Goal: Task Accomplishment & Management: Use online tool/utility

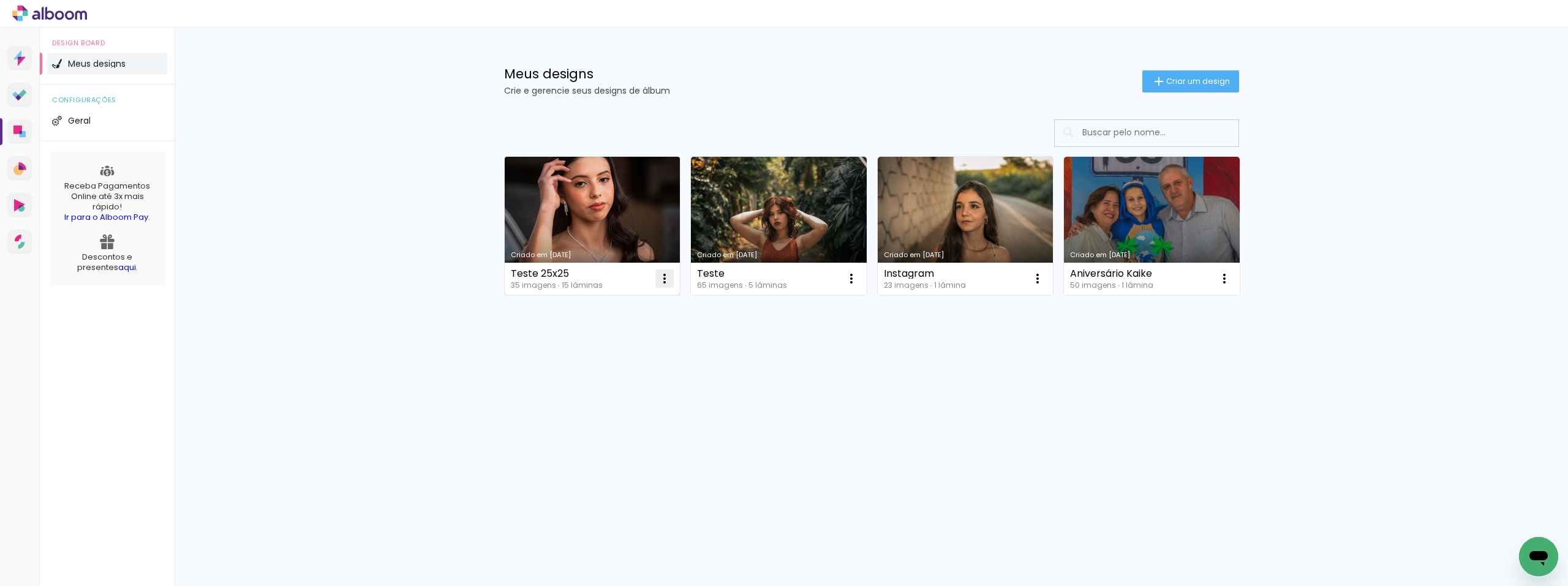
click at [665, 283] on iron-icon at bounding box center [664, 278] width 15 height 15
click at [625, 363] on paper-item "Excluir" at bounding box center [615, 359] width 121 height 24
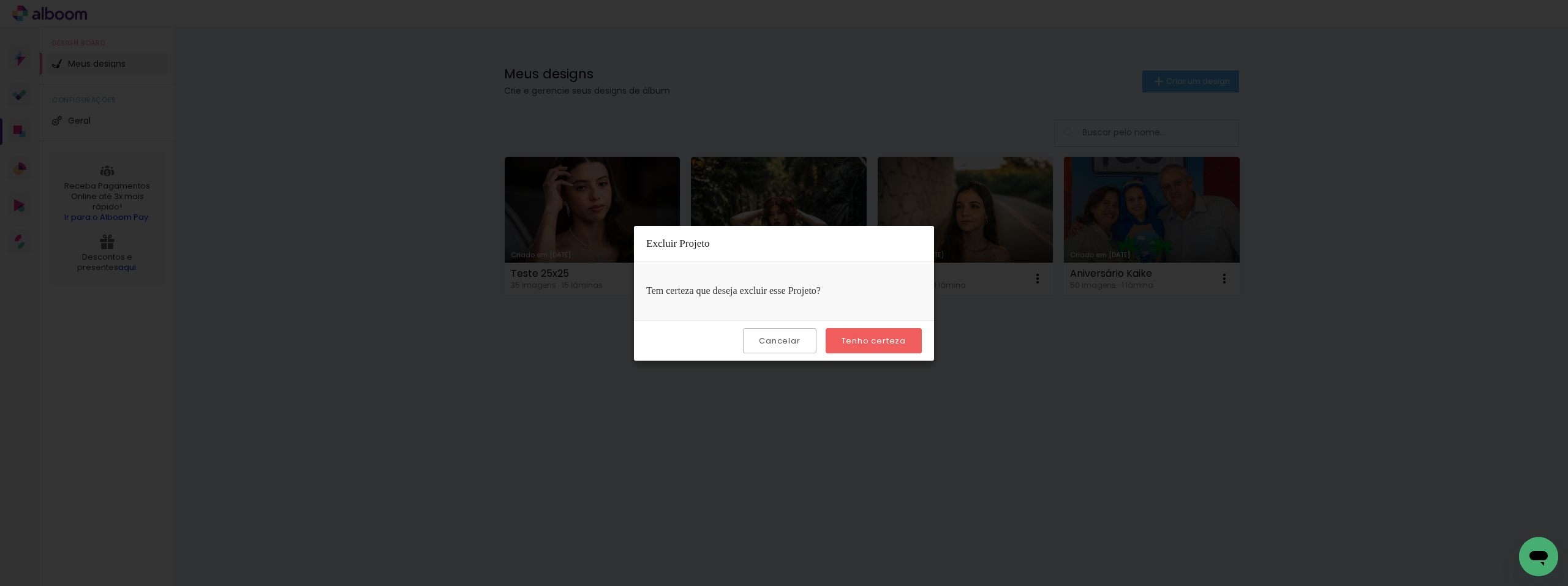
click at [0, 0] on slot "Tenho certeza" at bounding box center [0, 0] width 0 height 0
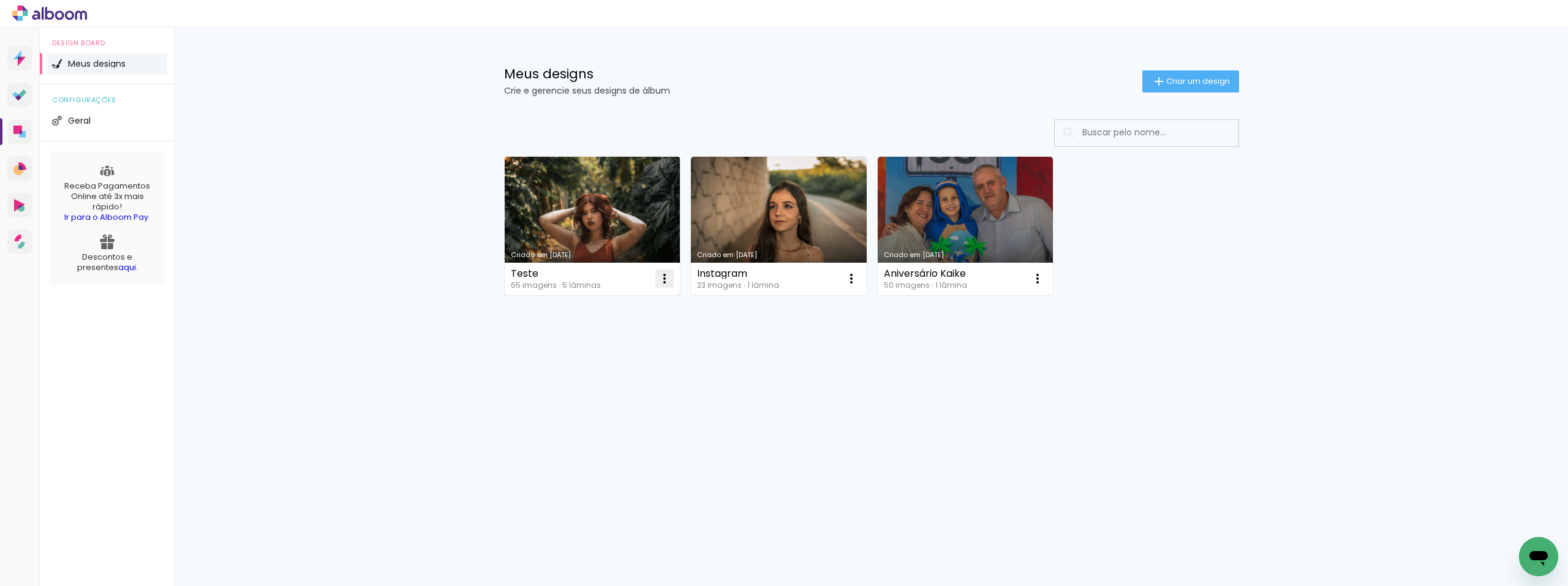
click at [666, 277] on iron-icon at bounding box center [664, 278] width 15 height 15
click at [636, 355] on paper-item "Excluir" at bounding box center [615, 359] width 121 height 24
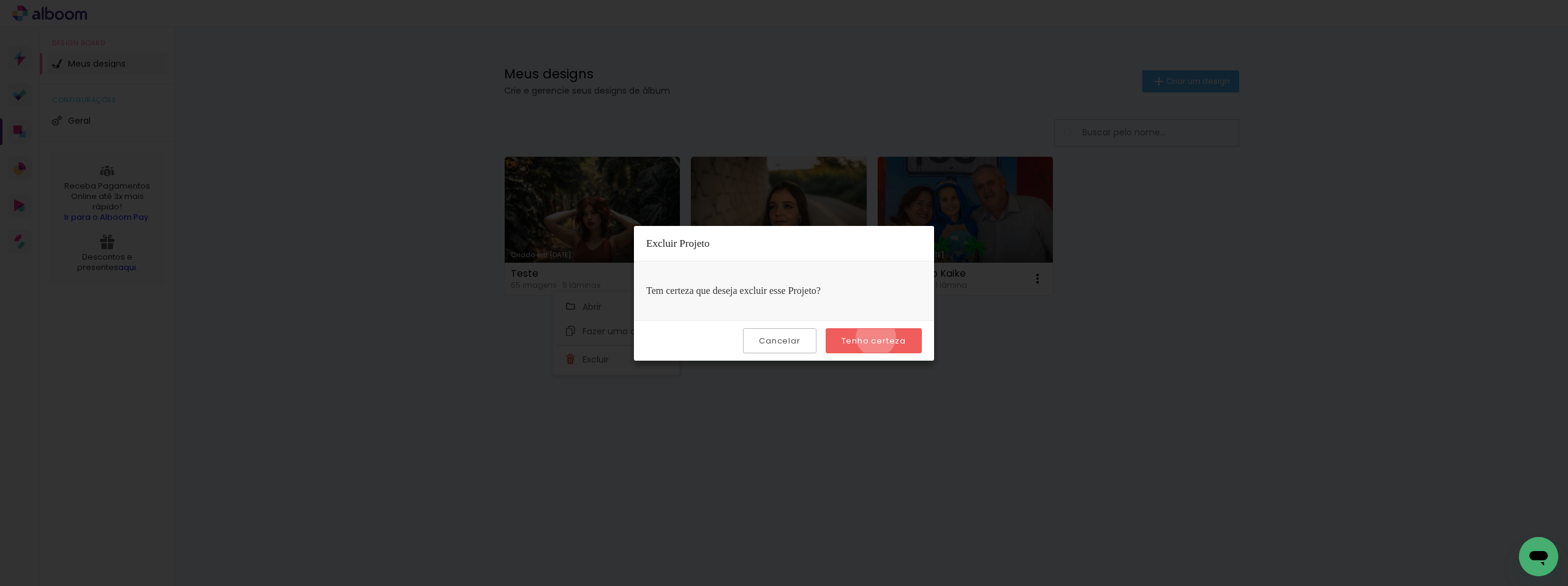
click at [0, 0] on slot "Tenho certeza" at bounding box center [0, 0] width 0 height 0
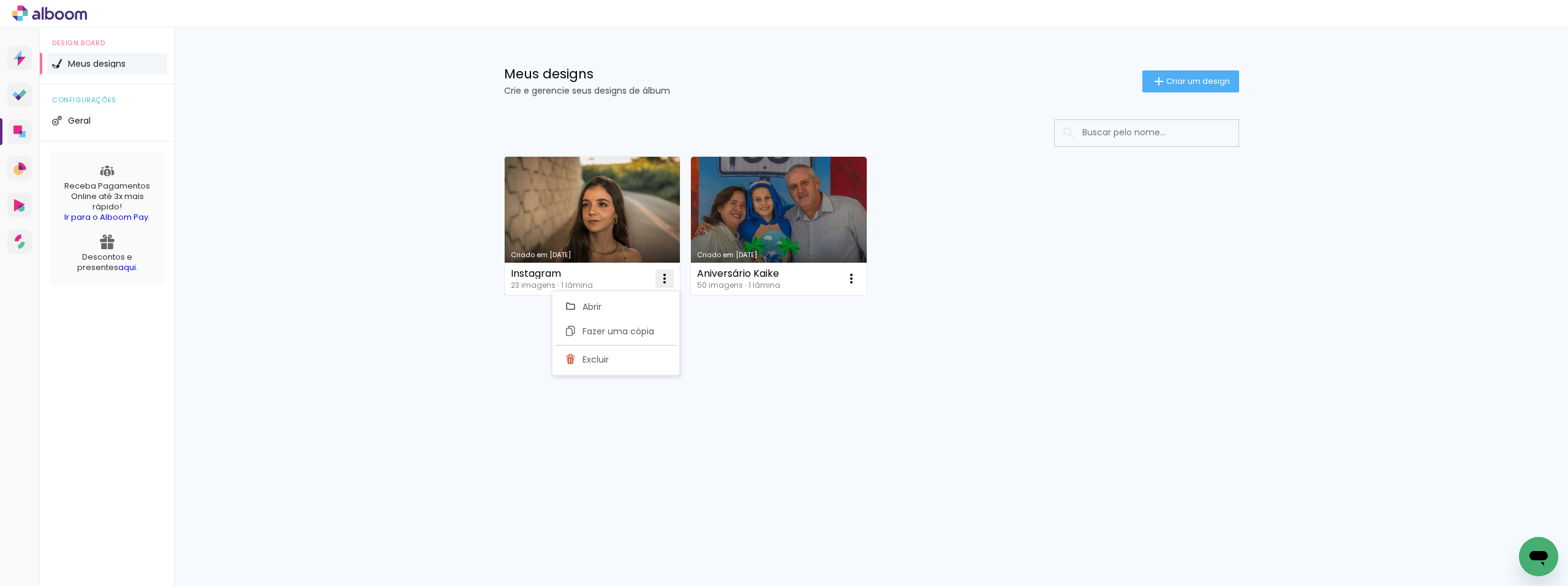
click at [669, 275] on iron-icon at bounding box center [664, 278] width 15 height 15
click at [671, 278] on iron-icon at bounding box center [664, 278] width 15 height 15
click at [625, 358] on paper-item "Excluir" at bounding box center [615, 359] width 121 height 24
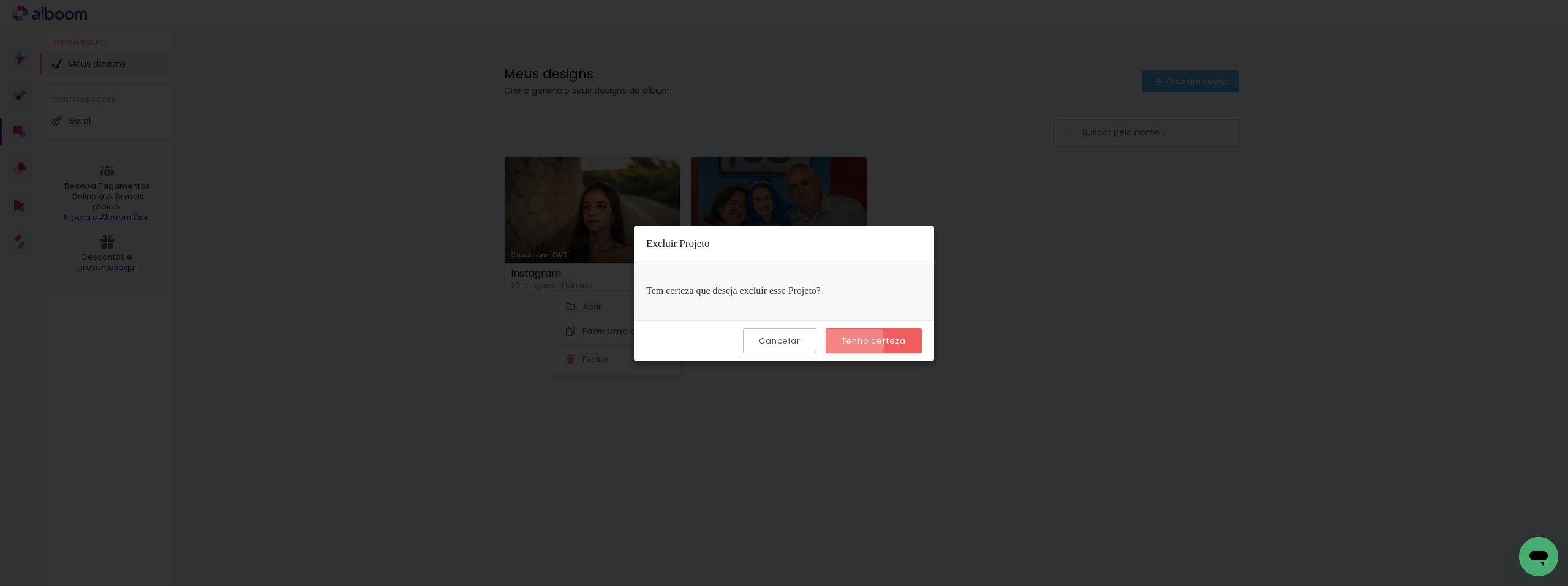
click at [839, 343] on paper-button "Tenho certeza" at bounding box center [874, 340] width 97 height 25
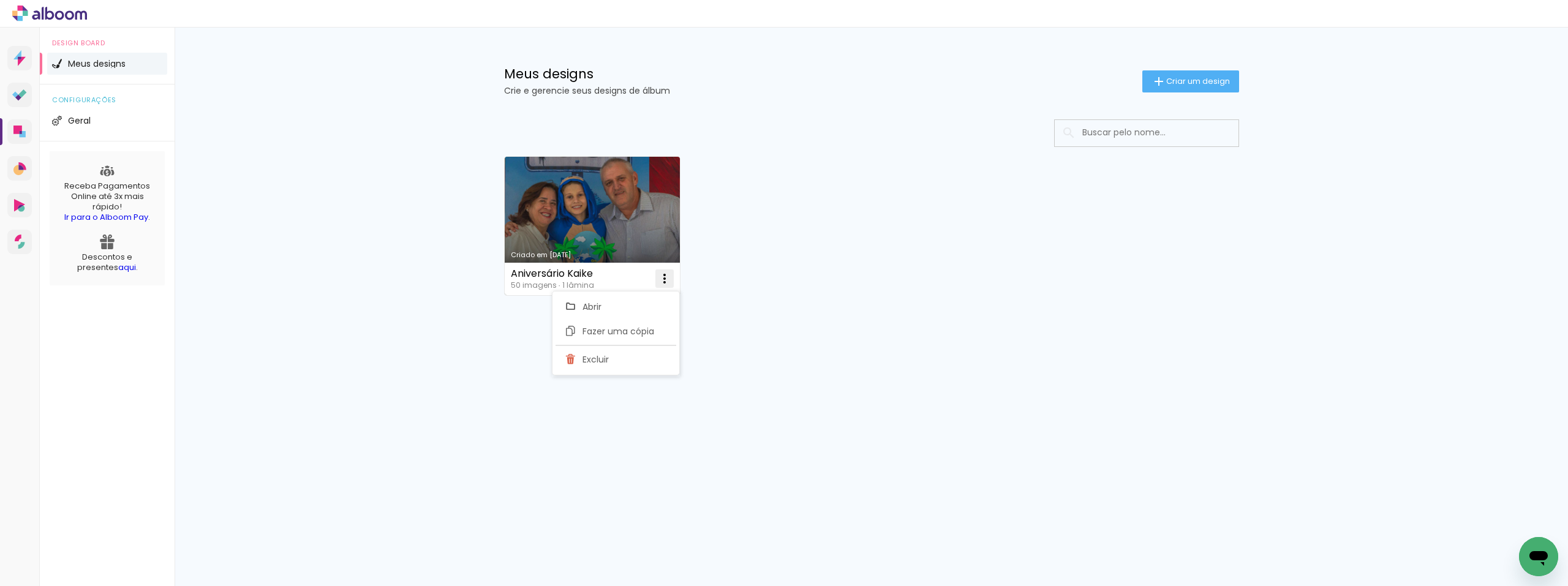
click at [654, 282] on paper-icon-button at bounding box center [665, 278] width 24 height 24
click at [663, 281] on iron-icon at bounding box center [664, 278] width 15 height 15
click at [636, 352] on paper-item "Excluir" at bounding box center [615, 359] width 121 height 24
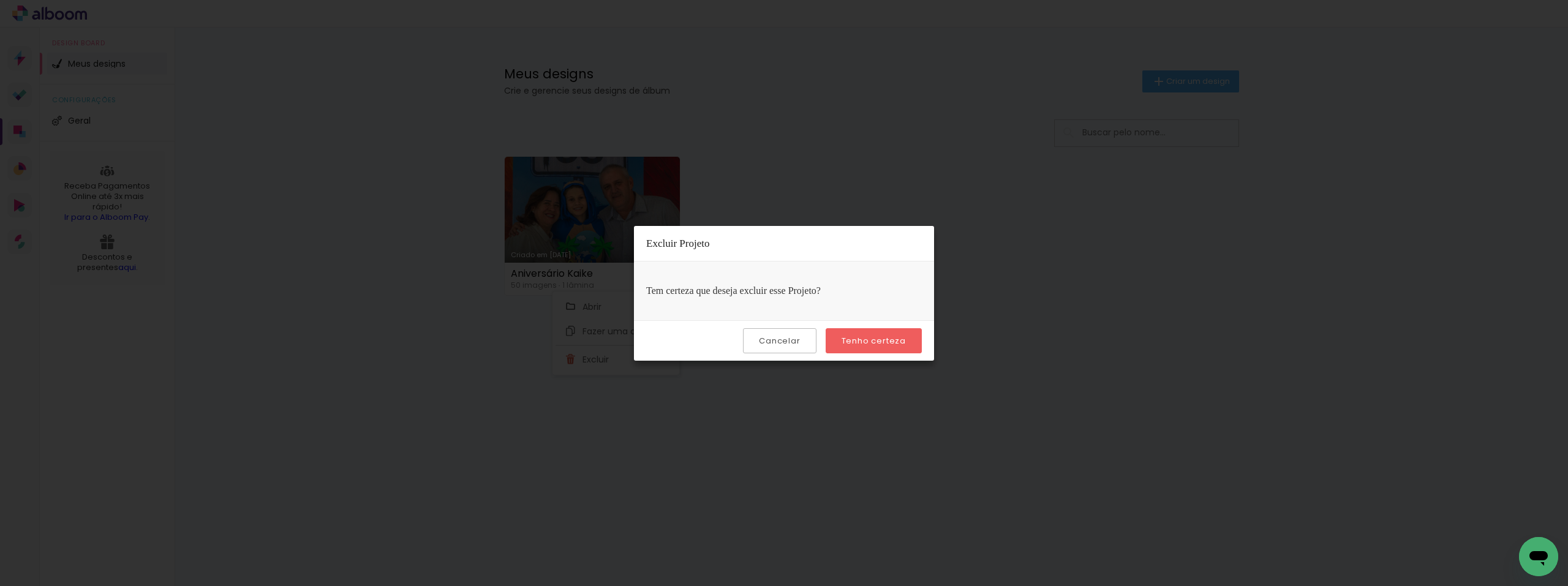
click at [813, 343] on paper-button "Cancelar" at bounding box center [779, 340] width 73 height 25
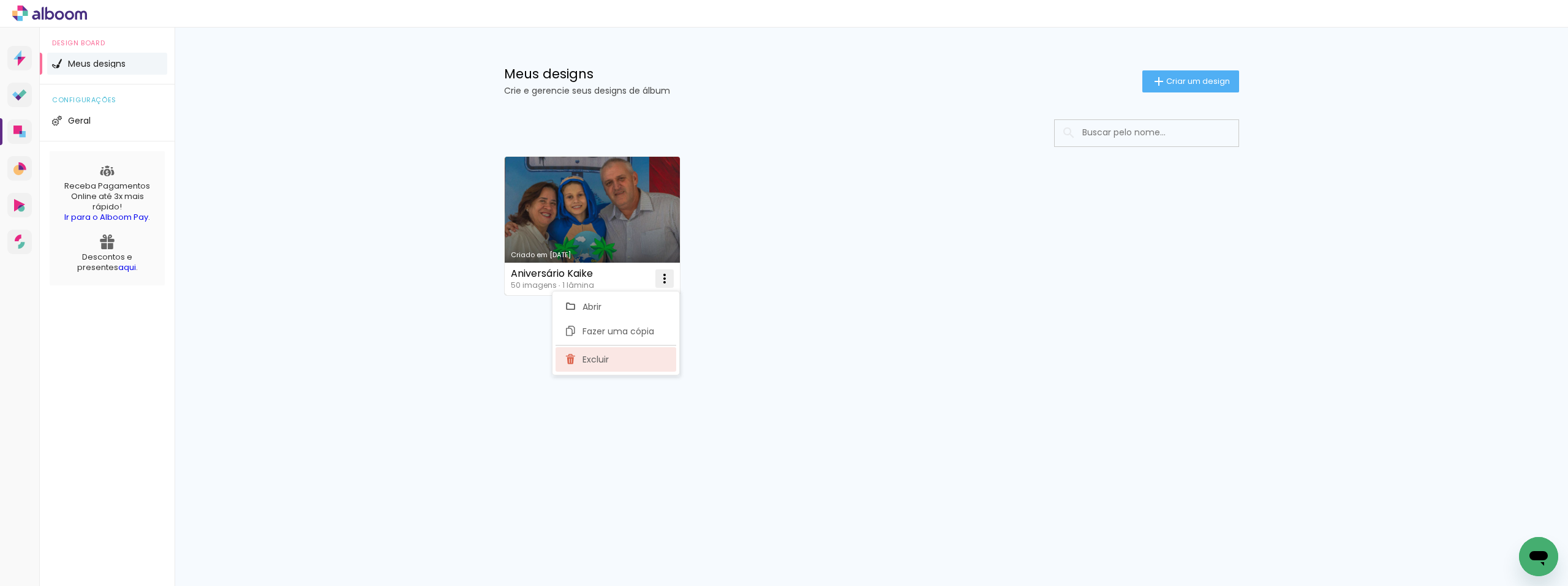
click at [614, 356] on paper-item "Excluir" at bounding box center [615, 359] width 121 height 24
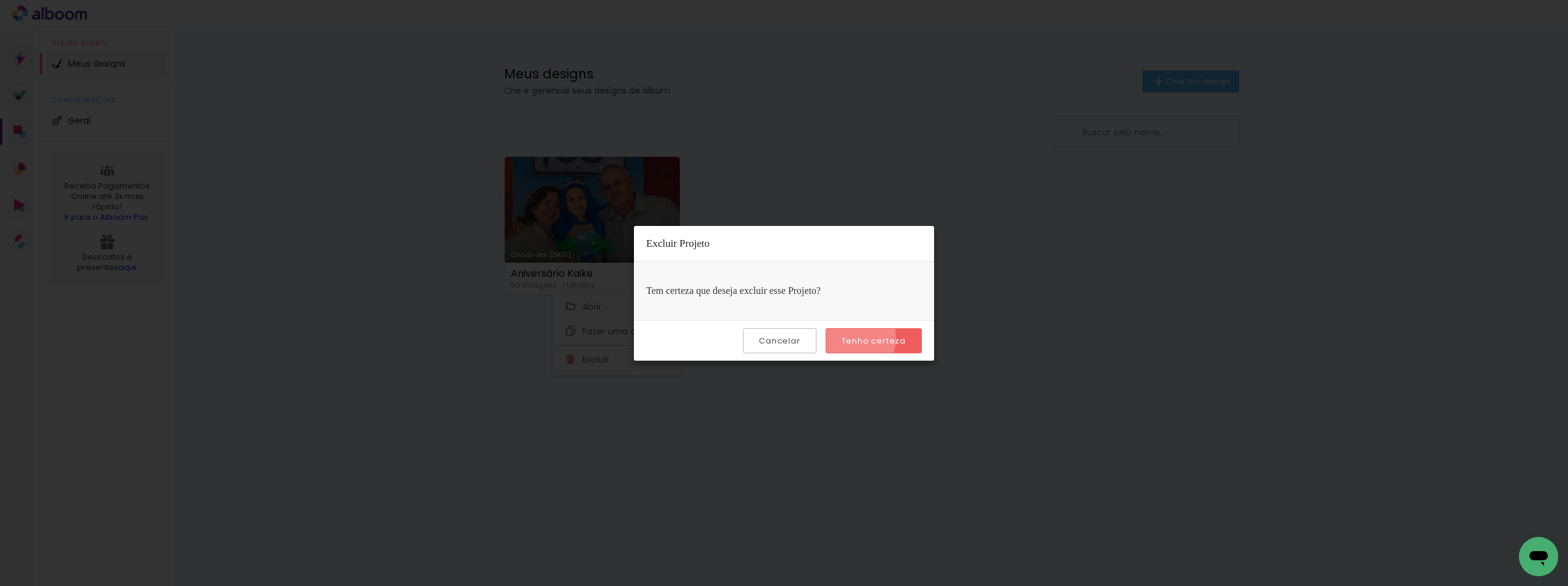
click at [0, 0] on slot "Tenho certeza" at bounding box center [0, 0] width 0 height 0
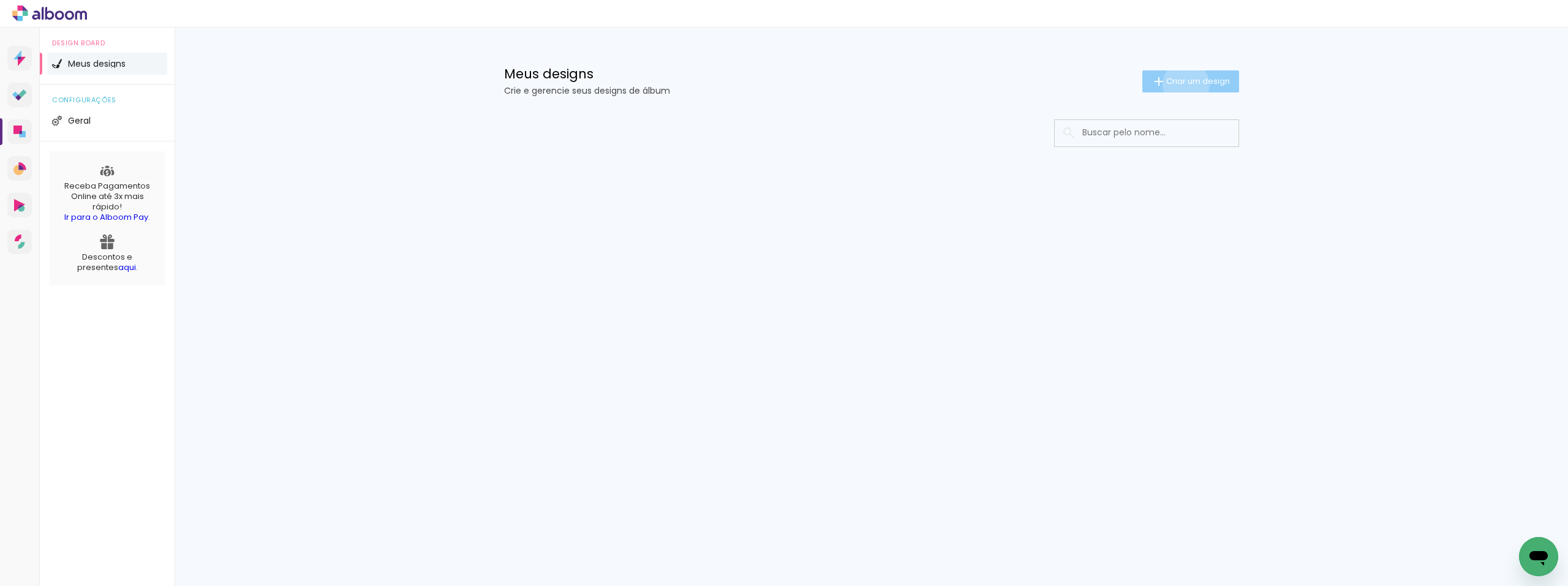
click at [1183, 84] on span "Criar um design" at bounding box center [1198, 81] width 64 height 8
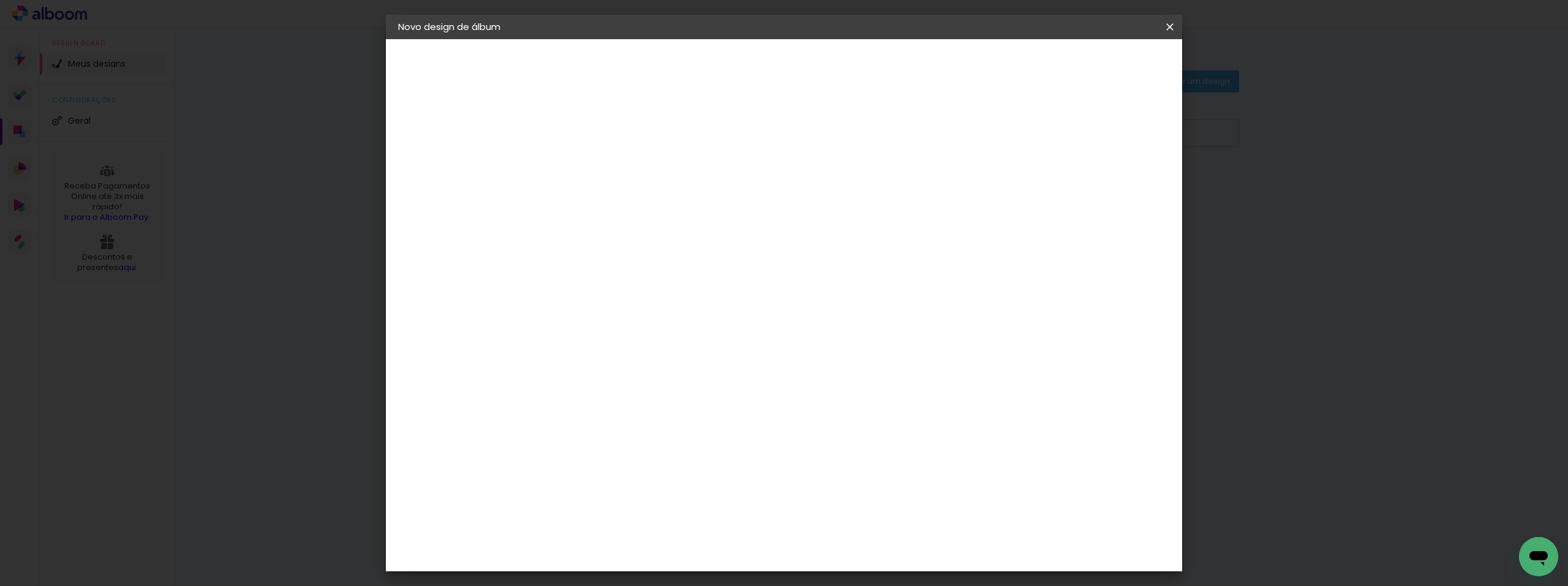
click at [0, 0] on paper-input-container "Título do álbum" at bounding box center [0, 0] width 0 height 0
type input "d"
type input "Debutante Lavínia -"
type paper-input "Debutante Lavínia -"
type input "Debutante Lavínia - [DATE]"
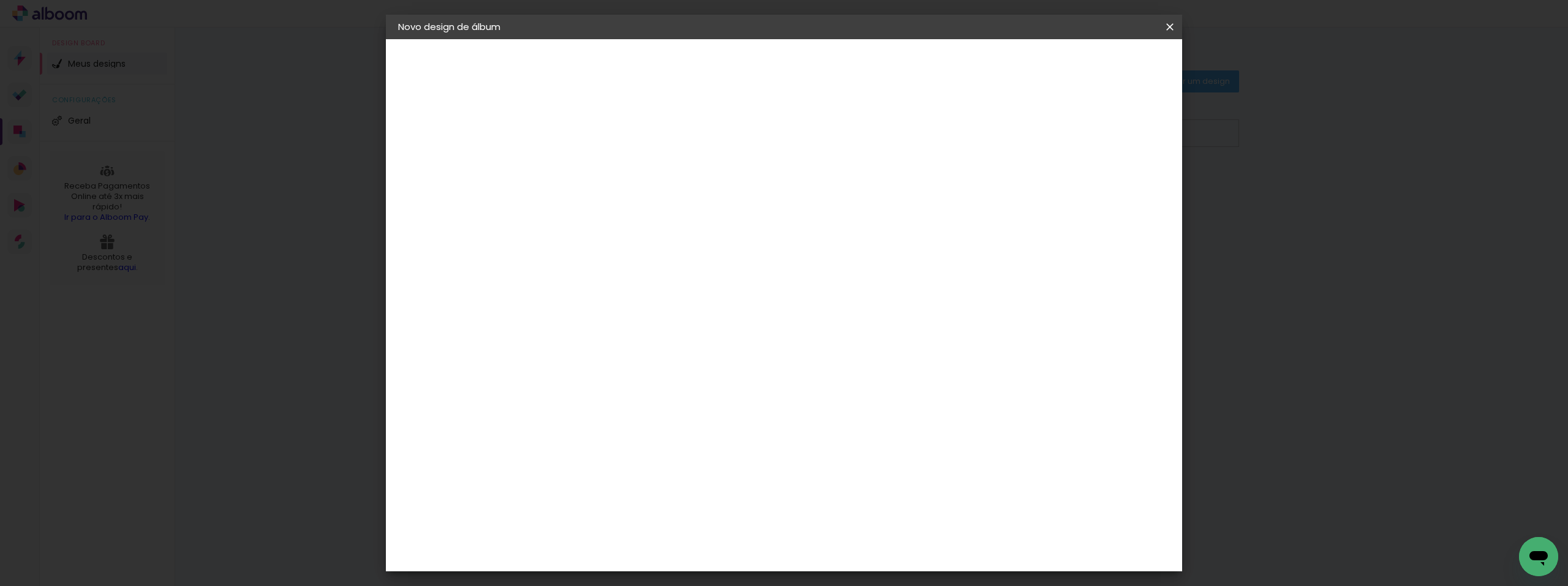
type paper-input "Debutante Lavínia - [DATE]"
click at [724, 72] on paper-button "Avançar" at bounding box center [694, 65] width 60 height 21
click at [621, 341] on div "Go image" at bounding box center [605, 351] width 30 height 20
click at [0, 0] on slot "Avançar" at bounding box center [0, 0] width 0 height 0
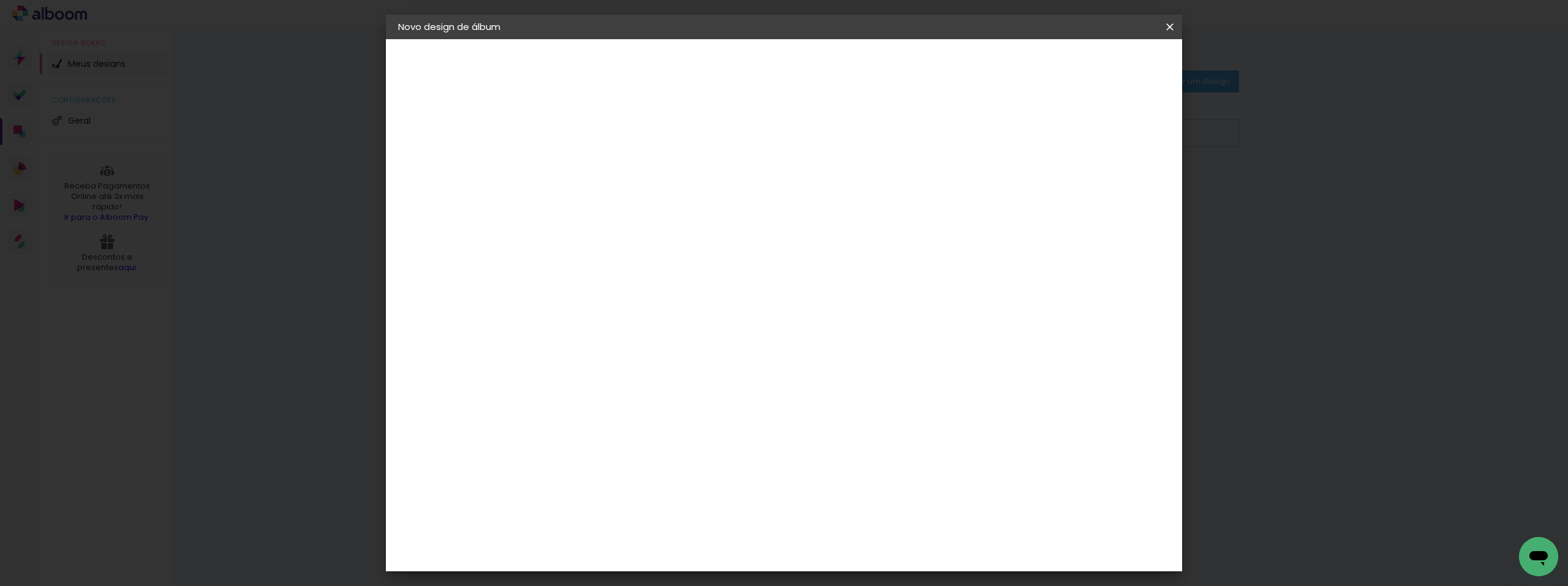
click at [646, 204] on input "text" at bounding box center [622, 214] width 47 height 19
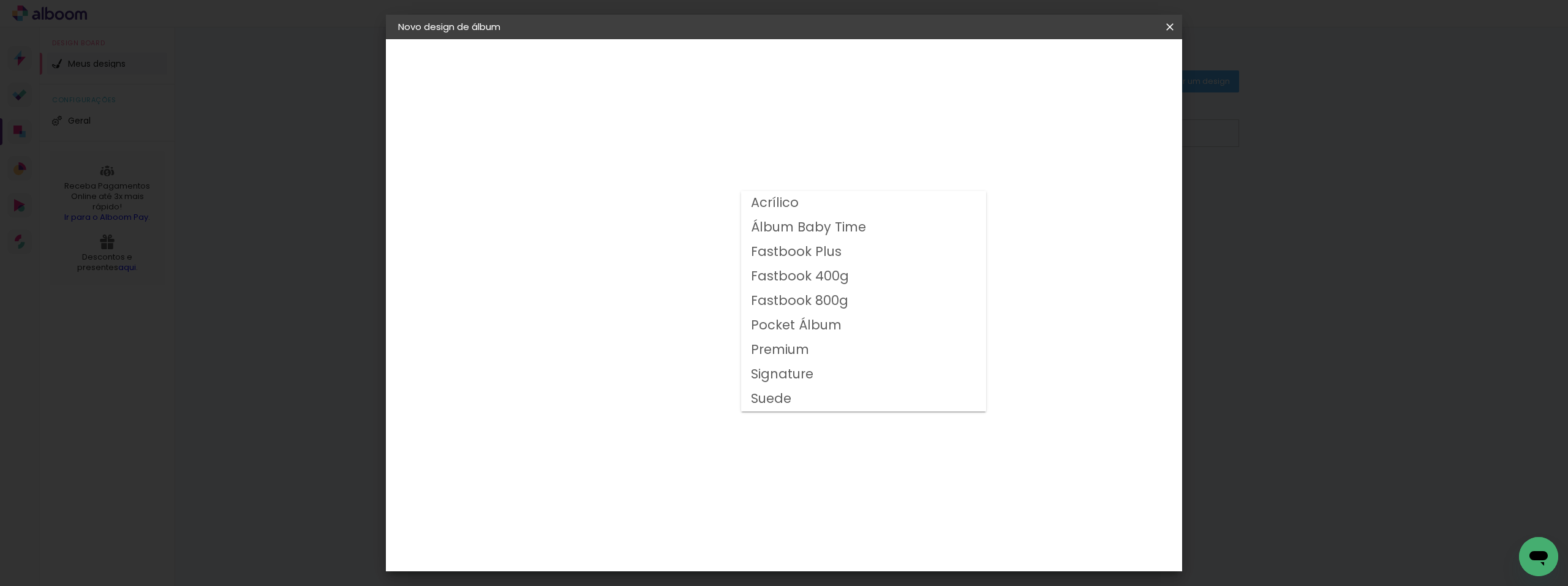
click at [714, 143] on div "Opções disponíveis Acrílico Álbum Baby Time Fastbook Plus Fastbook 400g Fastboo…" at bounding box center [629, 90] width 169 height 104
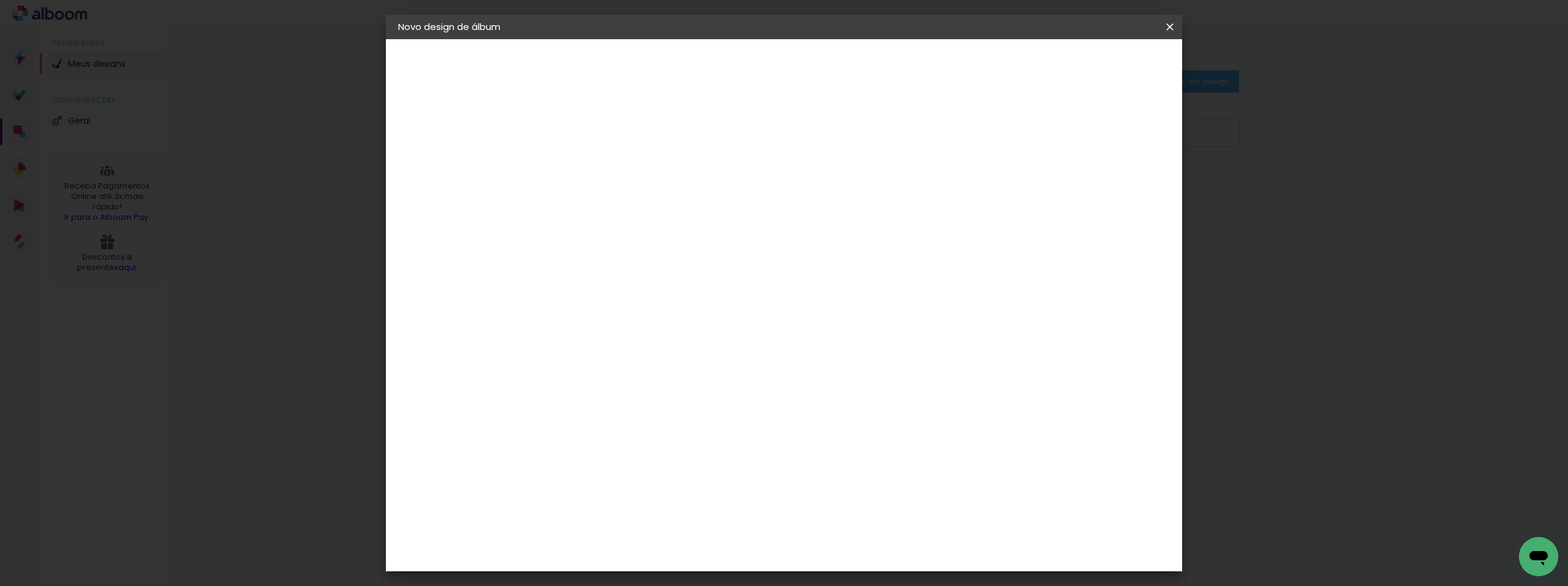
click at [415, 146] on img at bounding box center [411, 151] width 15 height 15
click at [605, 519] on paper-item "Go image" at bounding box center [629, 534] width 132 height 32
click at [634, 519] on paper-item "Go image" at bounding box center [629, 534] width 132 height 32
click at [0, 0] on slot "Avançar" at bounding box center [0, 0] width 0 height 0
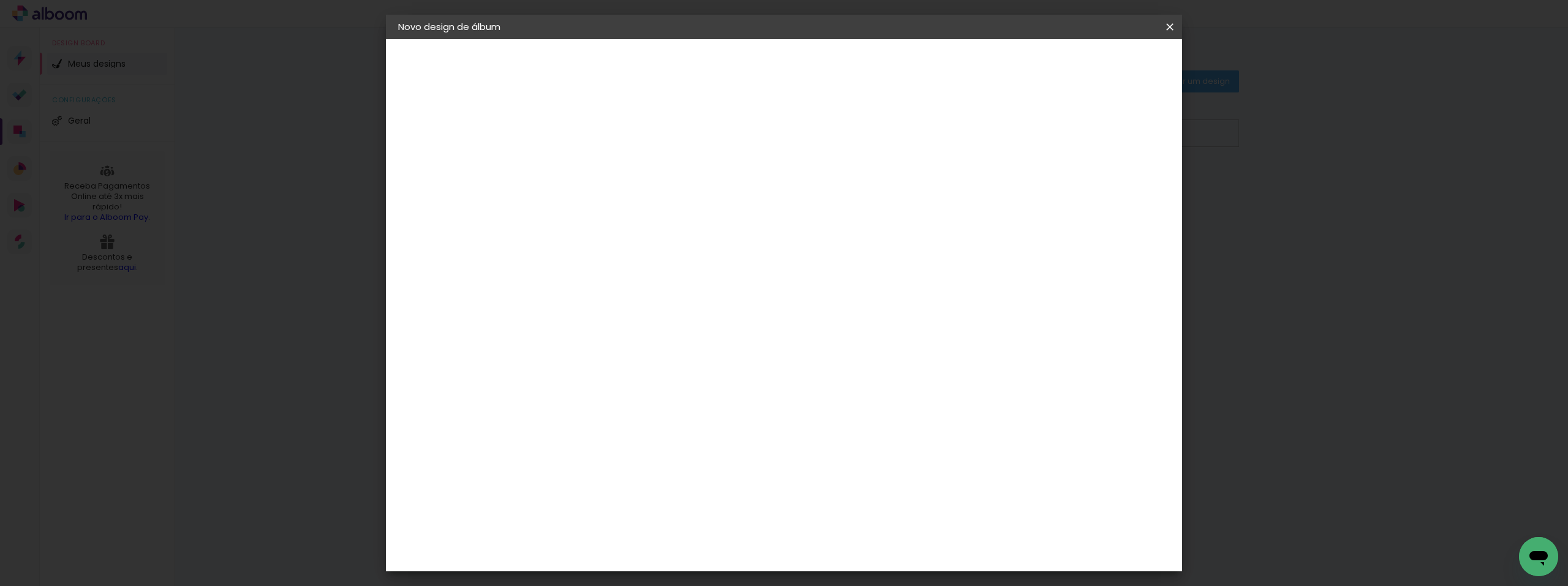
click at [646, 206] on input "text" at bounding box center [622, 214] width 47 height 19
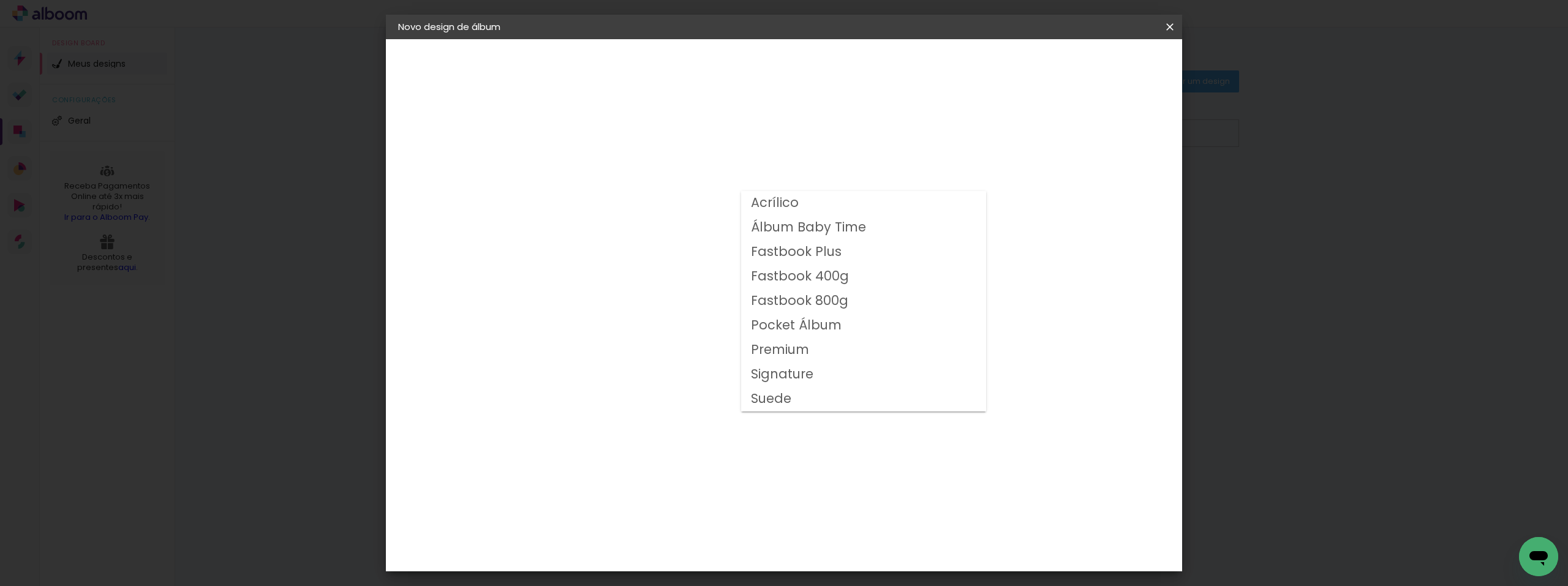
click at [0, 0] on slot "Premium" at bounding box center [0, 0] width 0 height 0
type input "Premium"
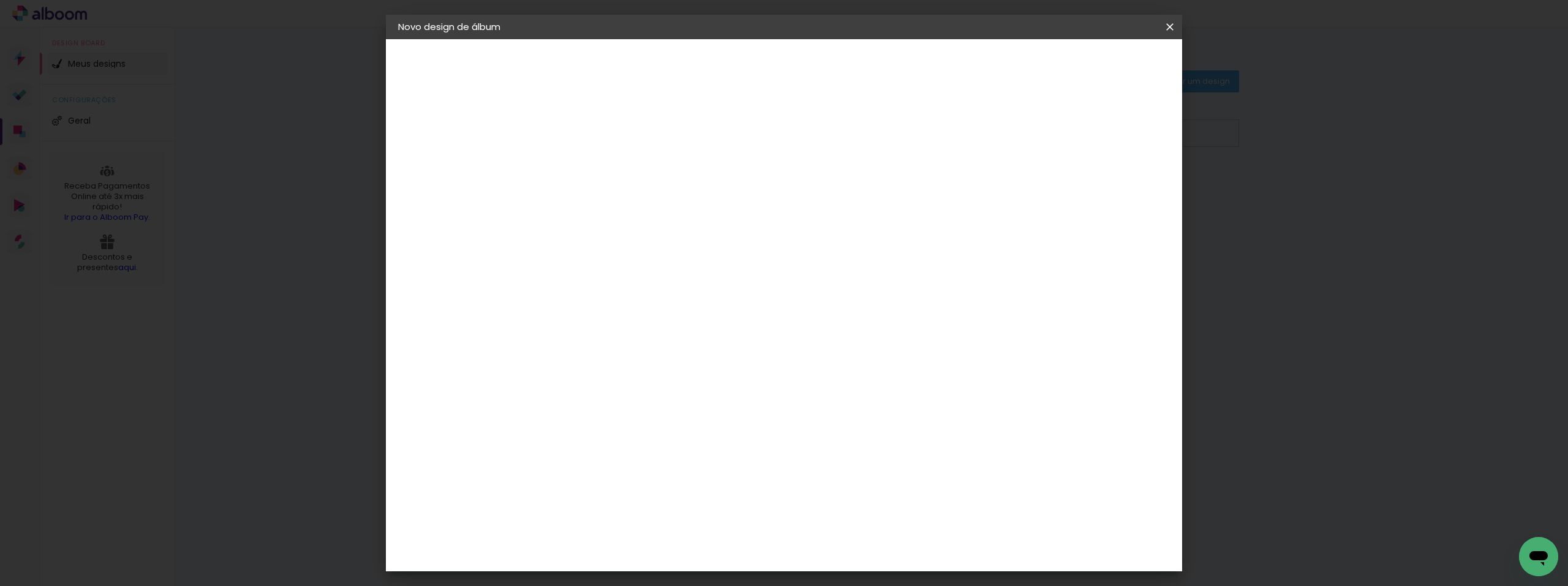
scroll to position [117, 0]
click at [681, 358] on span "25 × 25" at bounding box center [653, 374] width 57 height 33
click at [0, 0] on slot "Avançar" at bounding box center [0, 0] width 0 height 0
click at [616, 109] on div "mm Mostrar sangria 25.4 cm Largura da página 25.4 cm Altura 50.8 cm Largura da …" at bounding box center [834, 90] width 578 height 104
type input "3"
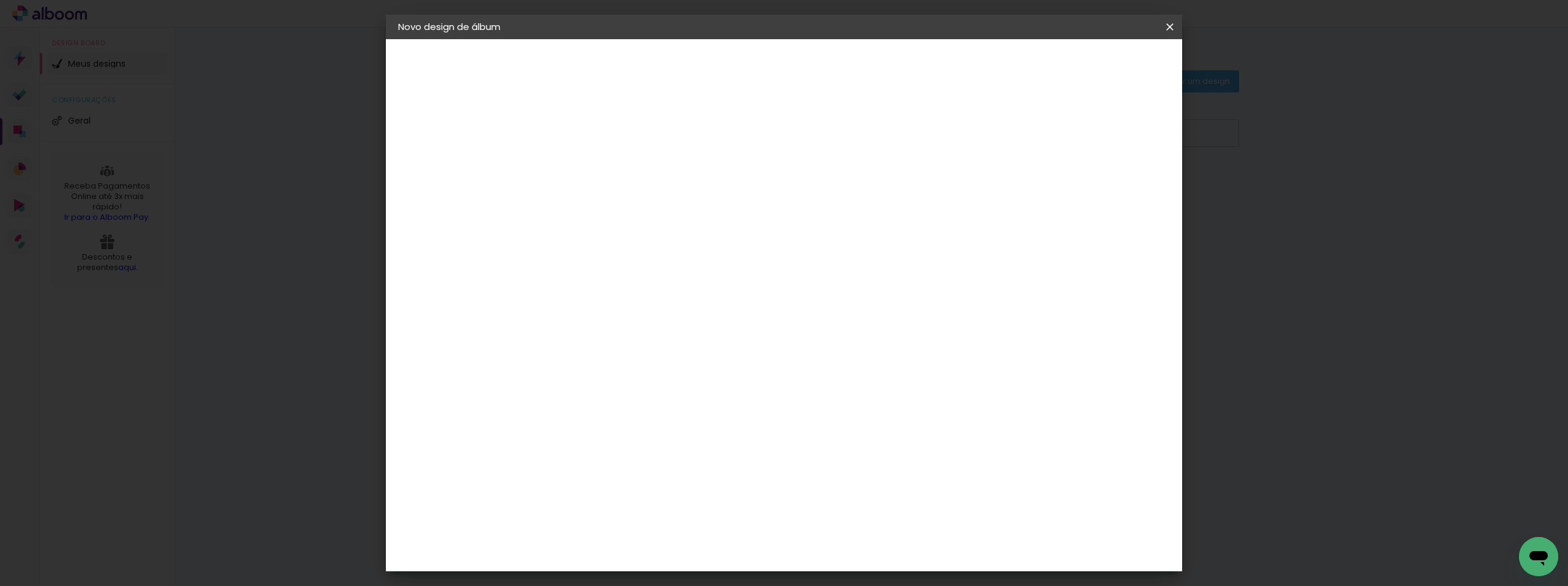
type paper-input "3"
click at [605, 126] on input "3" at bounding box center [589, 132] width 42 height 16
type input "4"
type paper-input "4"
click at [605, 127] on input "4" at bounding box center [589, 132] width 42 height 16
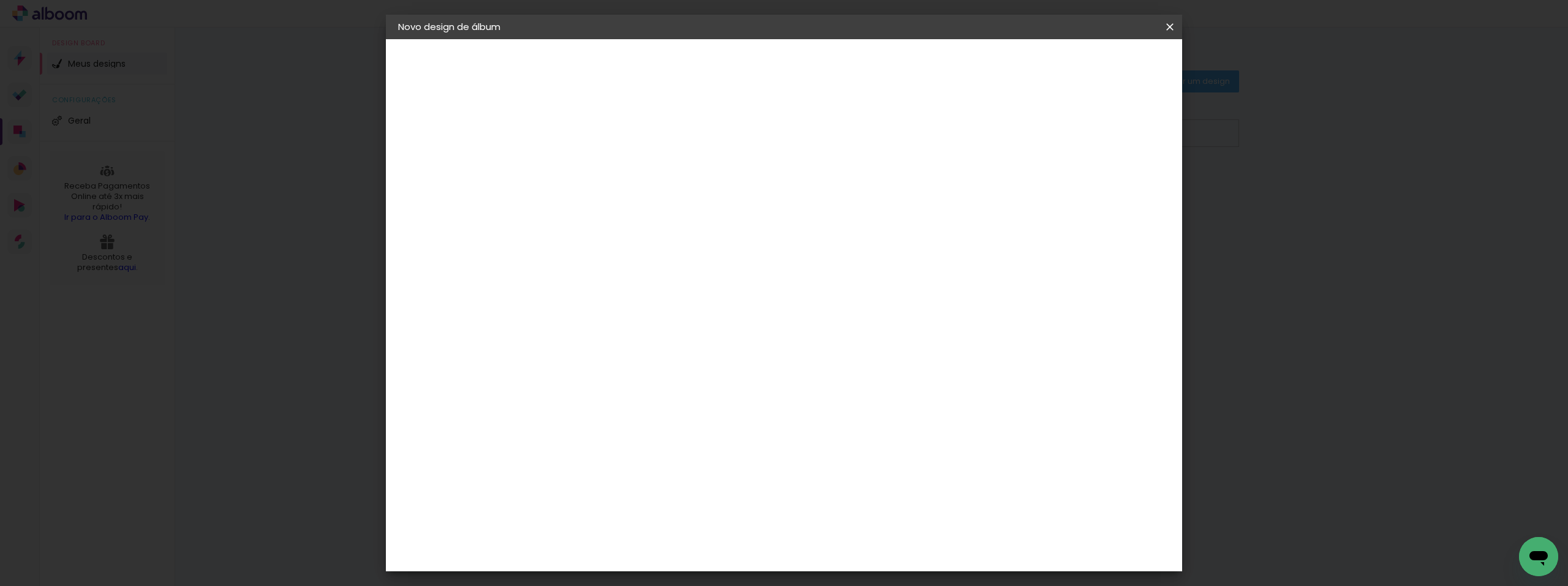
type input "5"
type paper-input "5"
click at [605, 127] on input "5" at bounding box center [589, 132] width 42 height 16
type input "6"
type paper-input "6"
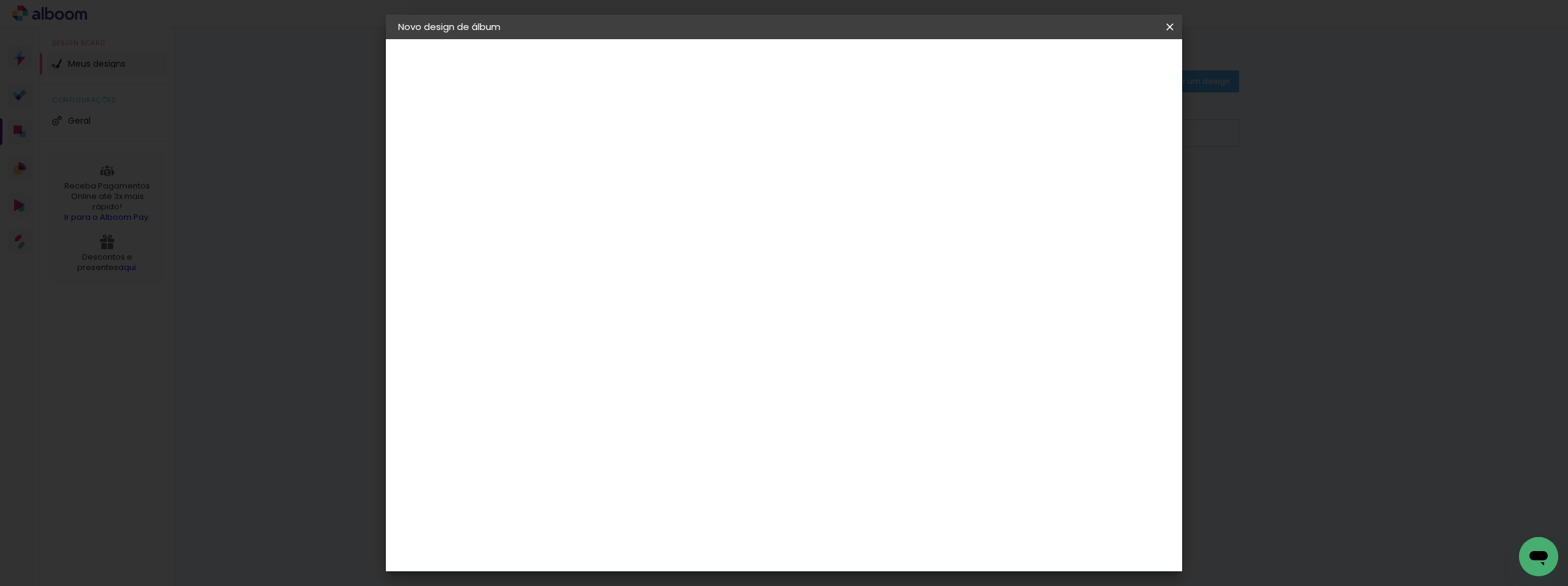
click at [605, 127] on input "6" at bounding box center [589, 132] width 42 height 16
type input "7"
type paper-input "7"
click at [605, 127] on input "7" at bounding box center [589, 132] width 42 height 16
type input "8"
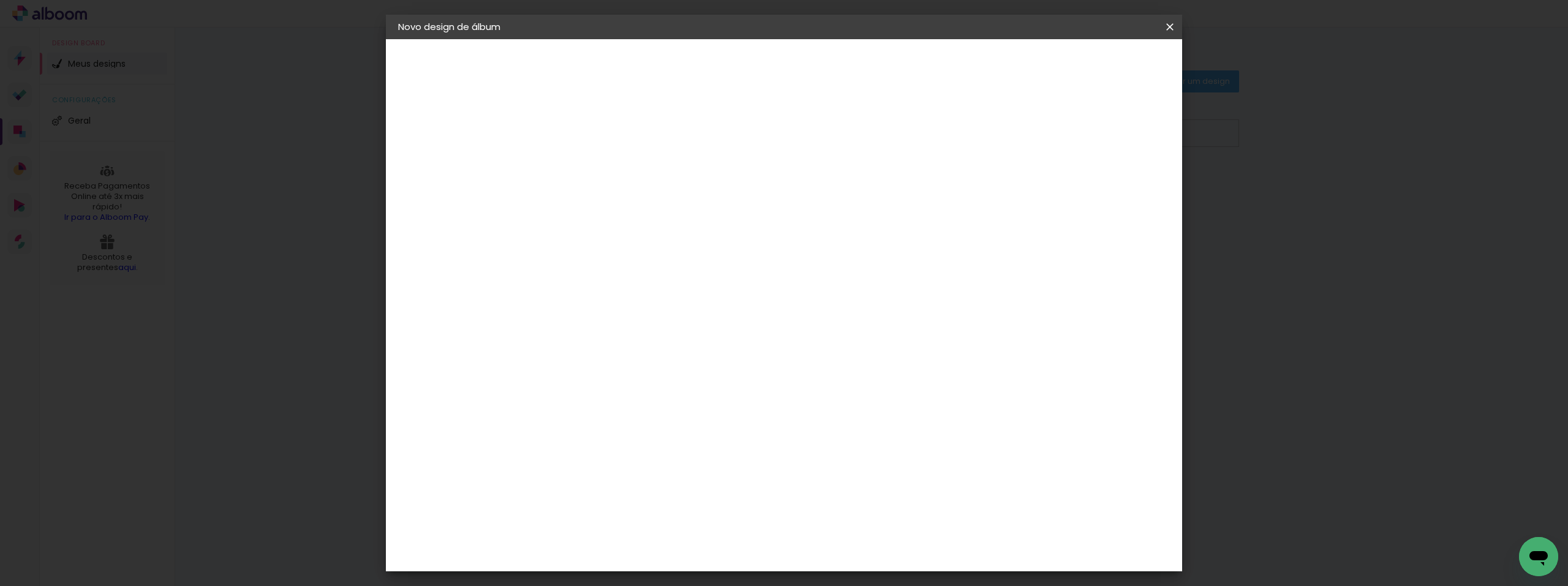
type paper-input "8"
click at [605, 127] on input "8" at bounding box center [589, 132] width 42 height 16
type input "9"
type paper-input "9"
click at [605, 127] on input "9" at bounding box center [589, 132] width 42 height 16
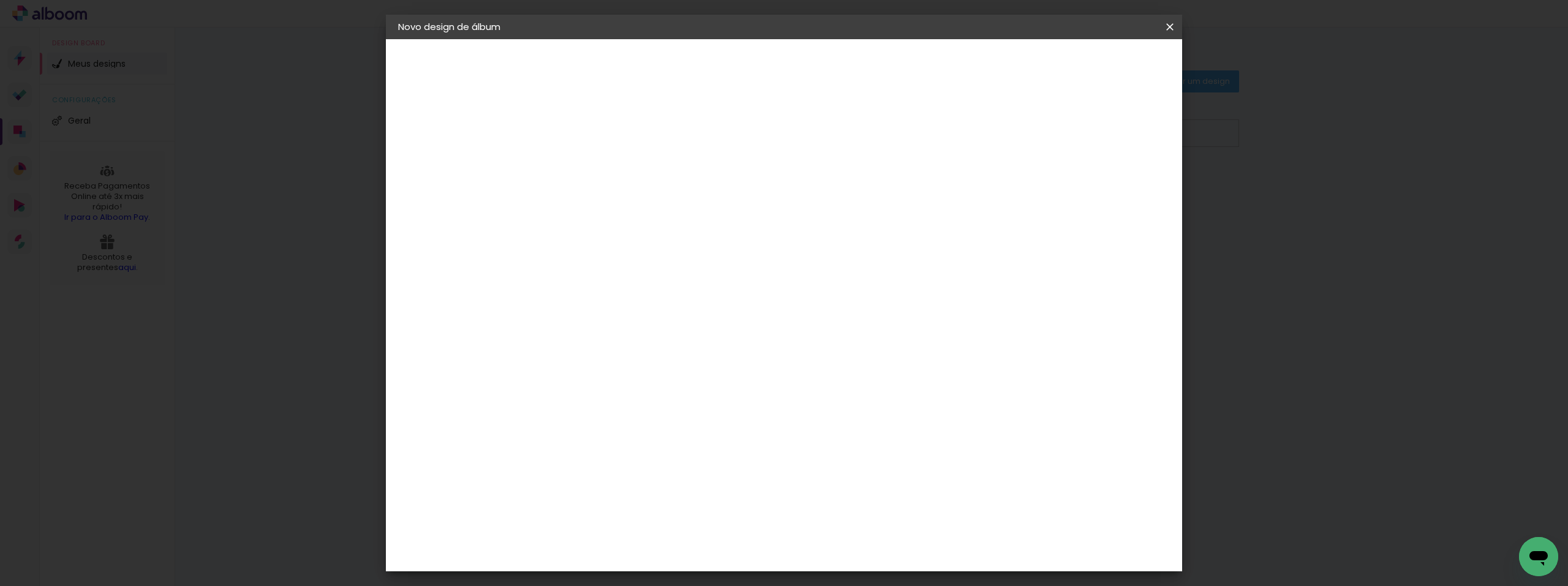
type input "10"
type paper-input "10"
click at [605, 127] on input "10" at bounding box center [589, 132] width 42 height 16
type input "11"
type paper-input "11"
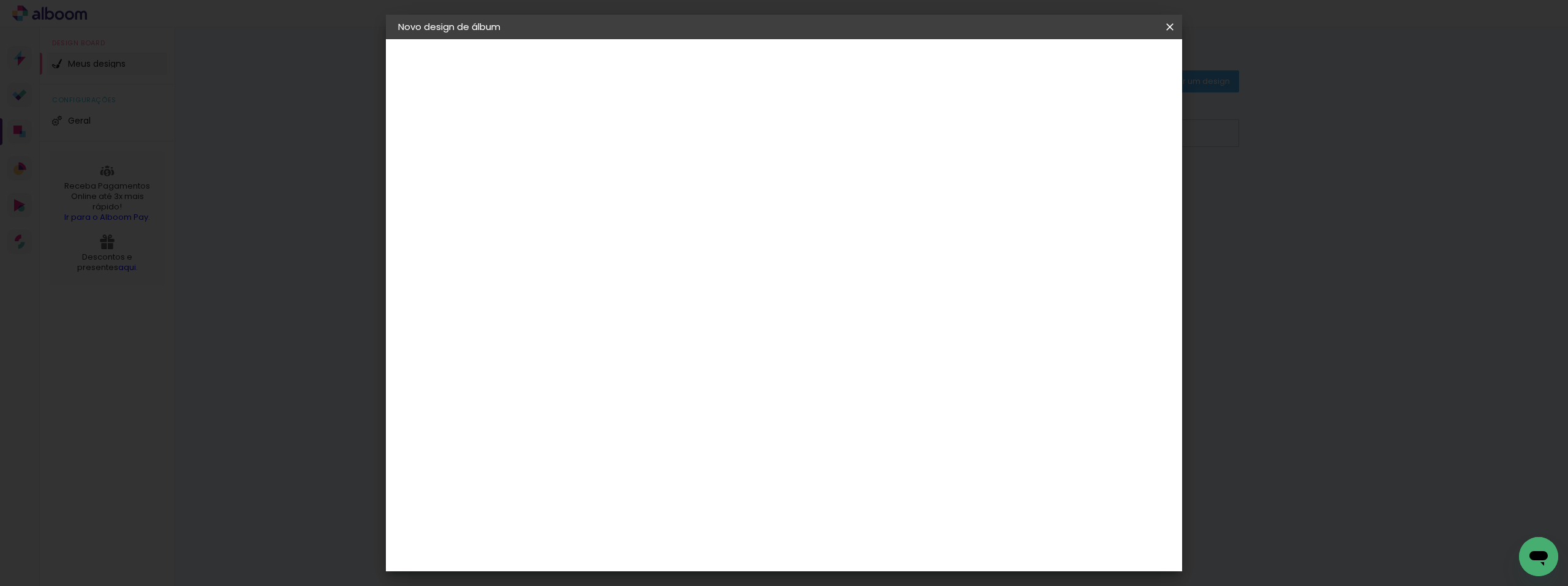
click at [605, 127] on input "11" at bounding box center [589, 132] width 42 height 16
type input "12"
type paper-input "12"
click at [605, 127] on input "12" at bounding box center [589, 132] width 42 height 16
type input "13"
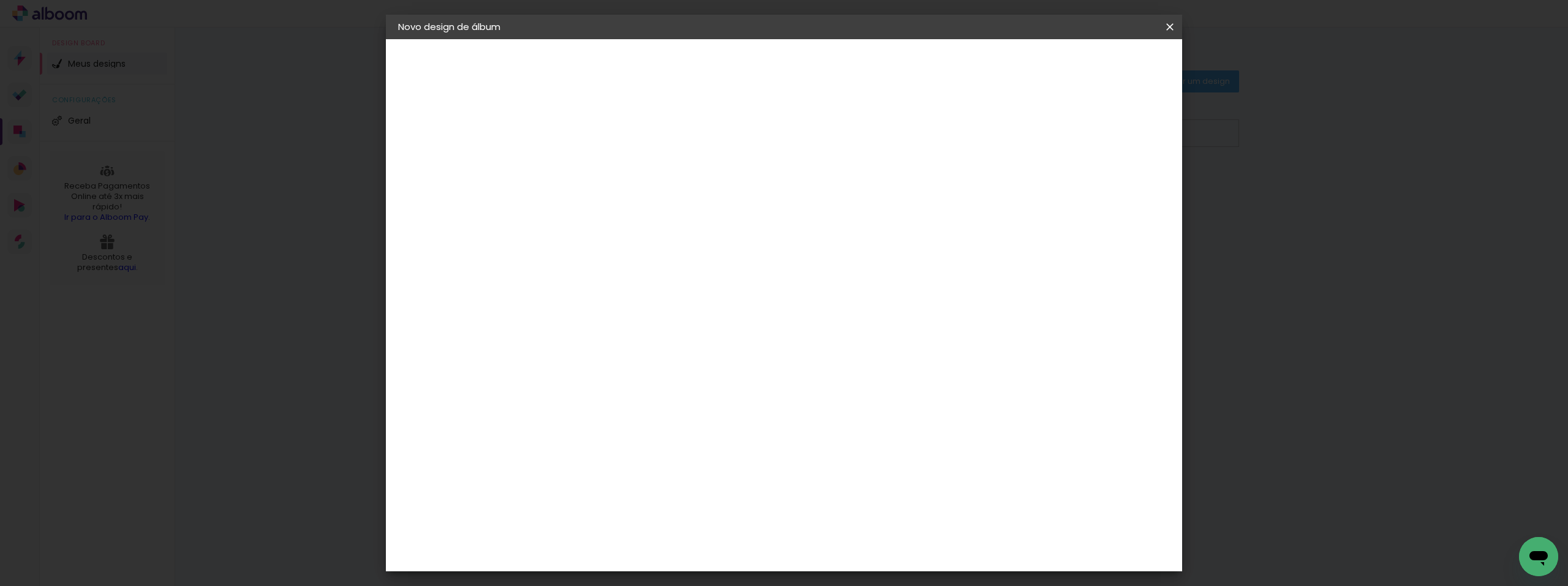
type paper-input "13"
click at [605, 127] on input "13" at bounding box center [589, 132] width 42 height 16
type input "14"
type paper-input "14"
click at [605, 127] on input "14" at bounding box center [589, 132] width 42 height 16
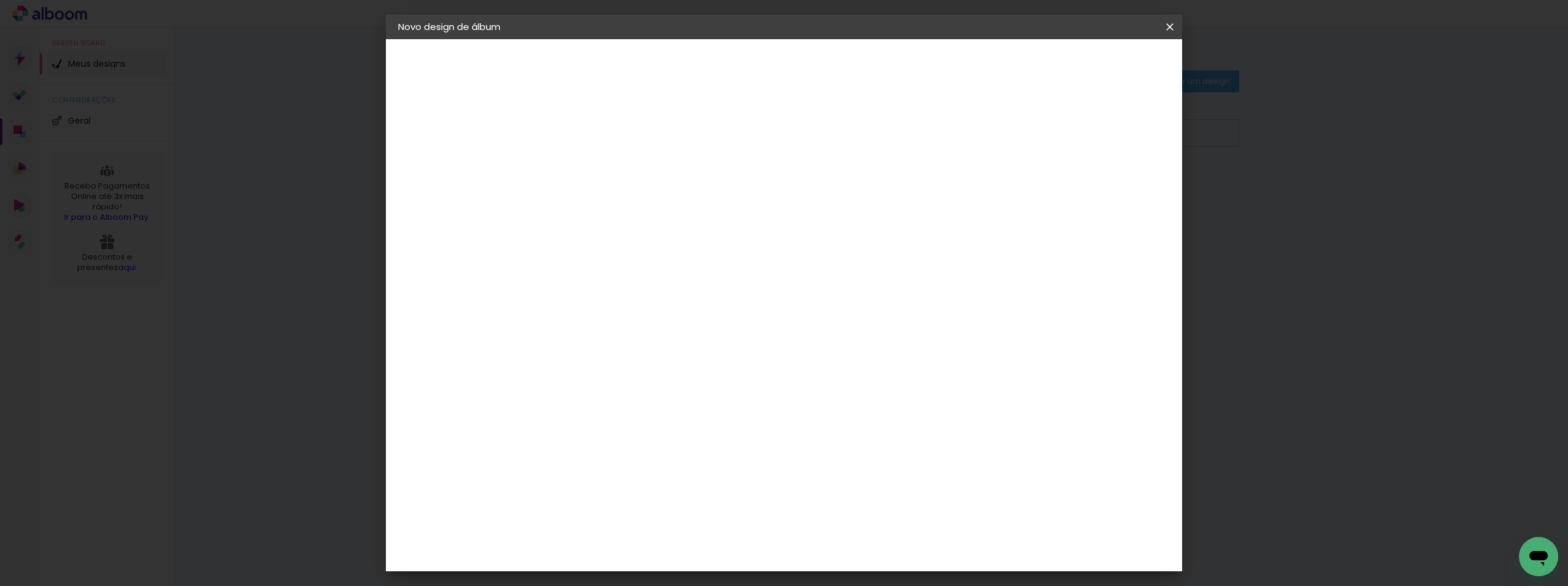
type input "15"
type paper-input "15"
click at [605, 127] on input "15" at bounding box center [589, 132] width 42 height 16
type input "16"
type paper-input "16"
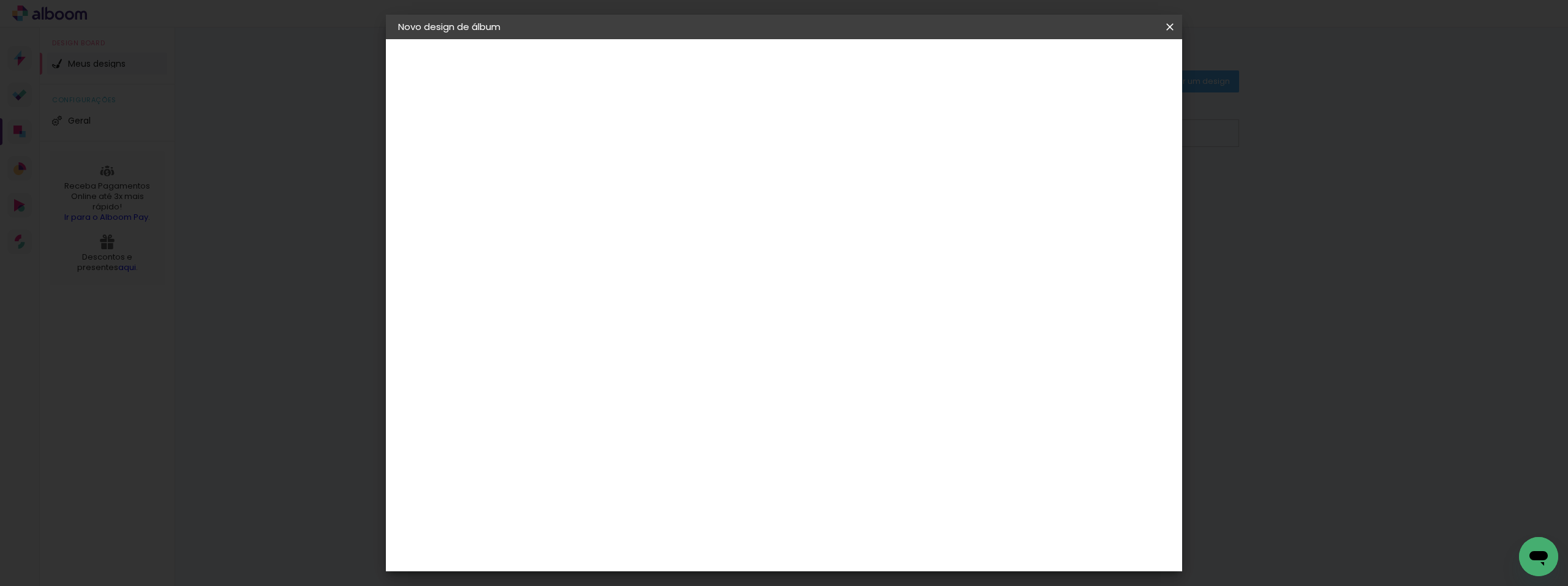
click at [605, 126] on input "16" at bounding box center [589, 132] width 42 height 16
type input "17"
type paper-input "17"
click at [605, 126] on input "17" at bounding box center [589, 132] width 42 height 16
type input "18"
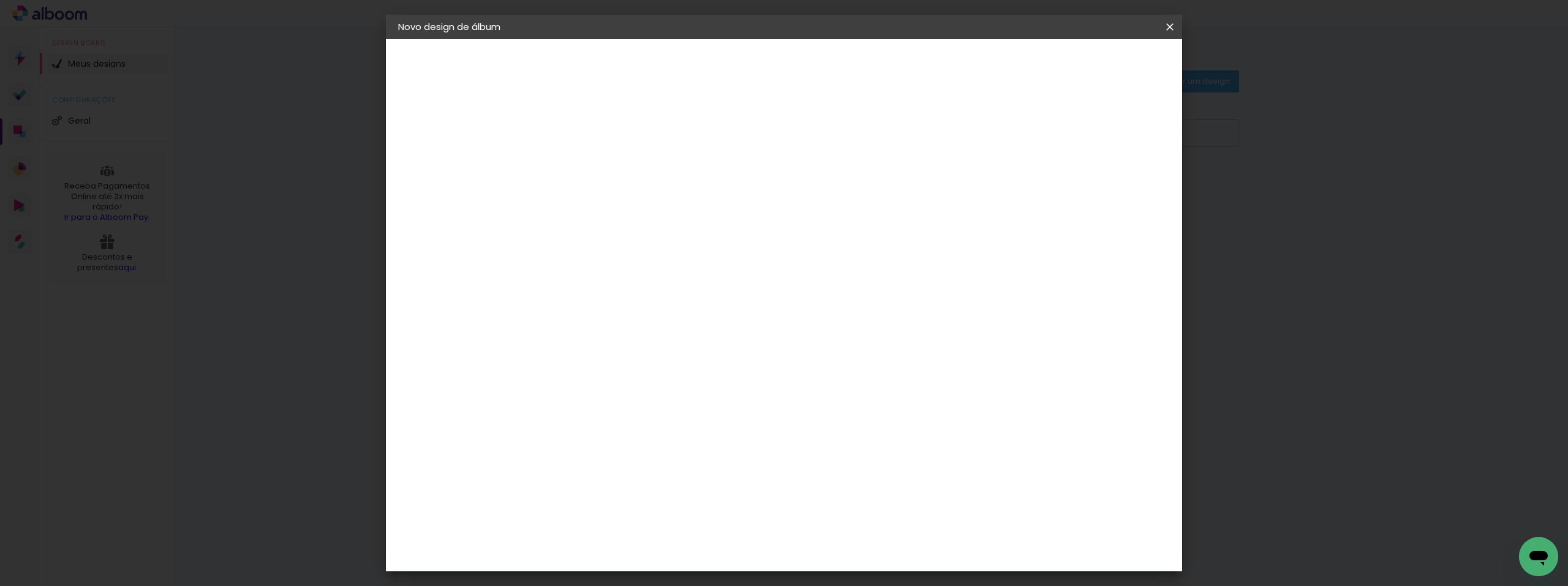
type paper-input "18"
click at [605, 126] on input "18" at bounding box center [589, 132] width 42 height 16
click at [615, 113] on div "mm Mostrar sangria 25.4 cm Largura da página 25.4 cm Altura 50.8 cm Largura da …" at bounding box center [834, 90] width 578 height 104
type input "17"
type paper-input "17"
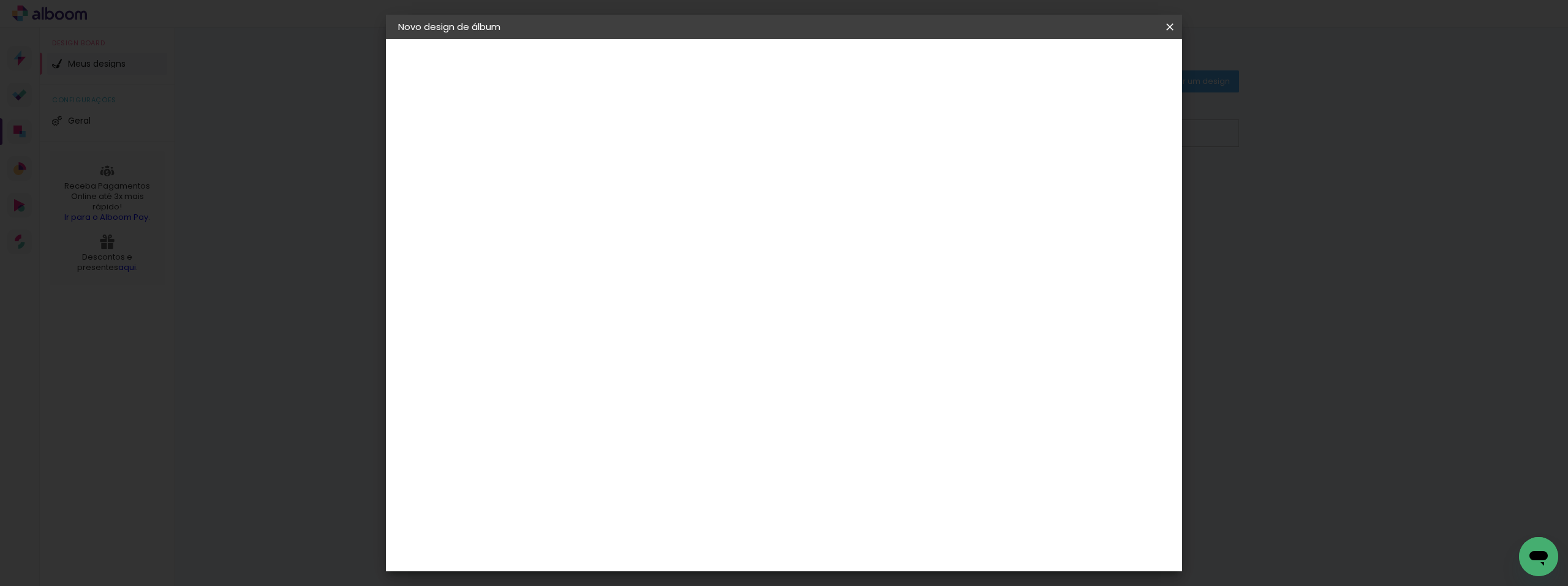
click at [602, 135] on input "17" at bounding box center [589, 132] width 42 height 16
type input "16"
type paper-input "16"
click at [602, 134] on input "16" at bounding box center [589, 132] width 42 height 16
type input "15"
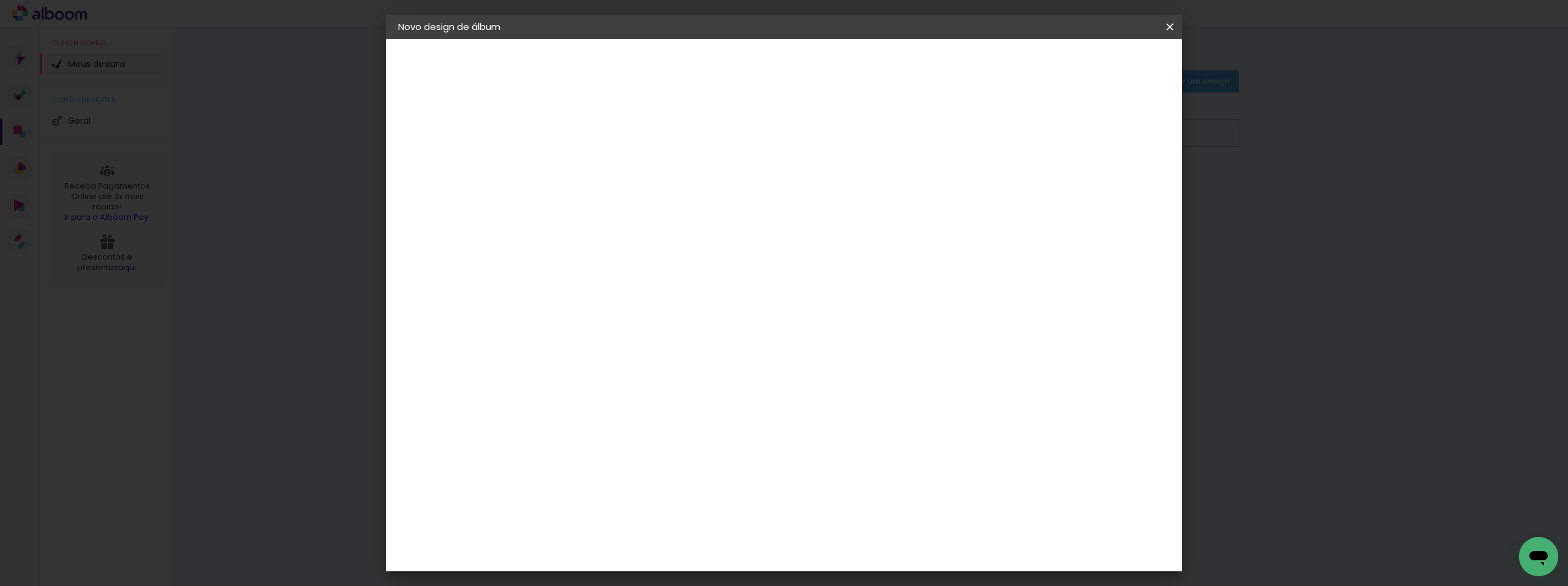
type paper-input "15"
click at [602, 134] on input "15" at bounding box center [589, 132] width 42 height 16
type input "14"
type paper-input "14"
click at [602, 134] on input "14" at bounding box center [589, 132] width 42 height 16
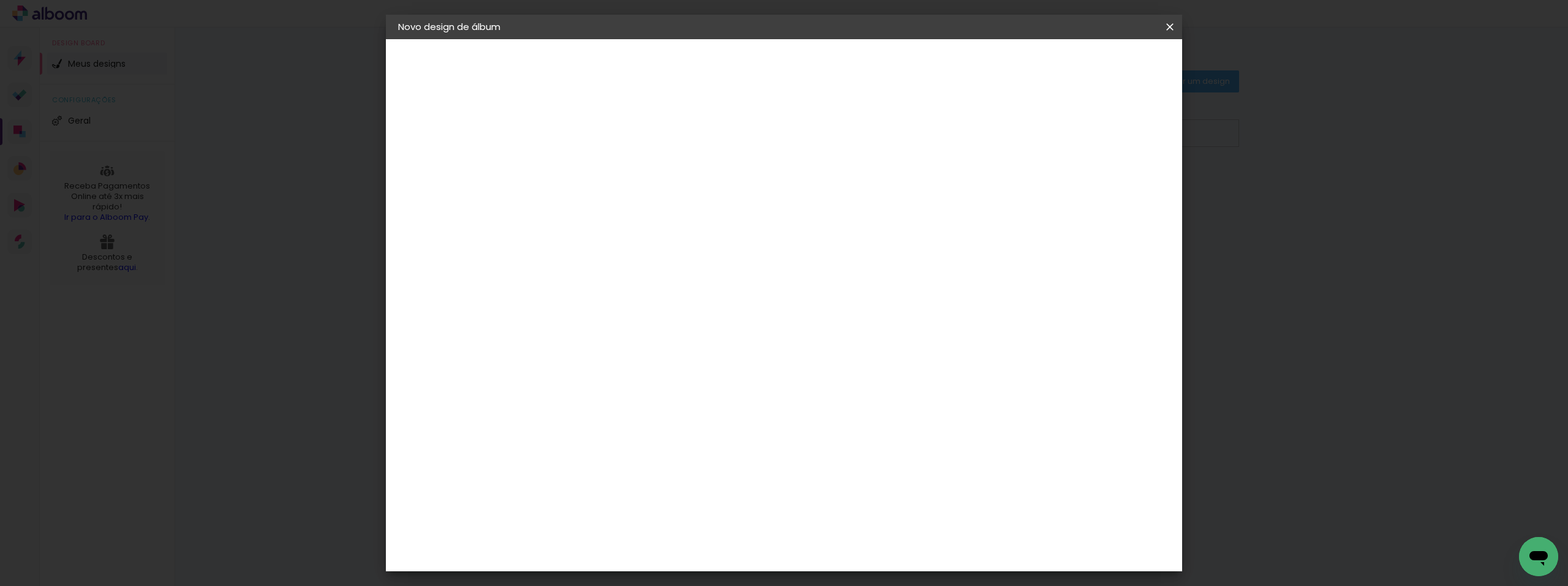
type input "13"
type paper-input "13"
click at [602, 134] on input "13" at bounding box center [589, 132] width 42 height 16
type input "12"
type paper-input "12"
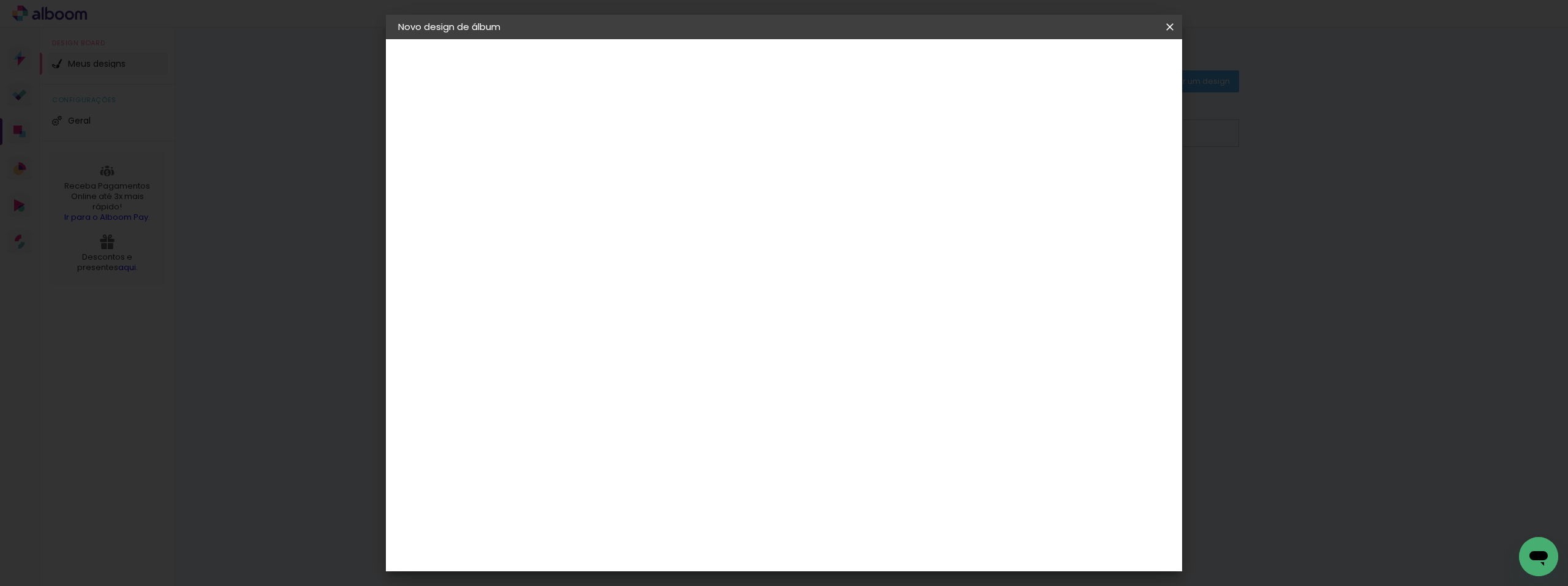
click at [602, 134] on input "12" at bounding box center [589, 132] width 42 height 16
type input "11"
type paper-input "11"
click at [602, 134] on input "11" at bounding box center [589, 132] width 42 height 16
type input "10"
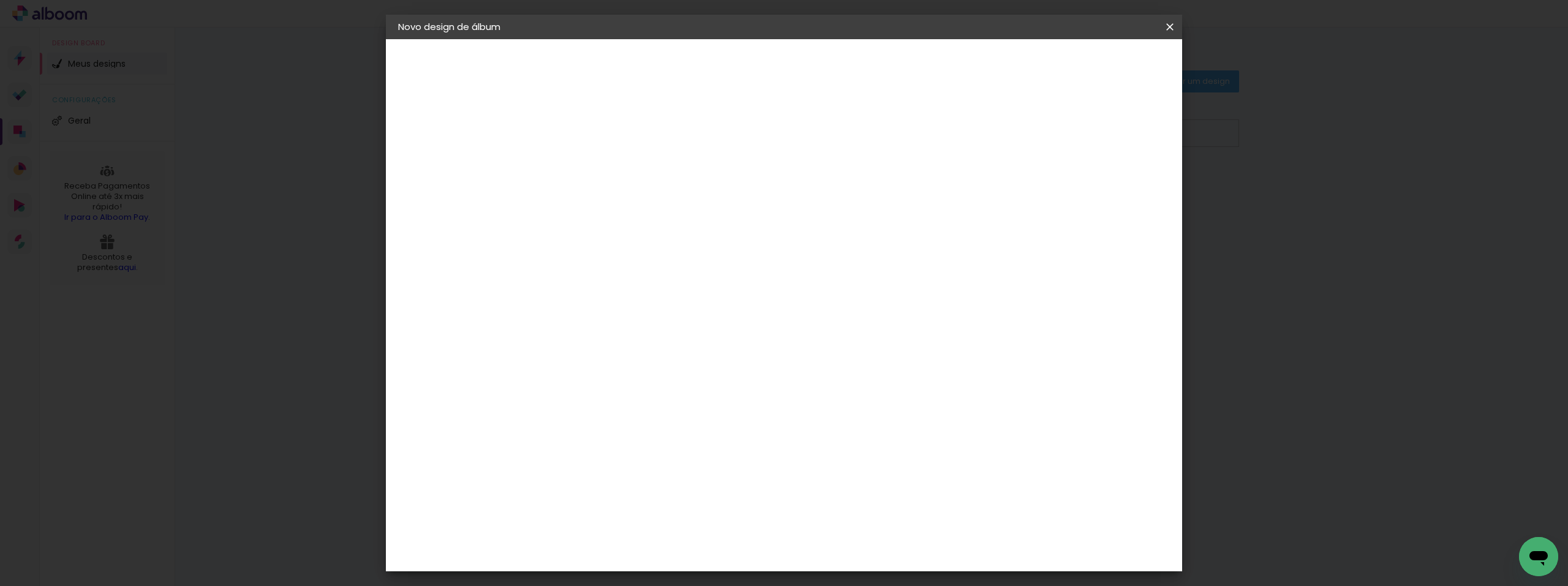
type paper-input "10"
click at [602, 134] on input "10" at bounding box center [589, 132] width 42 height 16
type input "9"
type paper-input "9"
click at [602, 134] on input "9" at bounding box center [589, 132] width 42 height 16
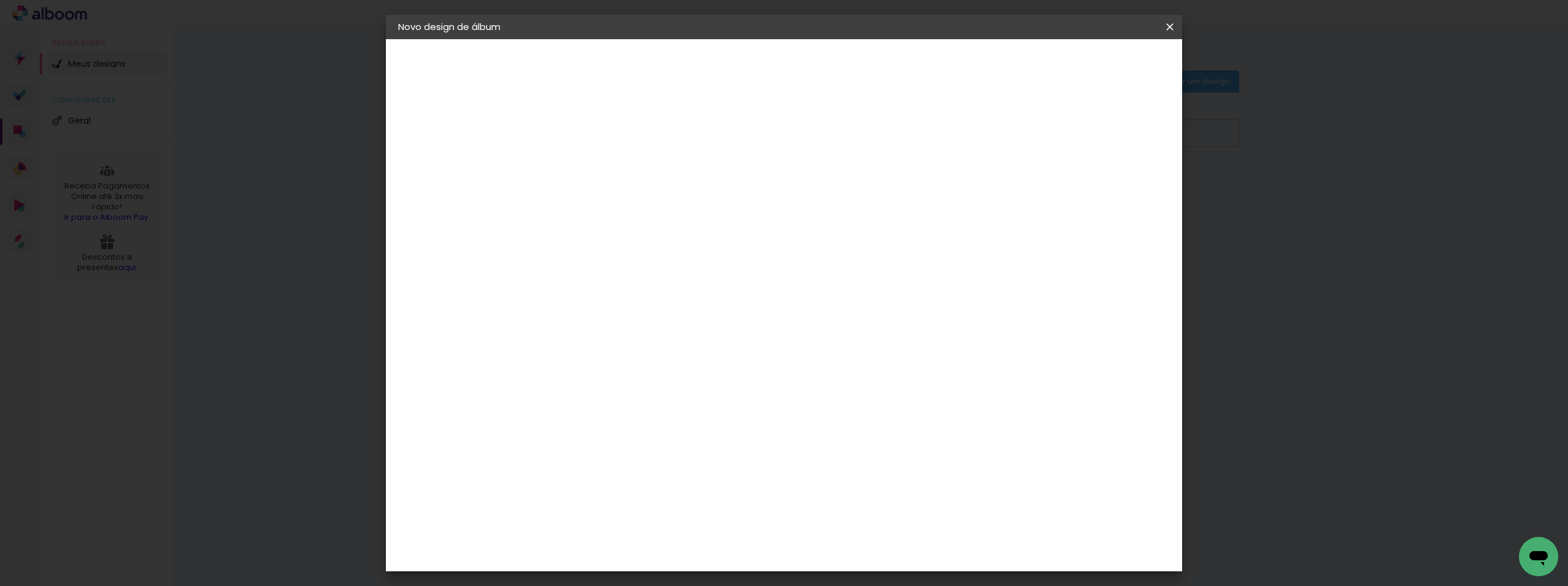
type input "8"
type paper-input "8"
click at [602, 134] on input "8" at bounding box center [589, 132] width 42 height 16
type input "7"
type paper-input "7"
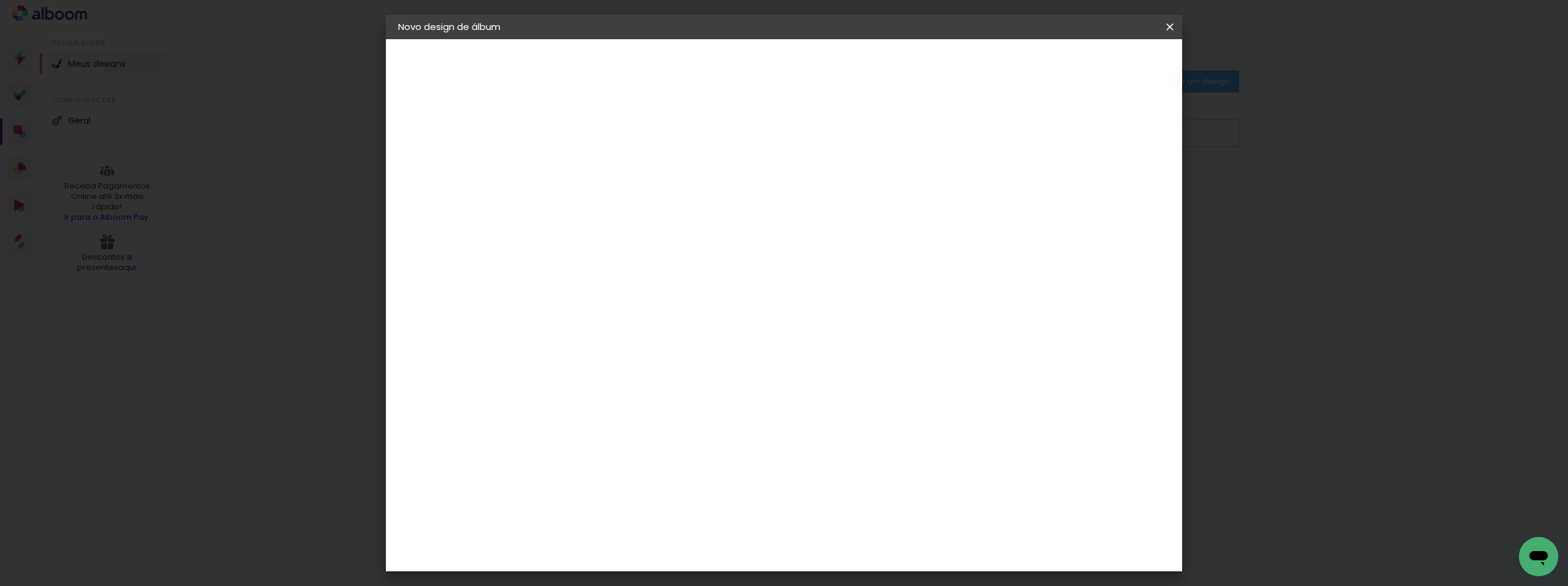
click at [602, 135] on input "7" at bounding box center [589, 132] width 42 height 16
type input "6"
type paper-input "6"
click at [602, 136] on input "6" at bounding box center [589, 132] width 42 height 16
type input "5"
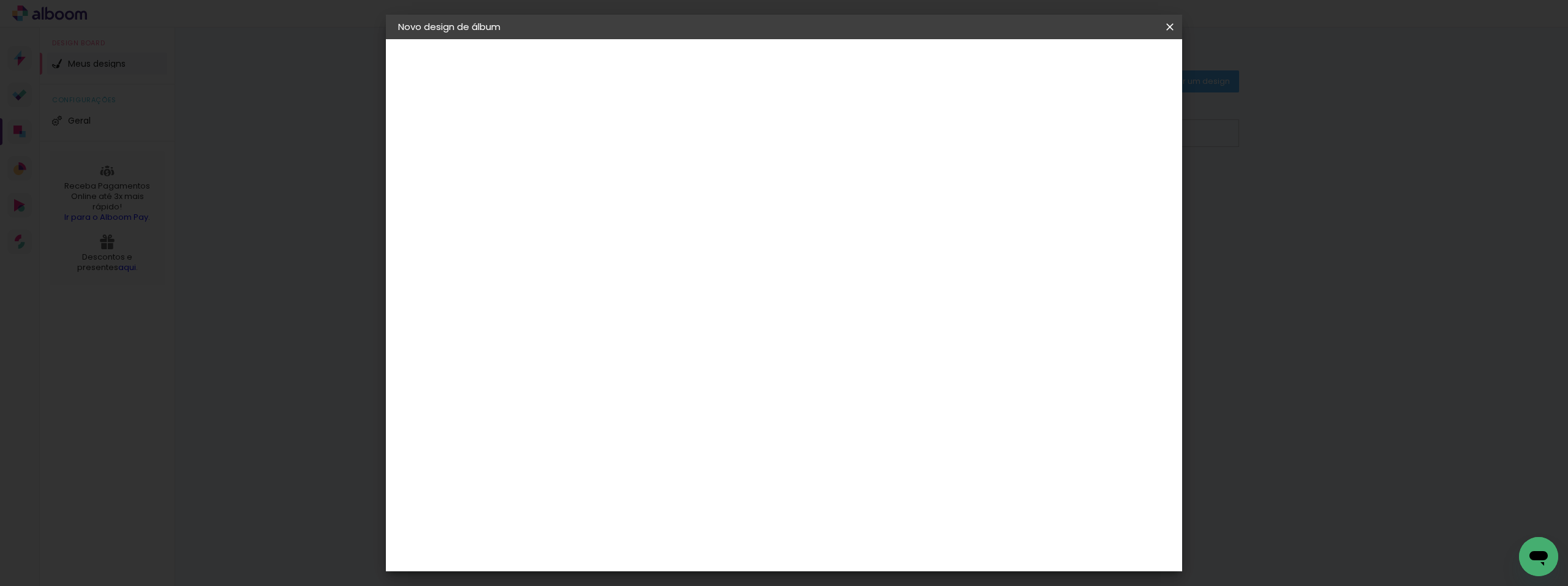
type paper-input "5"
click at [602, 135] on input "5" at bounding box center [589, 132] width 42 height 16
type input "4"
type paper-input "4"
click at [602, 135] on input "4" at bounding box center [589, 132] width 42 height 16
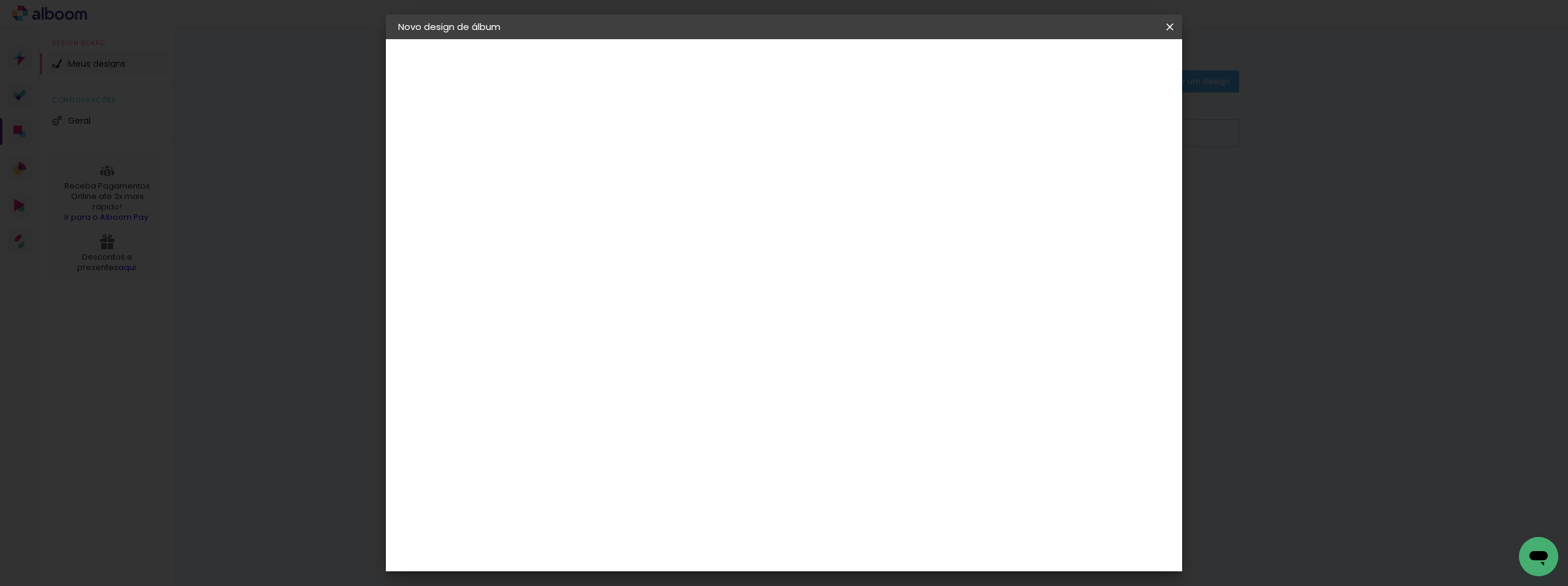
type input "3"
type paper-input "3"
click at [602, 135] on input "3" at bounding box center [589, 132] width 42 height 16
type input "2"
type paper-input "2"
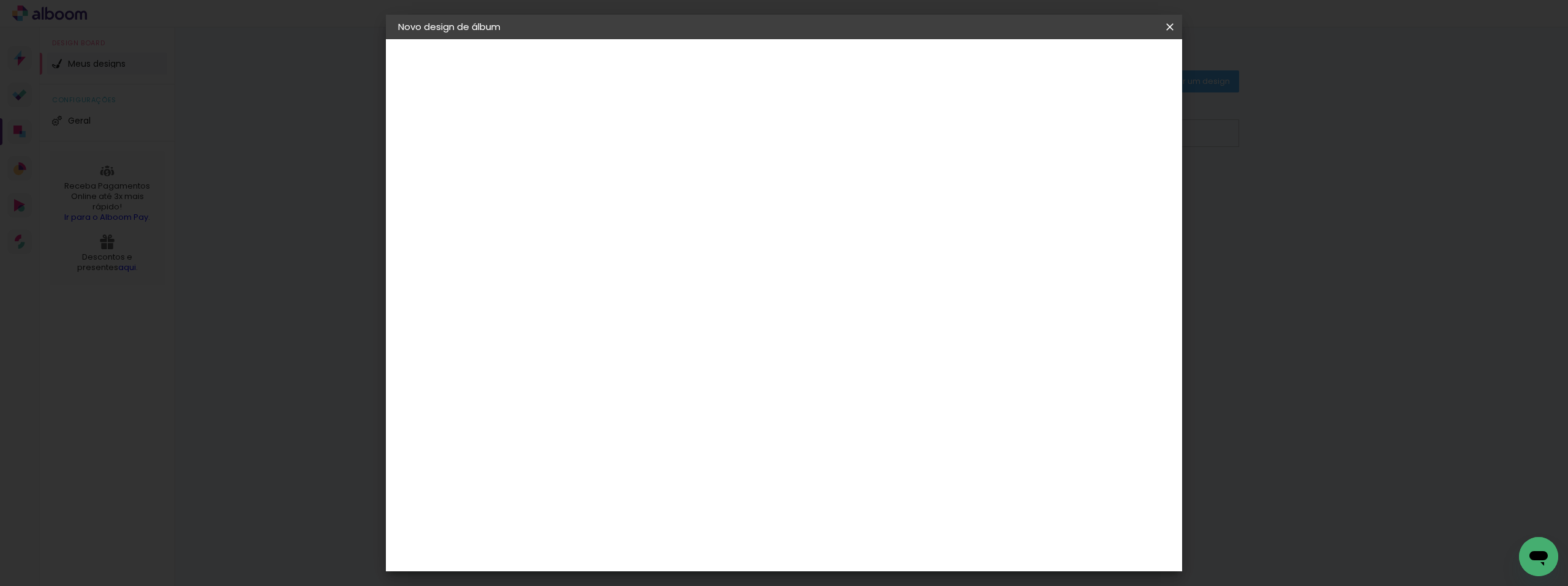
click at [602, 135] on input "2" at bounding box center [589, 132] width 42 height 16
click at [1024, 135] on div at bounding box center [1018, 132] width 11 height 11
type paper-checkbox "on"
click at [1024, 136] on div at bounding box center [1018, 132] width 11 height 11
click at [1024, 134] on div at bounding box center [1018, 132] width 11 height 11
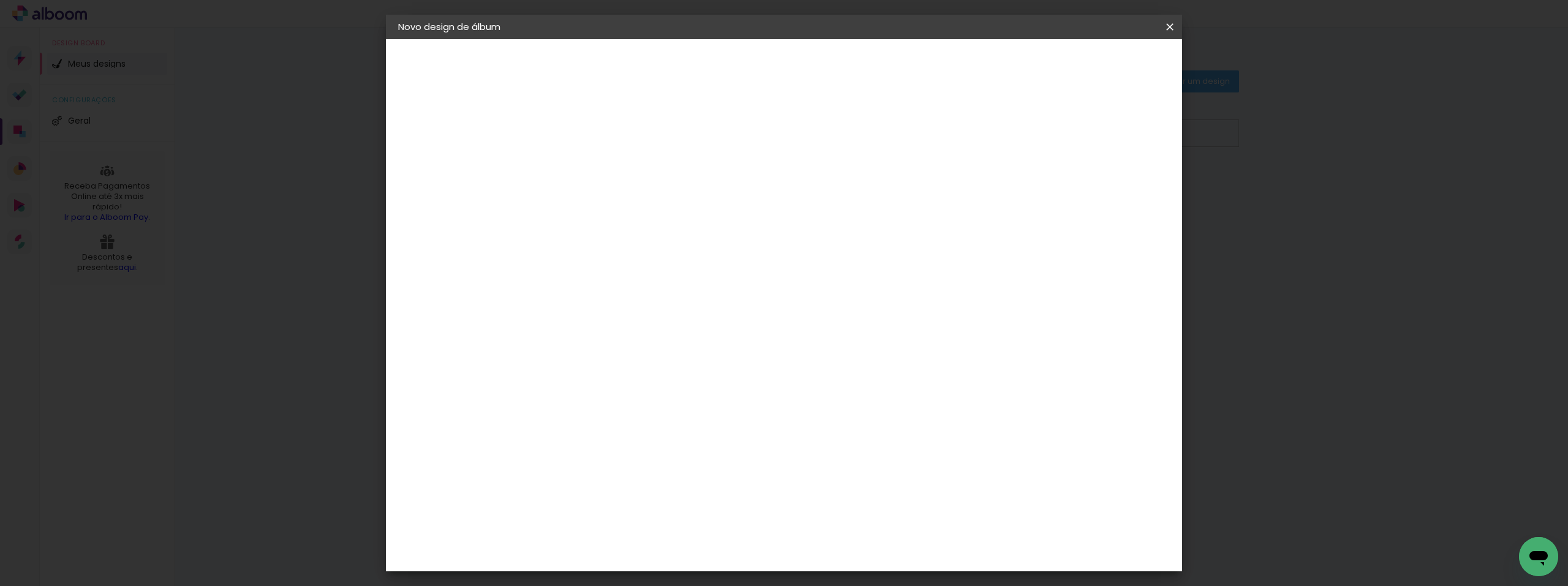
click at [1024, 133] on div at bounding box center [1018, 132] width 11 height 11
drag, startPoint x: 1134, startPoint y: 68, endPoint x: 1127, endPoint y: 82, distance: 15.7
click at [1093, 69] on span "Iniciar design" at bounding box center [1065, 65] width 56 height 9
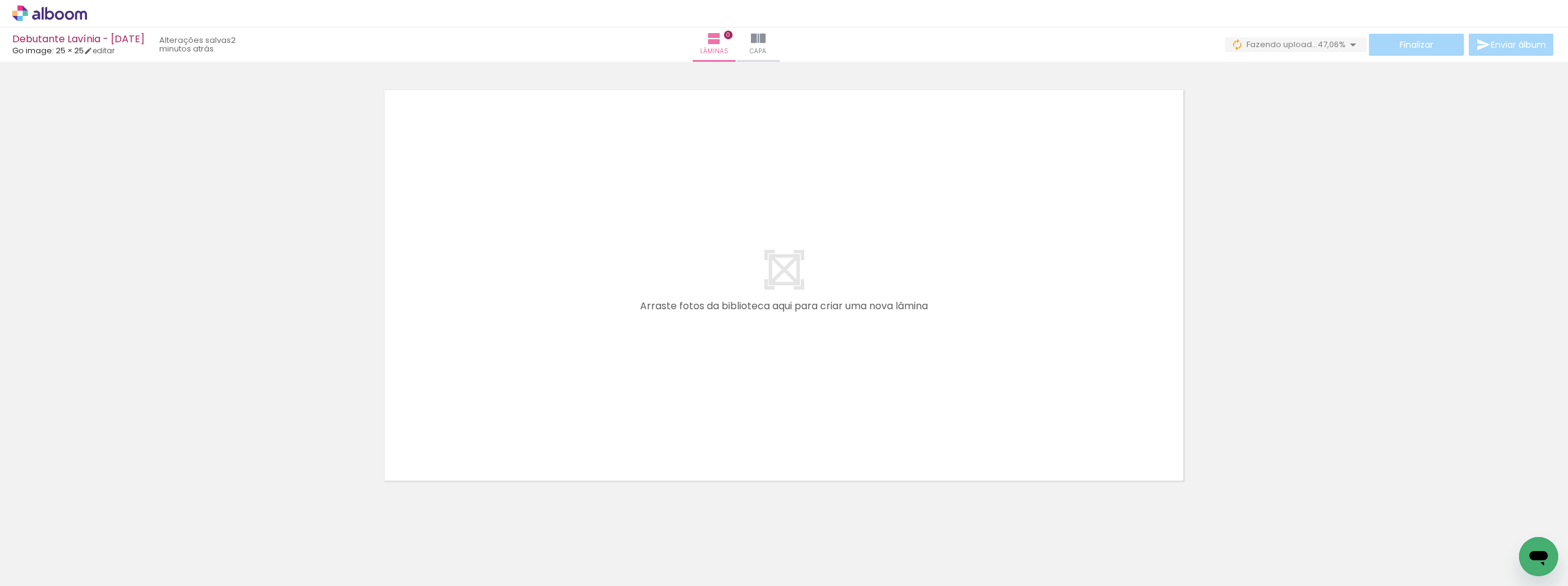
click at [100, 533] on iron-horizontal-list at bounding box center [88, 547] width 24 height 77
drag, startPoint x: 353, startPoint y: 494, endPoint x: 761, endPoint y: 296, distance: 453.5
click at [761, 296] on quentale-workspace at bounding box center [784, 293] width 1568 height 586
drag, startPoint x: 544, startPoint y: 557, endPoint x: 576, endPoint y: 576, distance: 37.2
click at [0, 0] on slot at bounding box center [0, 0] width 0 height 0
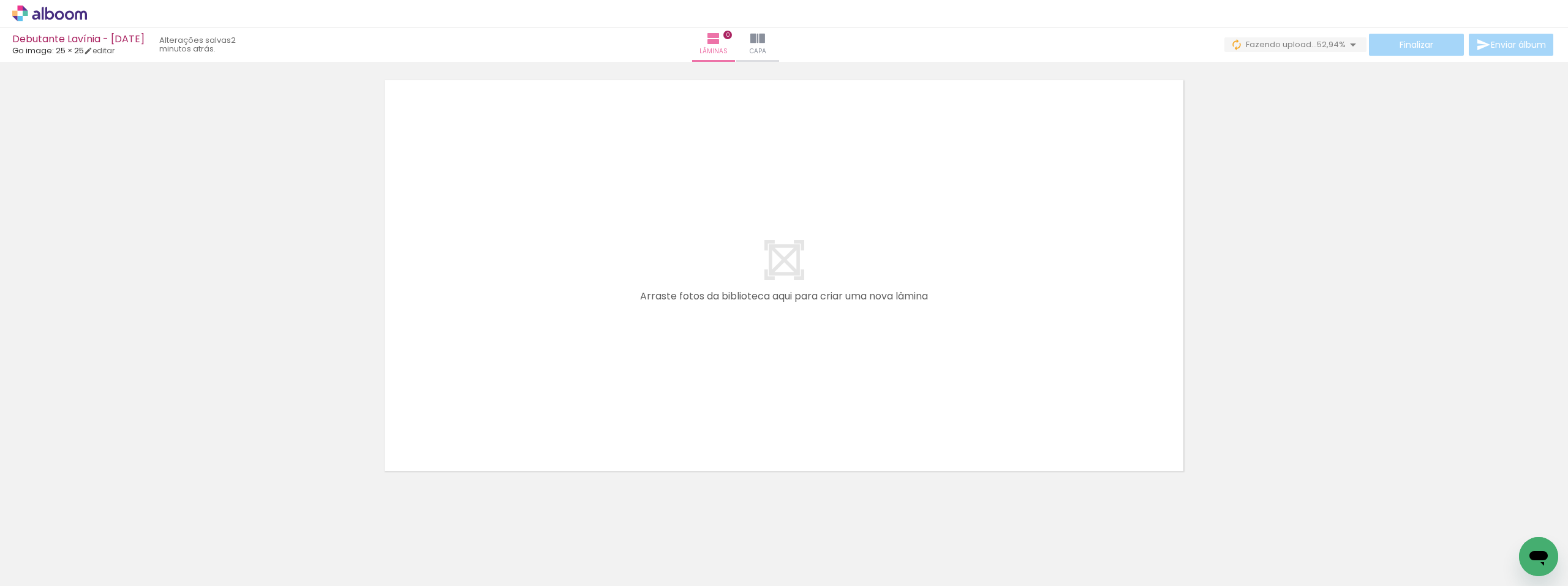
scroll to position [39, 0]
click at [67, 561] on paper-button "Adicionar Fotos" at bounding box center [37, 569] width 59 height 20
click at [0, 0] on input "file" at bounding box center [0, 0] width 0 height 0
click at [928, 436] on quentale-layouter at bounding box center [784, 262] width 815 height 408
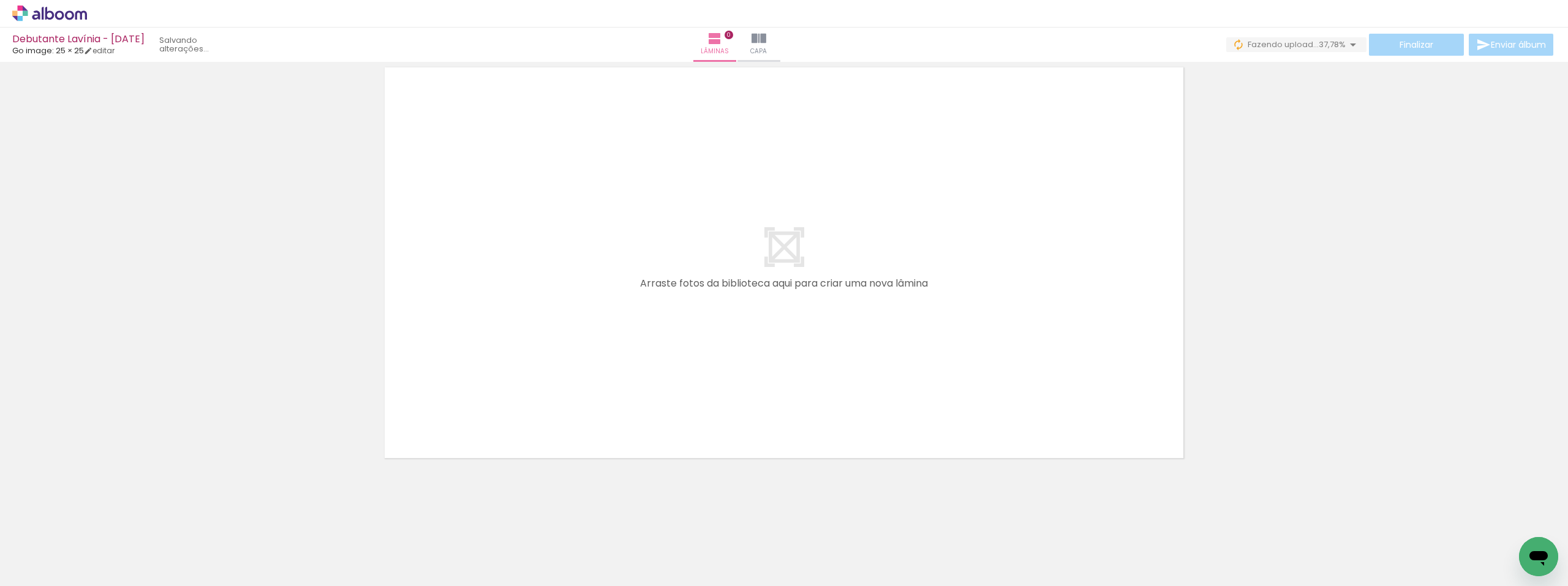
click at [37, 564] on span "Adicionar Fotos" at bounding box center [43, 570] width 37 height 14
click at [0, 0] on input "file" at bounding box center [0, 0] width 0 height 0
click at [56, 545] on input "Todas as fotos" at bounding box center [34, 549] width 47 height 10
click at [0, 0] on slot "Todas as fotos" at bounding box center [0, 0] width 0 height 0
click at [1337, 44] on span "36,36%" at bounding box center [1331, 44] width 28 height 11
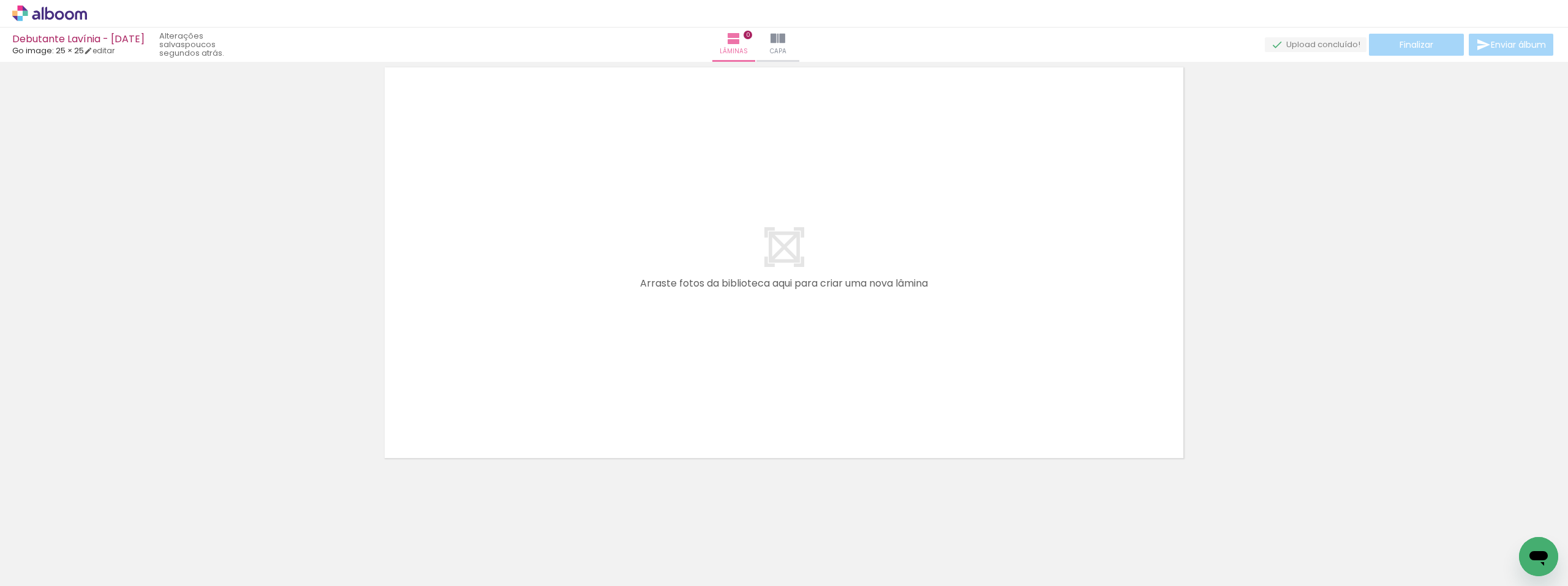
click at [27, 525] on span "45 fotos" at bounding box center [28, 530] width 41 height 14
click at [92, 151] on div at bounding box center [784, 246] width 1568 height 439
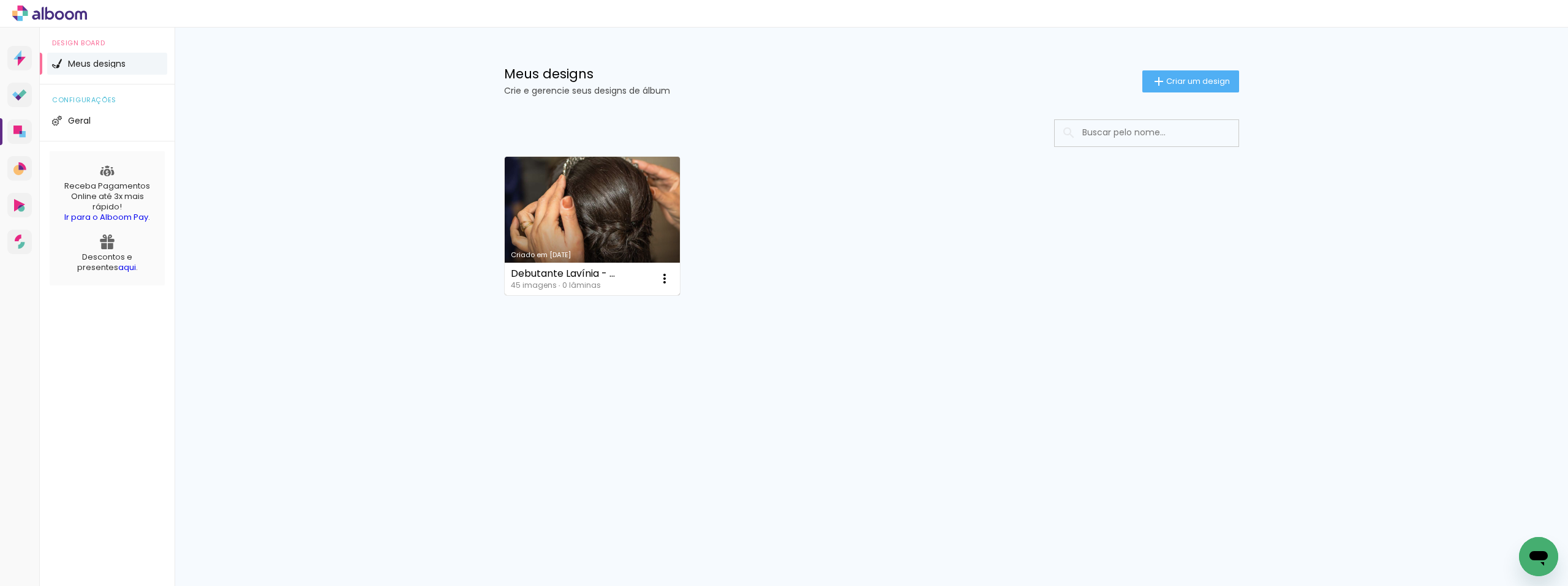
click at [547, 270] on div "Debutante Lavínia - [DATE]" at bounding box center [564, 273] width 107 height 9
click at [658, 271] on iron-icon at bounding box center [664, 278] width 15 height 15
click at [638, 315] on paper-item "Abrir" at bounding box center [615, 307] width 122 height 24
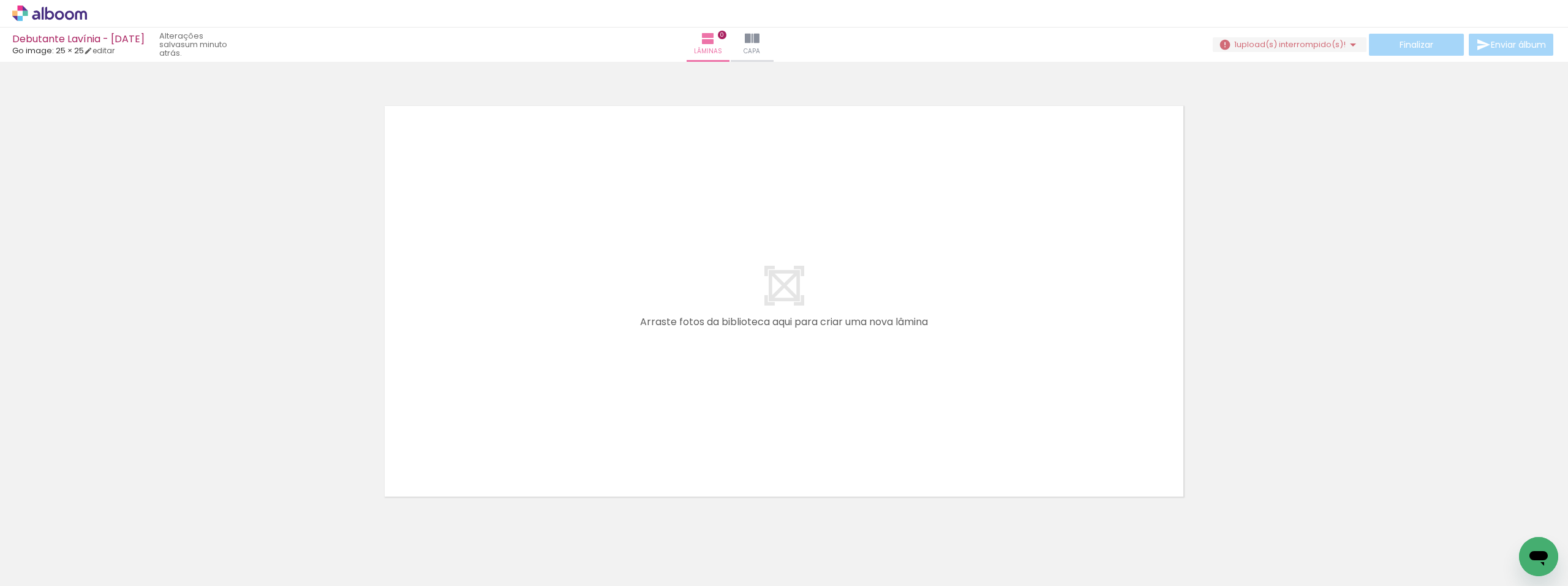
click at [1298, 43] on span "upload(s) interrompido(s)!" at bounding box center [1290, 44] width 109 height 11
click at [0, 0] on slot "Buscar arquivos interrompidos" at bounding box center [0, 0] width 0 height 0
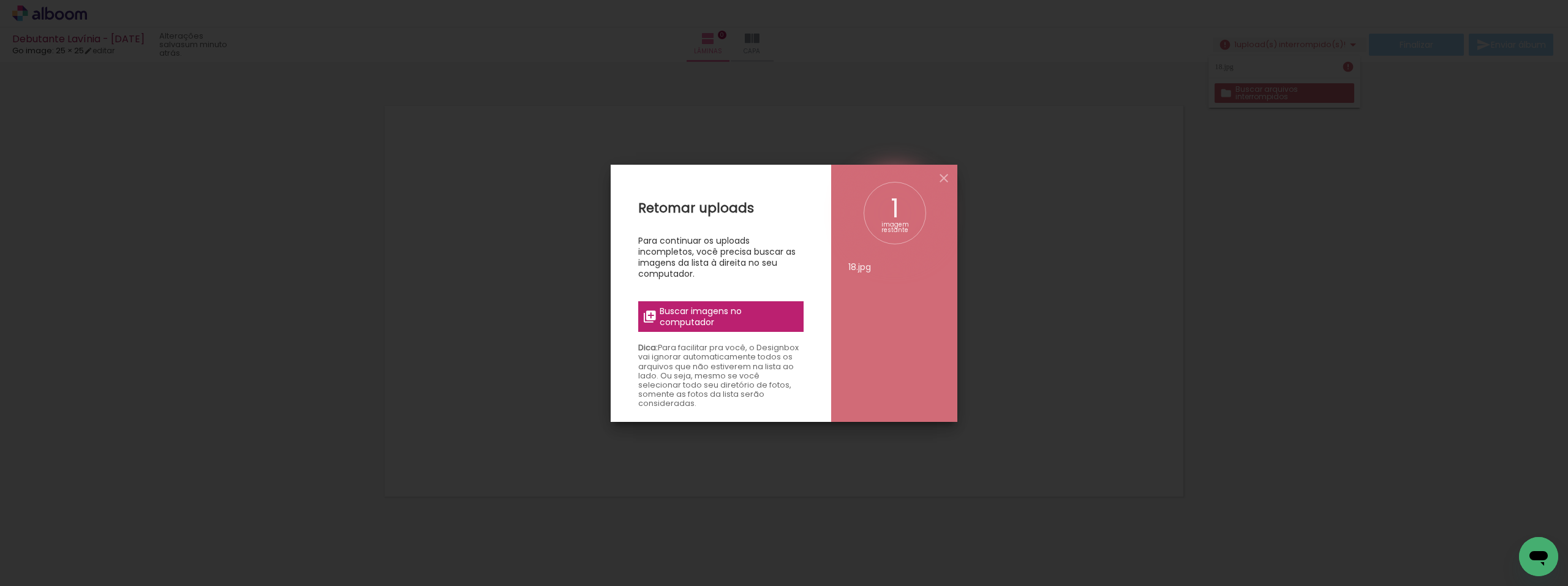
click at [744, 312] on span "Buscar imagens no computador" at bounding box center [728, 316] width 136 height 22
click at [0, 0] on input "file" at bounding box center [0, 0] width 0 height 0
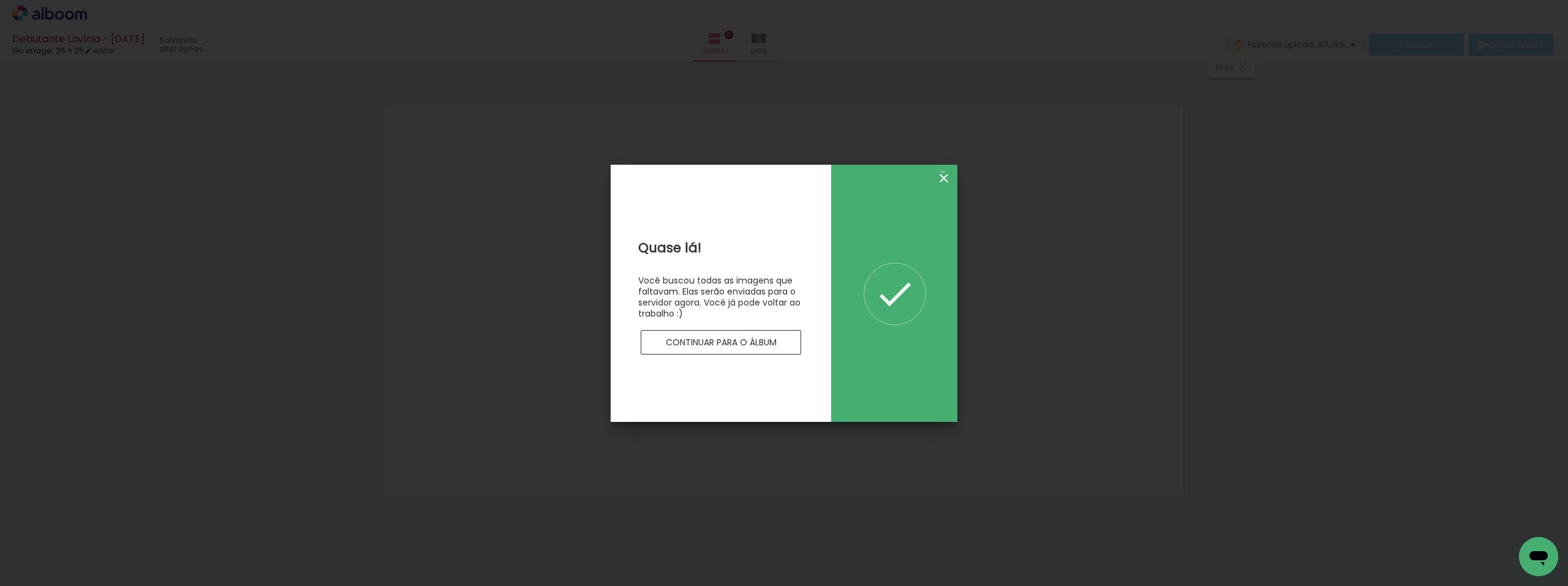
click at [942, 171] on iron-icon at bounding box center [943, 178] width 15 height 15
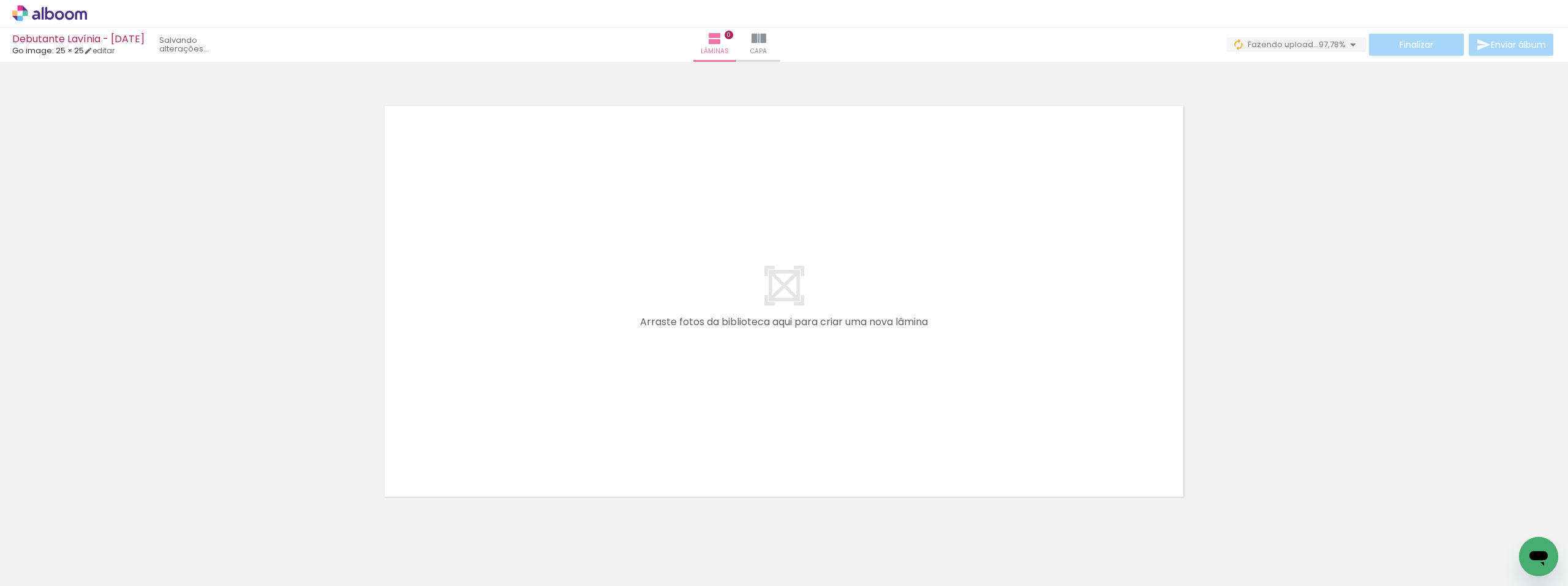
click at [51, 546] on input "Todas as fotos" at bounding box center [34, 549] width 47 height 10
click at [0, 0] on slot "Não utilizadas" at bounding box center [0, 0] width 0 height 0
click at [40, 557] on input "Não utilizadas" at bounding box center [34, 558] width 47 height 10
click at [0, 0] on slot "Todas as fotos" at bounding box center [0, 0] width 0 height 0
type input "Todas as fotos"
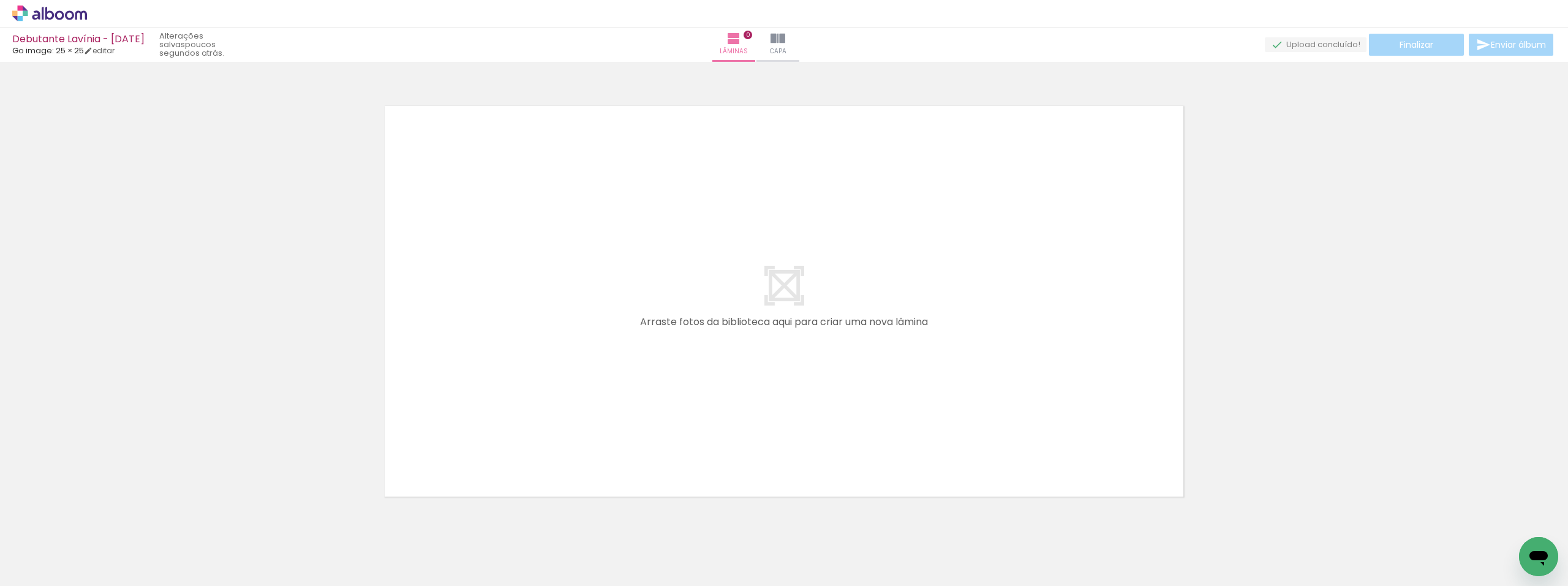
click at [98, 520] on iron-icon at bounding box center [96, 520] width 13 height 13
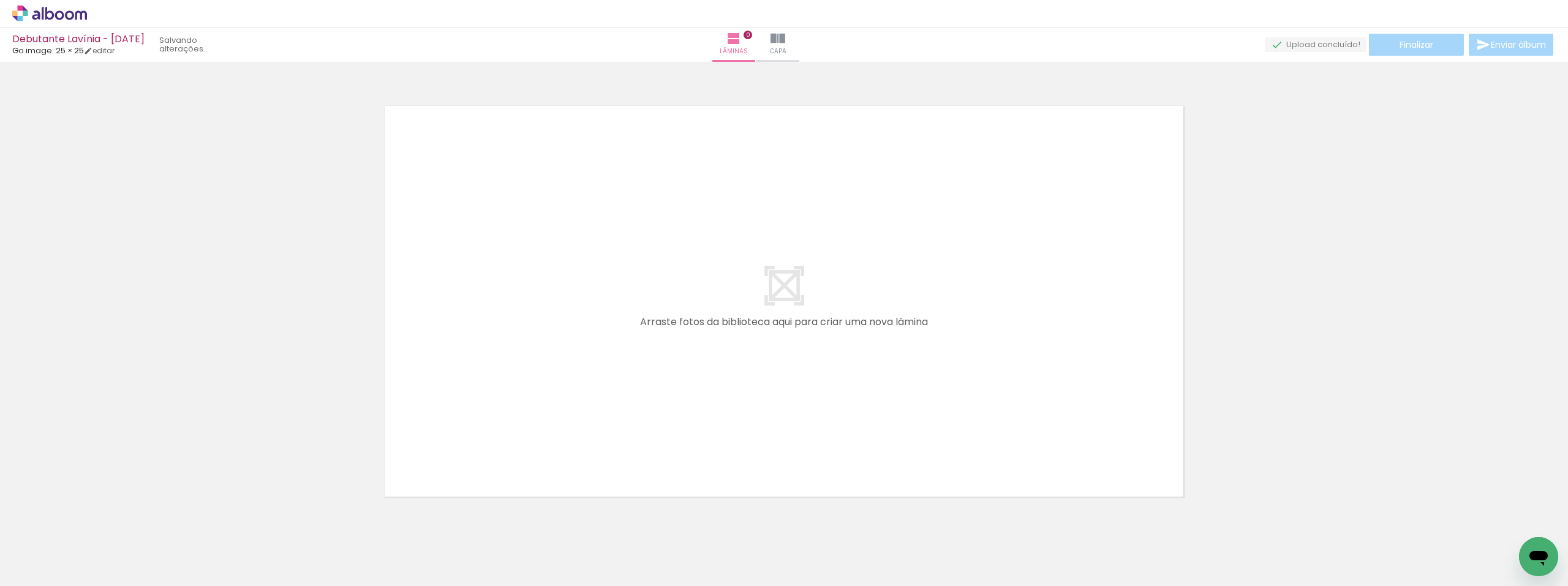
click at [98, 520] on iron-icon at bounding box center [96, 520] width 13 height 13
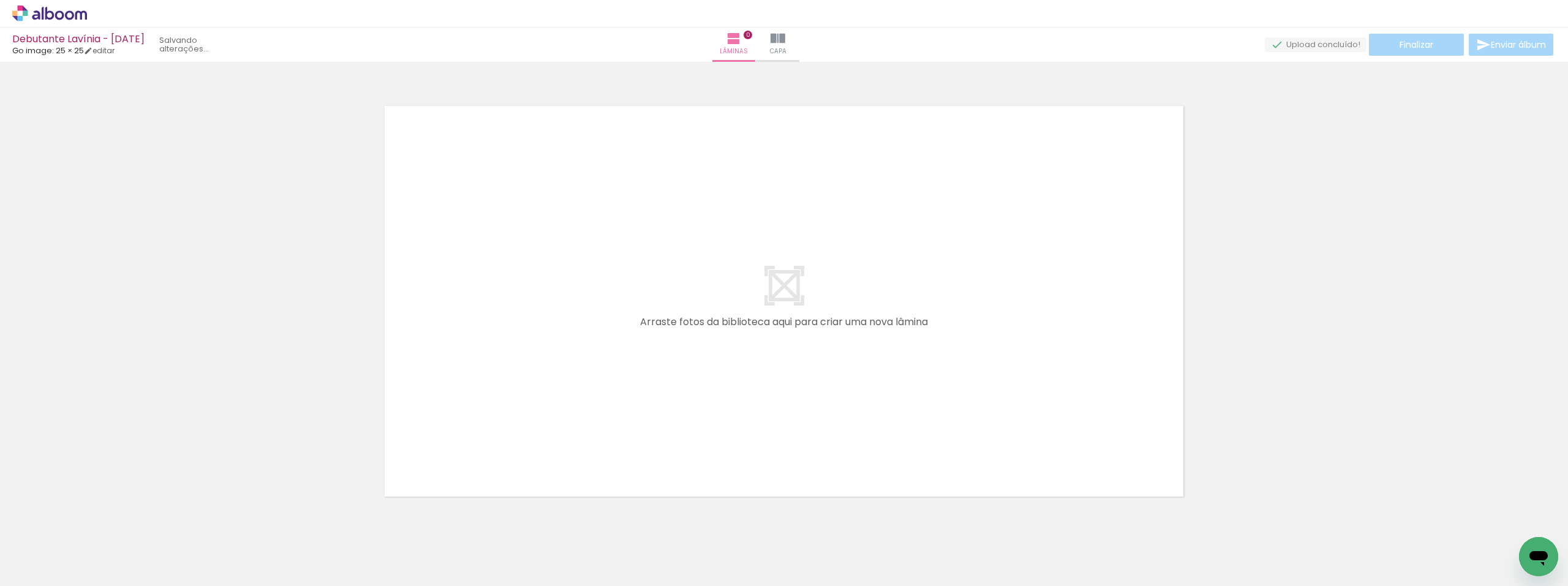
click at [98, 520] on iron-icon at bounding box center [96, 520] width 13 height 13
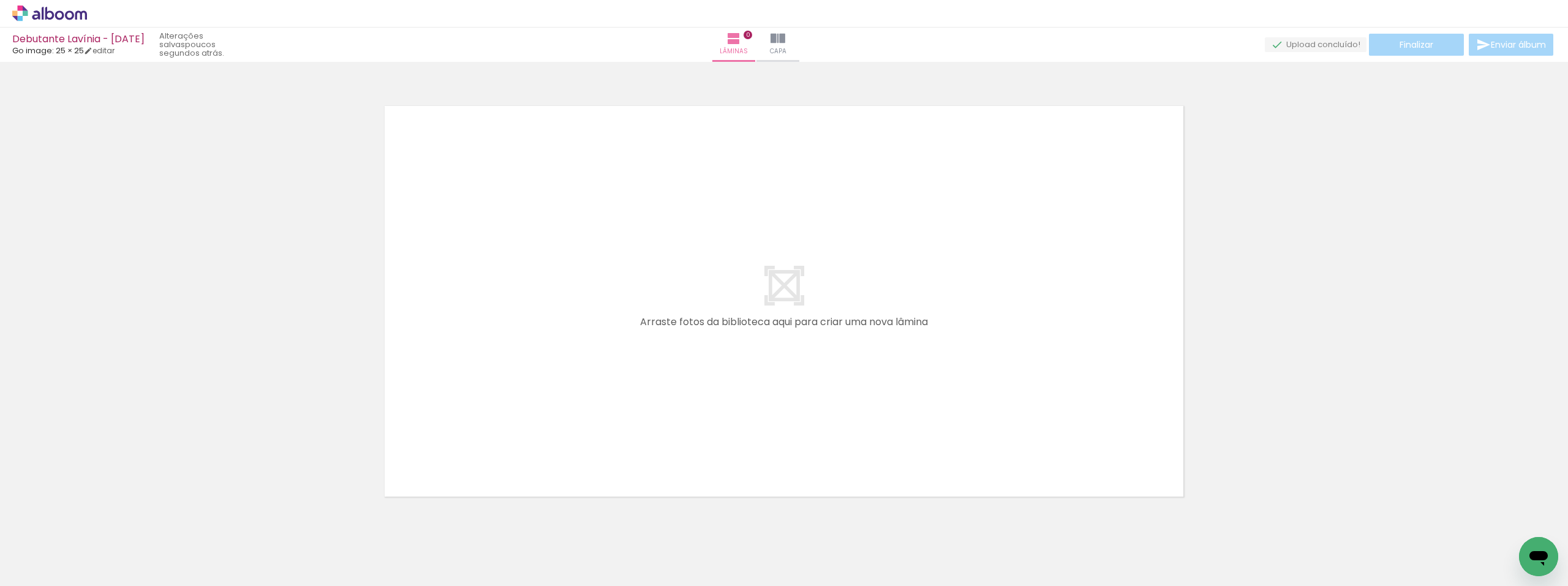
click at [98, 520] on iron-icon at bounding box center [96, 520] width 13 height 13
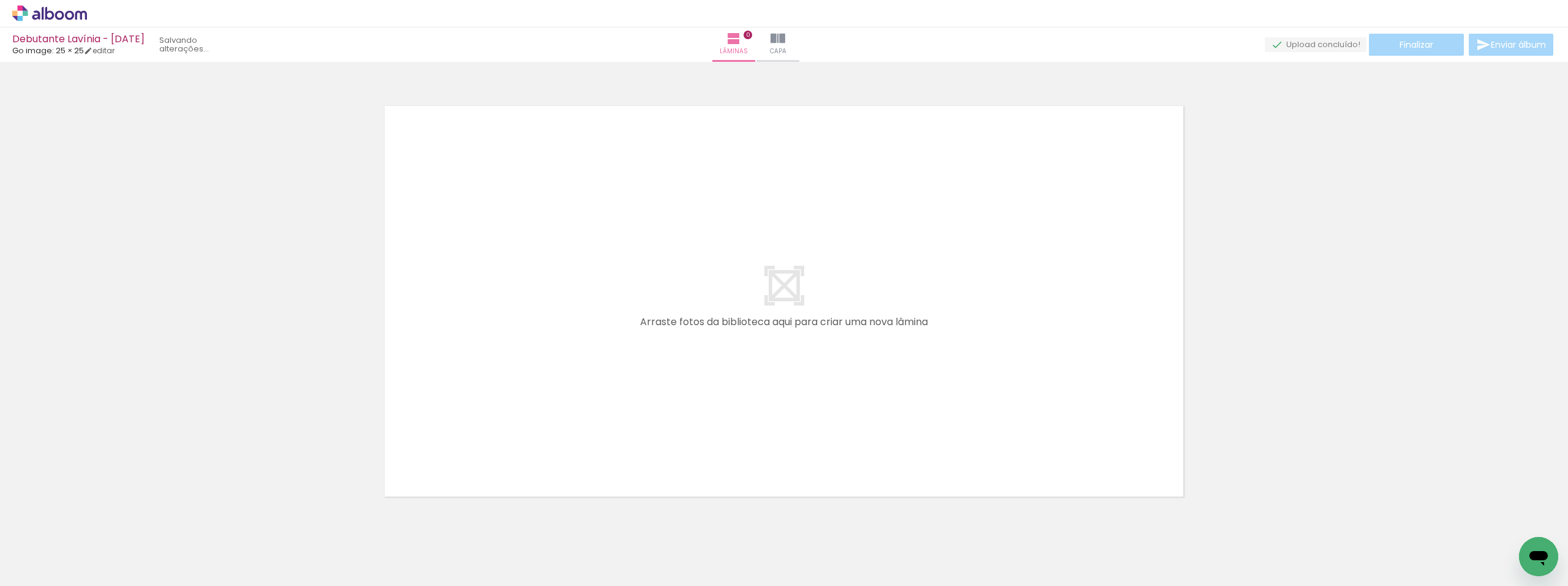
click at [98, 520] on iron-icon at bounding box center [96, 520] width 13 height 13
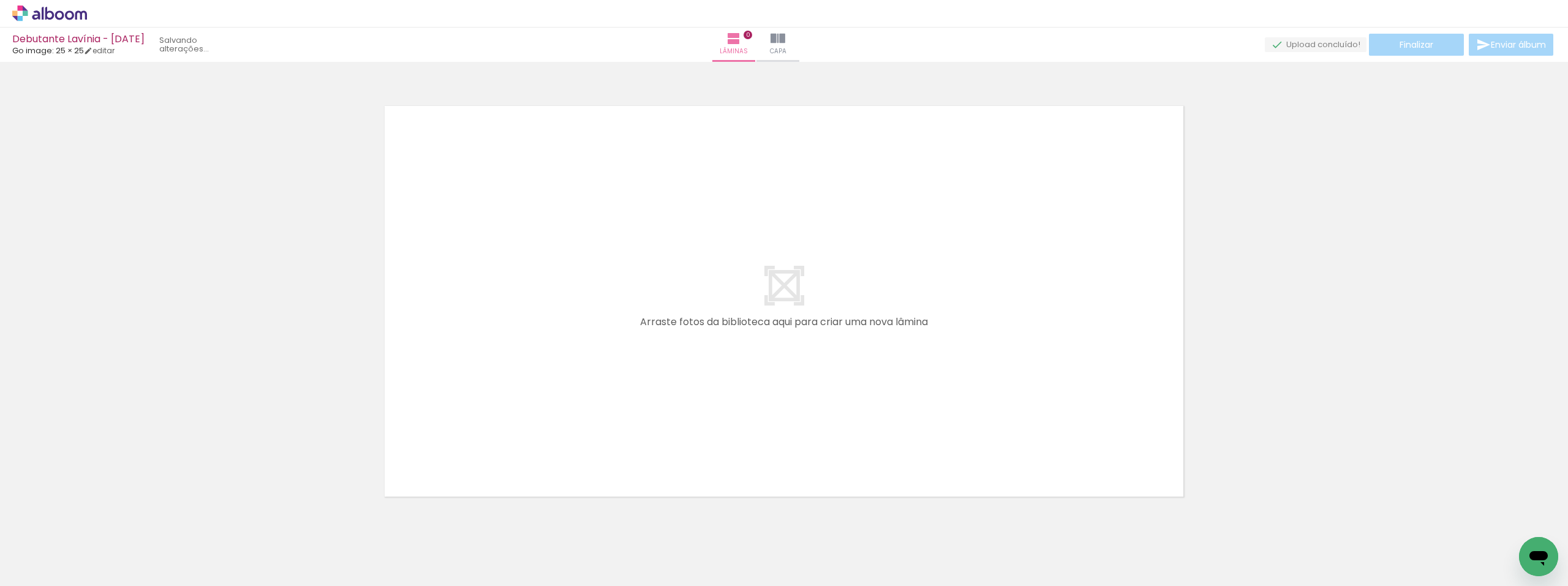
click at [98, 520] on iron-icon at bounding box center [96, 520] width 13 height 13
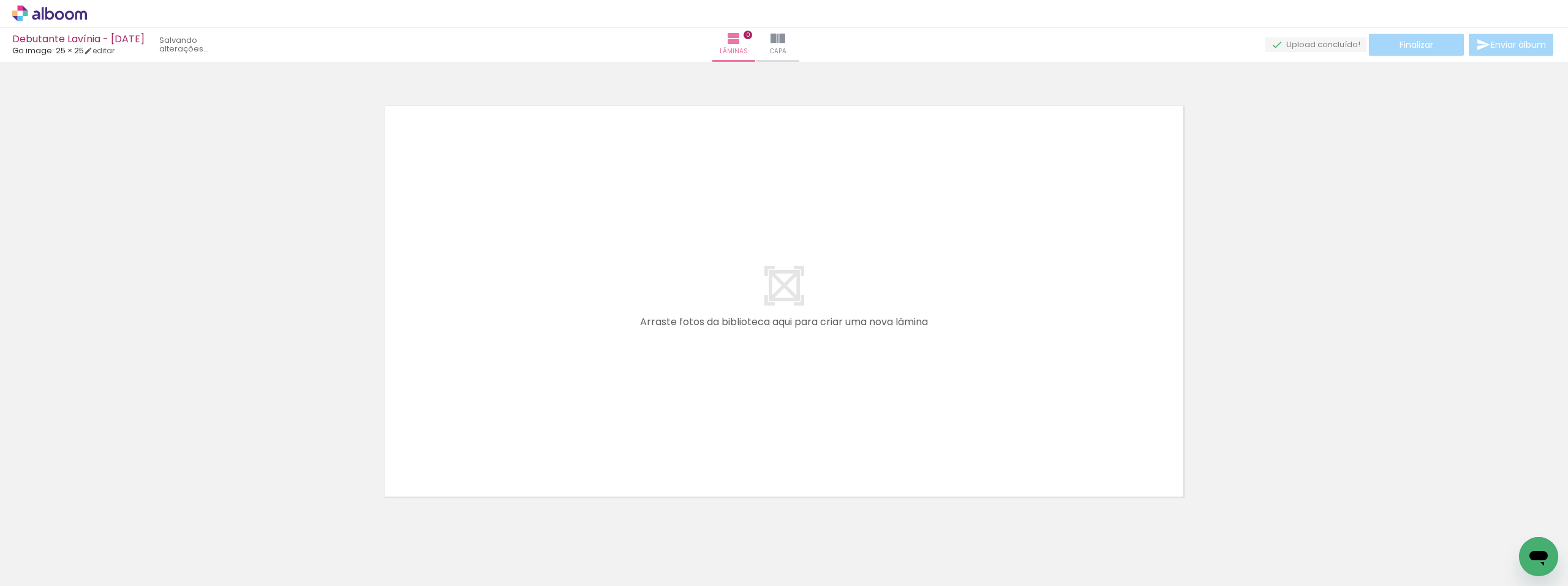
click at [98, 520] on iron-icon at bounding box center [96, 520] width 13 height 13
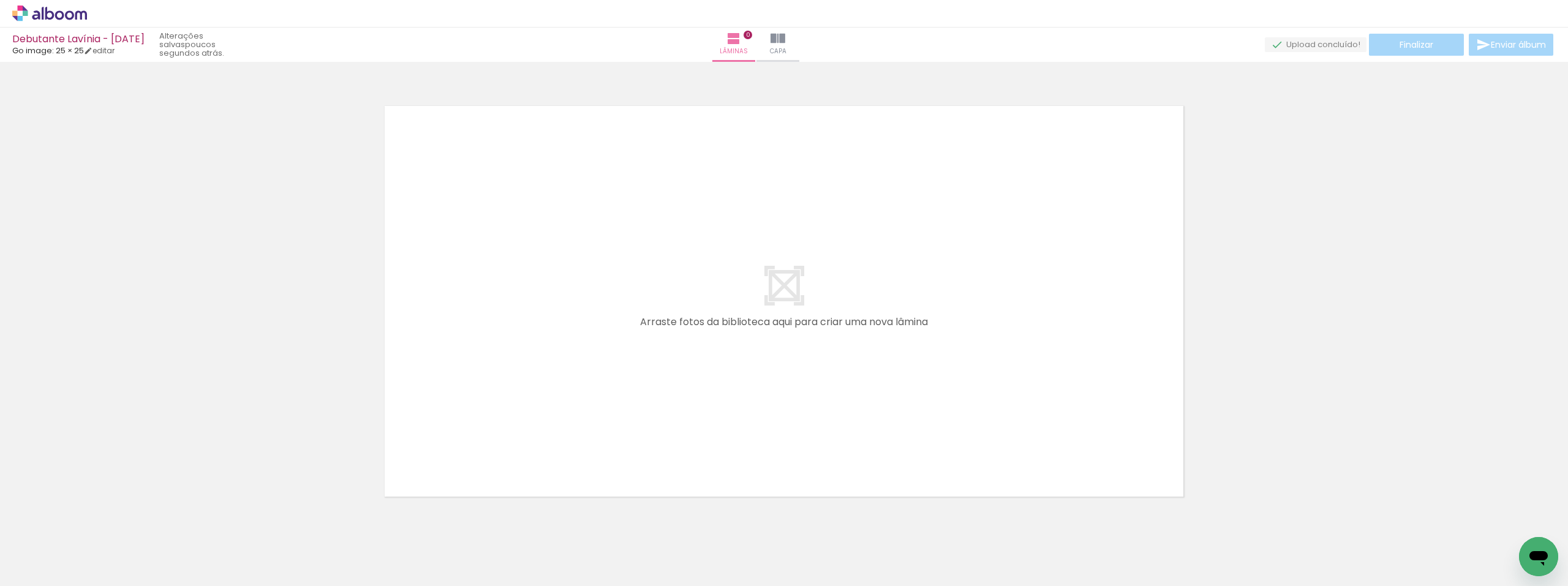
click at [98, 520] on iron-icon at bounding box center [96, 520] width 13 height 13
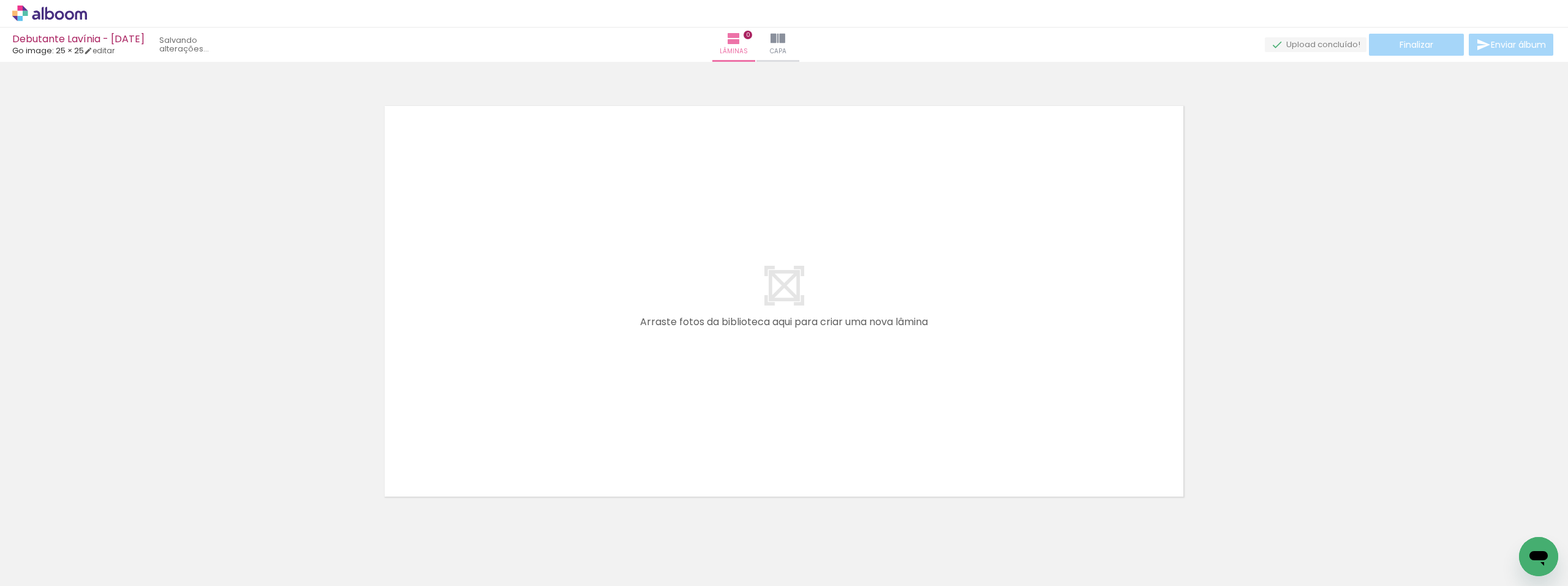
click at [98, 520] on iron-icon at bounding box center [96, 520] width 13 height 13
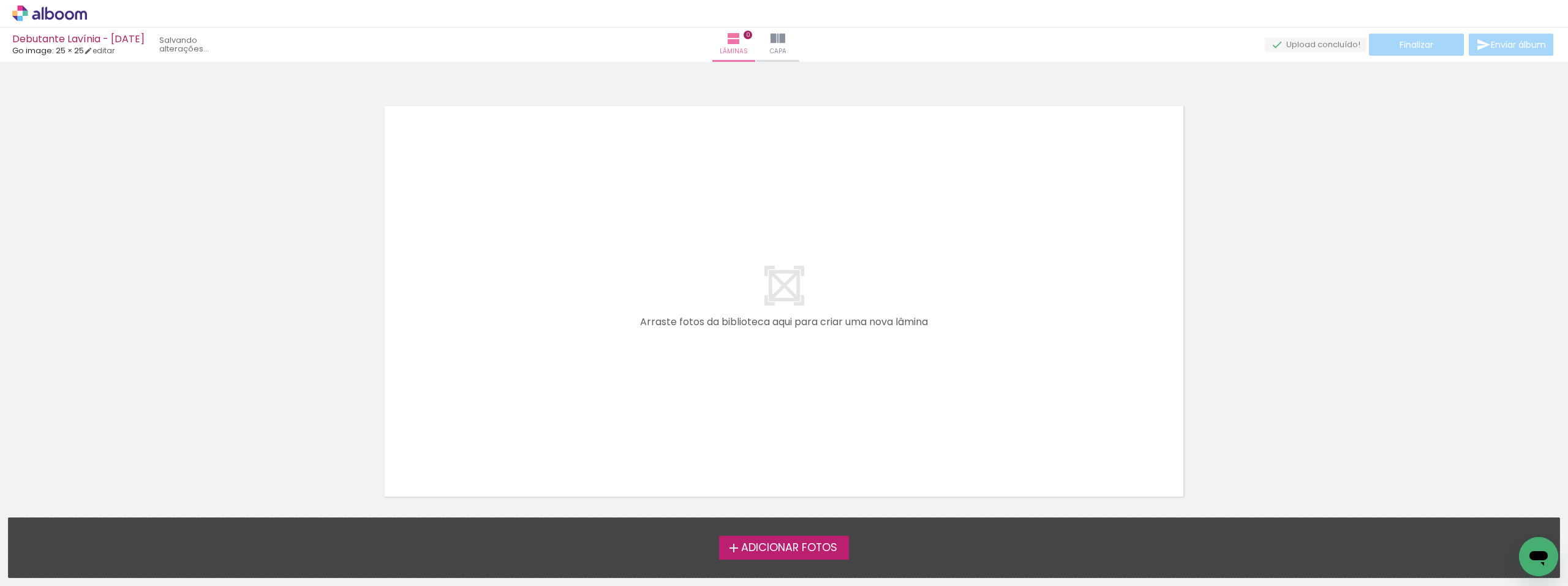
click at [98, 520] on div "Adicionar Fotos Solte suas fotos aqui..." at bounding box center [784, 547] width 1551 height 59
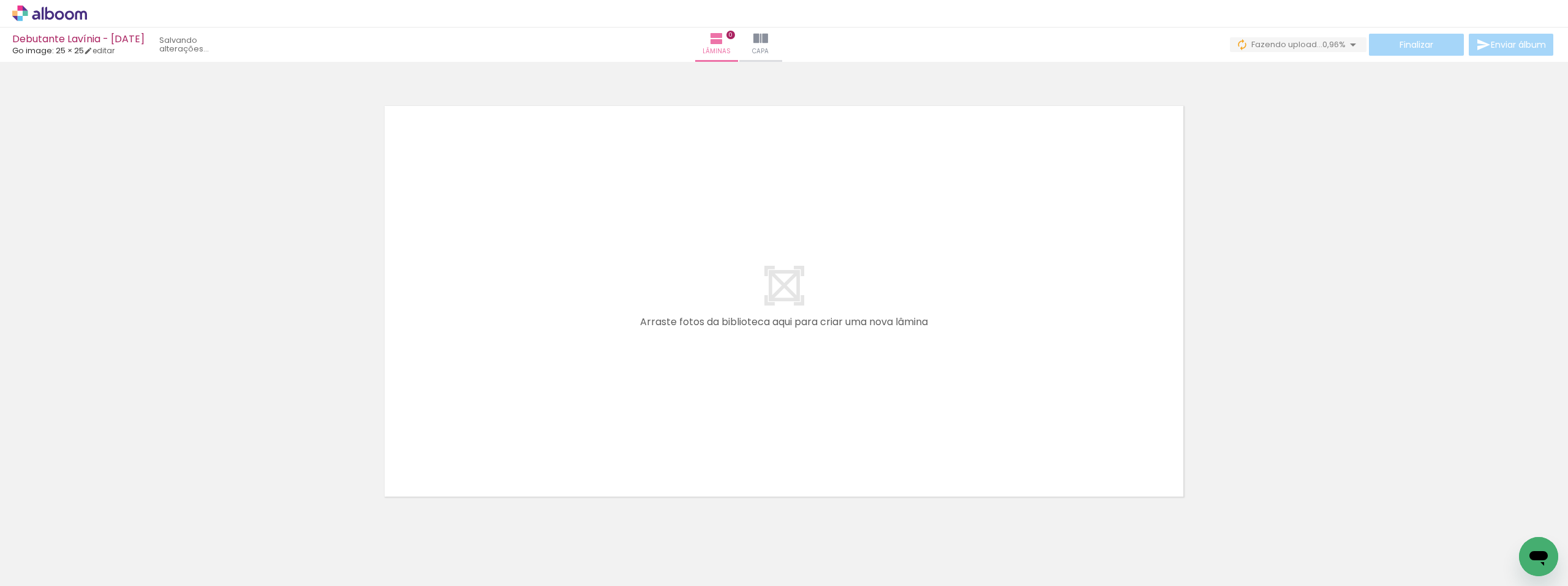
click at [1267, 37] on paper-button "0 Fazendo upload... 0,96%" at bounding box center [1297, 44] width 136 height 15
drag, startPoint x: 805, startPoint y: 43, endPoint x: 800, endPoint y: 73, distance: 30.4
click at [768, 43] on iron-icon at bounding box center [760, 38] width 15 height 15
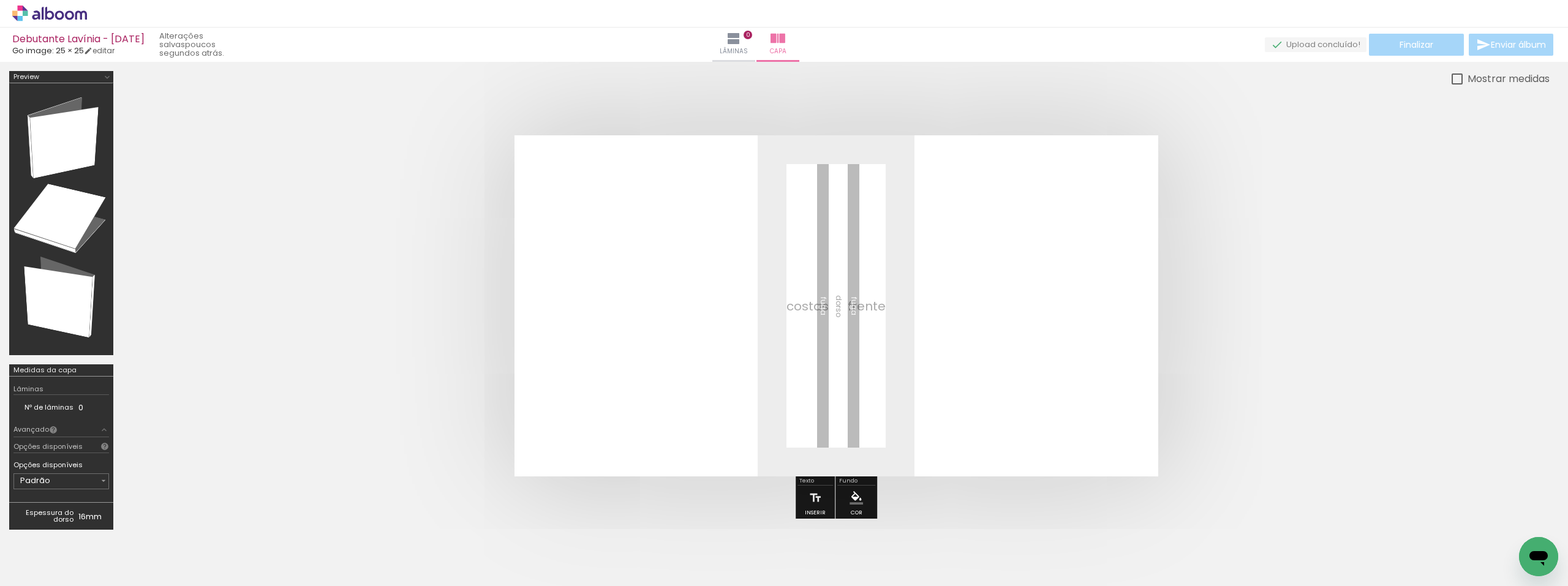
scroll to position [0, 5069]
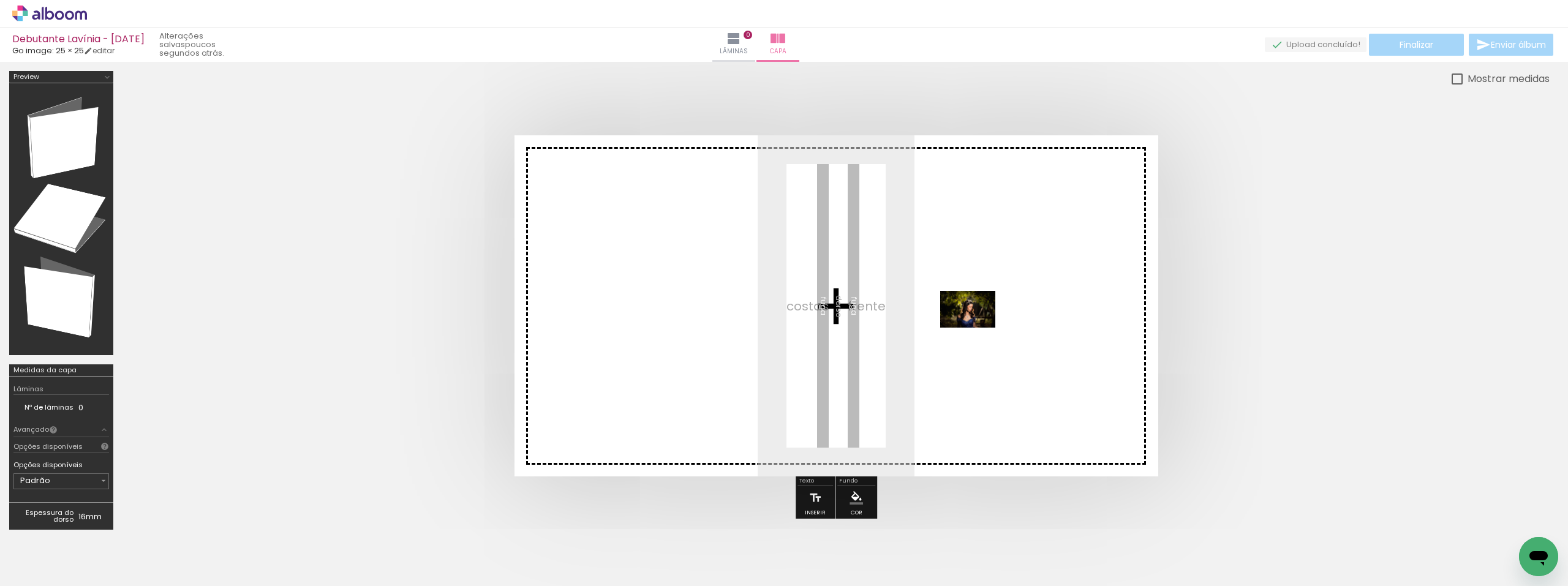
drag, startPoint x: 957, startPoint y: 545, endPoint x: 977, endPoint y: 327, distance: 218.9
click at [977, 327] on quentale-workspace at bounding box center [784, 293] width 1568 height 586
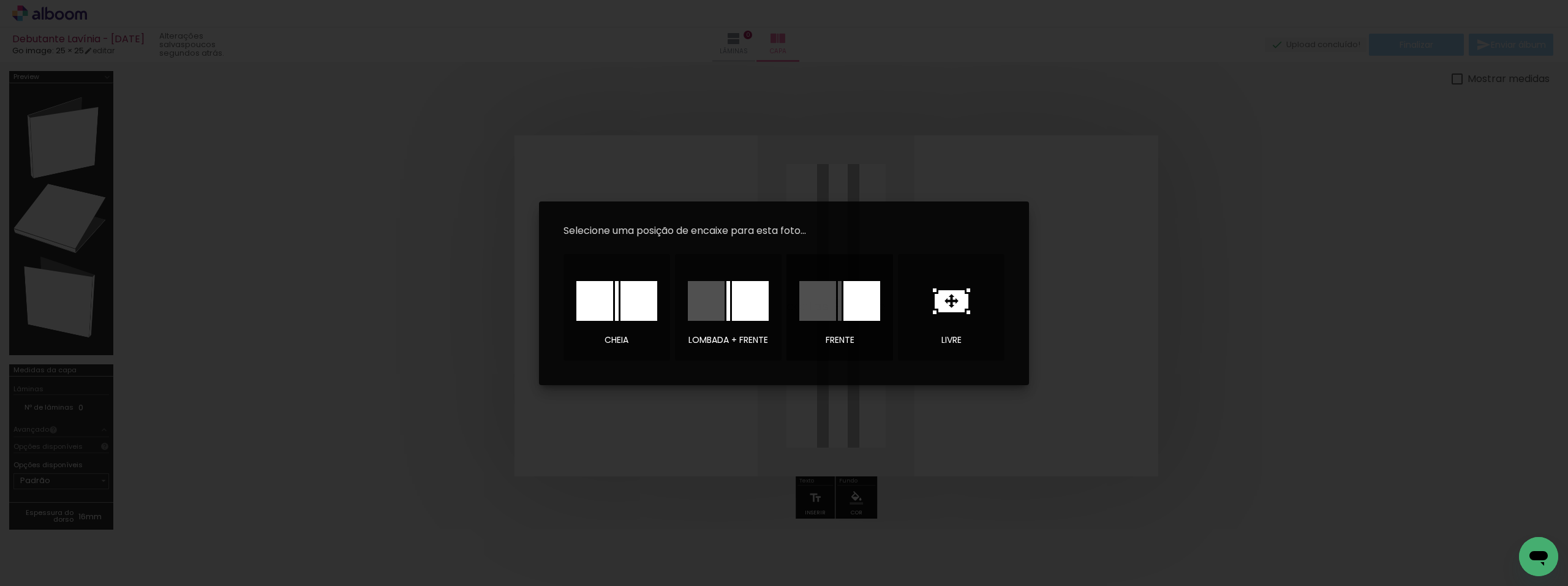
click at [877, 307] on div at bounding box center [861, 301] width 37 height 40
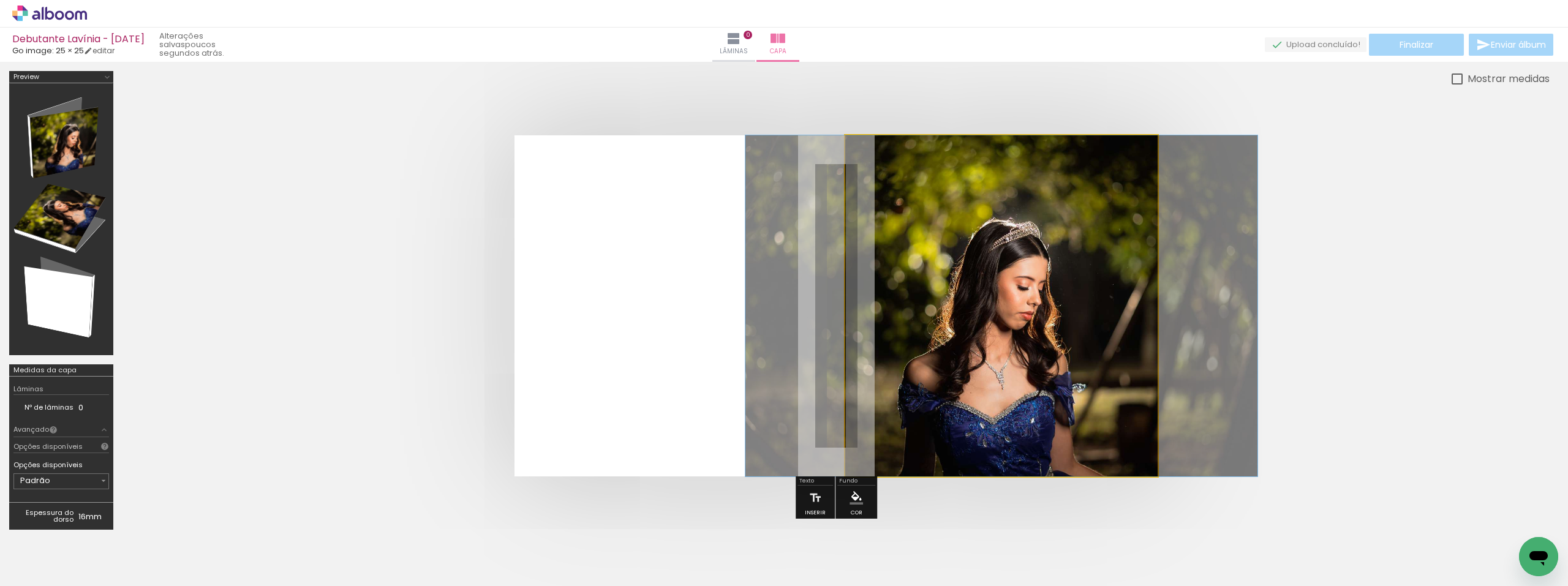
click at [871, 309] on quentale-photo at bounding box center [1001, 306] width 312 height 341
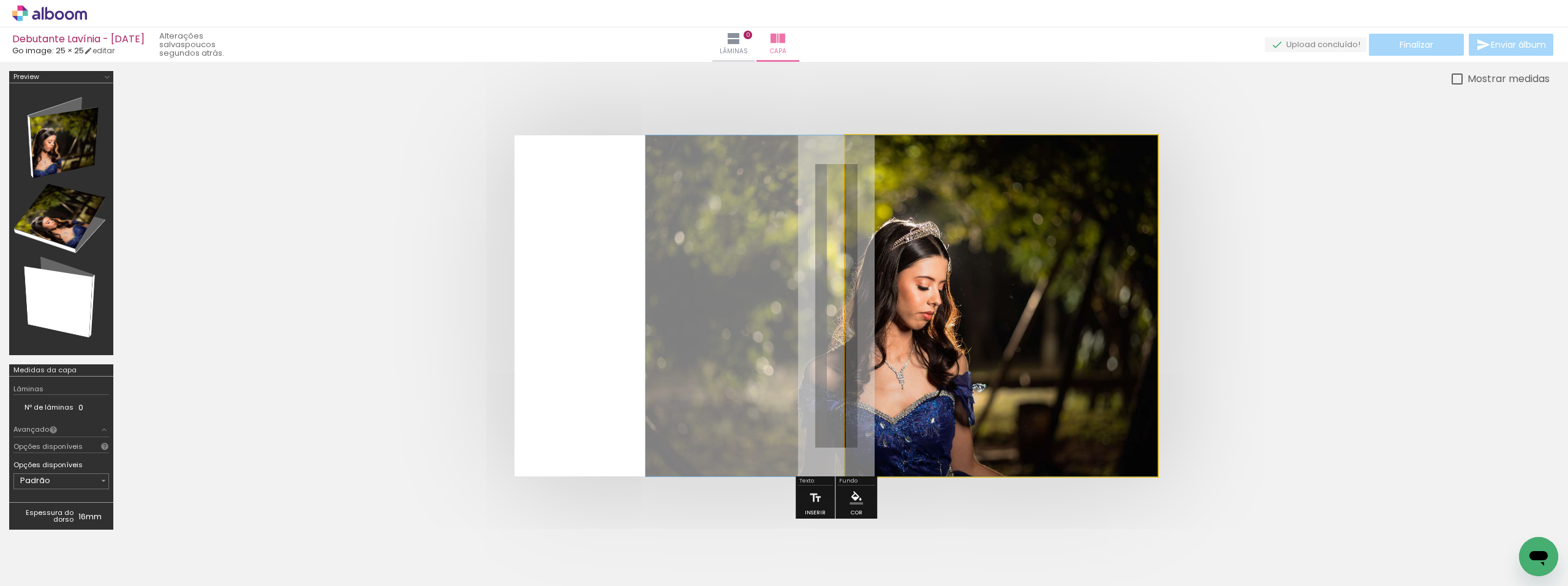
drag, startPoint x: 950, startPoint y: 321, endPoint x: 842, endPoint y: 325, distance: 108.1
click at [842, 325] on quentale-layouter at bounding box center [836, 306] width 644 height 341
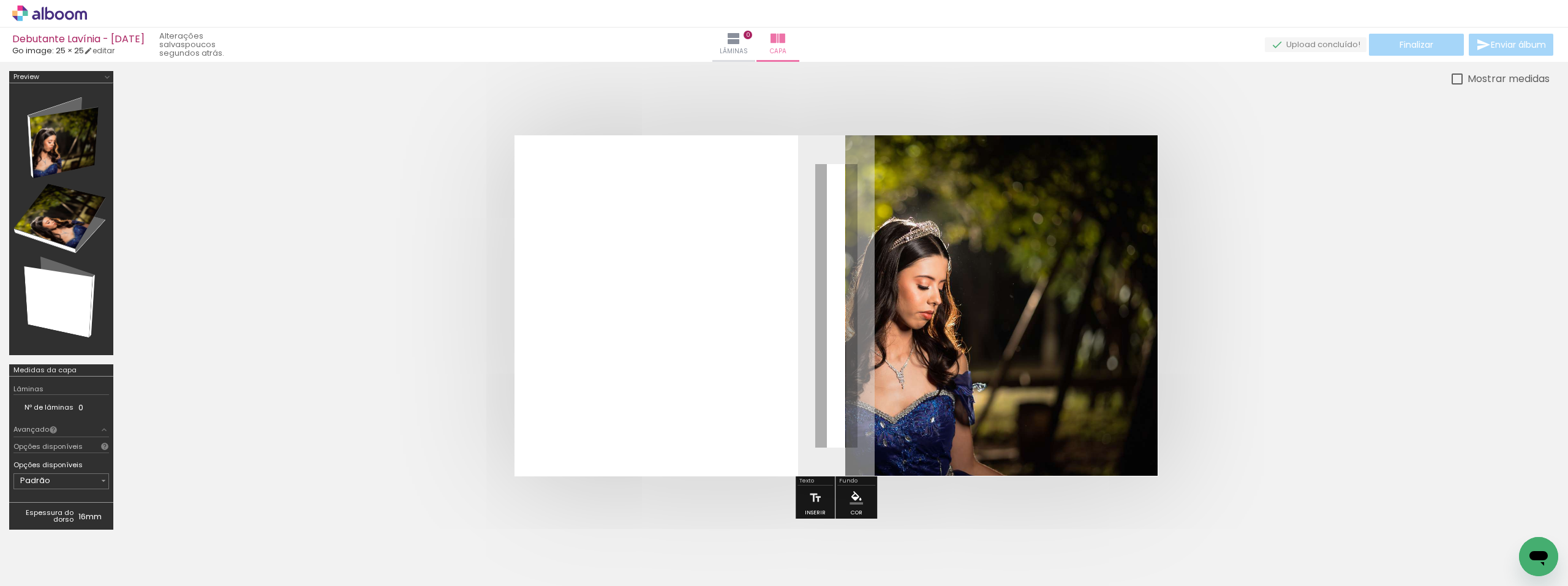
click at [1069, 172] on div "Largura Cor" at bounding box center [1074, 166] width 22 height 18
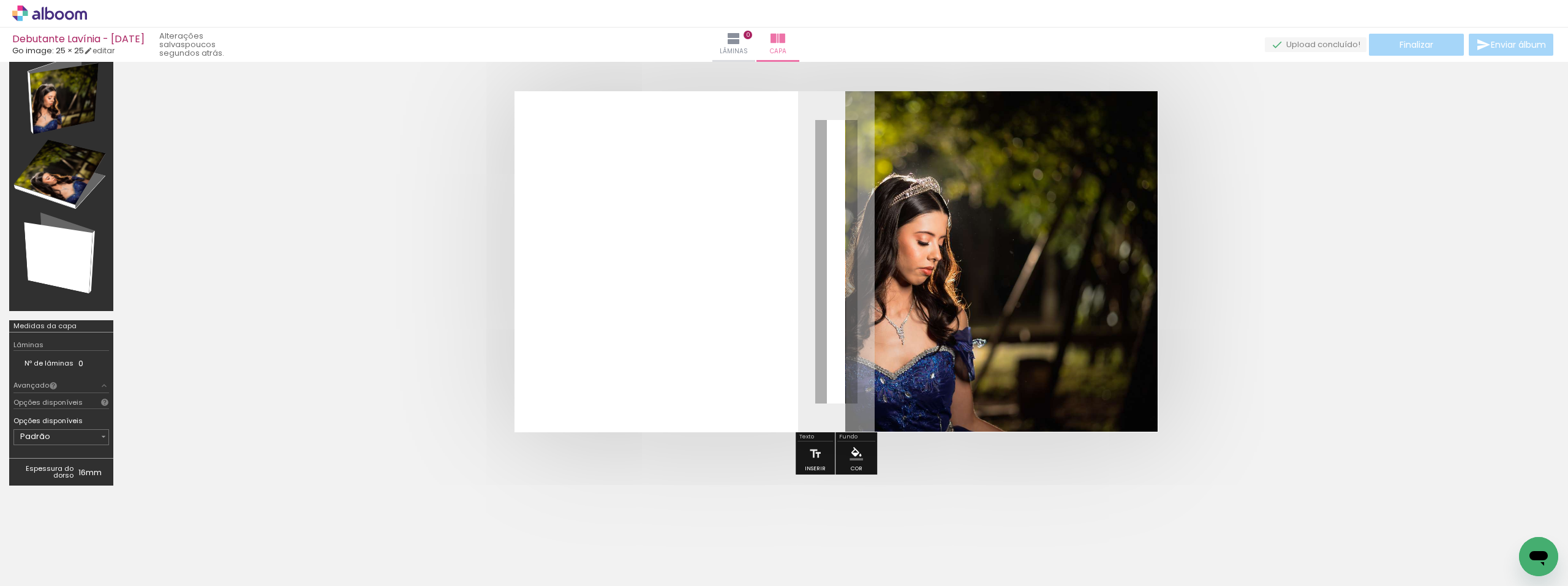
scroll to position [122, 0]
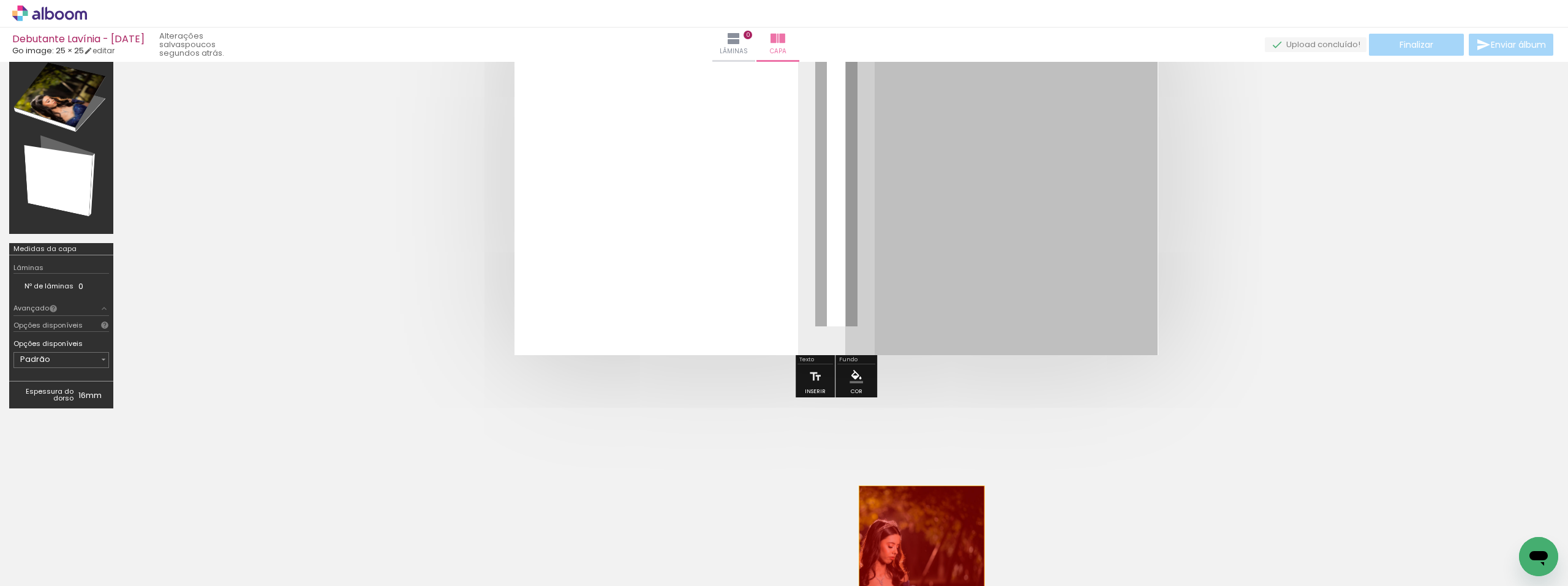
drag, startPoint x: 925, startPoint y: 219, endPoint x: 922, endPoint y: 582, distance: 363.0
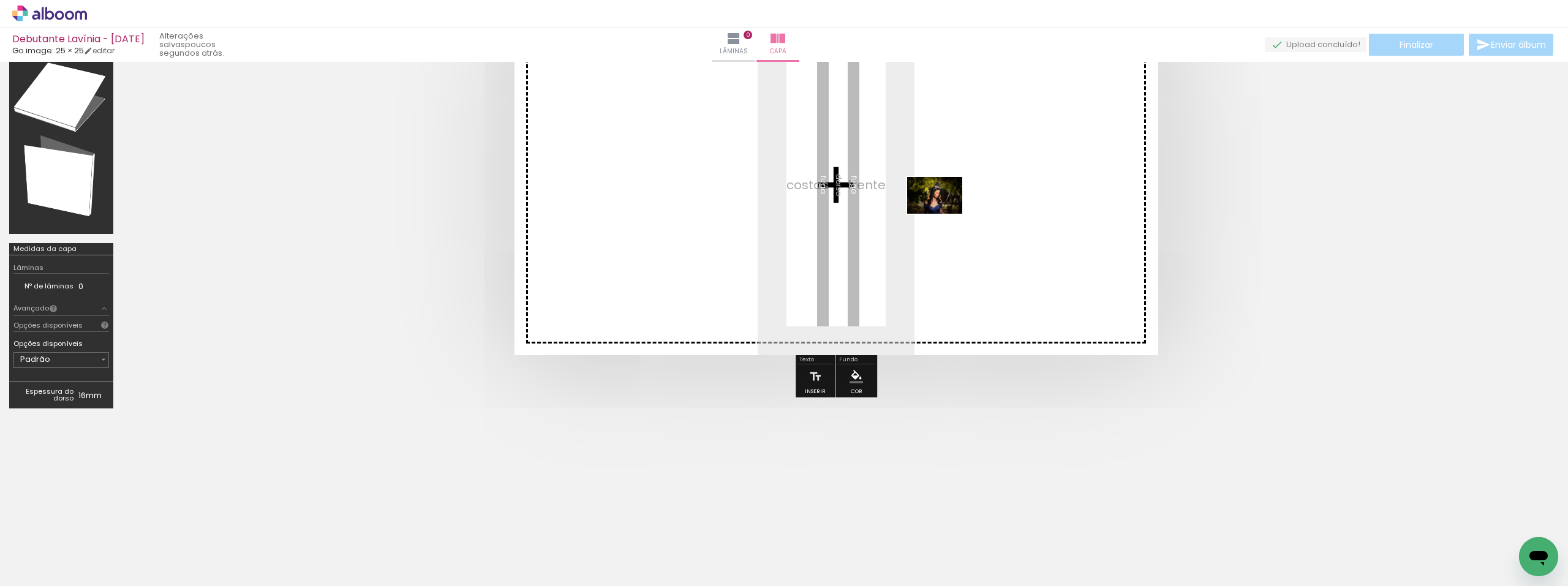
drag, startPoint x: 940, startPoint y: 546, endPoint x: 944, endPoint y: 212, distance: 334.0
click at [944, 212] on quentale-workspace at bounding box center [784, 293] width 1568 height 586
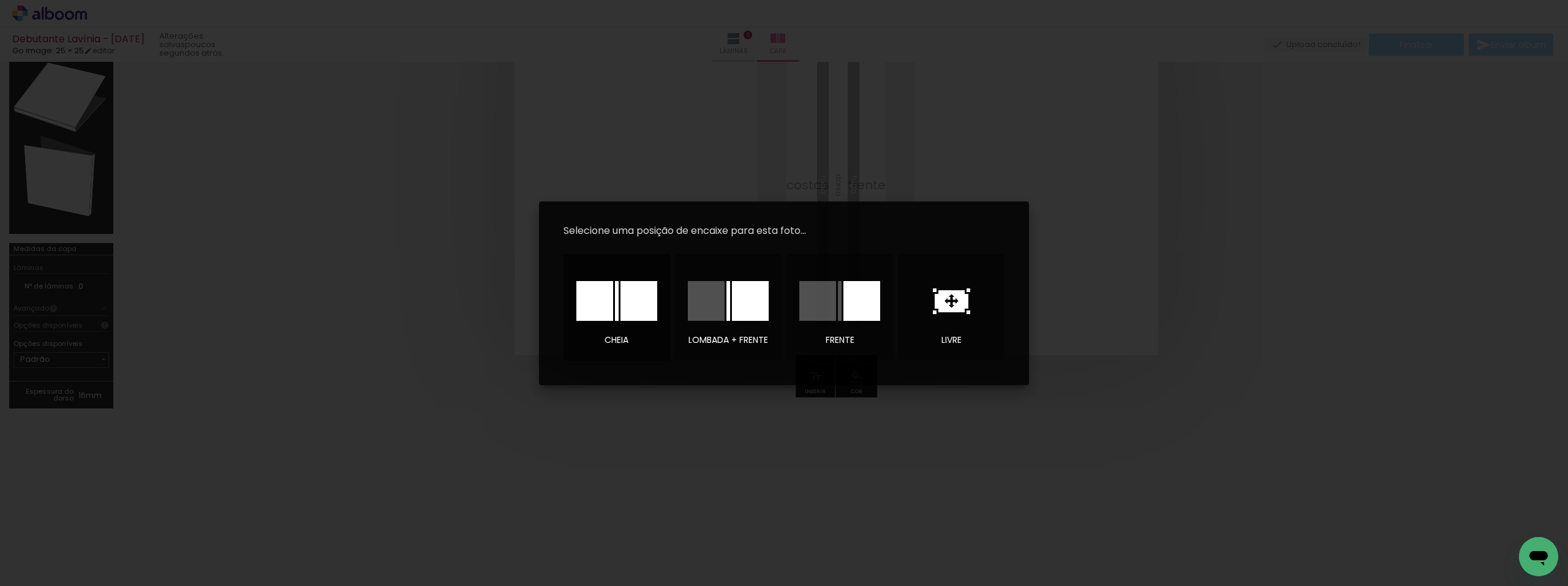
click at [595, 306] on div at bounding box center [594, 301] width 37 height 40
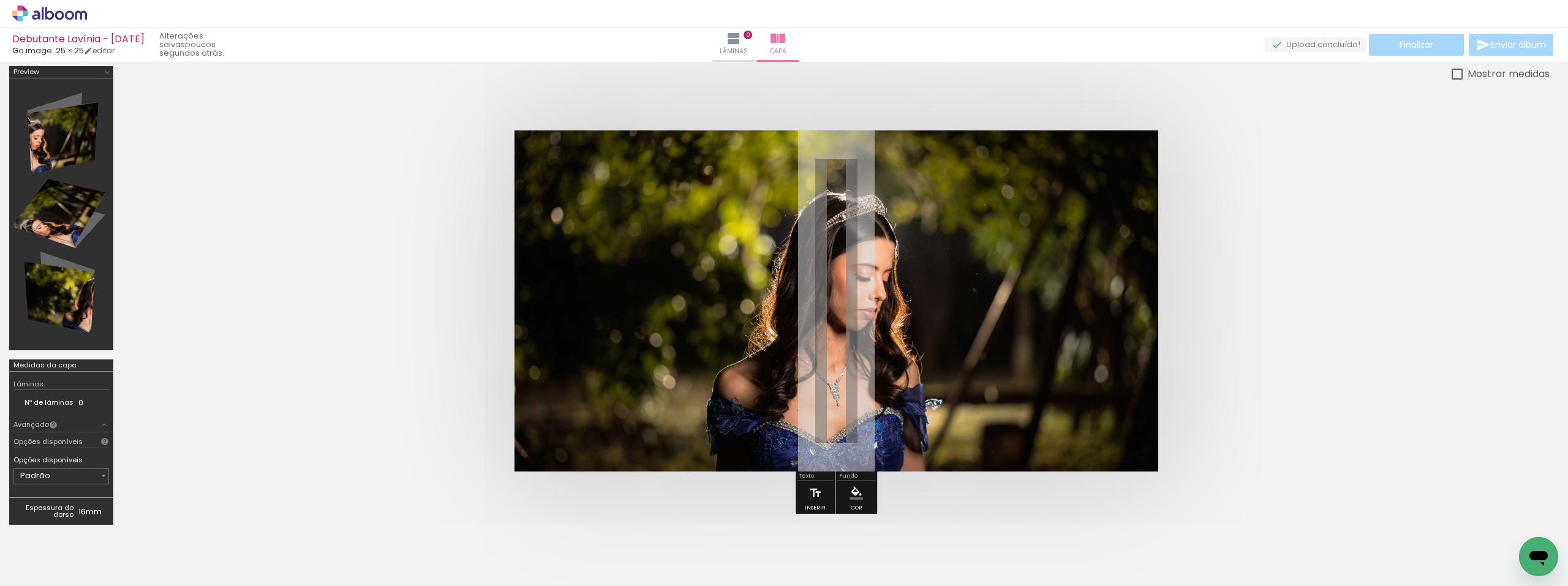
scroll to position [0, 0]
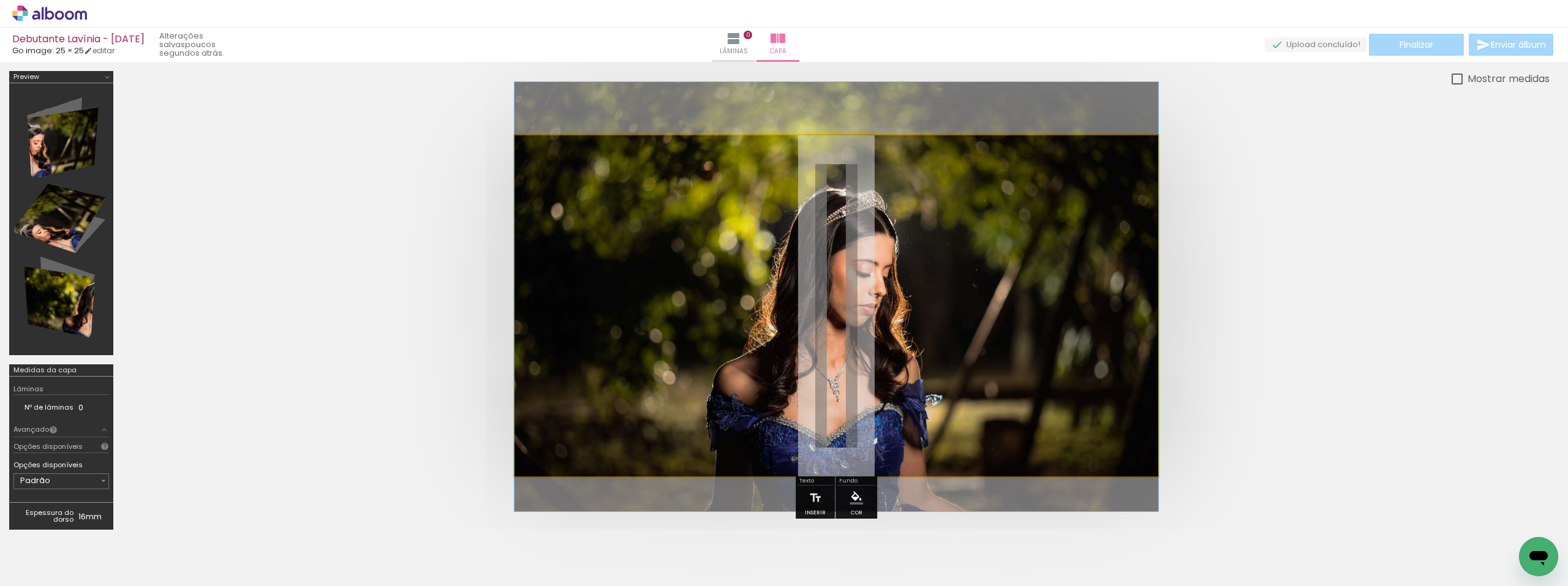
drag, startPoint x: 772, startPoint y: 365, endPoint x: 962, endPoint y: 353, distance: 190.4
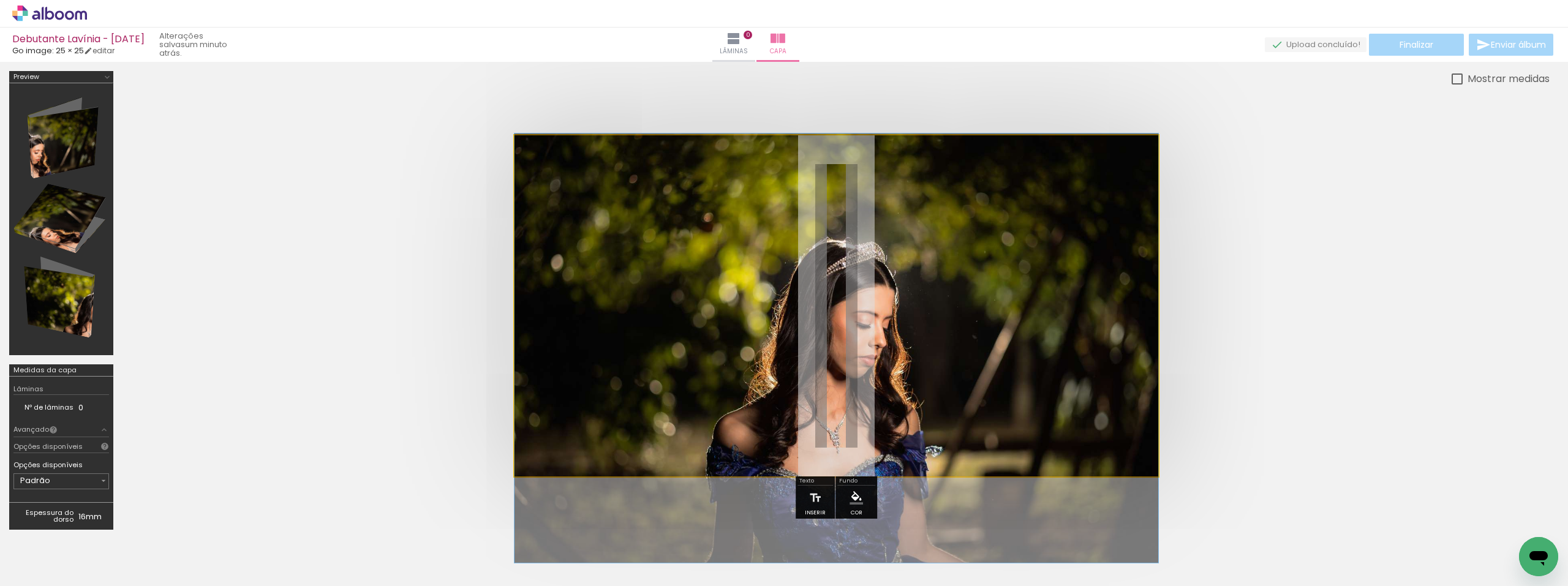
drag, startPoint x: 922, startPoint y: 328, endPoint x: 1062, endPoint y: 377, distance: 148.3
click at [879, 346] on quentale-photo at bounding box center [836, 306] width 644 height 341
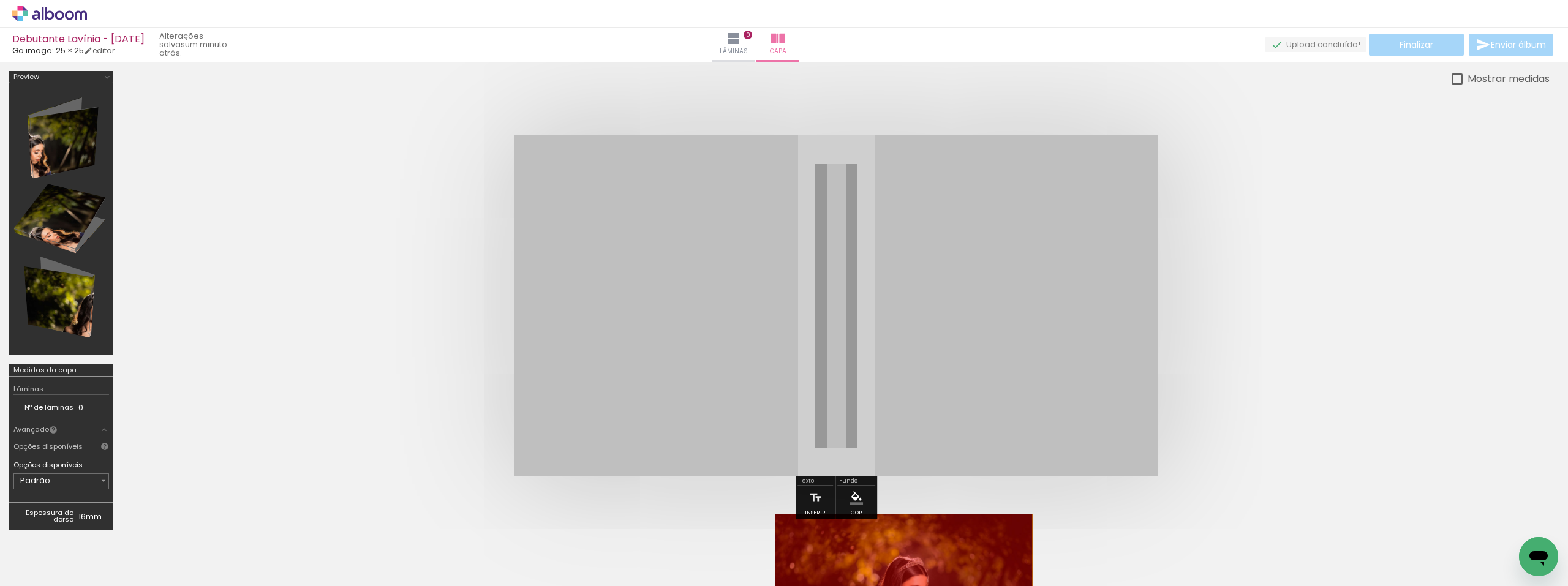
drag, startPoint x: 801, startPoint y: 314, endPoint x: 903, endPoint y: 554, distance: 260.8
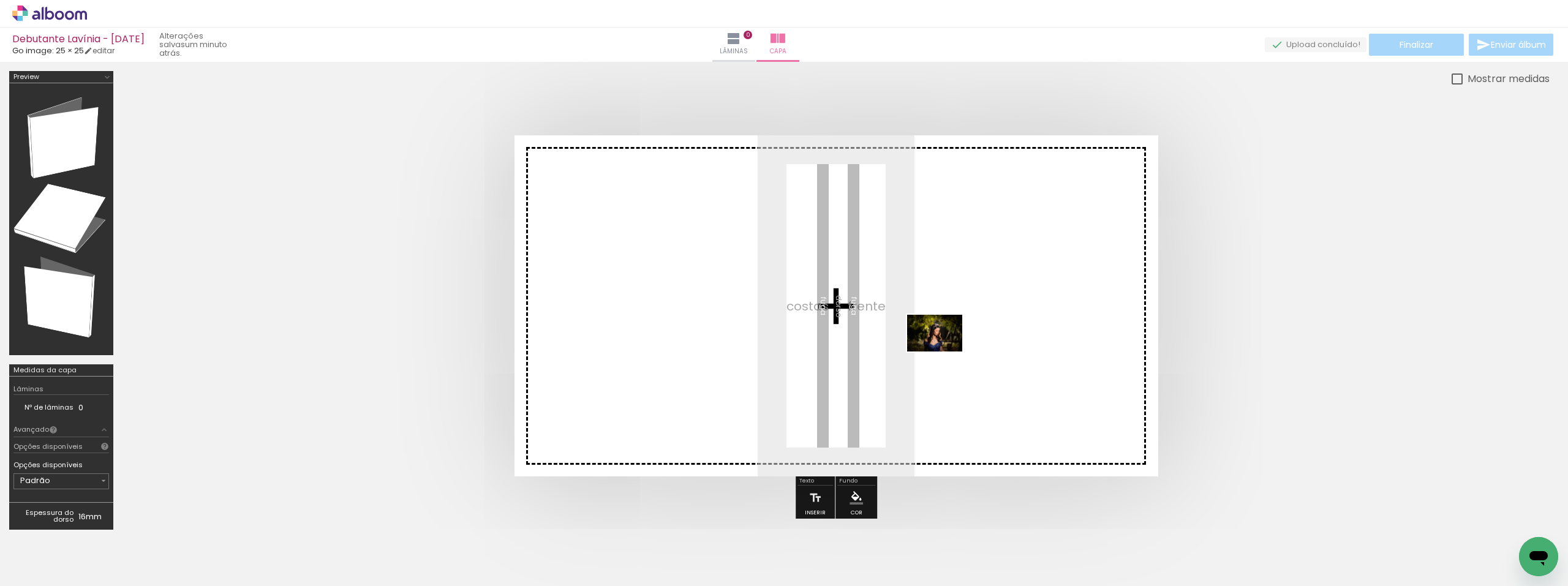
drag, startPoint x: 954, startPoint y: 546, endPoint x: 944, endPoint y: 347, distance: 199.3
click at [944, 347] on quentale-workspace at bounding box center [784, 293] width 1568 height 586
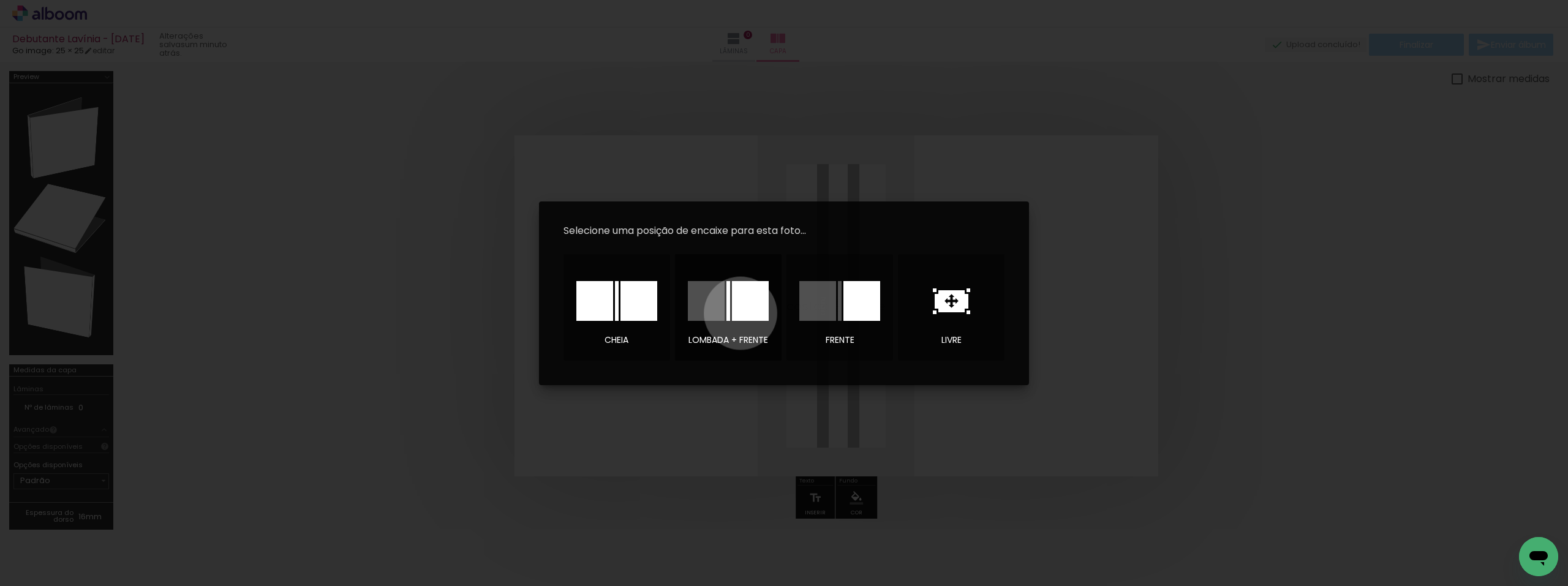
click at [740, 313] on div at bounding box center [750, 301] width 37 height 40
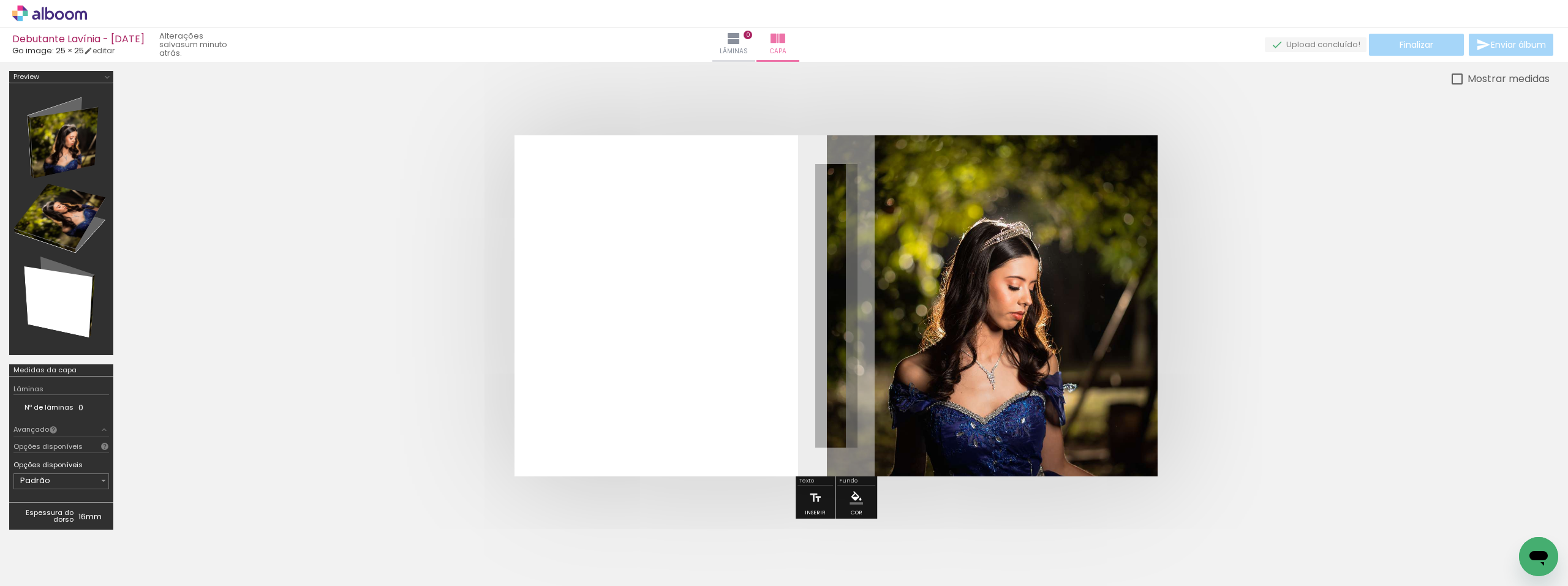
click at [1312, 312] on quentale-cover at bounding box center [835, 306] width 1328 height 341
click at [1183, 364] on quentale-cover at bounding box center [835, 306] width 1328 height 341
click at [444, 299] on quentale-cover at bounding box center [835, 306] width 1328 height 341
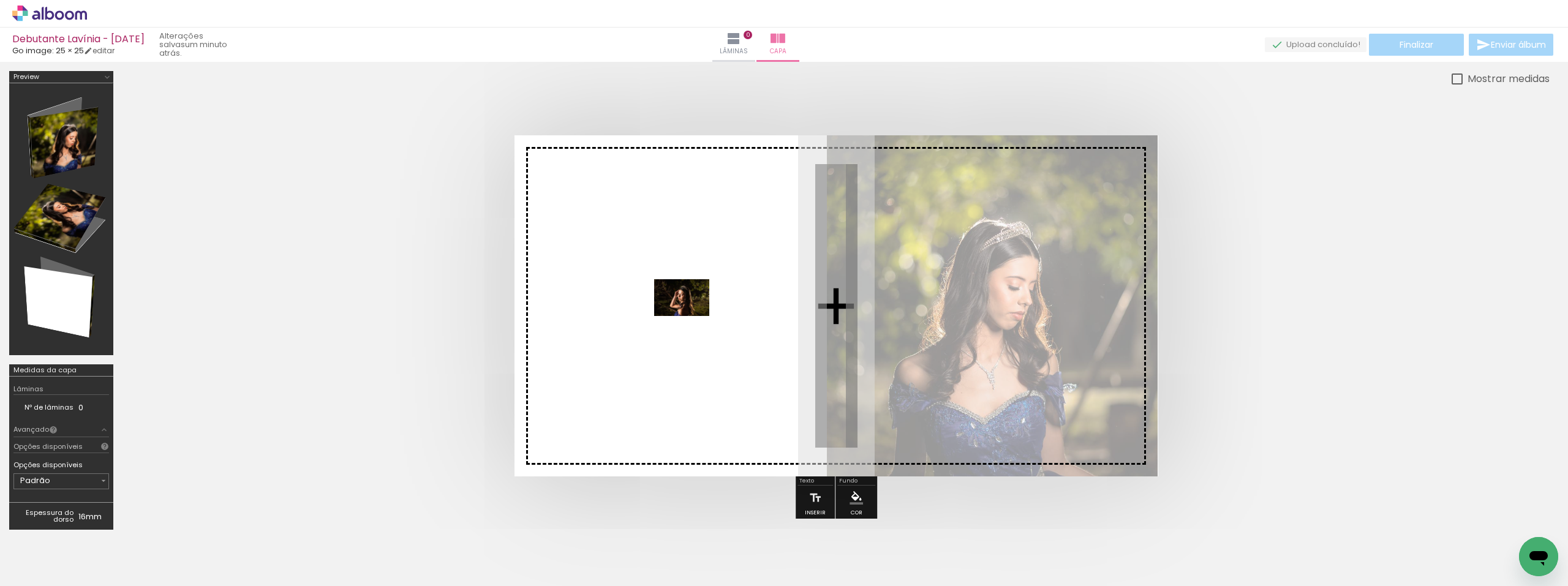
drag, startPoint x: 1109, startPoint y: 545, endPoint x: 689, endPoint y: 316, distance: 478.4
click at [689, 316] on quentale-workspace at bounding box center [784, 293] width 1568 height 586
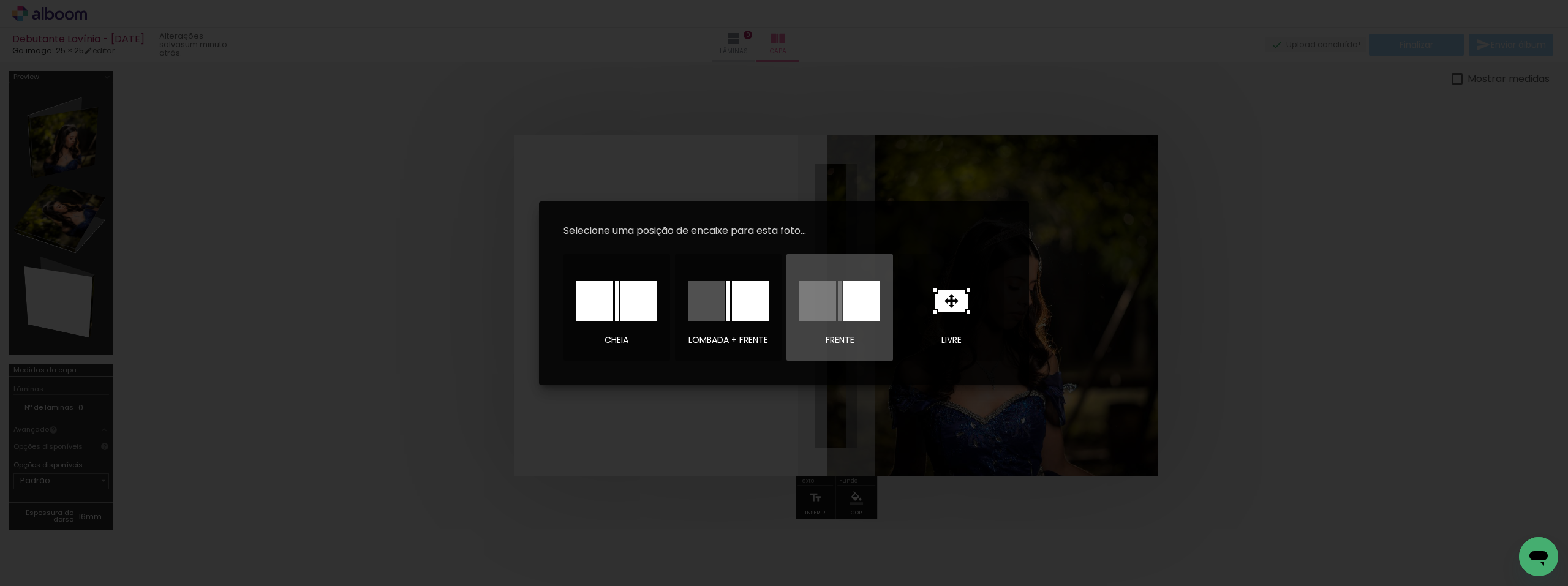
drag, startPoint x: 869, startPoint y: 312, endPoint x: 429, endPoint y: 446, distance: 460.0
click at [447, 449] on body "link( href="../../bower_components/polymer/polymer.html" rel="import" ) picture…" at bounding box center [784, 293] width 1568 height 586
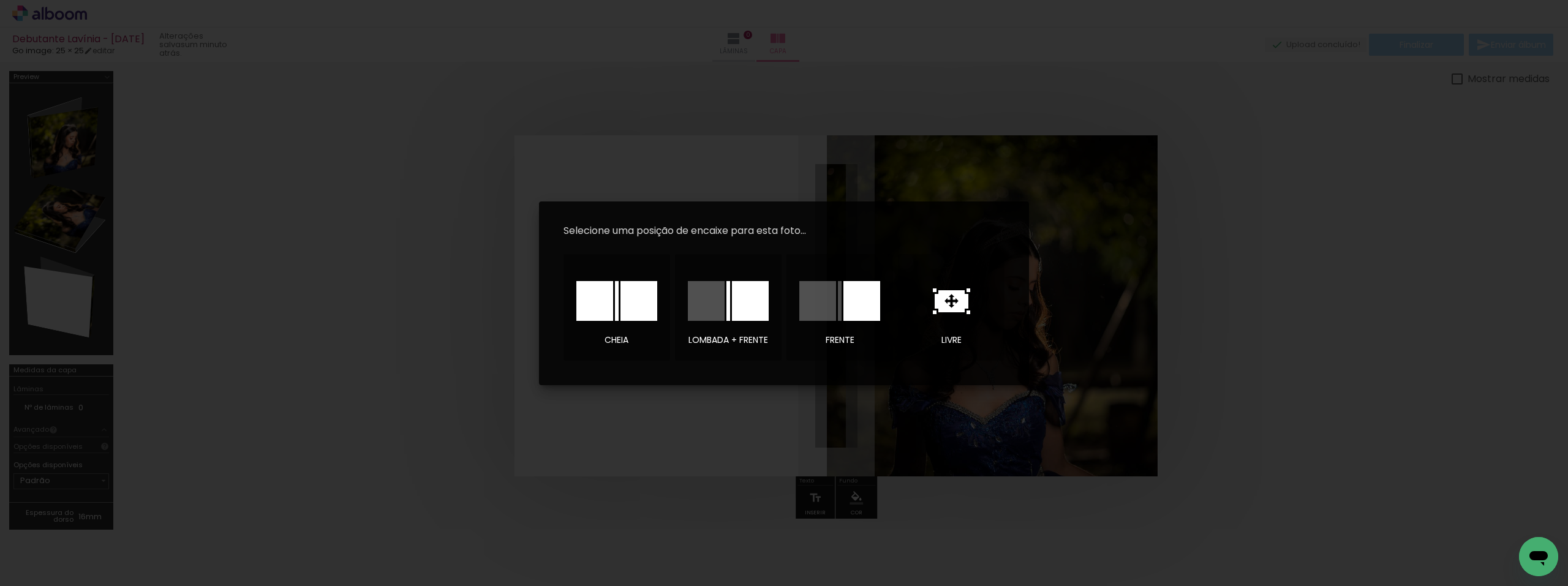
click at [1328, 315] on iron-overlay-backdrop at bounding box center [784, 293] width 1568 height 586
click at [1248, 290] on iron-overlay-backdrop at bounding box center [784, 293] width 1568 height 586
click at [1206, 353] on iron-overlay-backdrop at bounding box center [784, 293] width 1568 height 586
drag, startPoint x: 919, startPoint y: 319, endPoint x: 940, endPoint y: 315, distance: 21.4
click at [923, 319] on div at bounding box center [950, 301] width 85 height 61
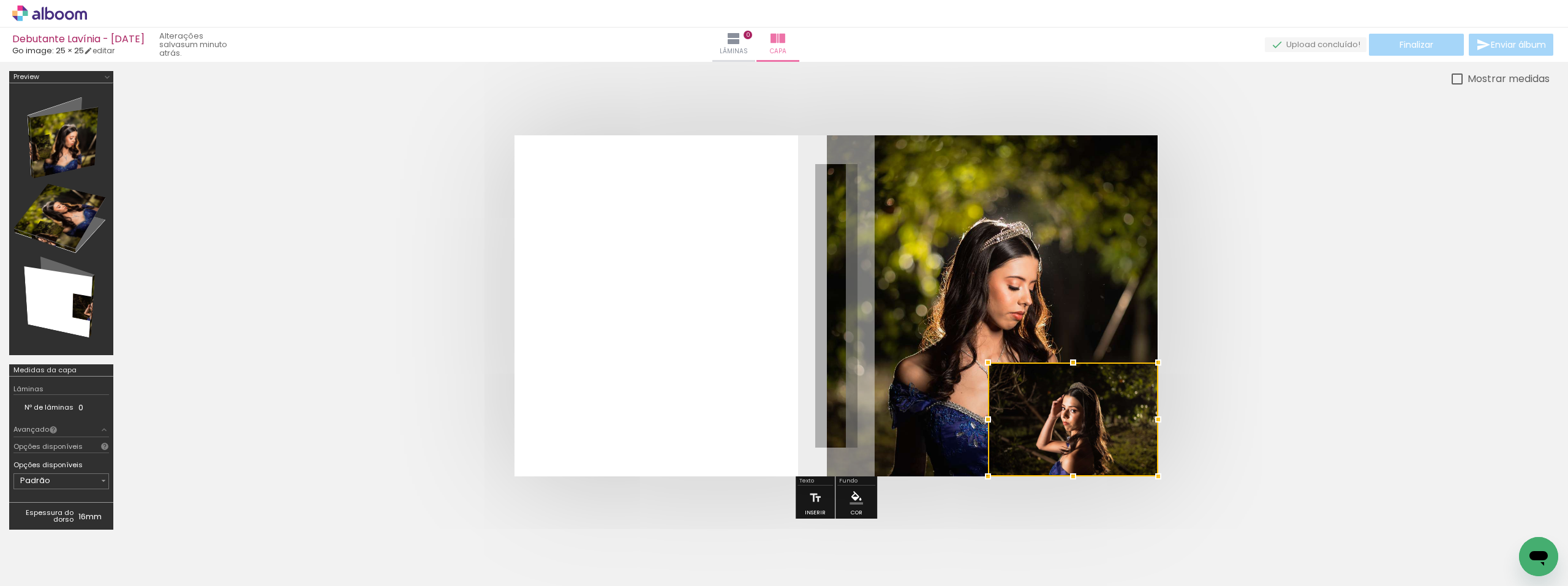
drag, startPoint x: 813, startPoint y: 321, endPoint x: 1105, endPoint y: 430, distance: 311.7
click at [1155, 462] on div at bounding box center [1072, 420] width 170 height 114
click at [1074, 407] on div at bounding box center [1072, 420] width 170 height 114
drag, startPoint x: 1088, startPoint y: 375, endPoint x: 1037, endPoint y: 355, distance: 54.8
click at [1088, 376] on div at bounding box center [1071, 418] width 170 height 114
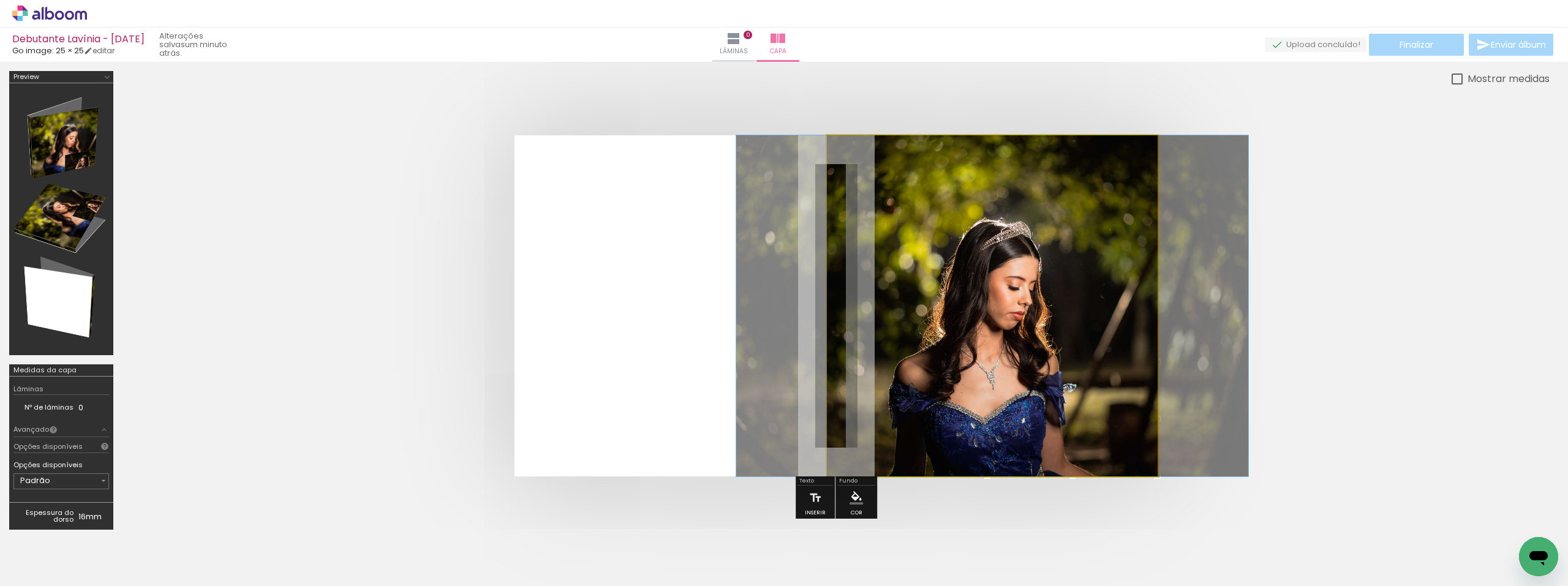
click at [973, 322] on quentale-photo at bounding box center [992, 306] width 331 height 341
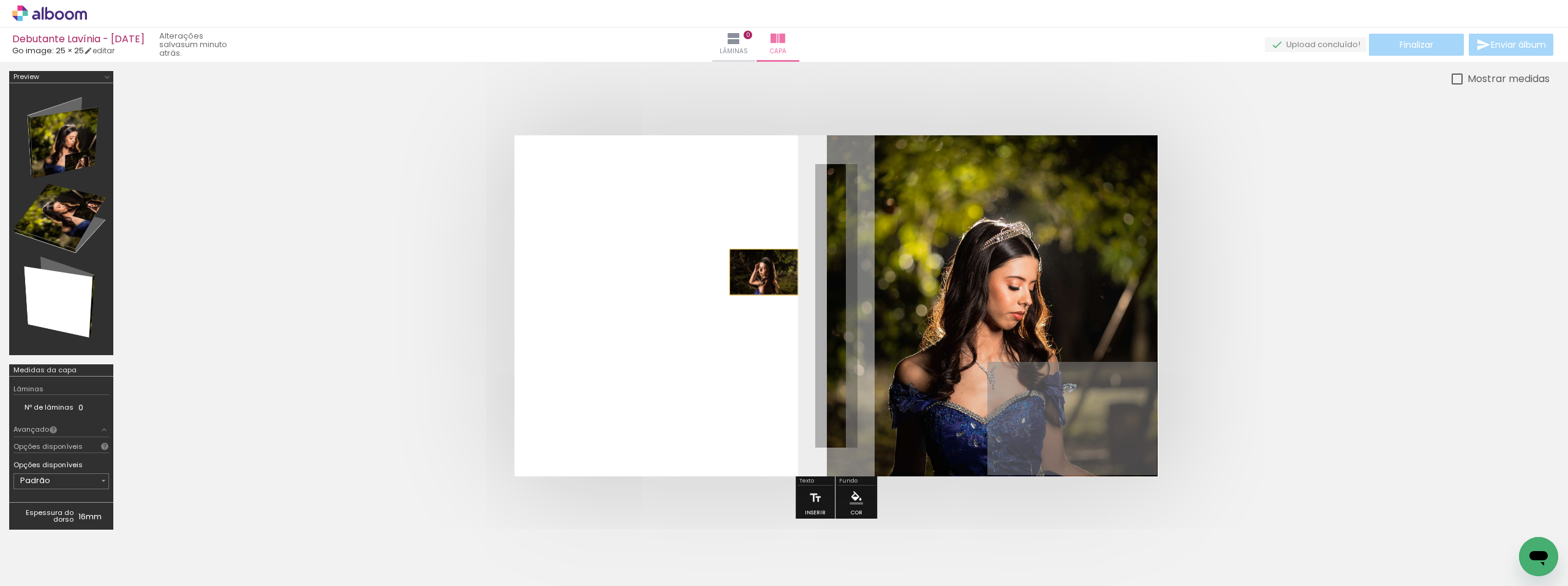
drag, startPoint x: 1043, startPoint y: 407, endPoint x: 764, endPoint y: 272, distance: 309.9
click at [764, 272] on quentale-layouter at bounding box center [836, 306] width 644 height 341
drag, startPoint x: 1006, startPoint y: 379, endPoint x: 830, endPoint y: 546, distance: 242.6
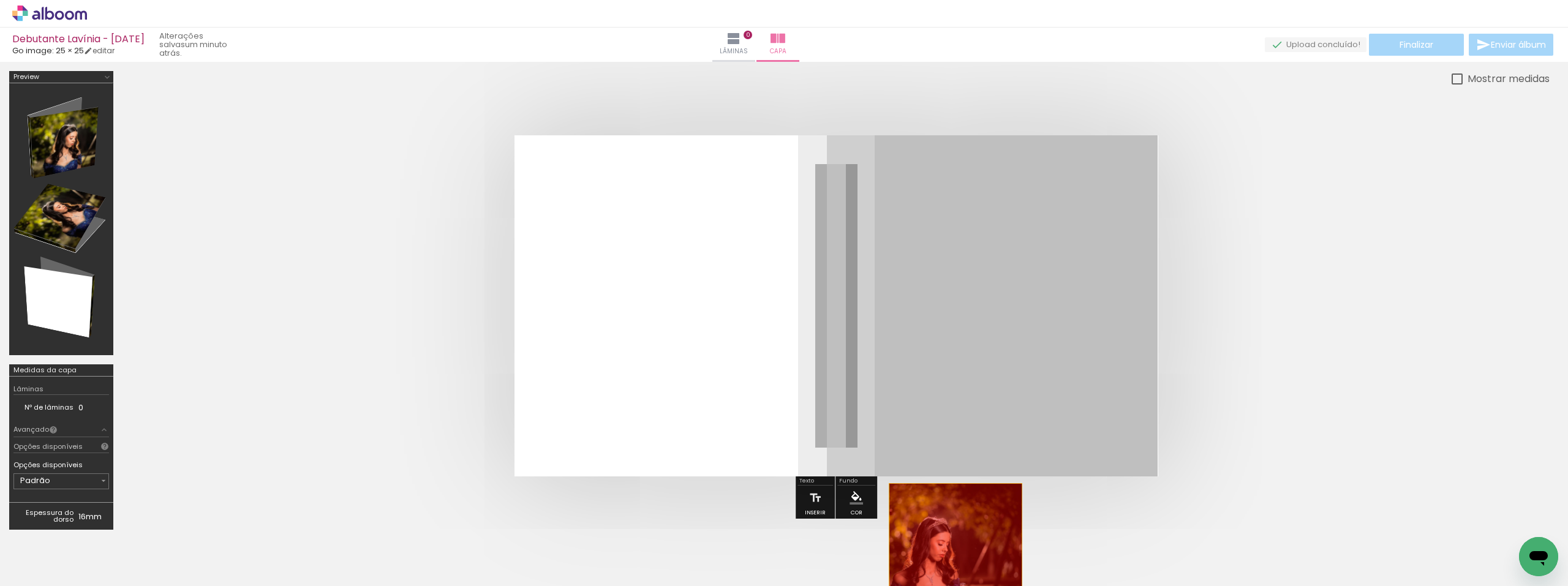
drag, startPoint x: 1012, startPoint y: 344, endPoint x: 955, endPoint y: 552, distance: 215.7
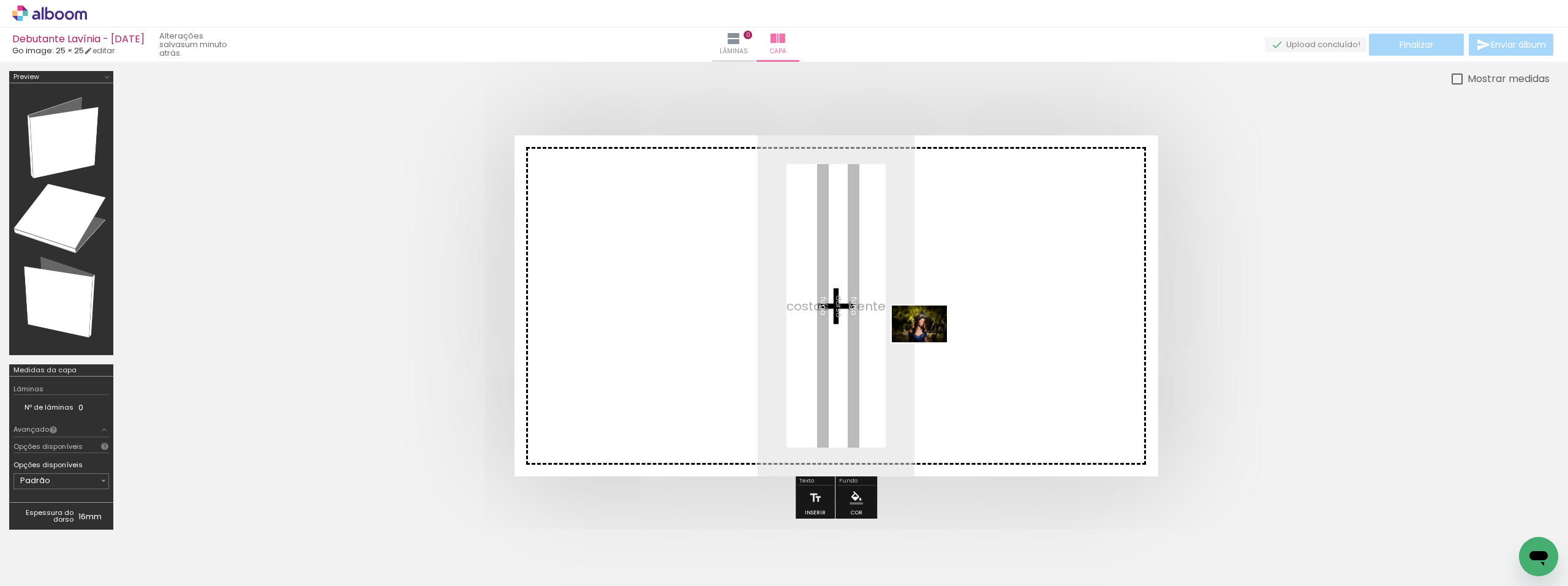
drag, startPoint x: 928, startPoint y: 506, endPoint x: 928, endPoint y: 342, distance: 164.0
click at [928, 342] on quentale-workspace at bounding box center [784, 293] width 1568 height 586
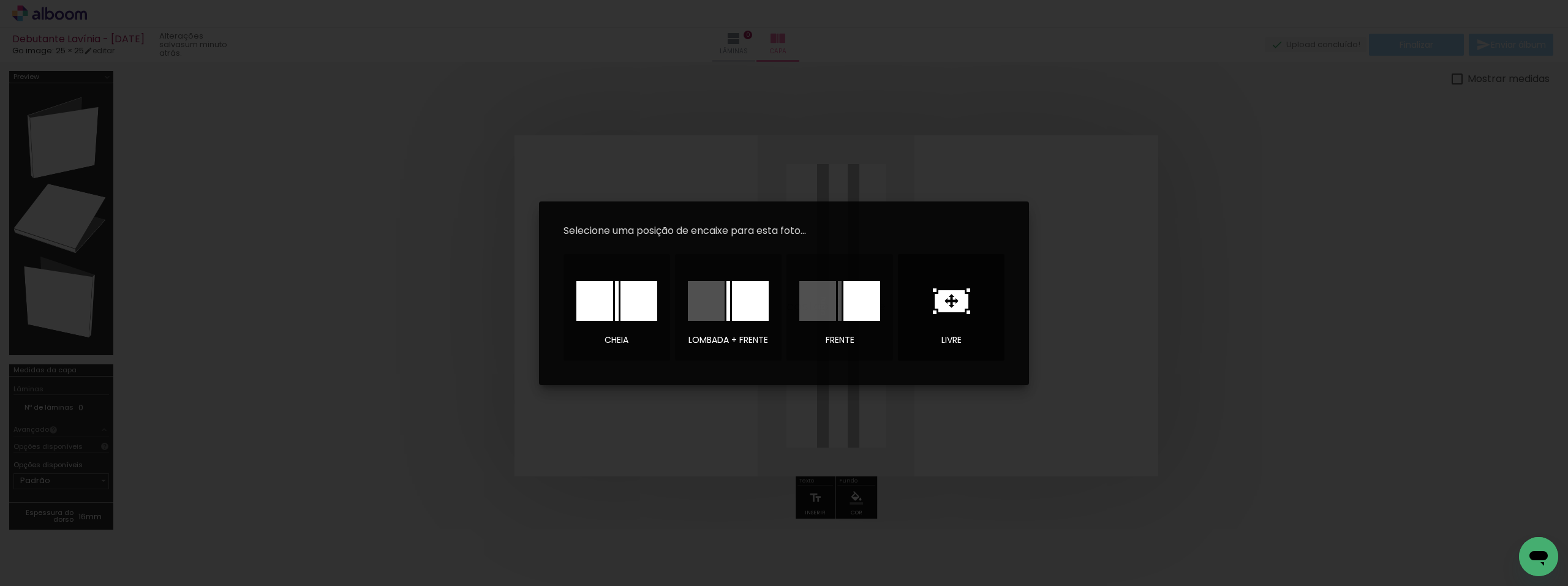
click at [940, 290] on icon at bounding box center [951, 302] width 34 height 22
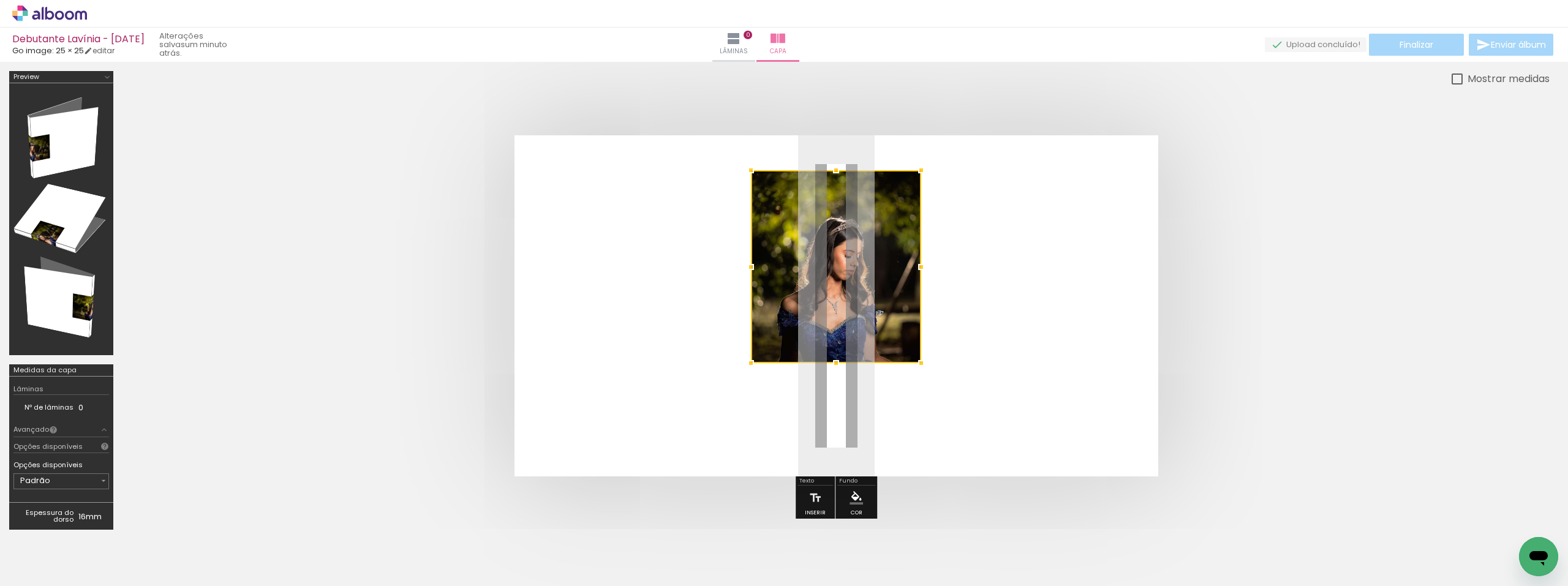
drag, startPoint x: 840, startPoint y: 246, endPoint x: 838, endPoint y: 166, distance: 80.0
click at [838, 166] on div at bounding box center [835, 170] width 24 height 24
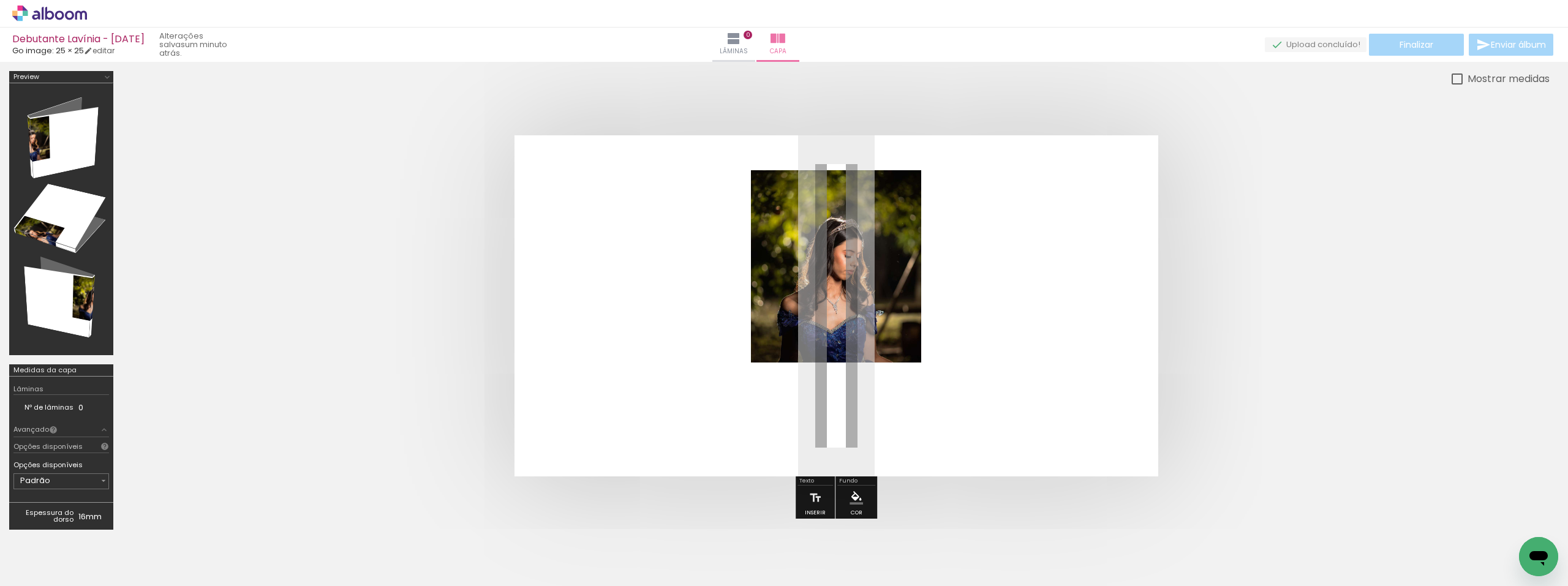
click at [915, 352] on quentale-photo at bounding box center [835, 266] width 170 height 193
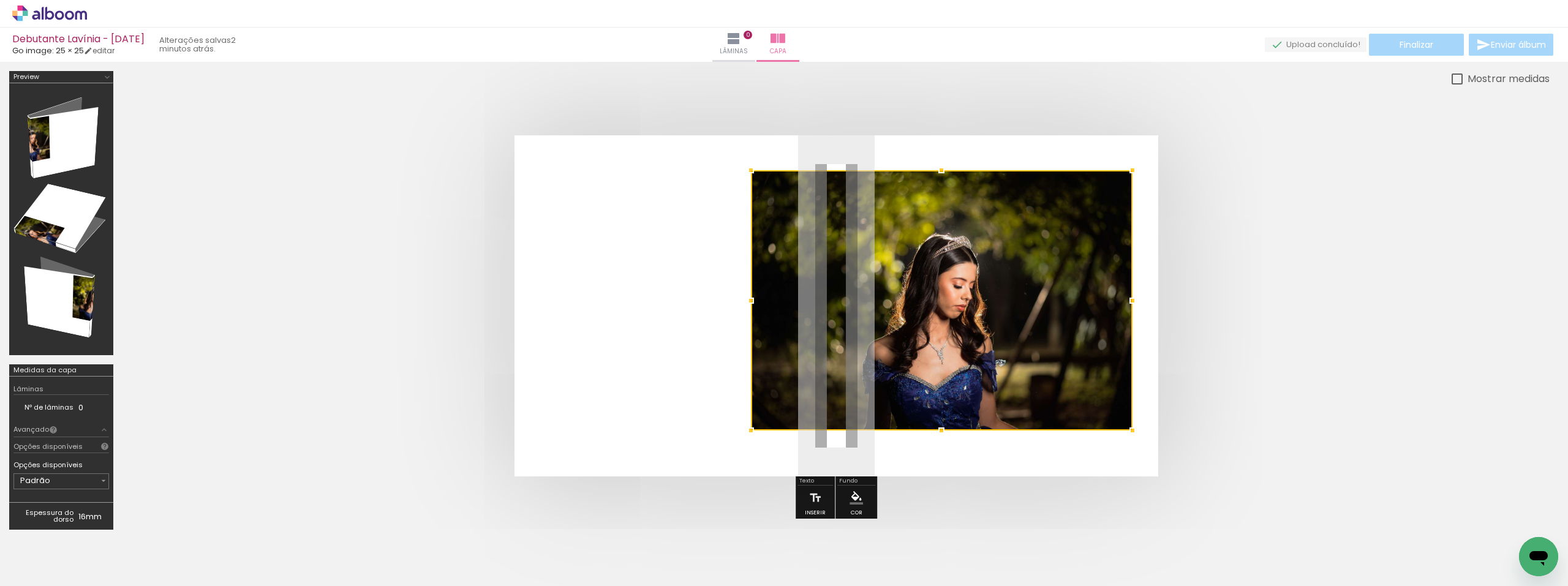
drag, startPoint x: 917, startPoint y: 363, endPoint x: 1128, endPoint y: 430, distance: 221.4
click at [1128, 430] on div at bounding box center [1132, 430] width 24 height 24
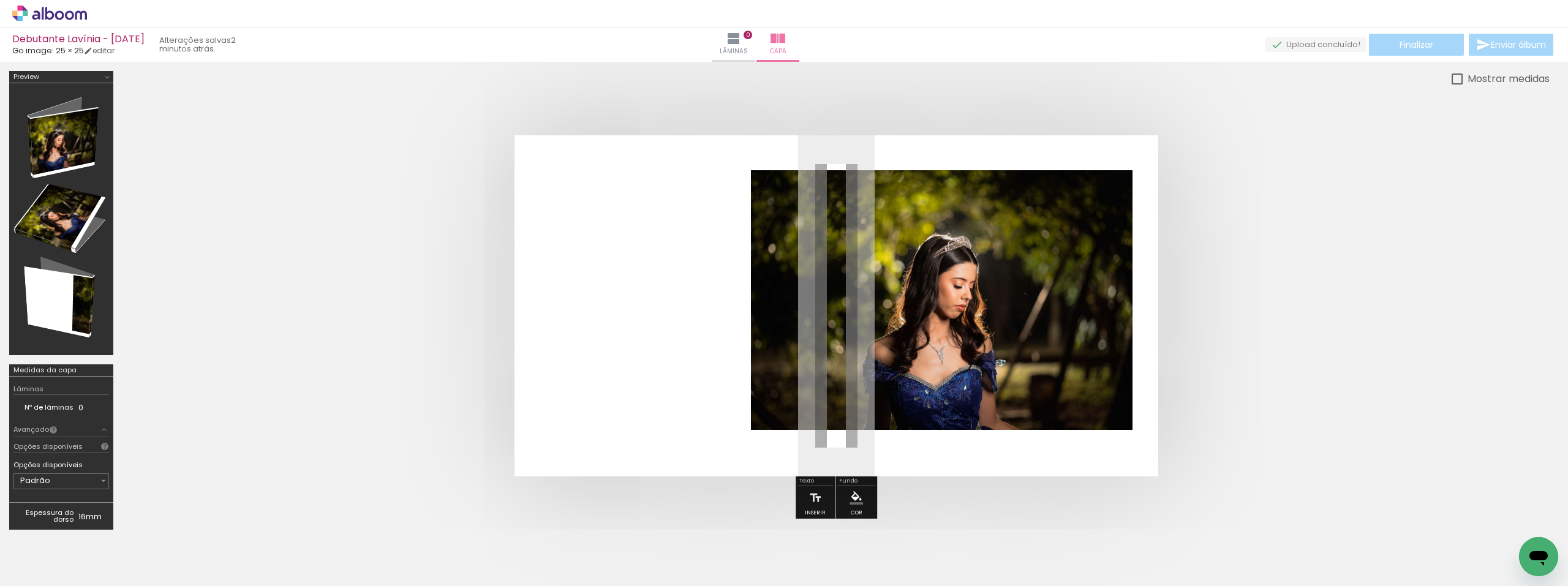
click at [765, 402] on quentale-photo at bounding box center [941, 300] width 382 height 260
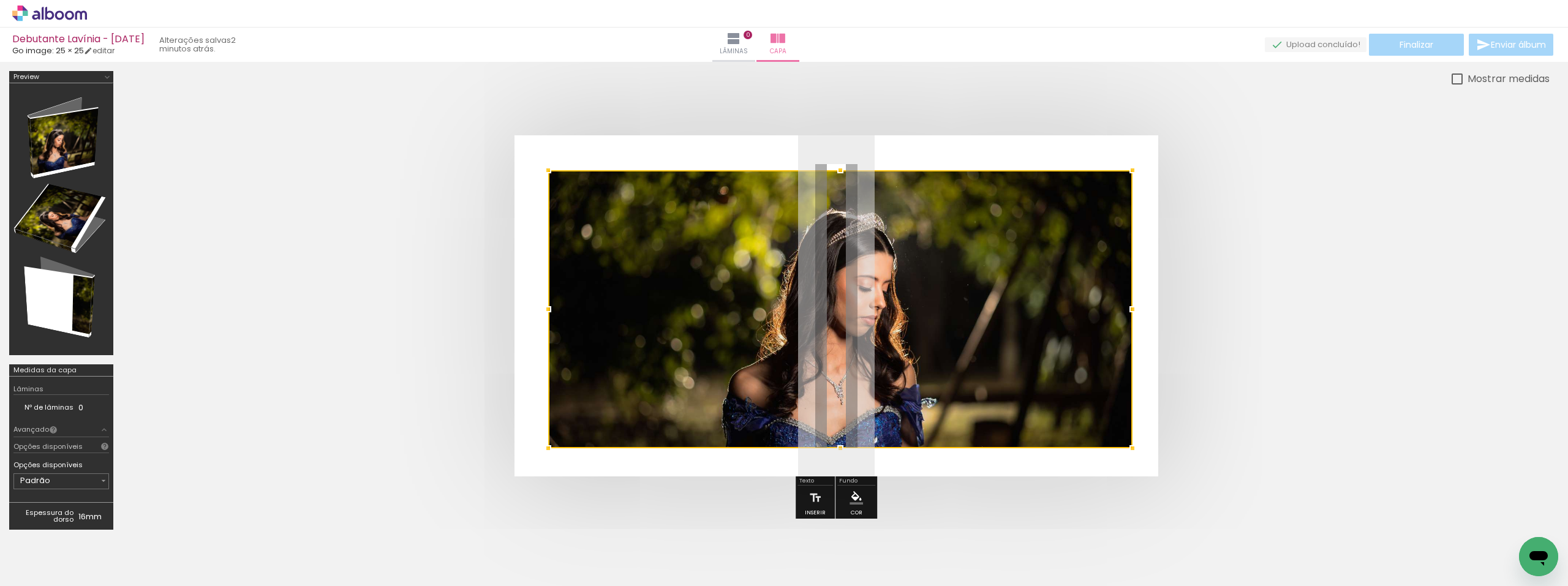
drag, startPoint x: 752, startPoint y: 426, endPoint x: 549, endPoint y: 444, distance: 203.8
click at [549, 444] on div at bounding box center [548, 448] width 24 height 24
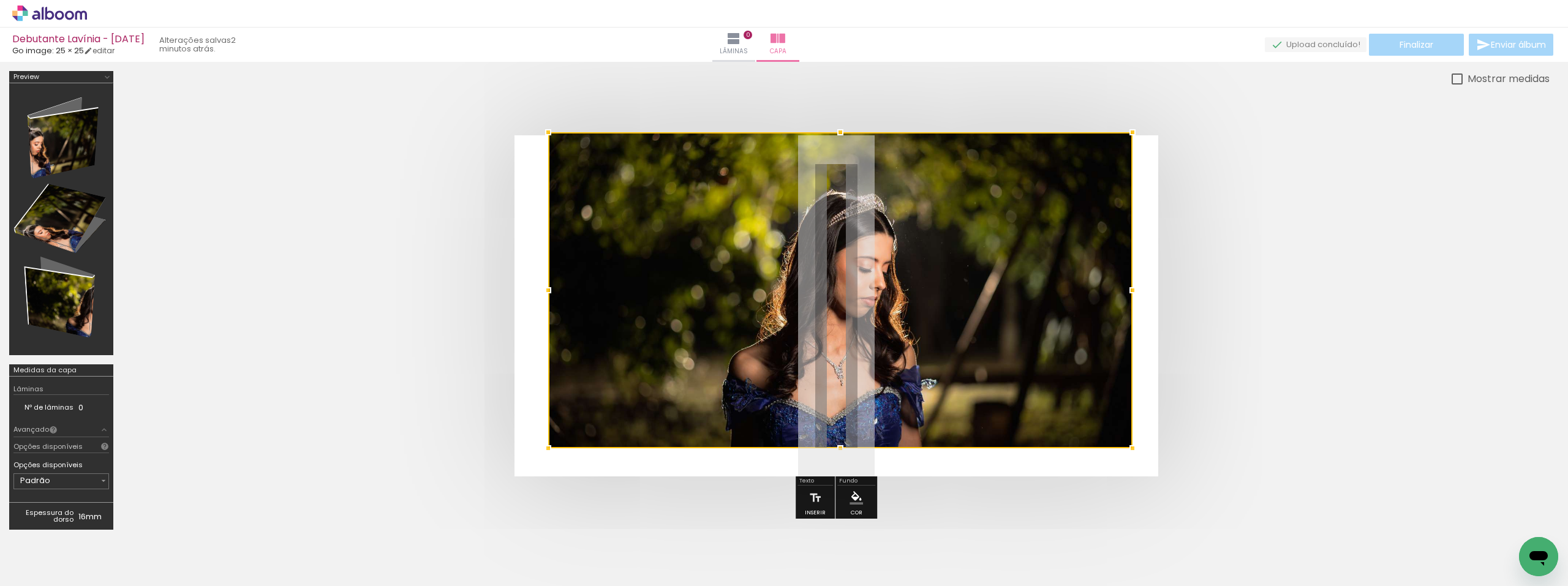
drag, startPoint x: 839, startPoint y: 173, endPoint x: 841, endPoint y: 158, distance: 15.1
click at [841, 158] on div at bounding box center [840, 290] width 584 height 316
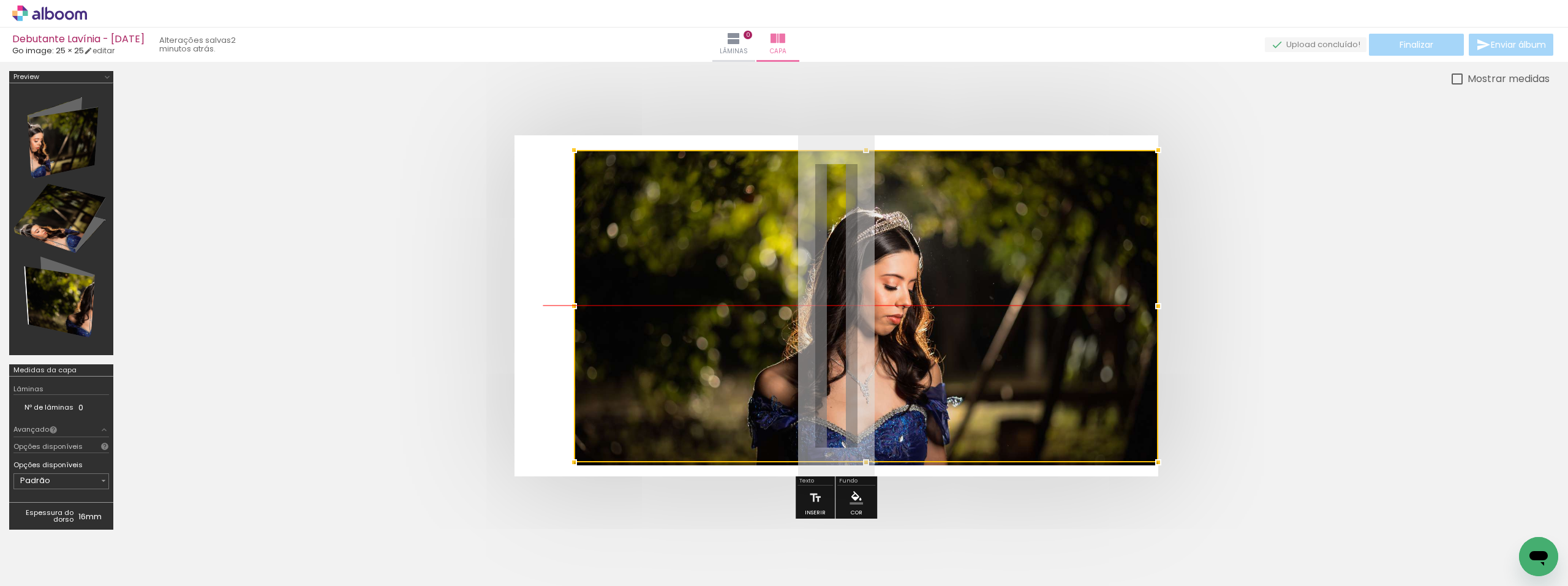
drag, startPoint x: 792, startPoint y: 233, endPoint x: 755, endPoint y: 263, distance: 47.6
click at [830, 244] on div at bounding box center [866, 306] width 584 height 312
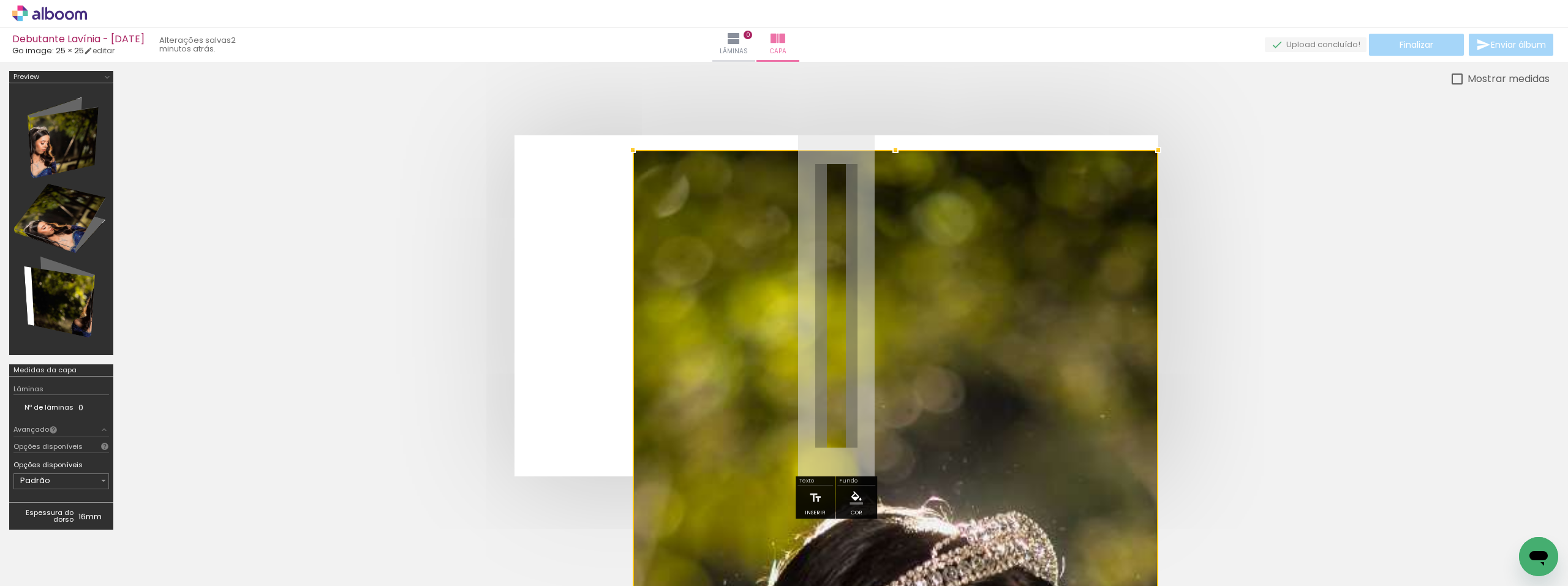
drag, startPoint x: 580, startPoint y: 305, endPoint x: 631, endPoint y: 329, distance: 56.4
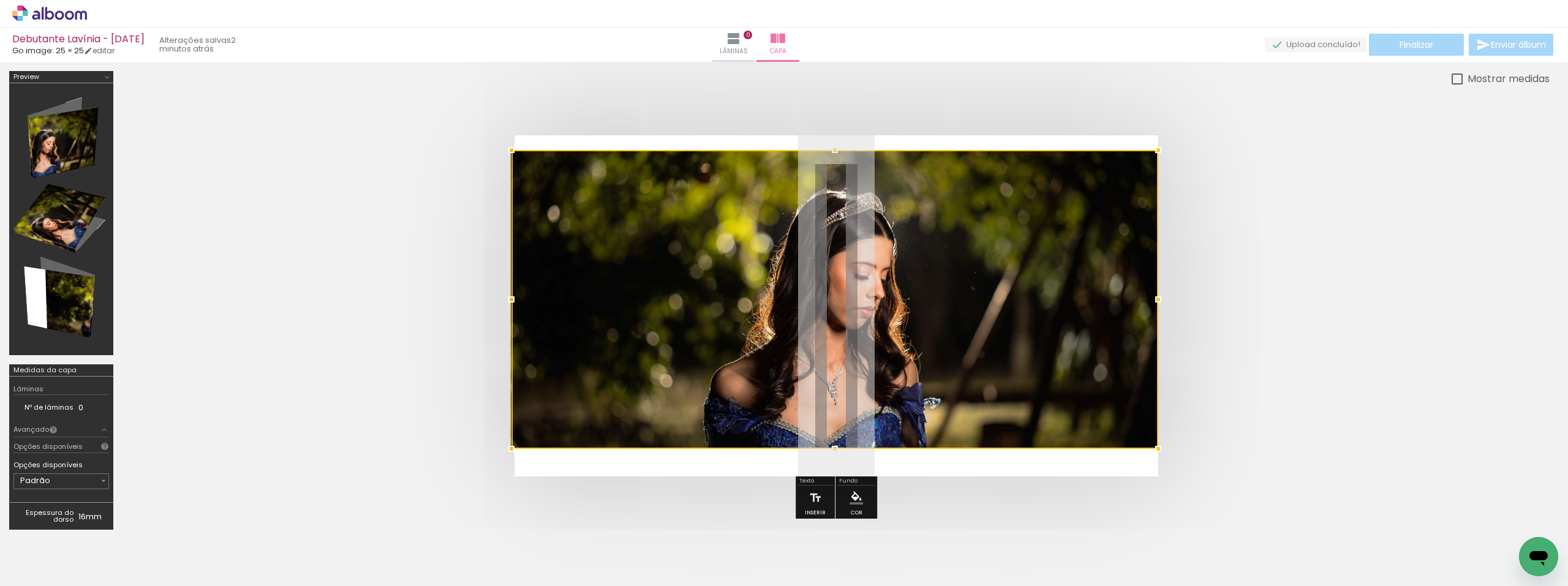
drag, startPoint x: 634, startPoint y: 469, endPoint x: 555, endPoint y: 421, distance: 92.4
click at [538, 446] on div at bounding box center [834, 299] width 647 height 299
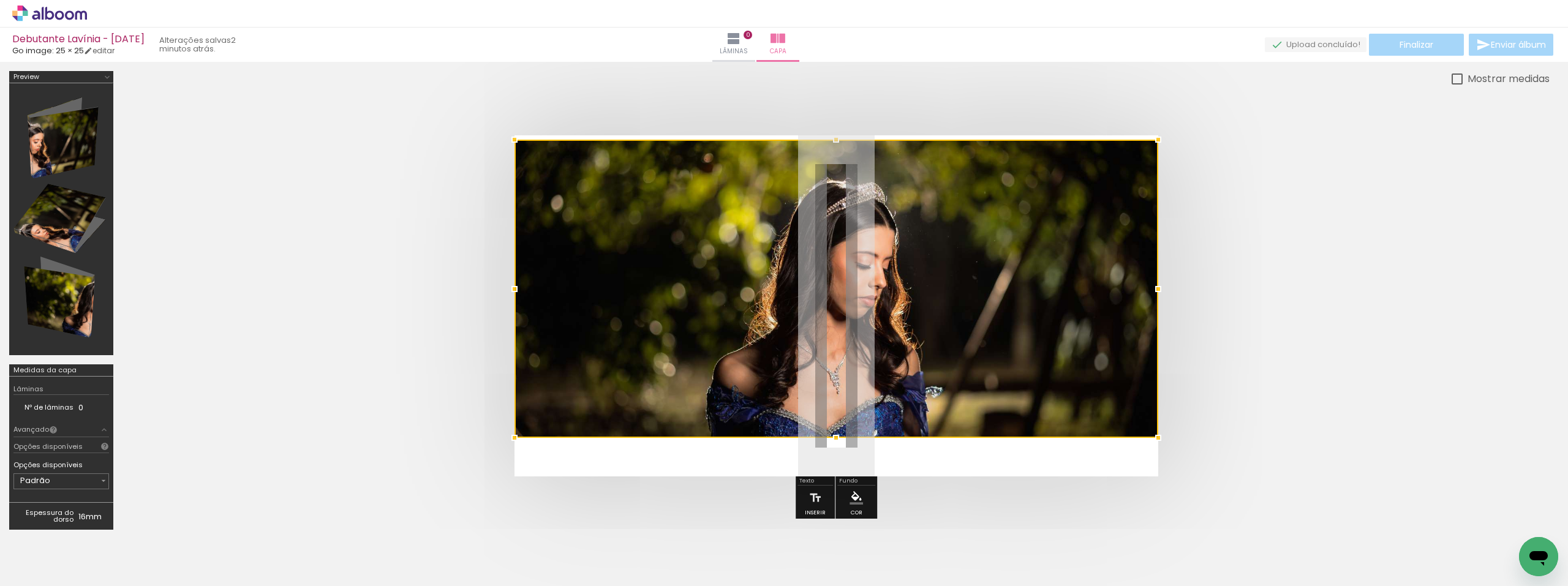
drag, startPoint x: 656, startPoint y: 350, endPoint x: 871, endPoint y: 338, distance: 215.3
click at [871, 338] on div at bounding box center [836, 289] width 644 height 298
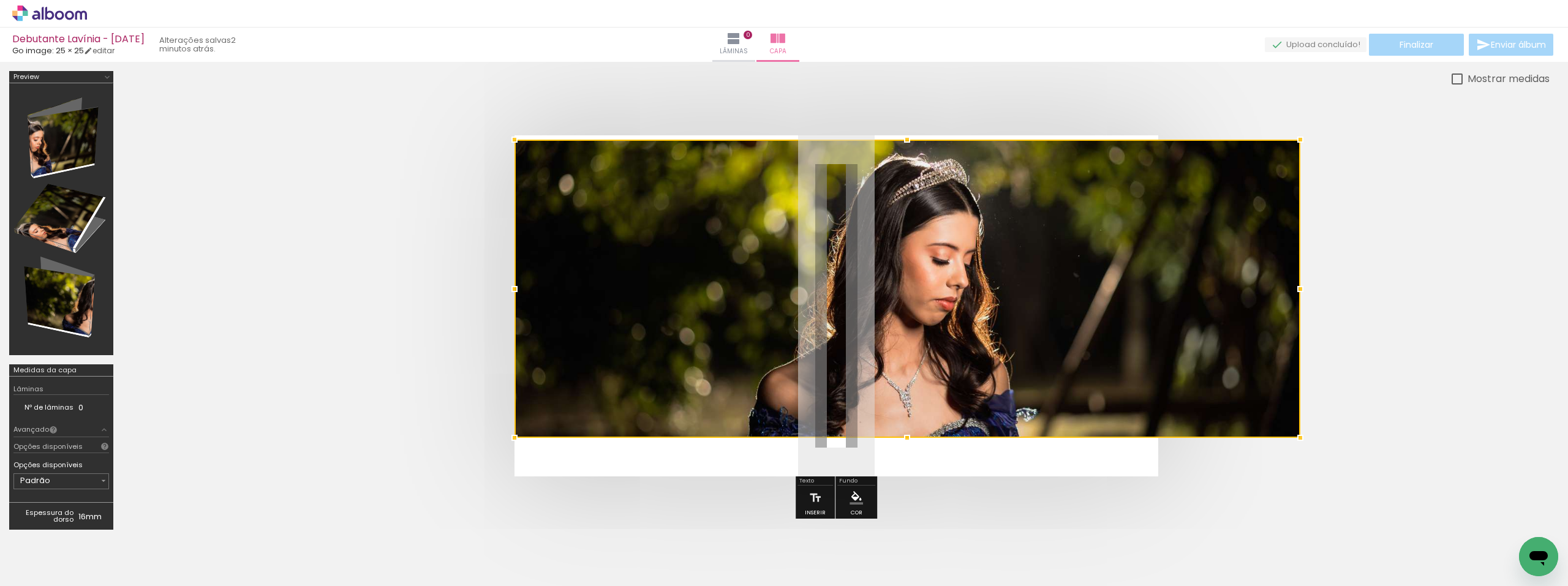
drag, startPoint x: 1158, startPoint y: 294, endPoint x: 1072, endPoint y: 303, distance: 86.5
click at [1072, 303] on div at bounding box center [907, 289] width 785 height 298
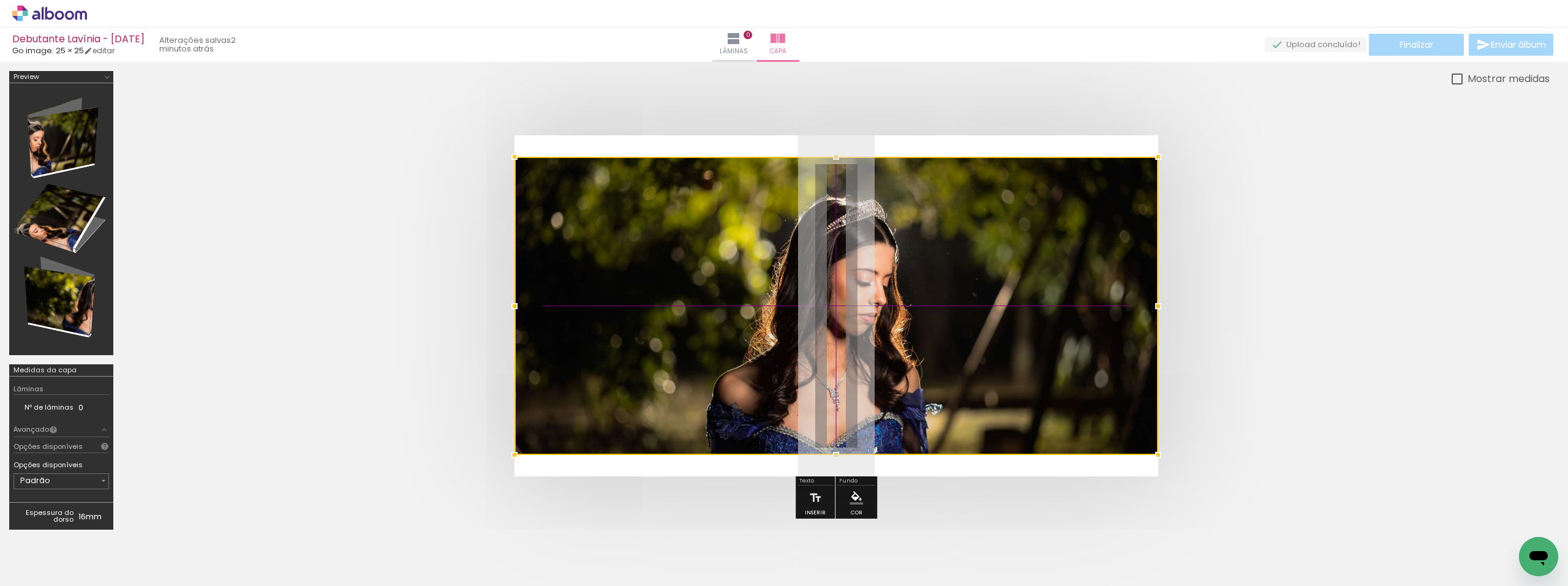
drag, startPoint x: 909, startPoint y: 321, endPoint x: 1008, endPoint y: 339, distance: 100.6
click at [1021, 339] on div at bounding box center [836, 306] width 644 height 298
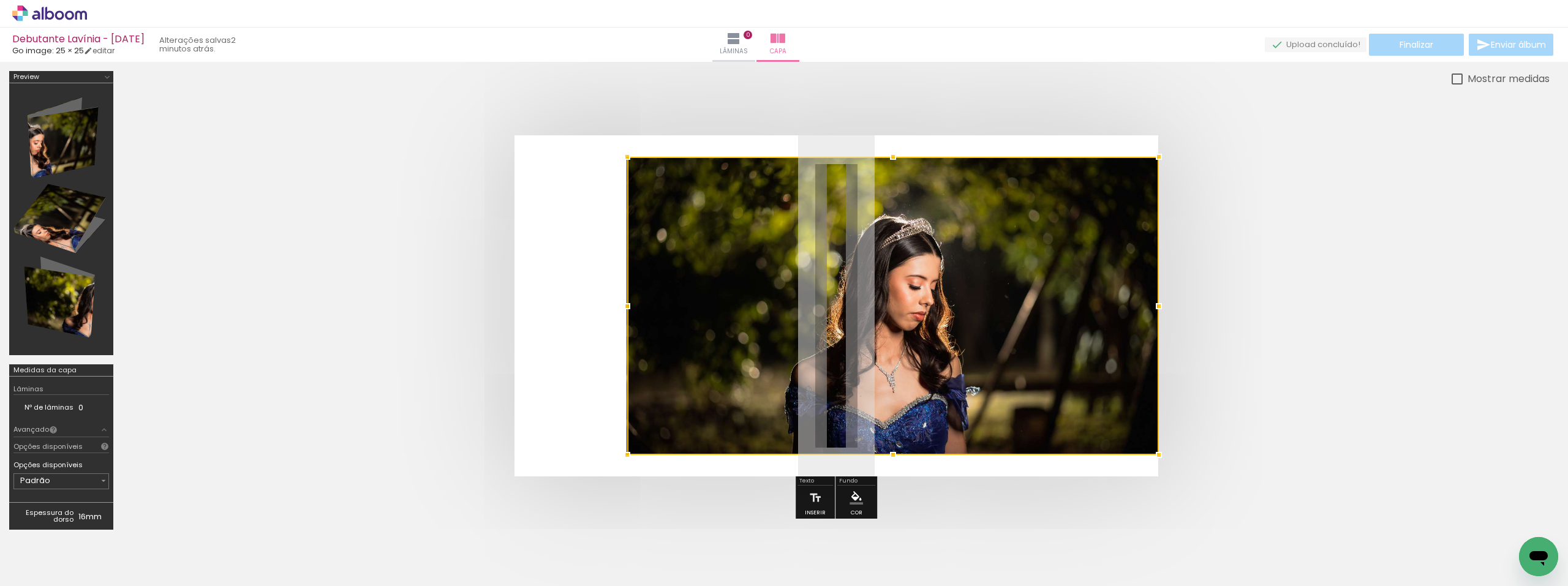
drag, startPoint x: 518, startPoint y: 308, endPoint x: 540, endPoint y: 311, distance: 22.2
click at [540, 311] on album-spread at bounding box center [836, 306] width 644 height 341
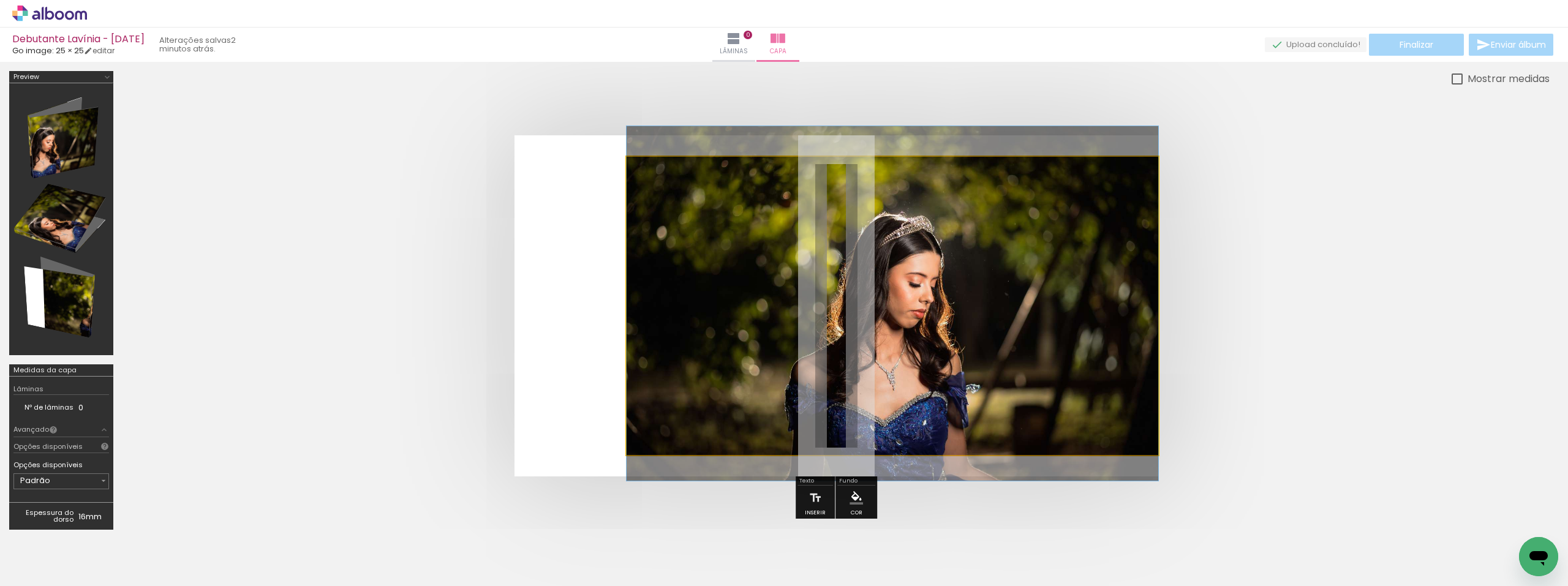
drag, startPoint x: 774, startPoint y: 332, endPoint x: 912, endPoint y: 334, distance: 138.0
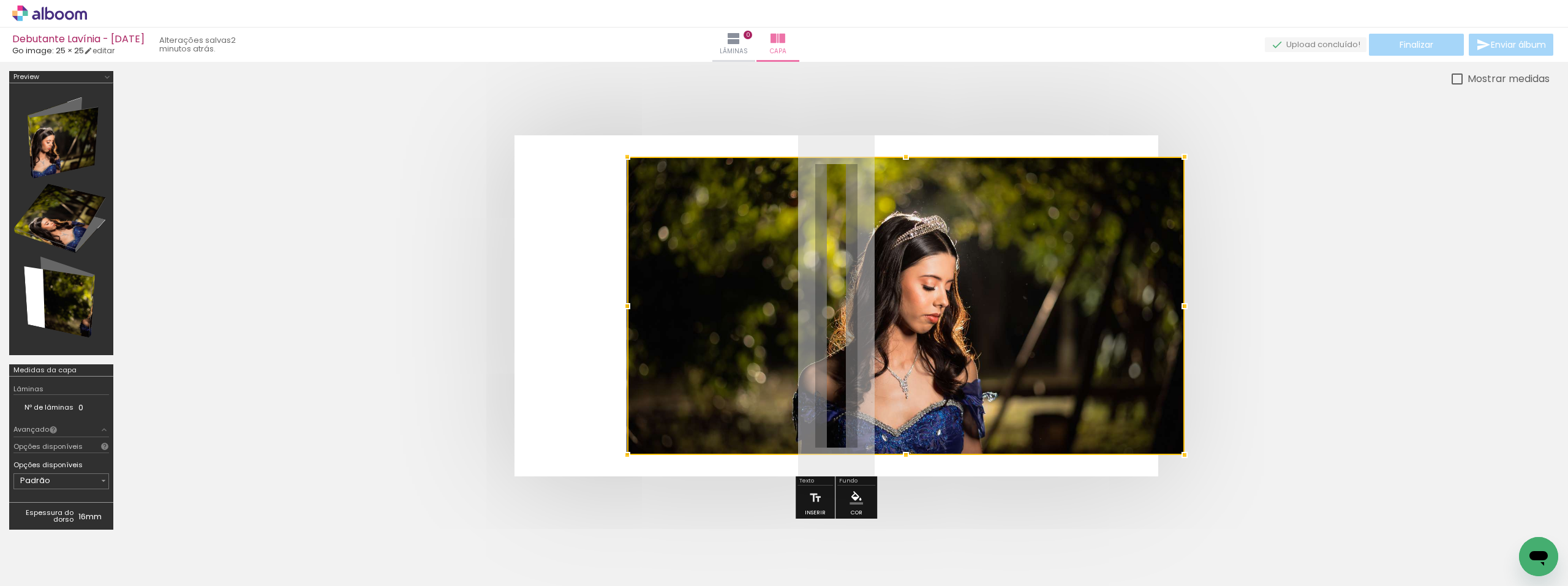
drag, startPoint x: 1159, startPoint y: 308, endPoint x: 1146, endPoint y: 309, distance: 13.0
click at [1146, 309] on div at bounding box center [905, 306] width 557 height 298
click at [967, 316] on div at bounding box center [892, 306] width 532 height 298
click at [1316, 268] on quentale-cover at bounding box center [835, 306] width 1328 height 341
click at [1040, 235] on div at bounding box center [892, 306] width 532 height 298
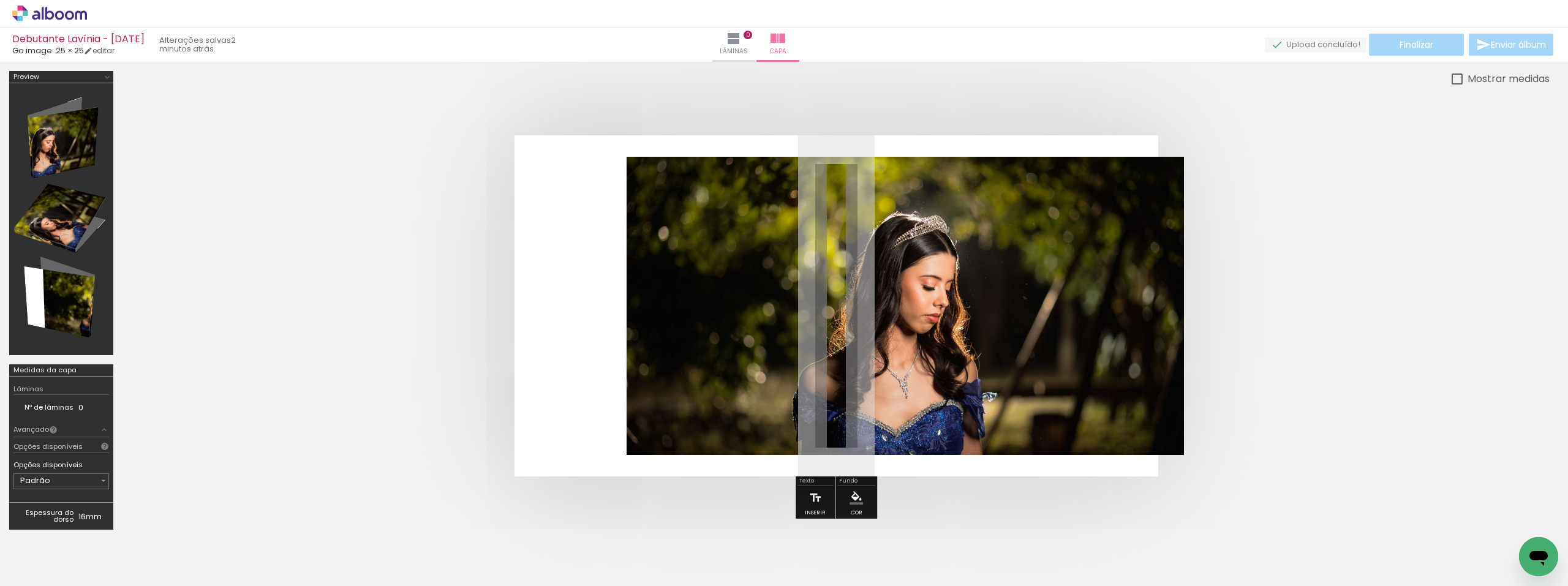
click at [998, 547] on quentale-thumb at bounding box center [1021, 545] width 69 height 71
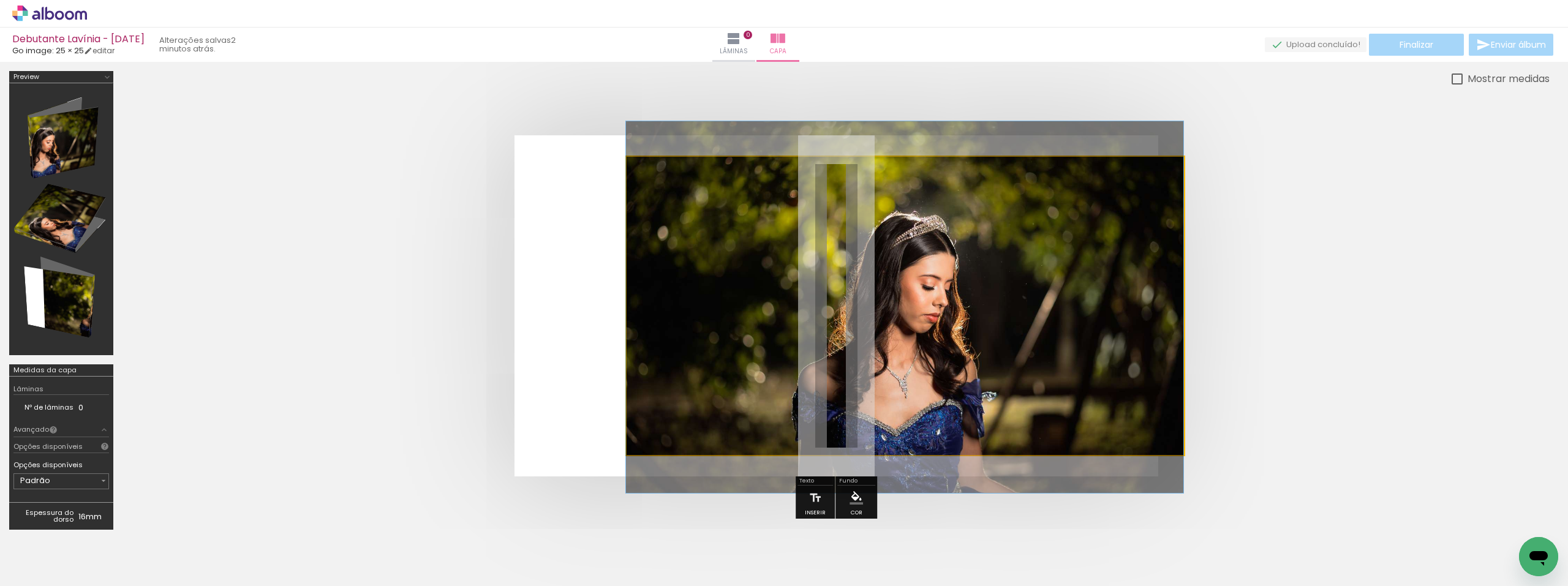
drag, startPoint x: 1041, startPoint y: 327, endPoint x: 926, endPoint y: 327, distance: 115.0
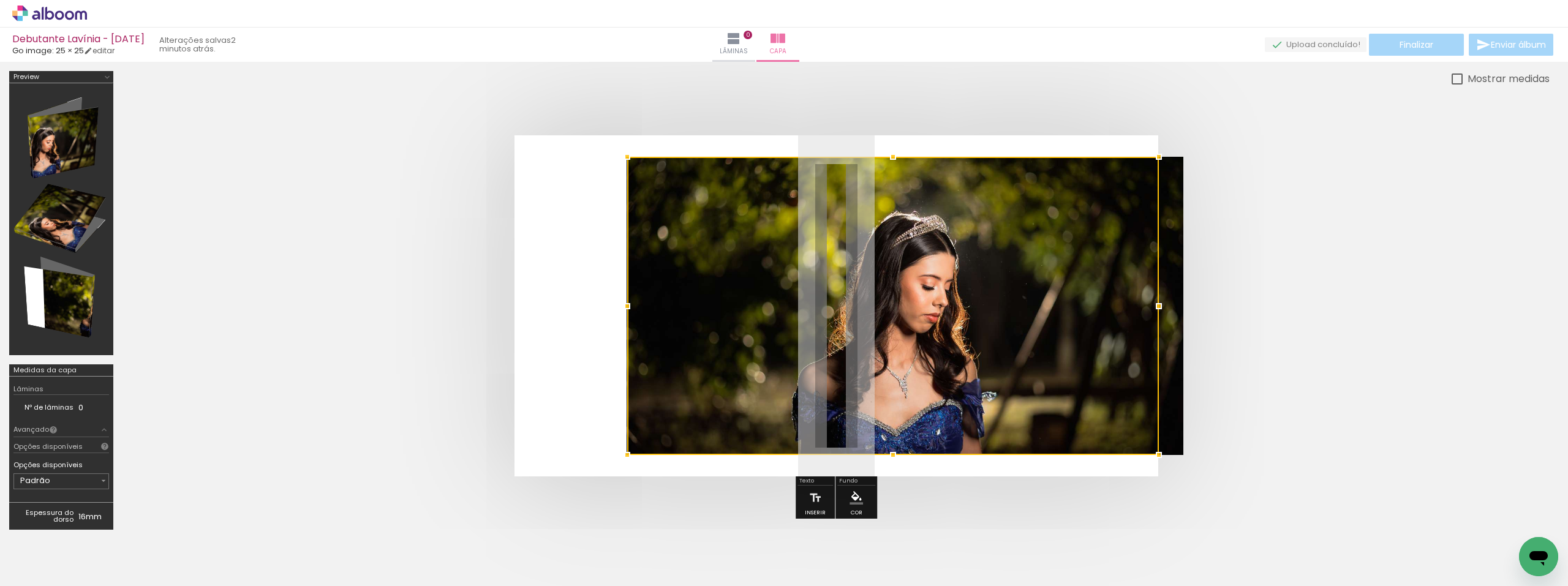
click at [926, 328] on div at bounding box center [892, 306] width 532 height 298
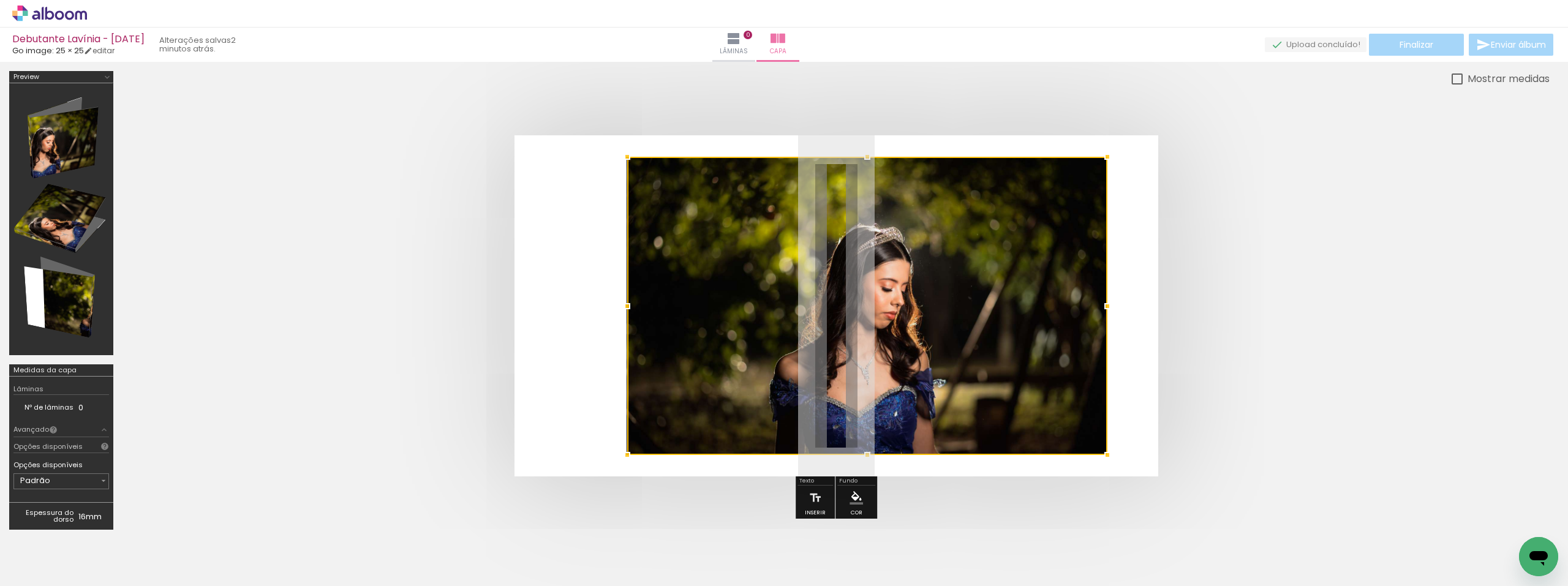
drag, startPoint x: 1159, startPoint y: 305, endPoint x: 1121, endPoint y: 312, distance: 38.6
click at [1121, 312] on album-spread at bounding box center [836, 306] width 644 height 341
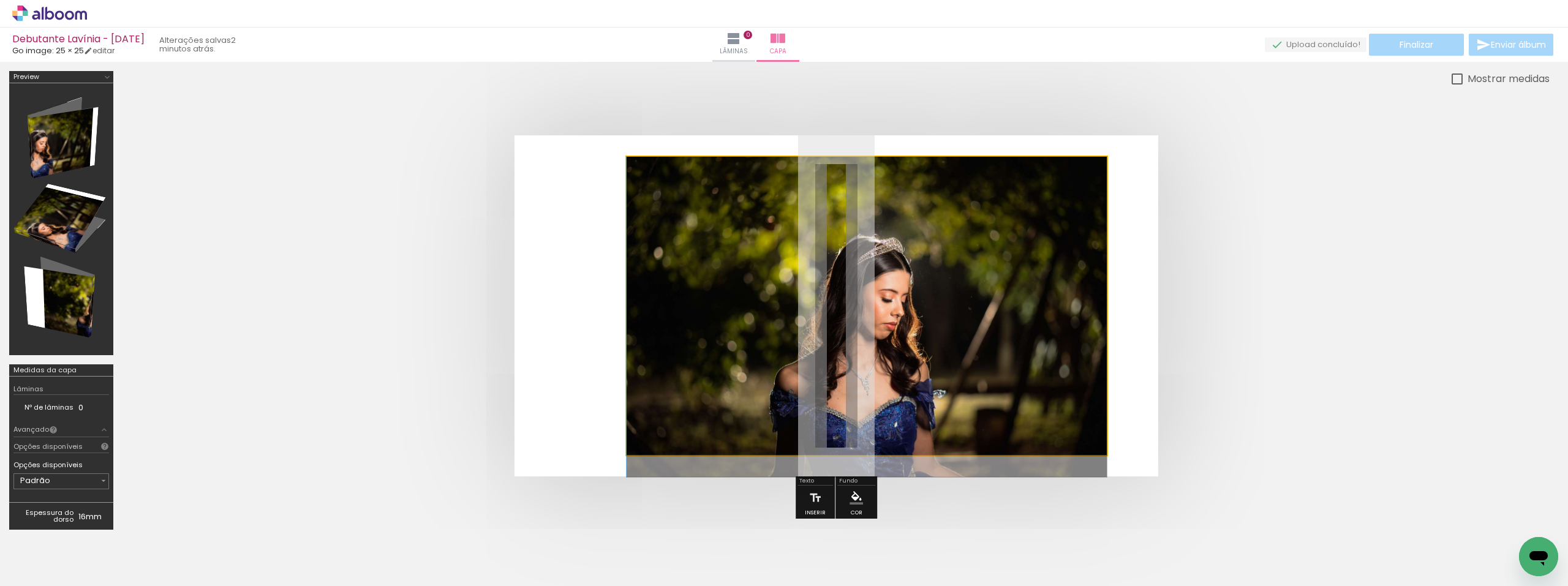
drag, startPoint x: 946, startPoint y: 292, endPoint x: 653, endPoint y: 320, distance: 294.3
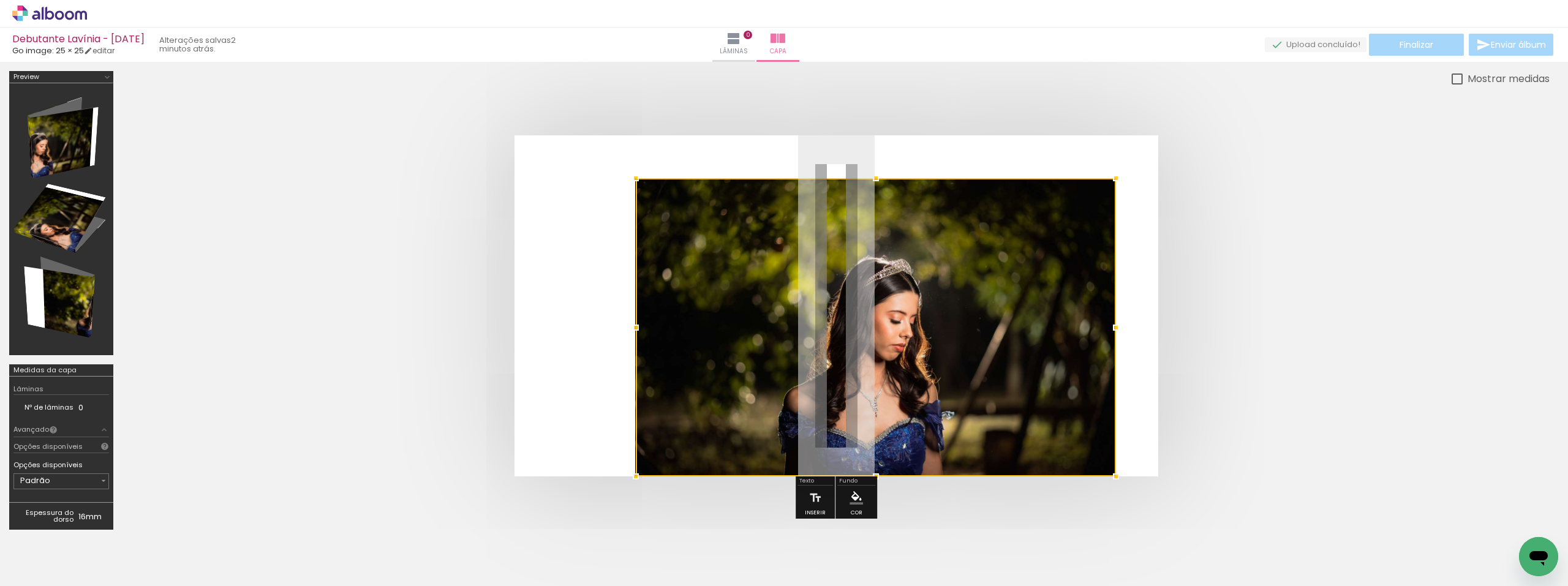
drag, startPoint x: 884, startPoint y: 355, endPoint x: 915, endPoint y: 428, distance: 79.3
click at [893, 555] on quentale-workspace at bounding box center [784, 293] width 1568 height 586
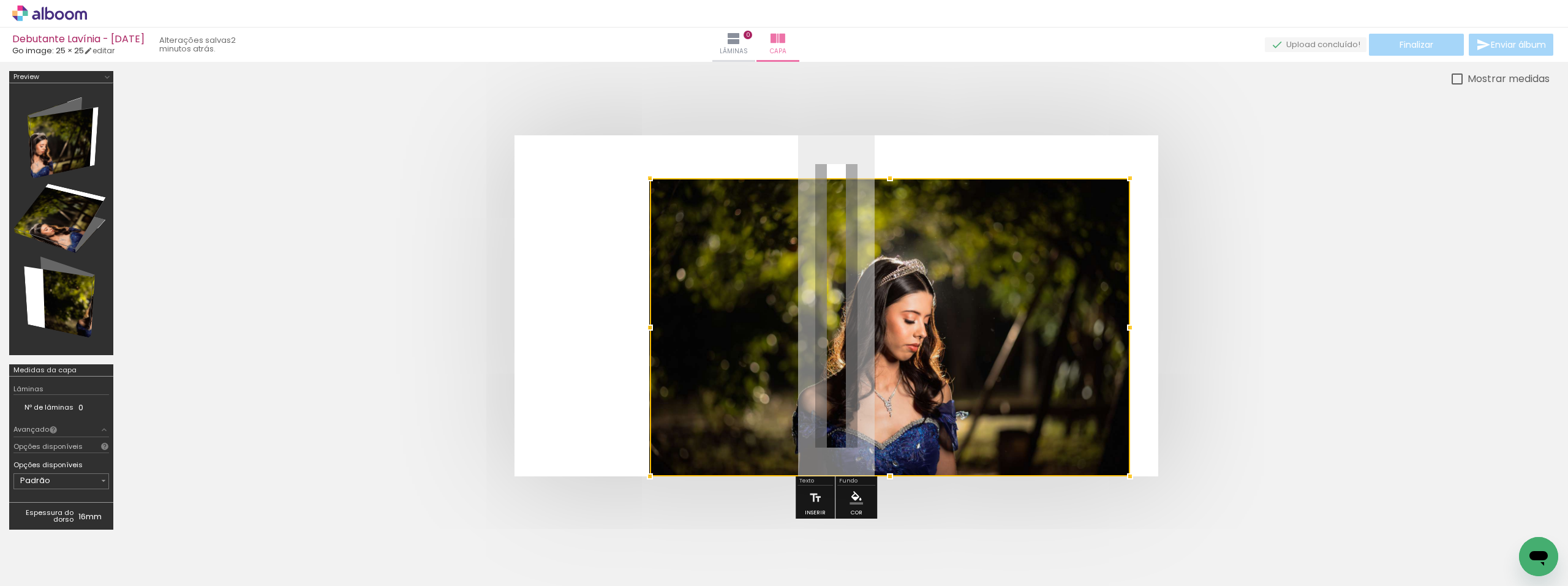
drag, startPoint x: 893, startPoint y: 309, endPoint x: 720, endPoint y: 350, distance: 177.8
click at [890, 472] on div at bounding box center [890, 327] width 480 height 298
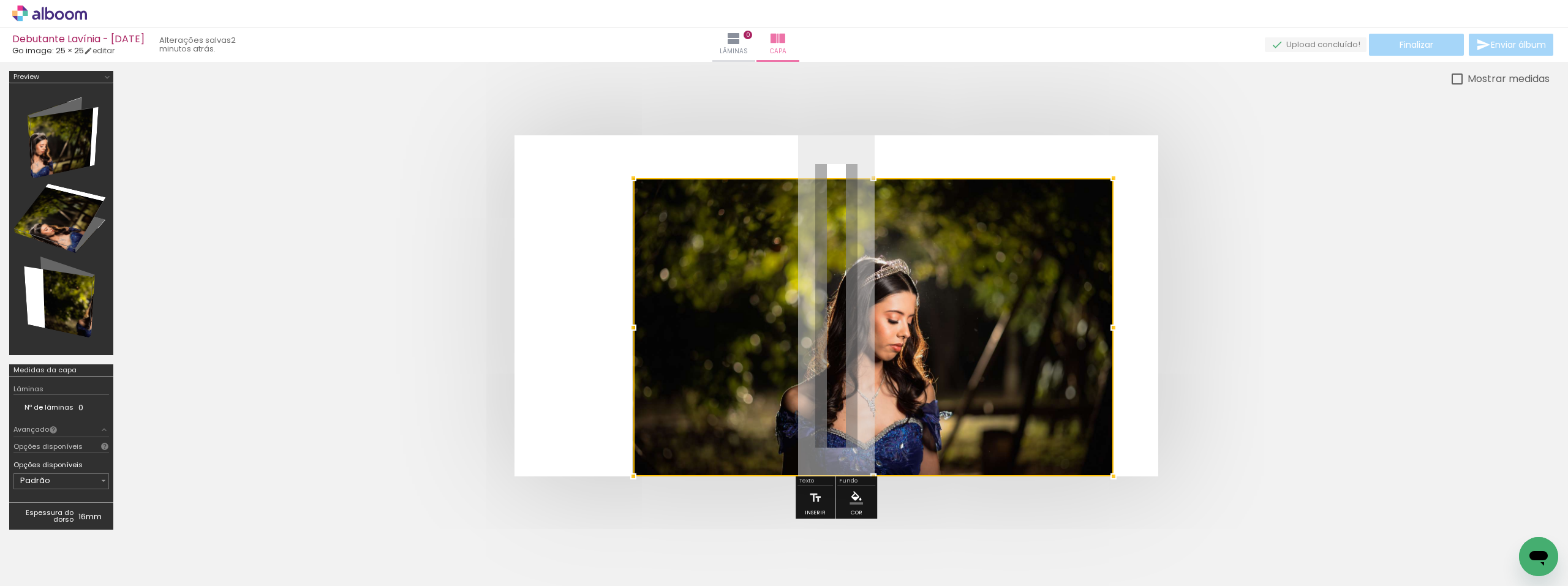
click at [461, 237] on quentale-cover at bounding box center [835, 306] width 1328 height 341
click at [446, 126] on div at bounding box center [835, 305] width 1427 height 439
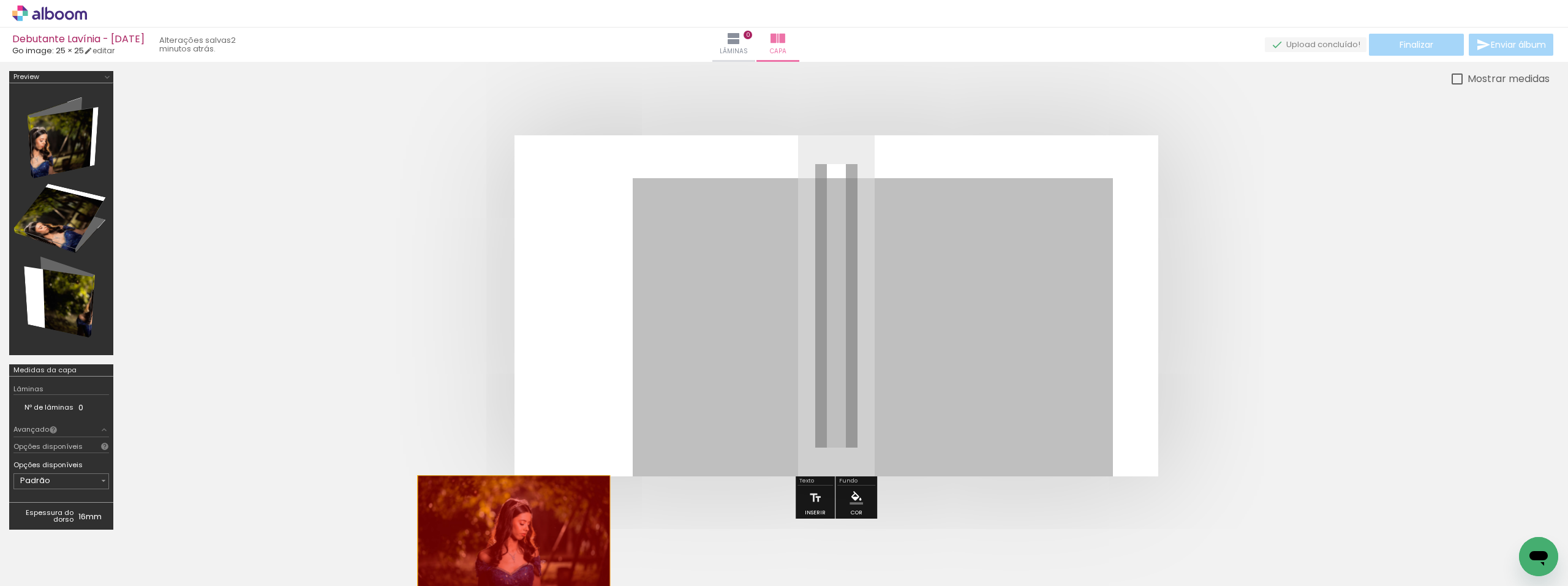
drag, startPoint x: 778, startPoint y: 296, endPoint x: 531, endPoint y: 532, distance: 341.6
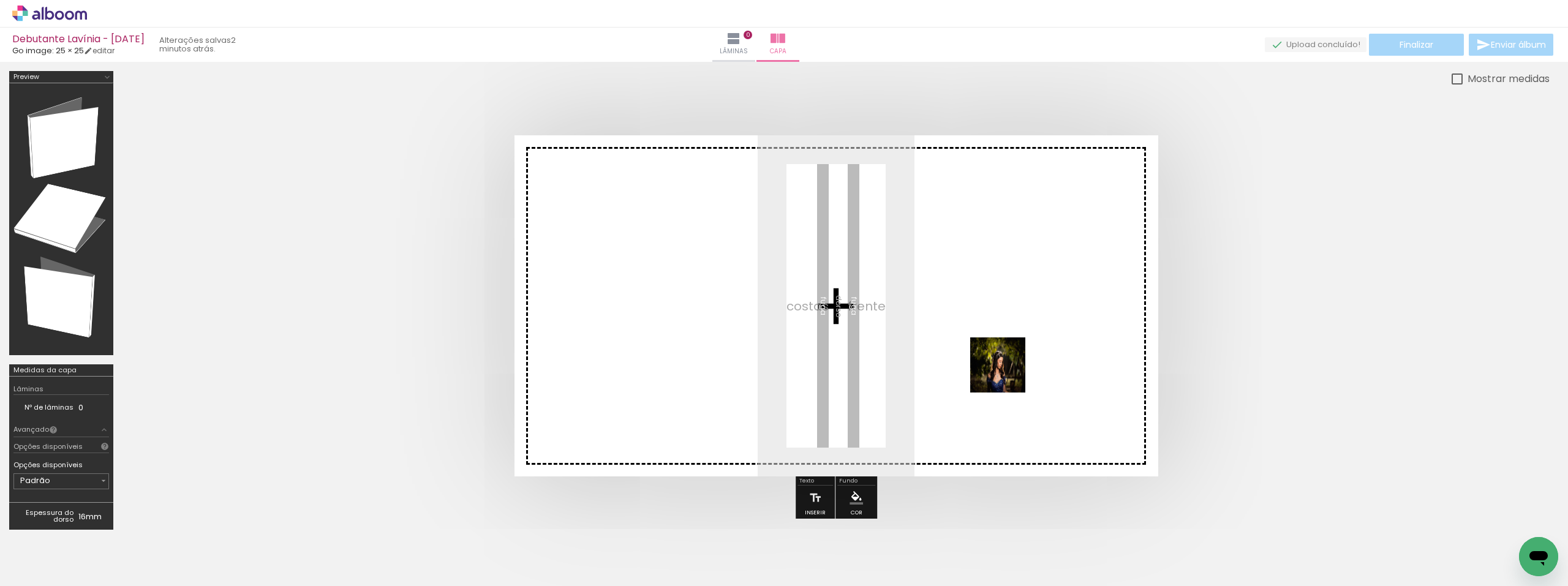
drag, startPoint x: 961, startPoint y: 545, endPoint x: 1008, endPoint y: 364, distance: 187.0
click at [1008, 364] on quentale-workspace at bounding box center [784, 293] width 1568 height 586
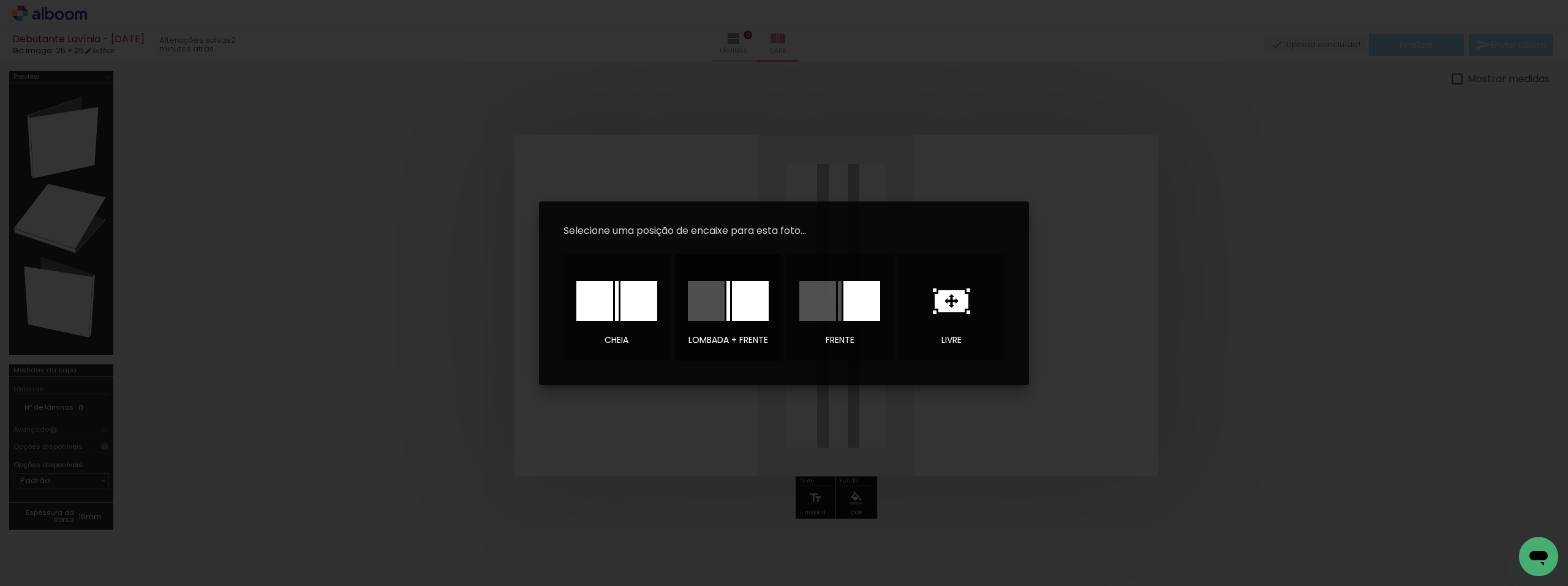
click at [759, 298] on div at bounding box center [750, 301] width 37 height 40
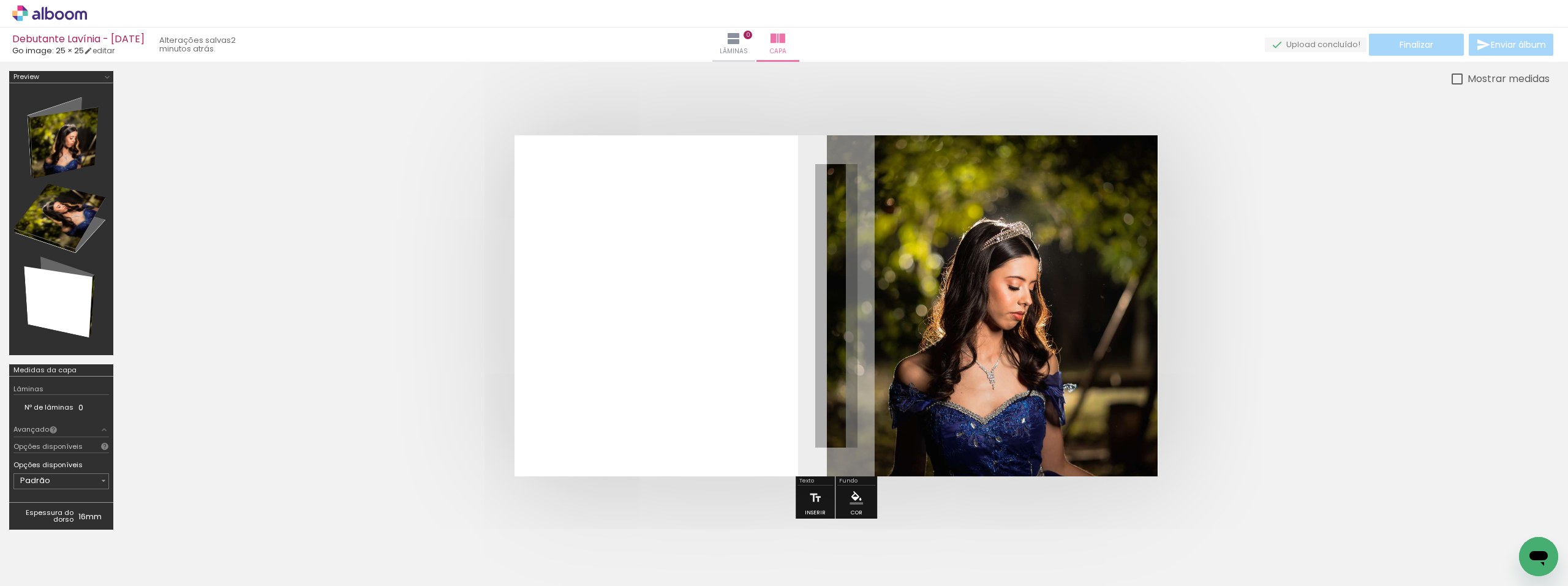
click at [1315, 252] on quentale-cover at bounding box center [835, 306] width 1328 height 341
click at [741, 43] on iron-icon at bounding box center [733, 38] width 15 height 15
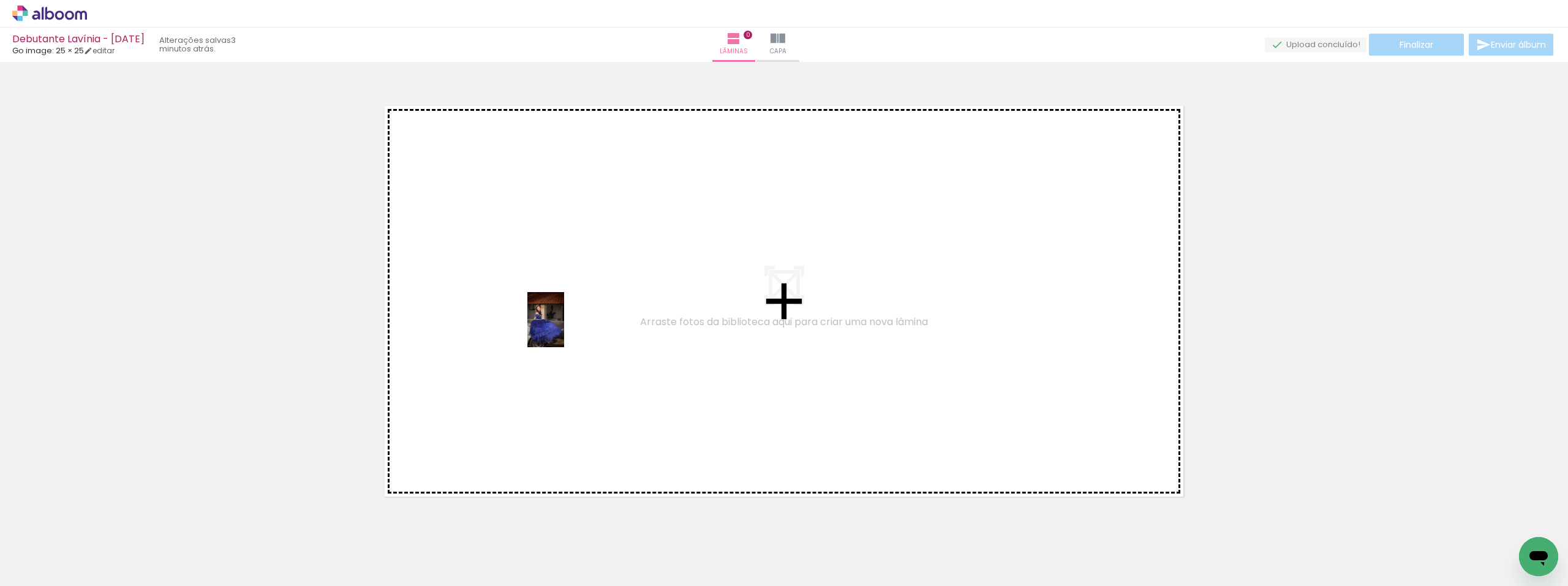
drag, startPoint x: 697, startPoint y: 548, endPoint x: 564, endPoint y: 327, distance: 257.9
click at [564, 327] on quentale-workspace at bounding box center [784, 293] width 1568 height 586
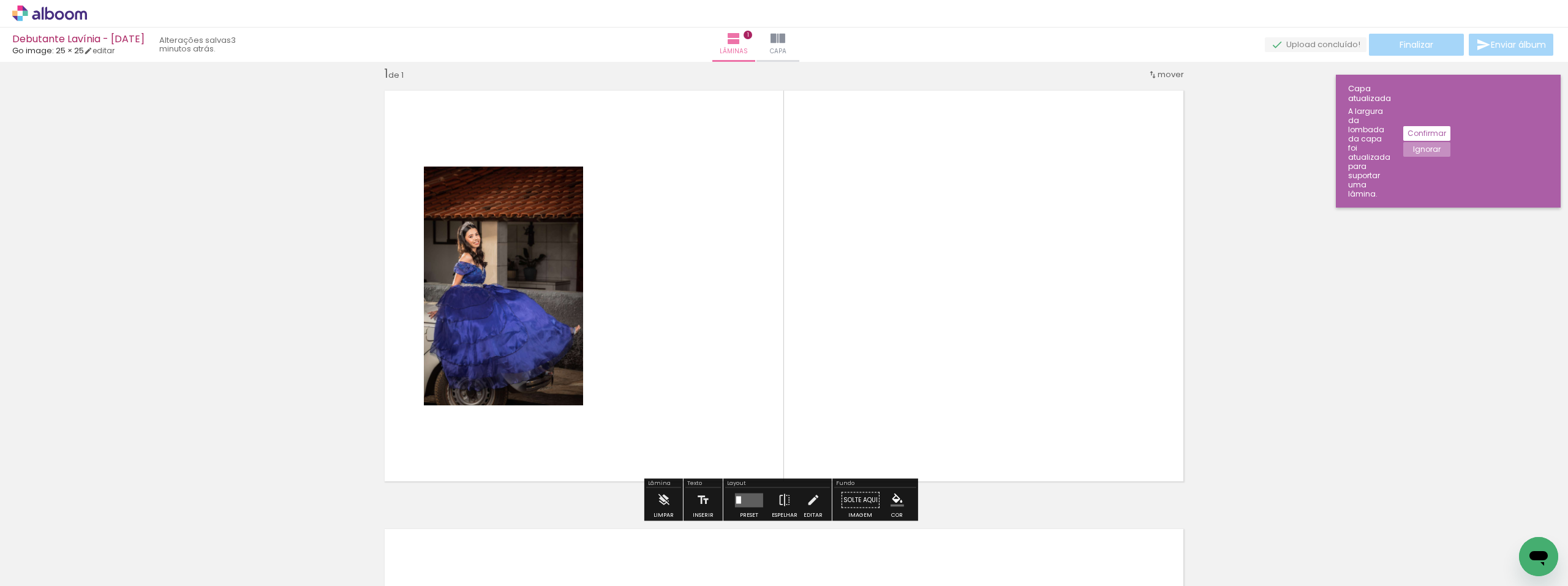
scroll to position [16, 0]
click at [501, 282] on quentale-photo at bounding box center [503, 285] width 159 height 239
click at [555, 379] on quentale-photo at bounding box center [503, 285] width 159 height 239
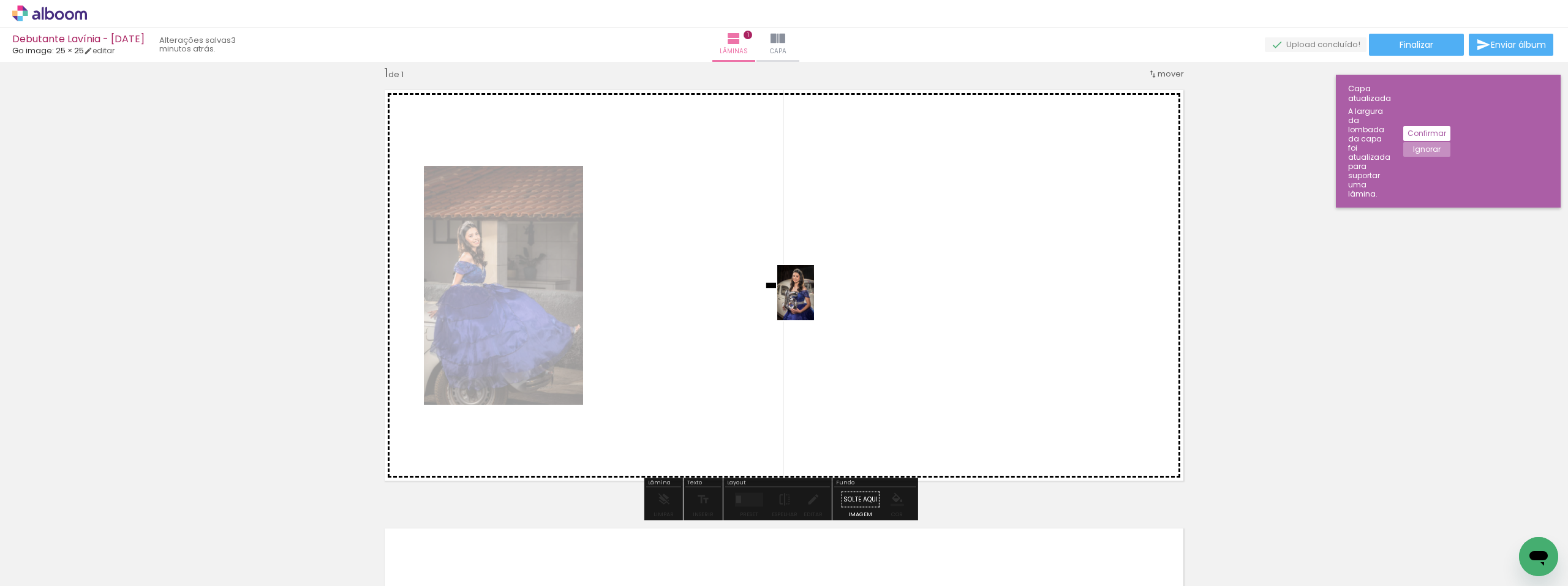
drag, startPoint x: 745, startPoint y: 569, endPoint x: 830, endPoint y: 421, distance: 170.7
click at [814, 302] on quentale-workspace at bounding box center [784, 293] width 1568 height 586
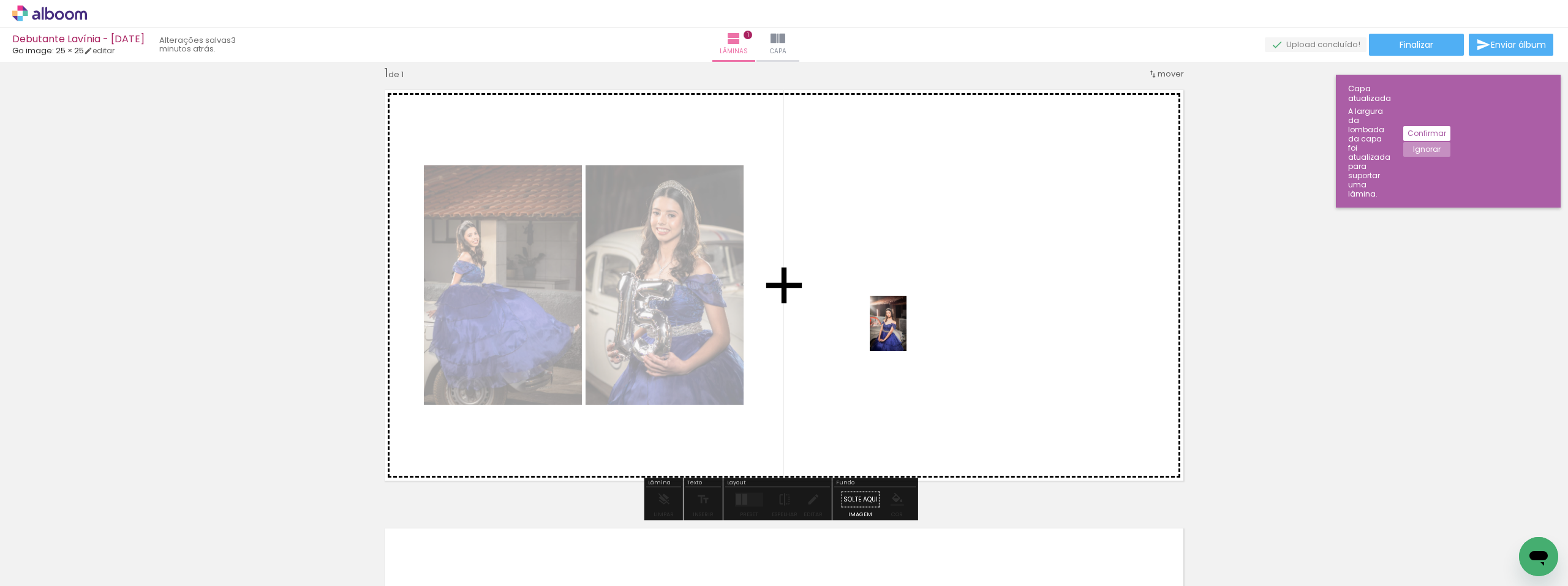
drag, startPoint x: 821, startPoint y: 559, endPoint x: 906, endPoint y: 333, distance: 241.5
click at [906, 333] on quentale-workspace at bounding box center [784, 293] width 1568 height 586
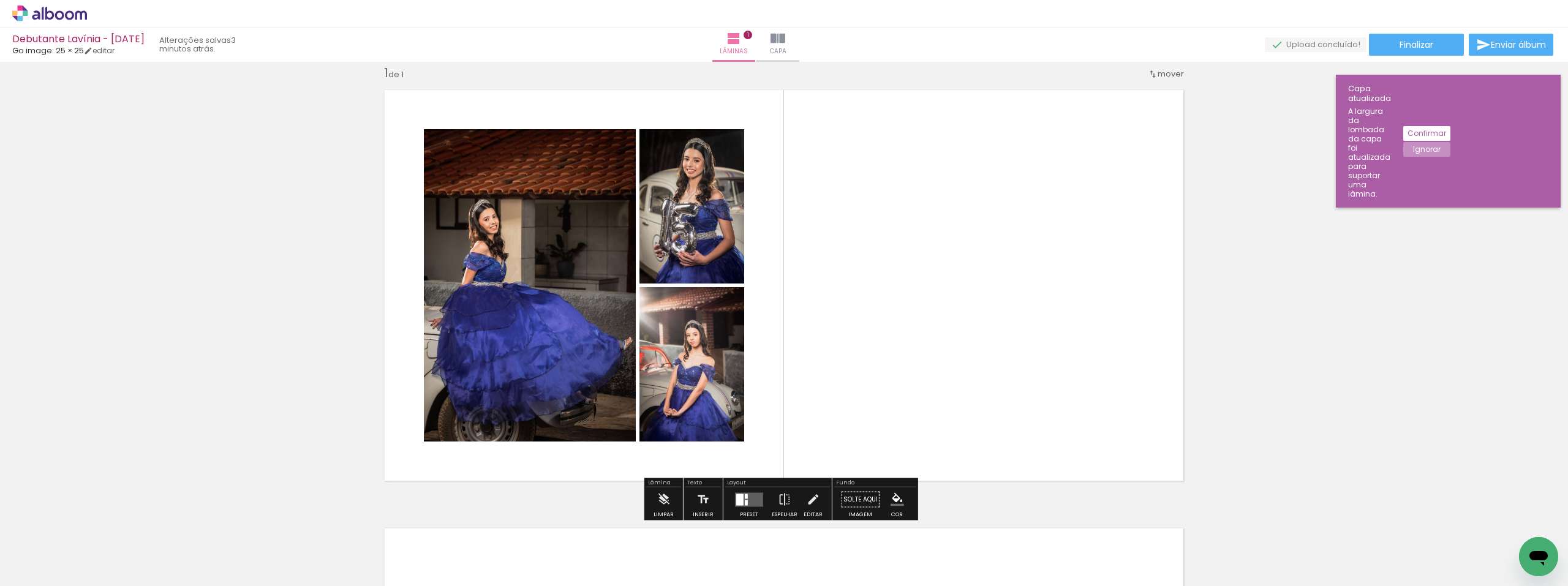
click at [746, 503] on quentale-layouter at bounding box center [748, 499] width 28 height 14
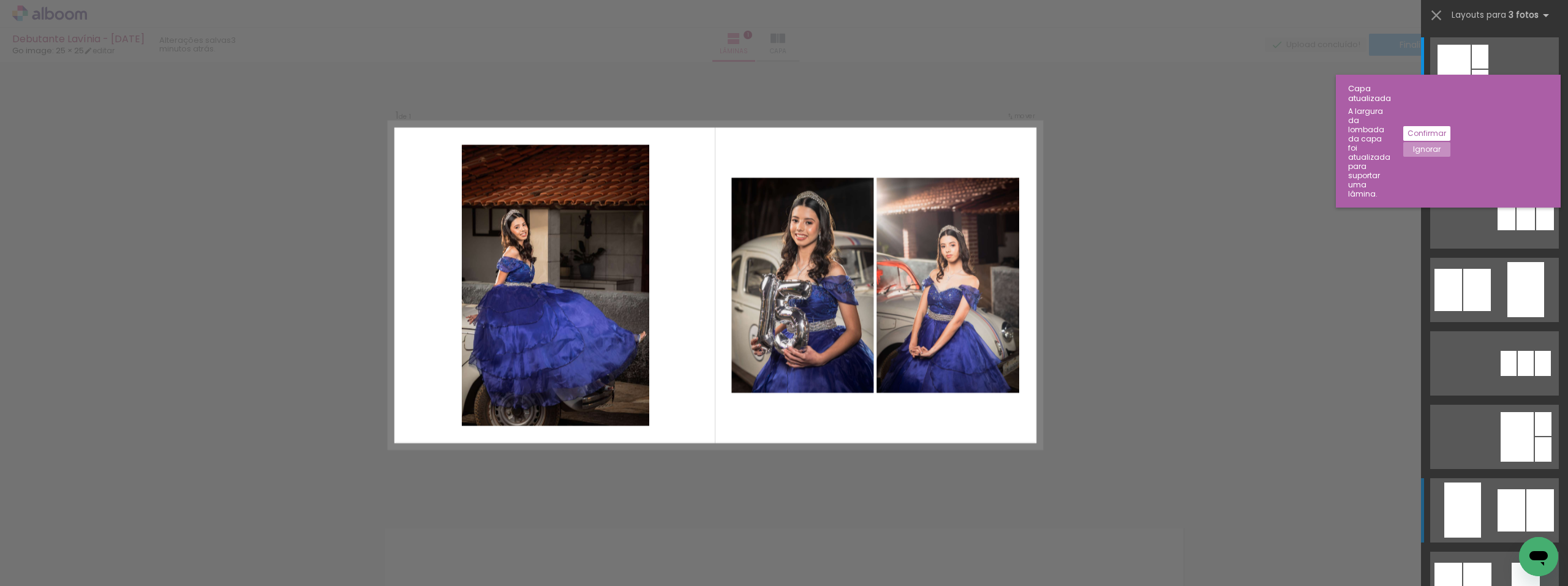
click at [1478, 102] on quentale-layouter at bounding box center [1494, 69] width 128 height 65
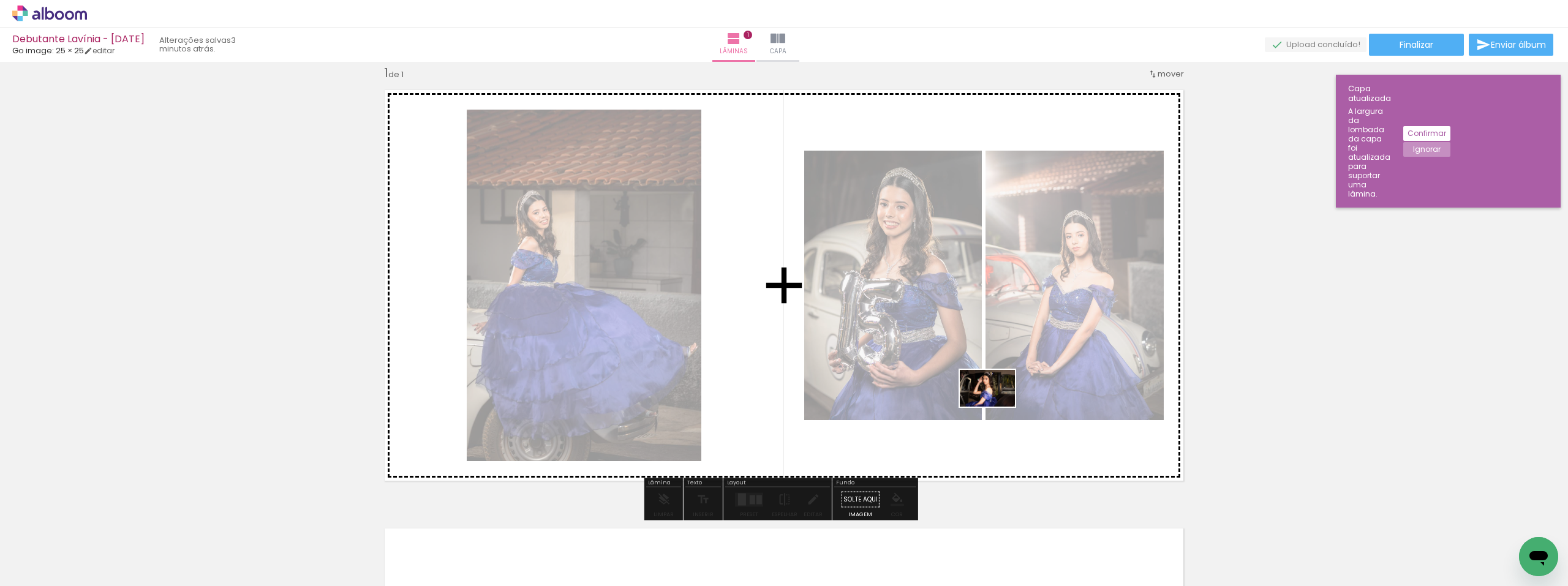
drag, startPoint x: 874, startPoint y: 552, endPoint x: 996, endPoint y: 407, distance: 189.5
click at [996, 407] on quentale-workspace at bounding box center [784, 293] width 1568 height 586
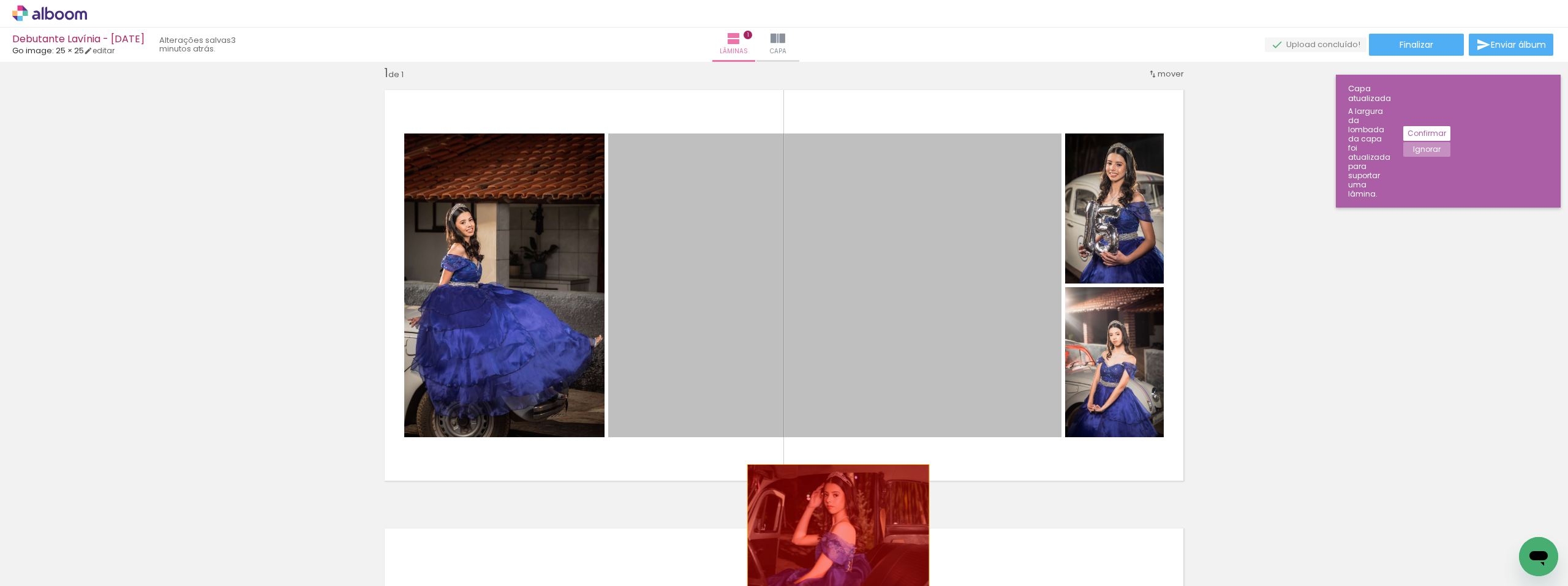
drag, startPoint x: 807, startPoint y: 283, endPoint x: 834, endPoint y: 525, distance: 243.5
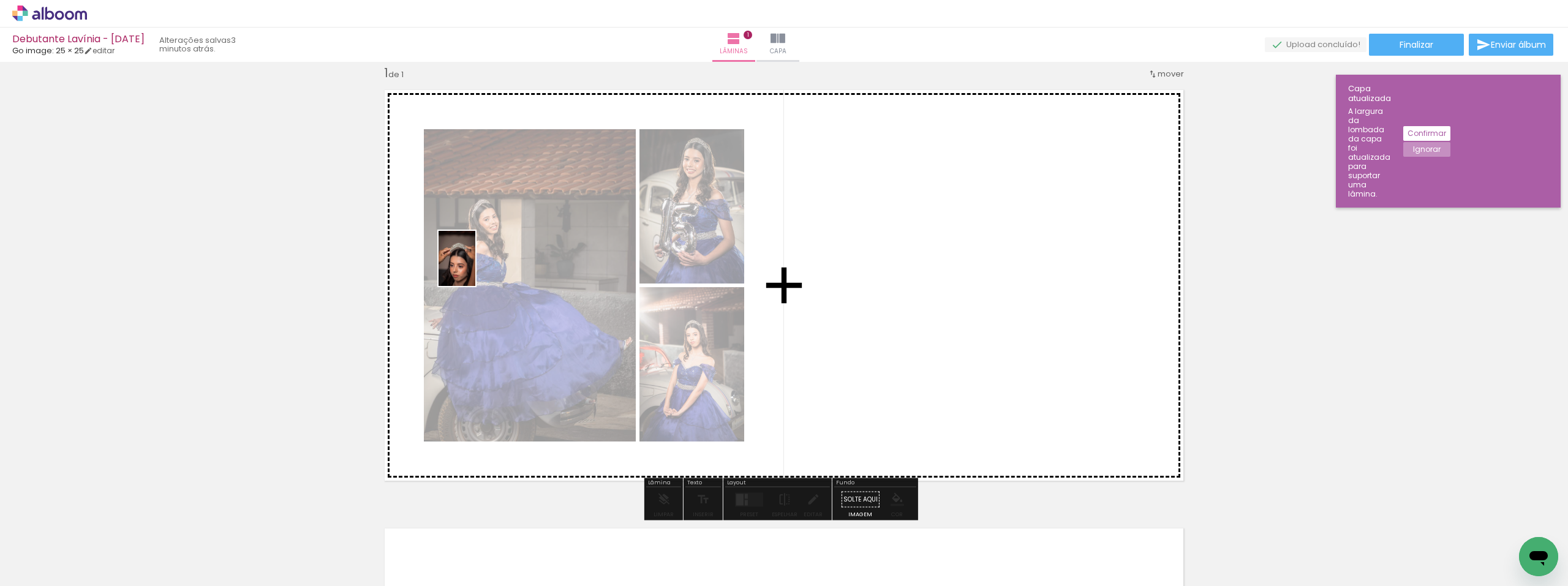
drag, startPoint x: 628, startPoint y: 559, endPoint x: 475, endPoint y: 267, distance: 329.7
click at [475, 267] on quentale-workspace at bounding box center [784, 293] width 1568 height 586
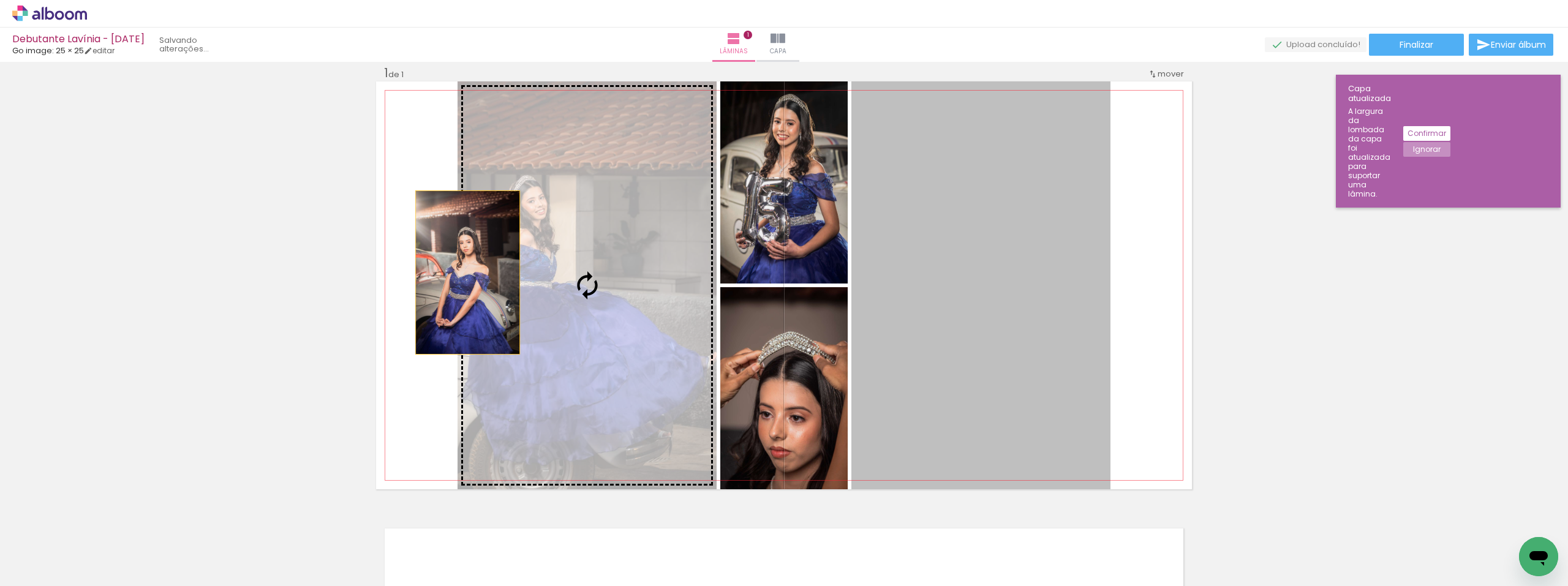
drag, startPoint x: 1016, startPoint y: 292, endPoint x: 464, endPoint y: 274, distance: 552.3
click at [0, 0] on slot at bounding box center [0, 0] width 0 height 0
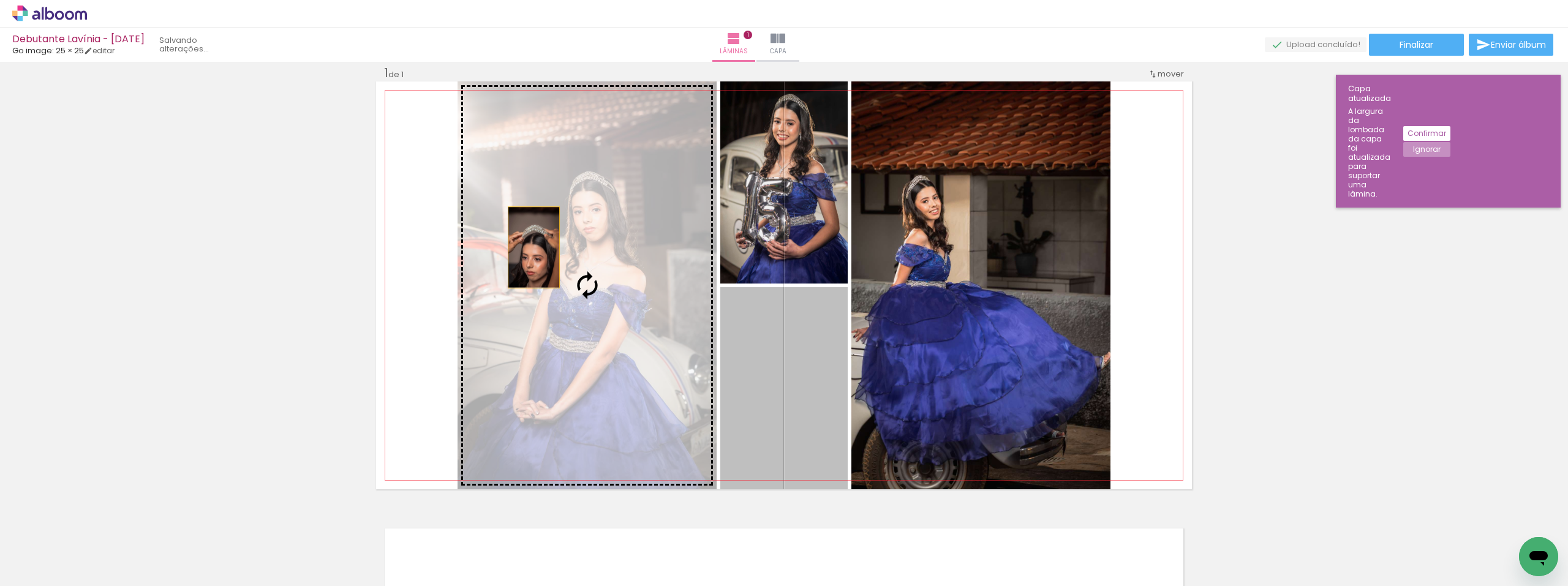
drag, startPoint x: 792, startPoint y: 402, endPoint x: 529, endPoint y: 247, distance: 305.3
click at [0, 0] on slot at bounding box center [0, 0] width 0 height 0
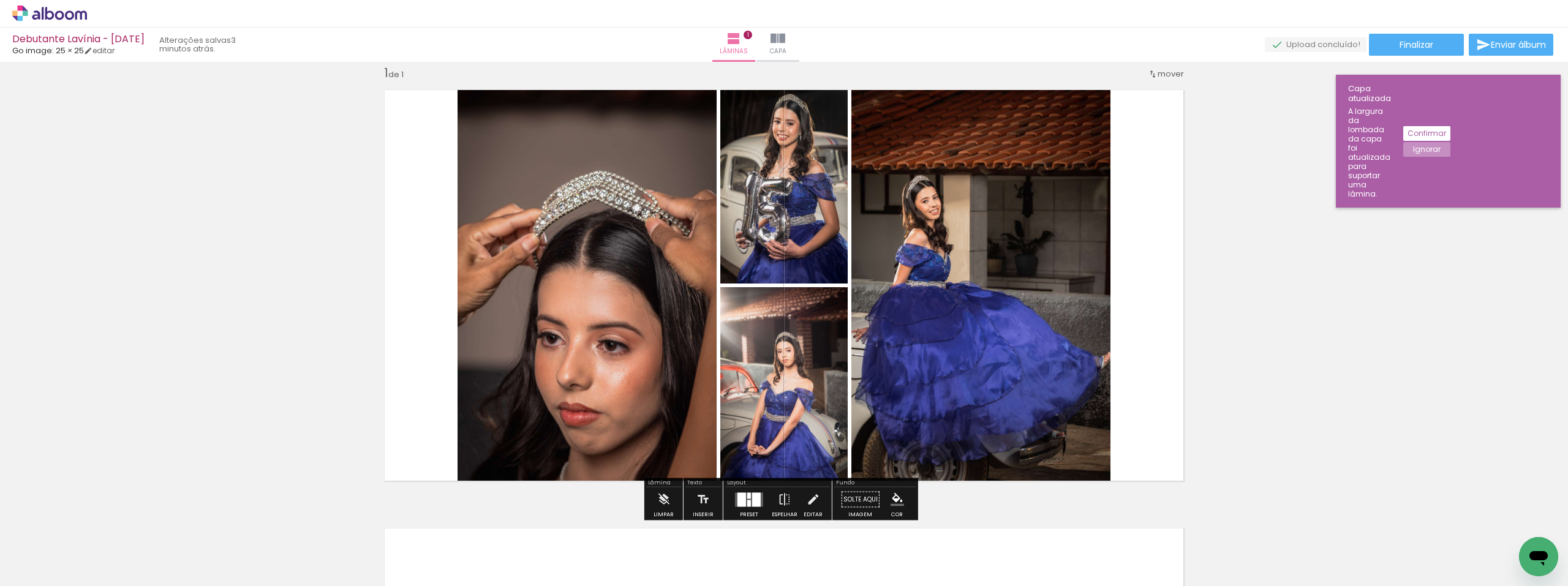
click at [796, 378] on quentale-photo at bounding box center [784, 388] width 128 height 202
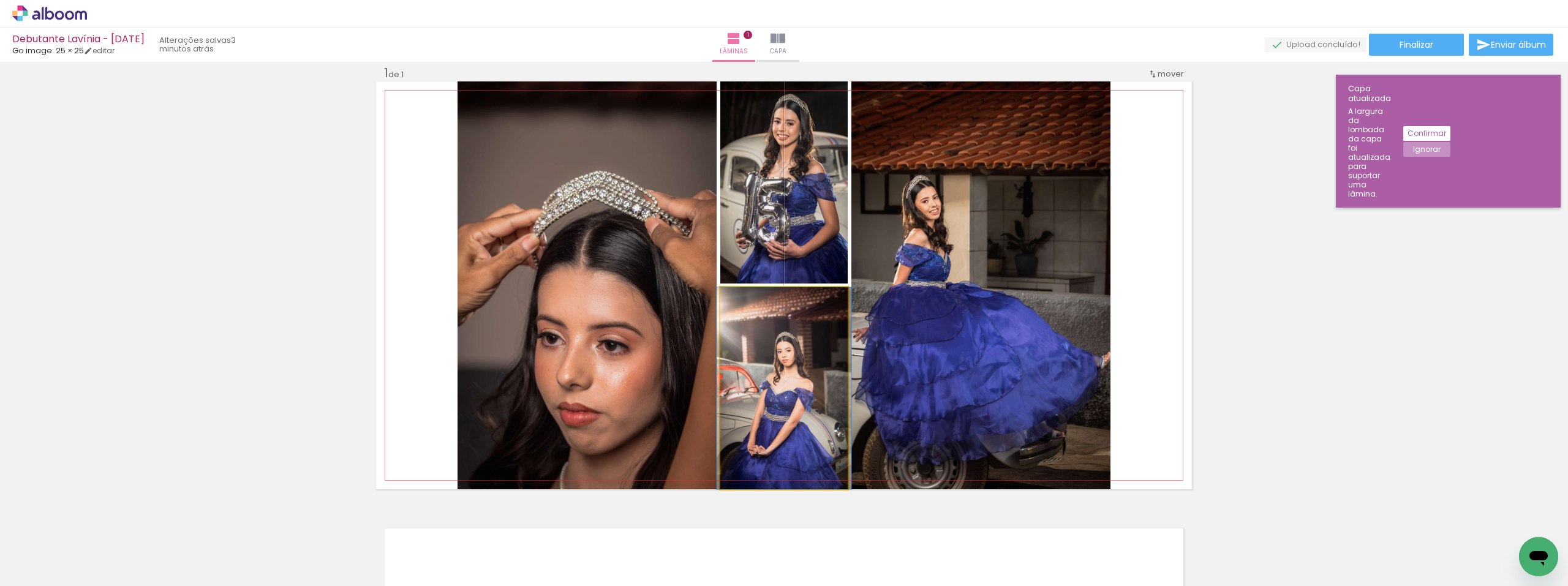
drag, startPoint x: 743, startPoint y: 301, endPoint x: 689, endPoint y: 313, distance: 55.3
type paper-slider "100"
click at [0, 0] on slot at bounding box center [0, 0] width 0 height 0
click at [753, 342] on quentale-photo at bounding box center [784, 388] width 128 height 202
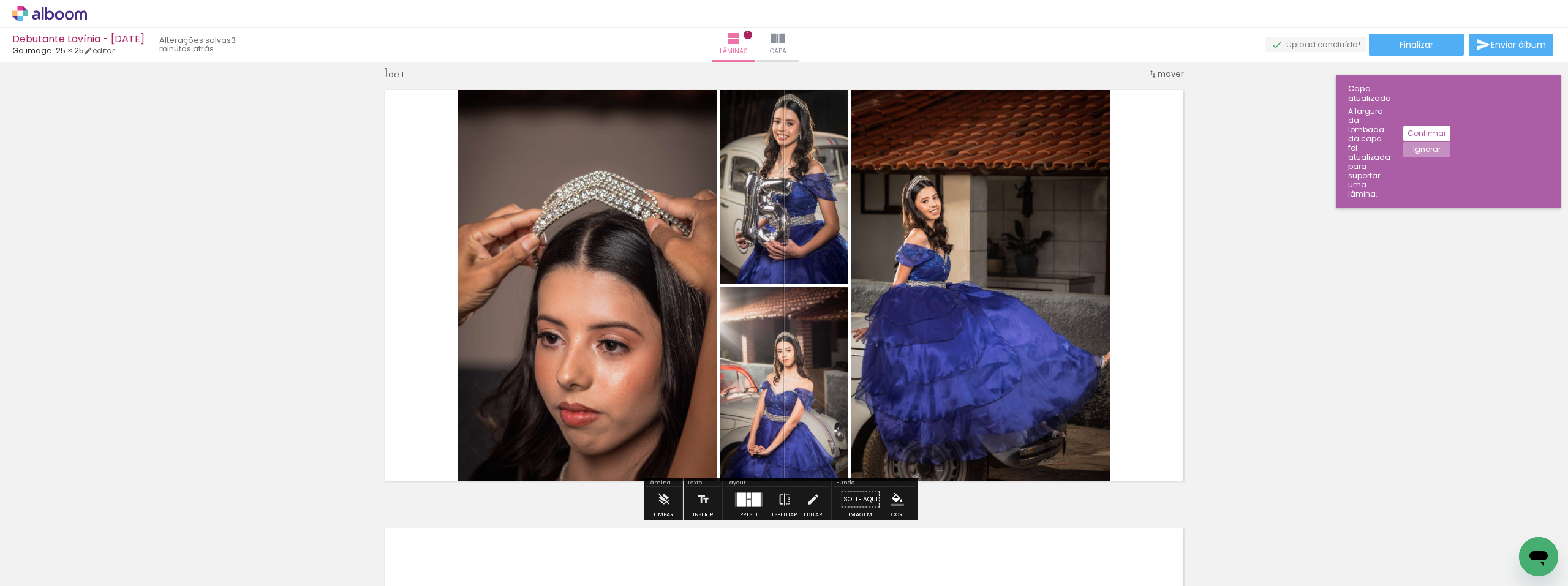
click at [730, 120] on div at bounding box center [734, 113] width 15 height 12
click at [0, 0] on paper-item at bounding box center [0, 0] width 0 height 0
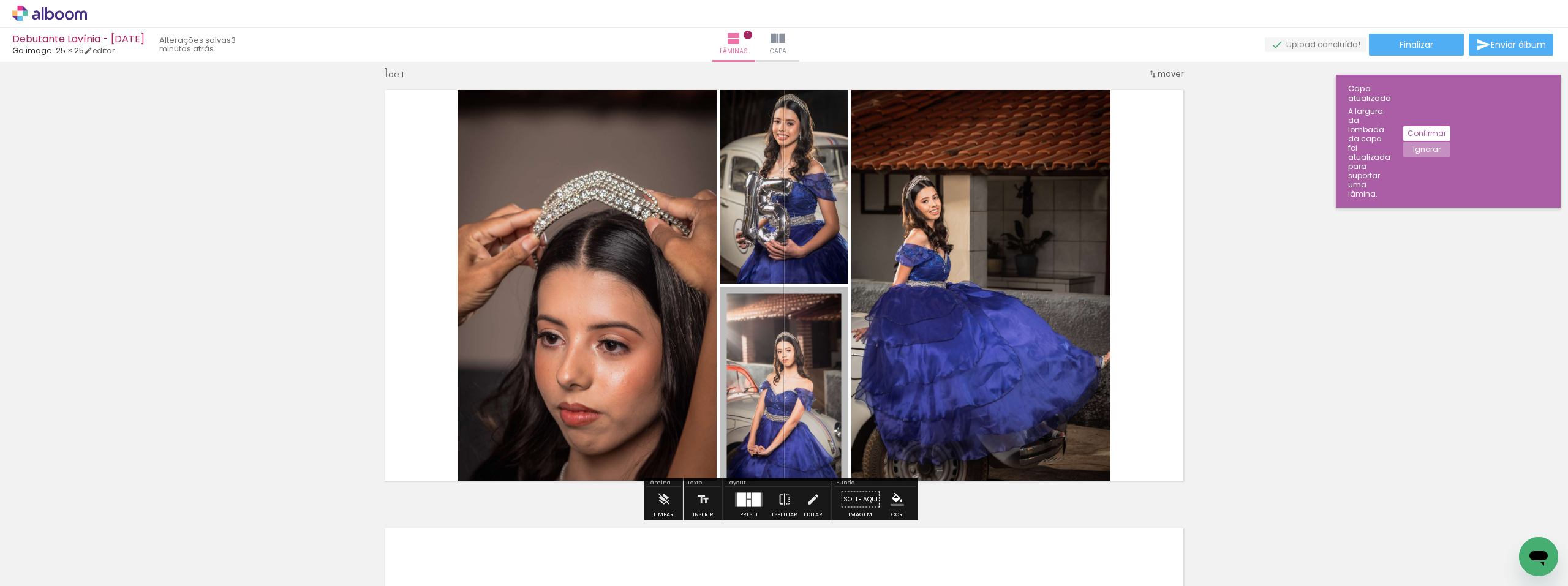
click at [0, 0] on paper-item at bounding box center [0, 0] width 0 height 0
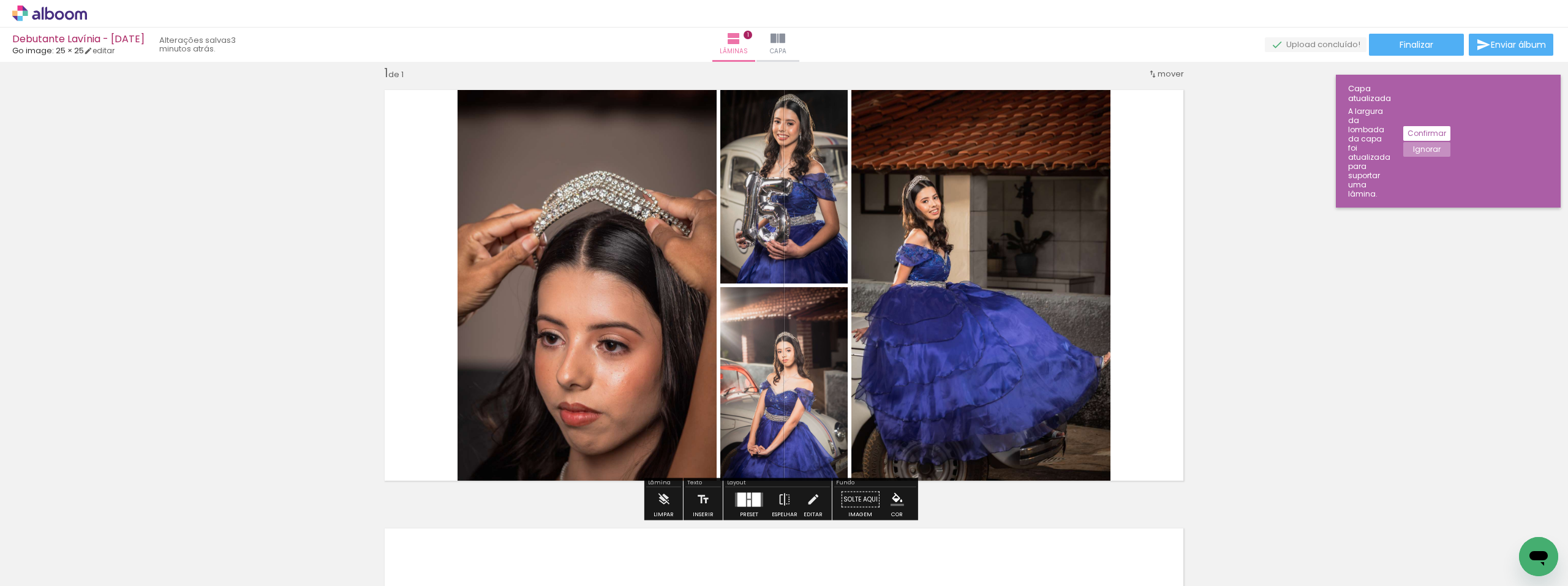
click at [1322, 351] on div "Inserir lâmina 1 de 1" at bounding box center [784, 489] width 1568 height 877
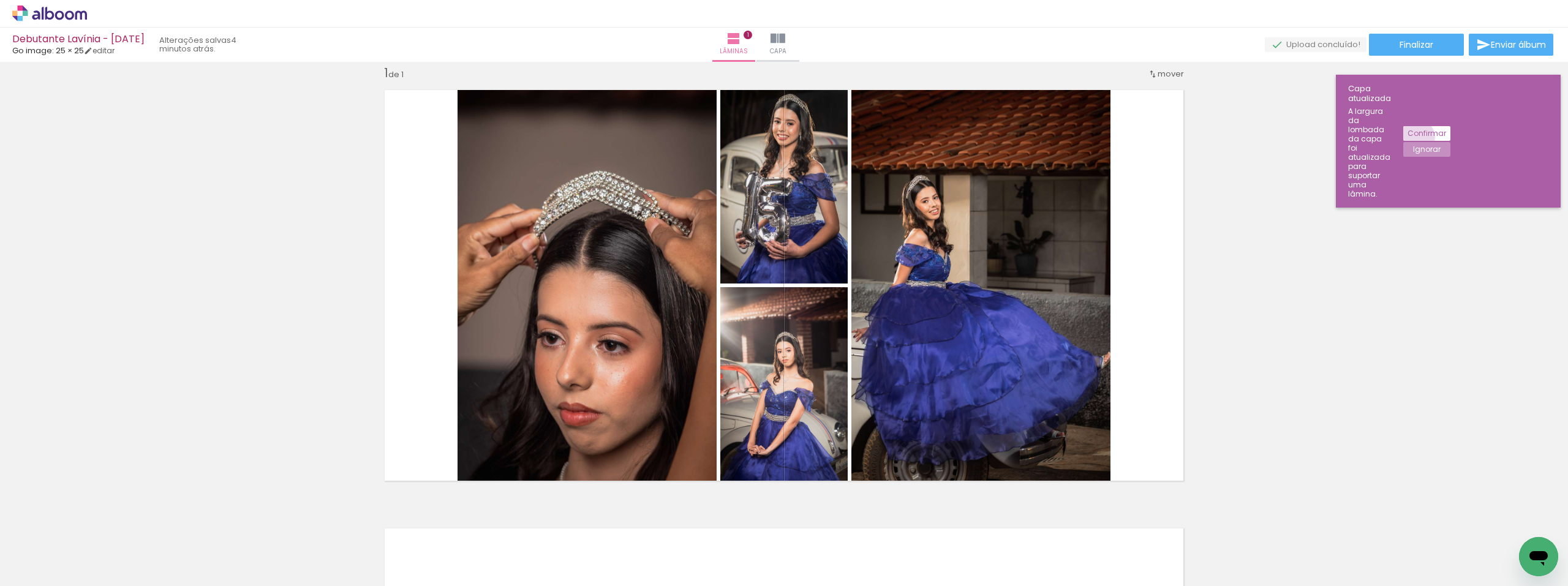
click at [0, 0] on slot "Confirmar" at bounding box center [0, 0] width 0 height 0
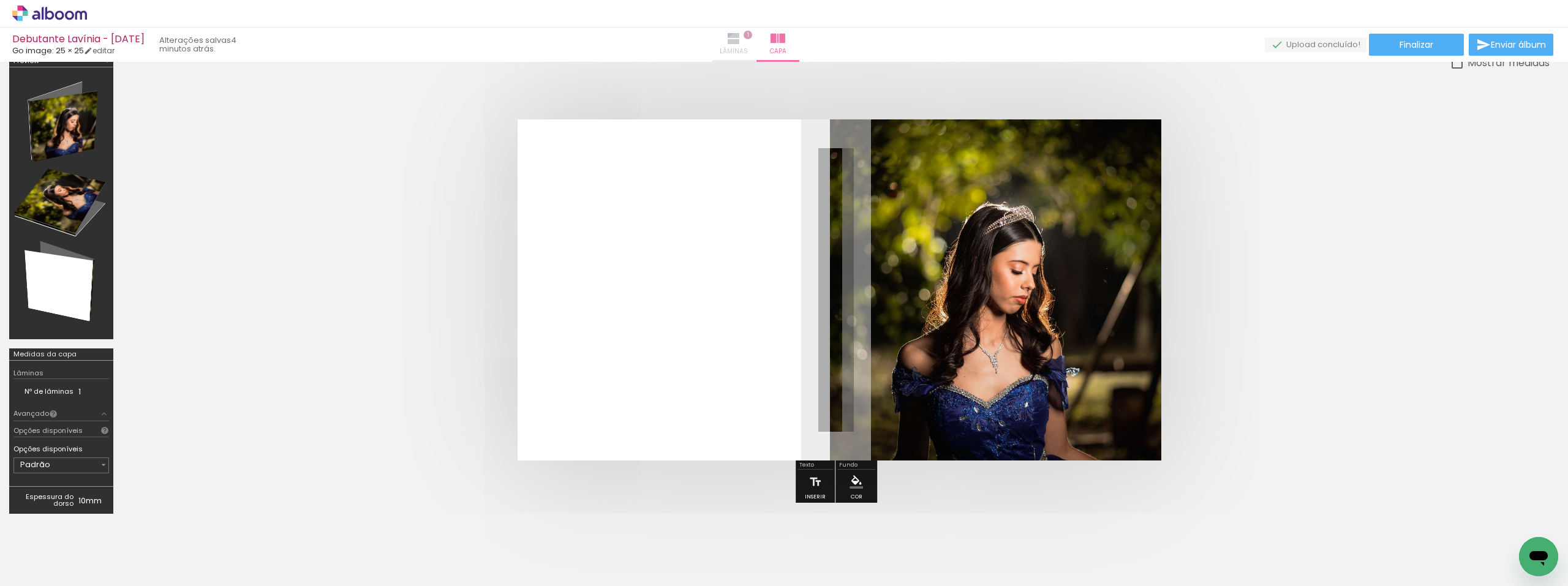
click at [755, 55] on paper-button "Lâminas 1" at bounding box center [734, 45] width 43 height 34
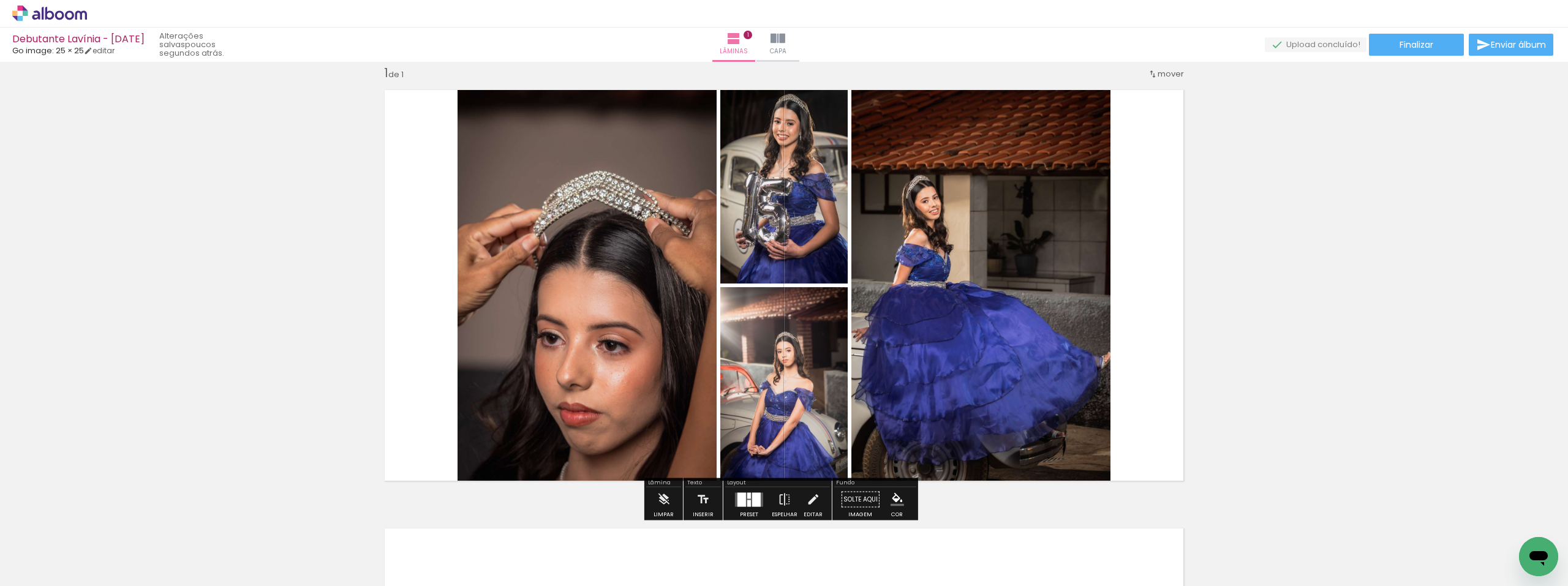
click at [1377, 342] on div "Inserir lâmina 1 de 1" at bounding box center [784, 489] width 1568 height 877
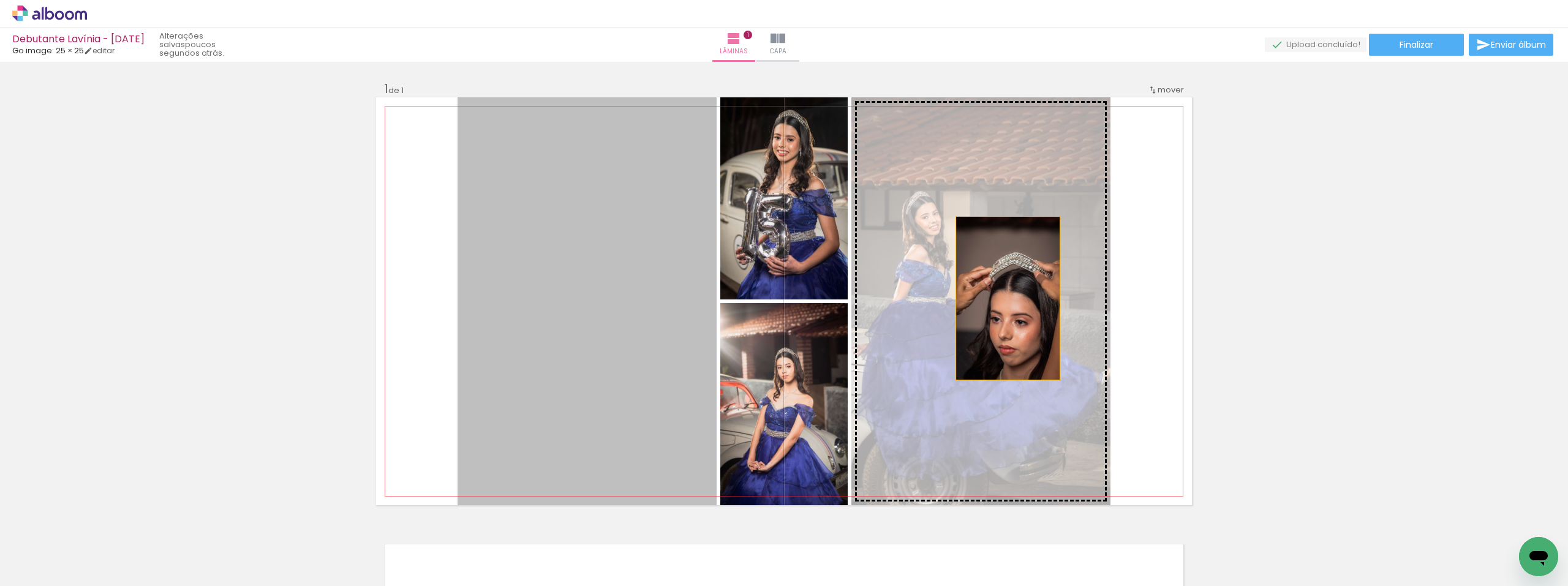
drag, startPoint x: 596, startPoint y: 270, endPoint x: 1003, endPoint y: 298, distance: 408.0
click at [0, 0] on slot at bounding box center [0, 0] width 0 height 0
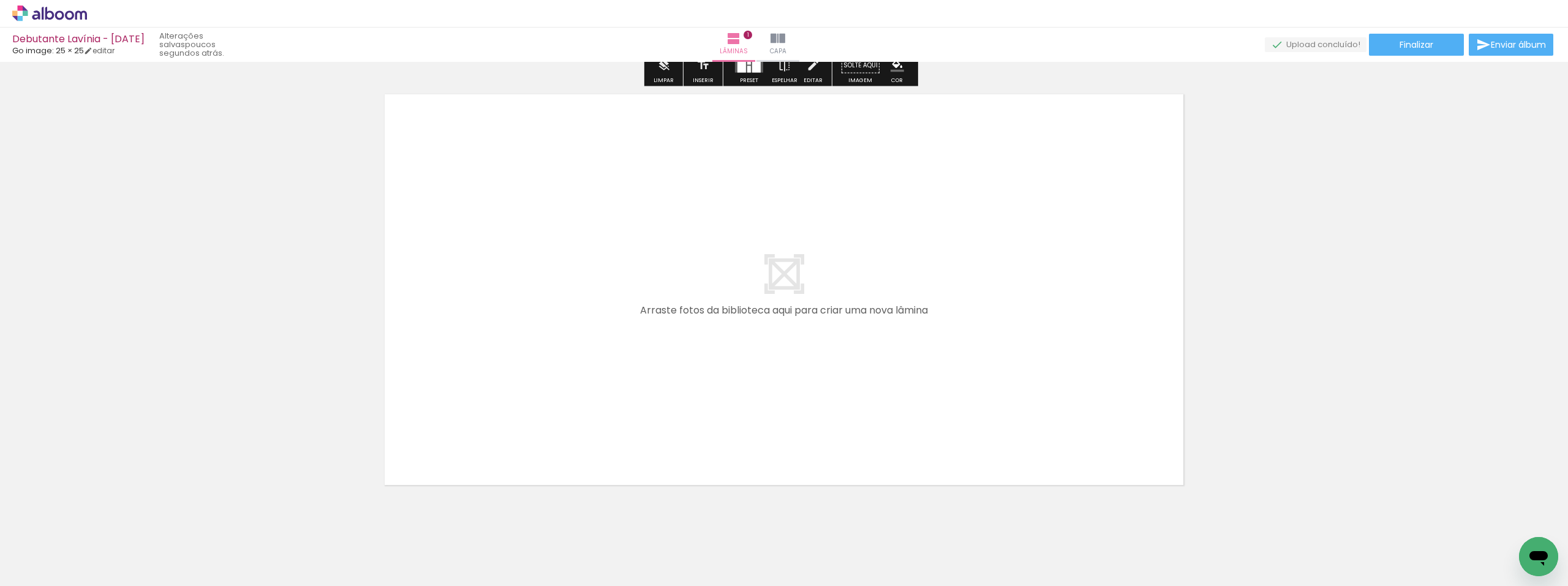
scroll to position [477, 0]
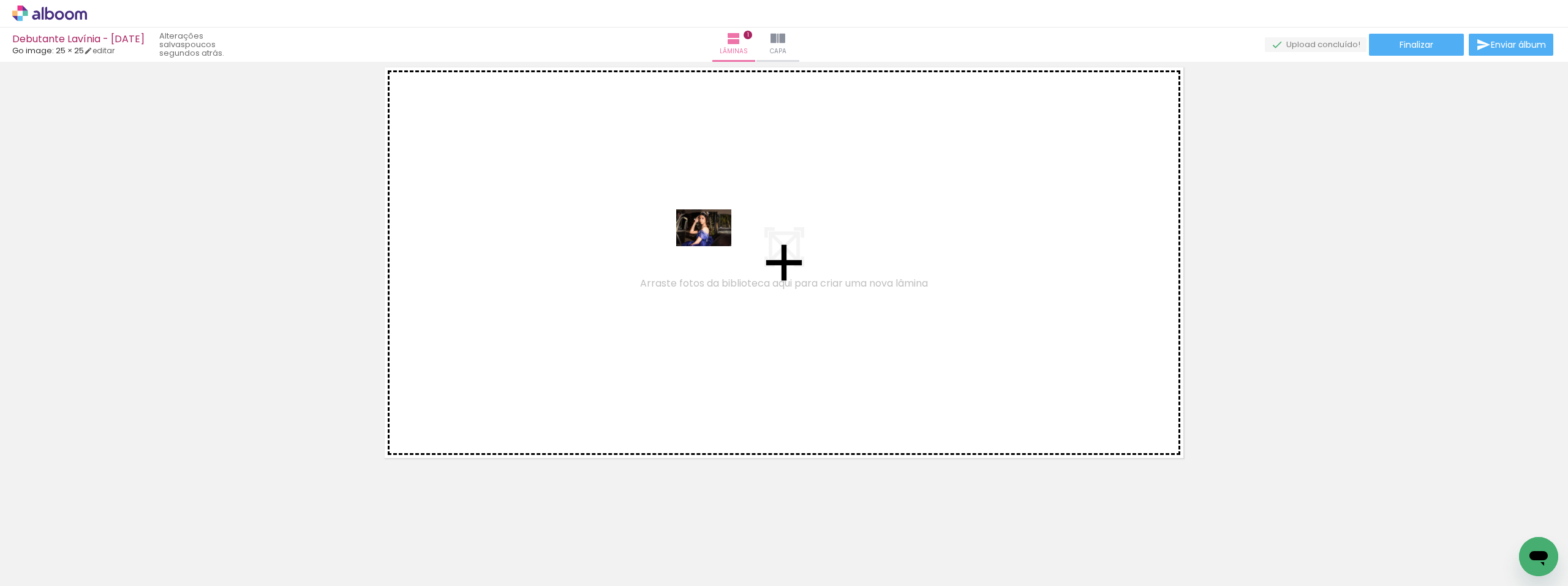
drag, startPoint x: 884, startPoint y: 554, endPoint x: 660, endPoint y: 319, distance: 324.7
click at [713, 246] on quentale-workspace at bounding box center [784, 293] width 1568 height 586
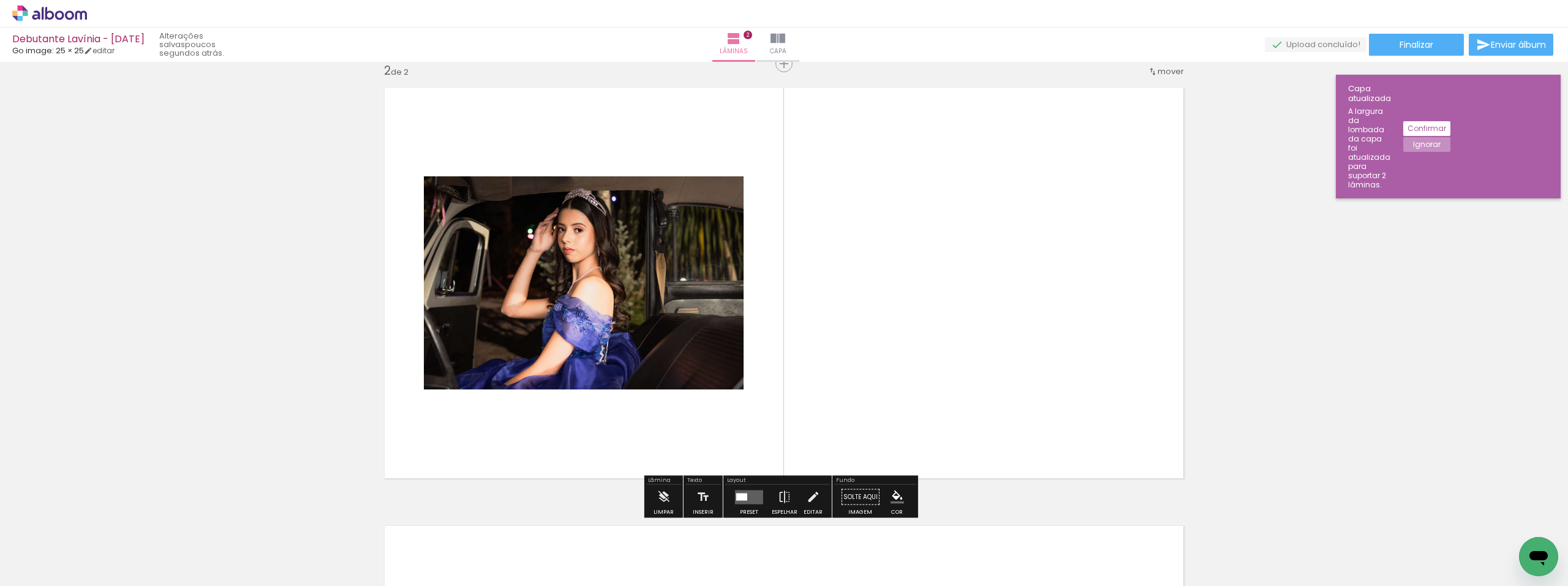
scroll to position [454, 0]
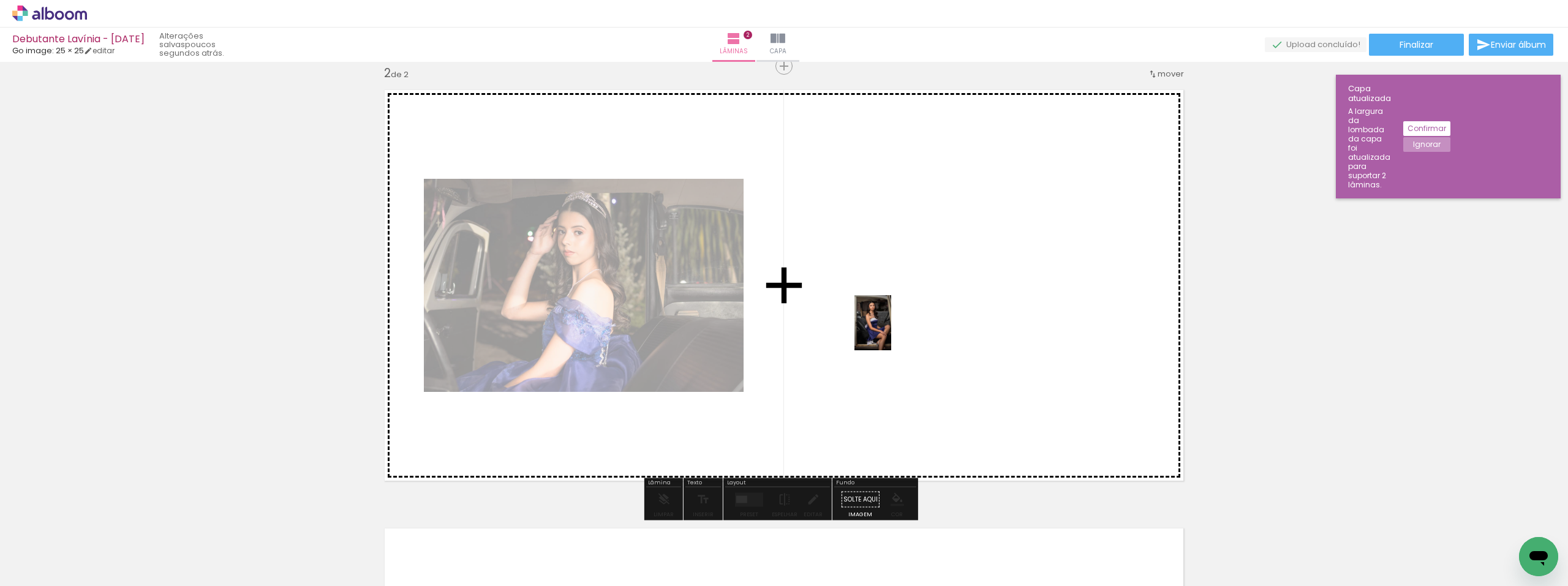
drag, startPoint x: 537, startPoint y: 546, endPoint x: 891, endPoint y: 332, distance: 413.7
click at [891, 332] on quentale-workspace at bounding box center [784, 293] width 1568 height 586
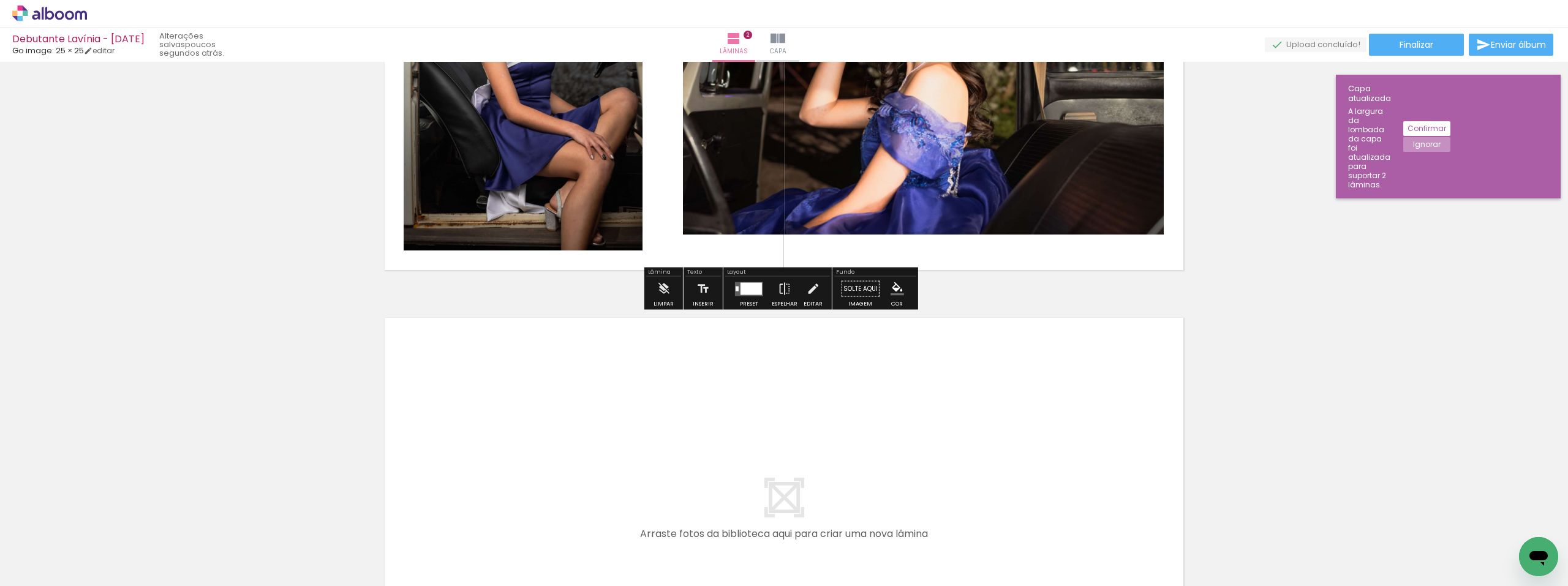
scroll to position [882, 0]
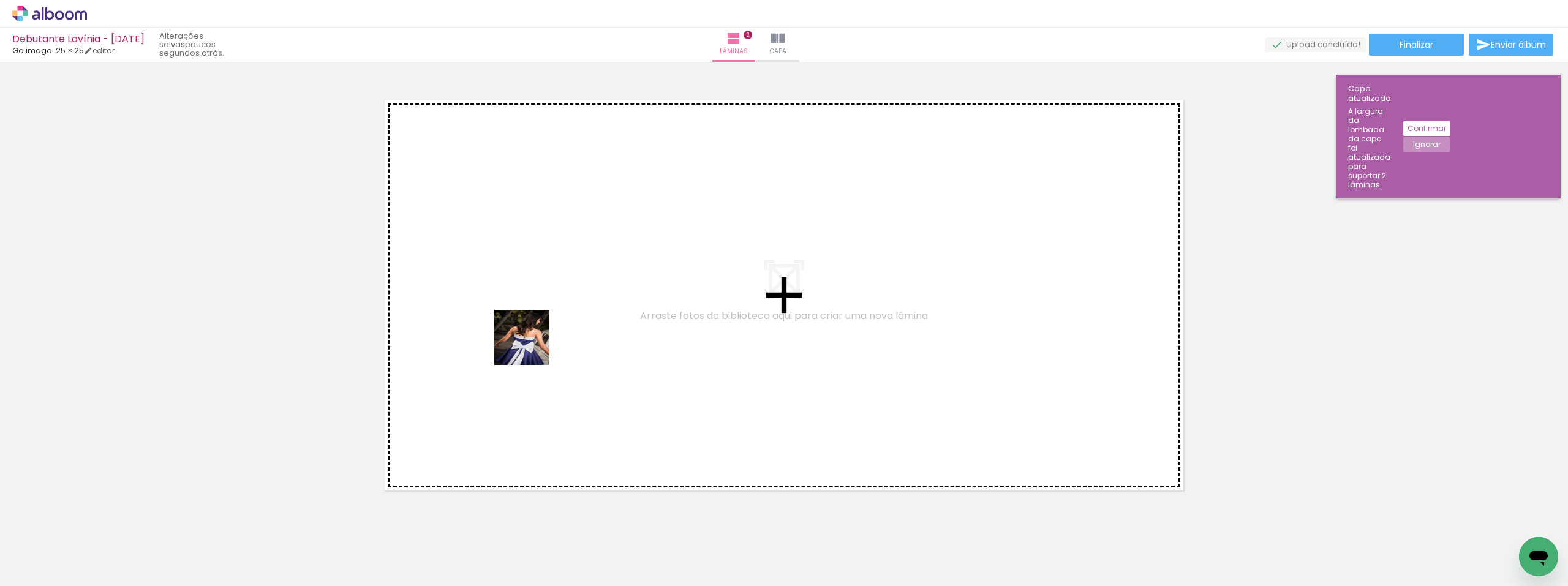
drag, startPoint x: 418, startPoint y: 542, endPoint x: 540, endPoint y: 325, distance: 248.9
click at [540, 325] on quentale-workspace at bounding box center [784, 293] width 1568 height 586
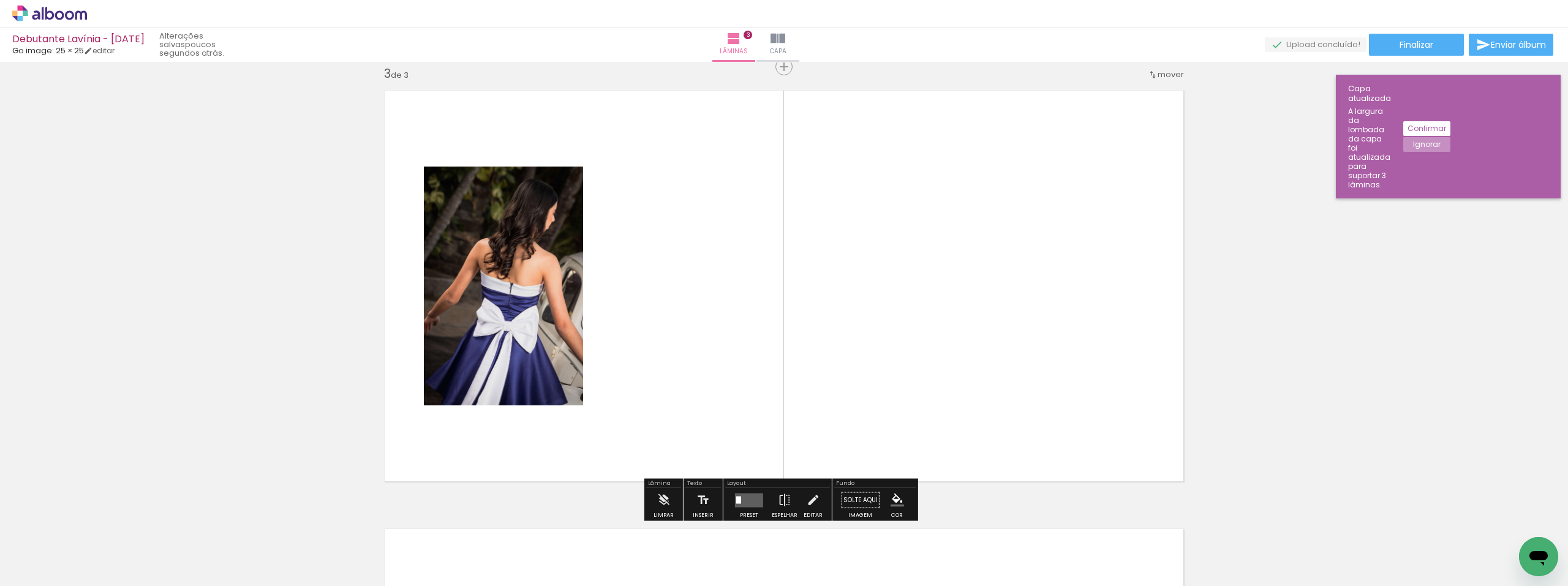
scroll to position [893, 0]
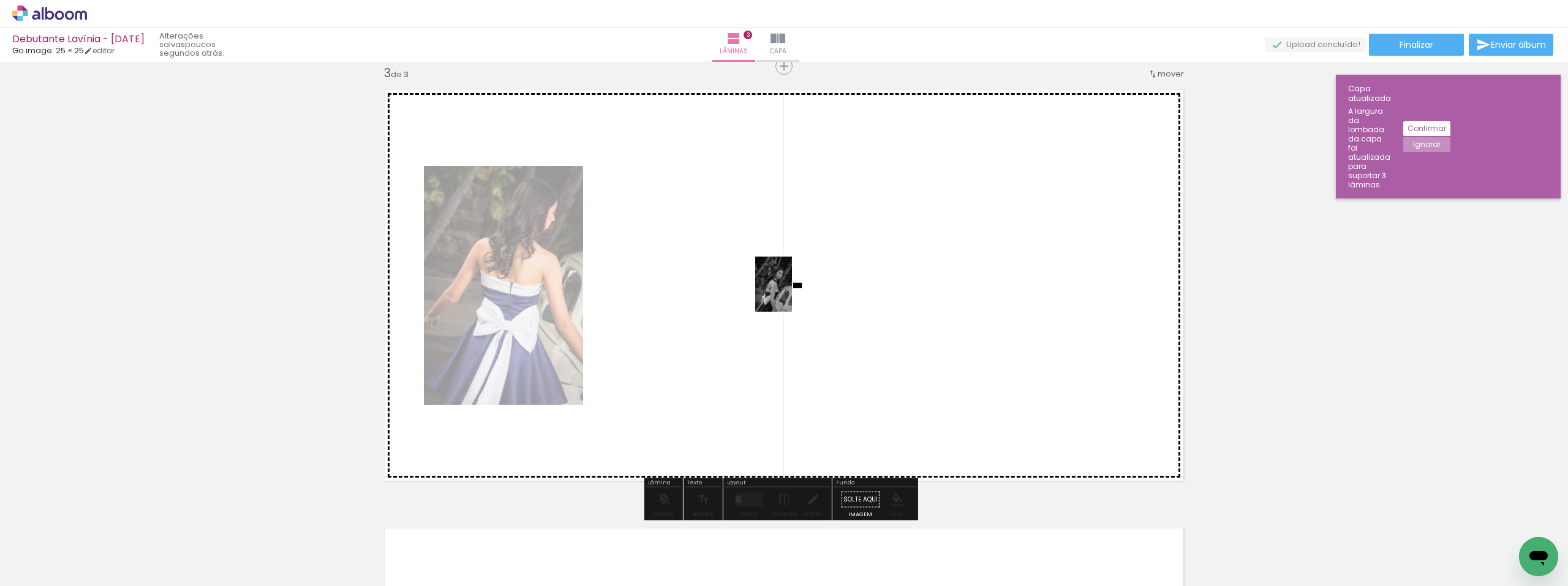
drag, startPoint x: 490, startPoint y: 544, endPoint x: 791, endPoint y: 293, distance: 391.9
click at [791, 293] on quentale-workspace at bounding box center [784, 293] width 1568 height 586
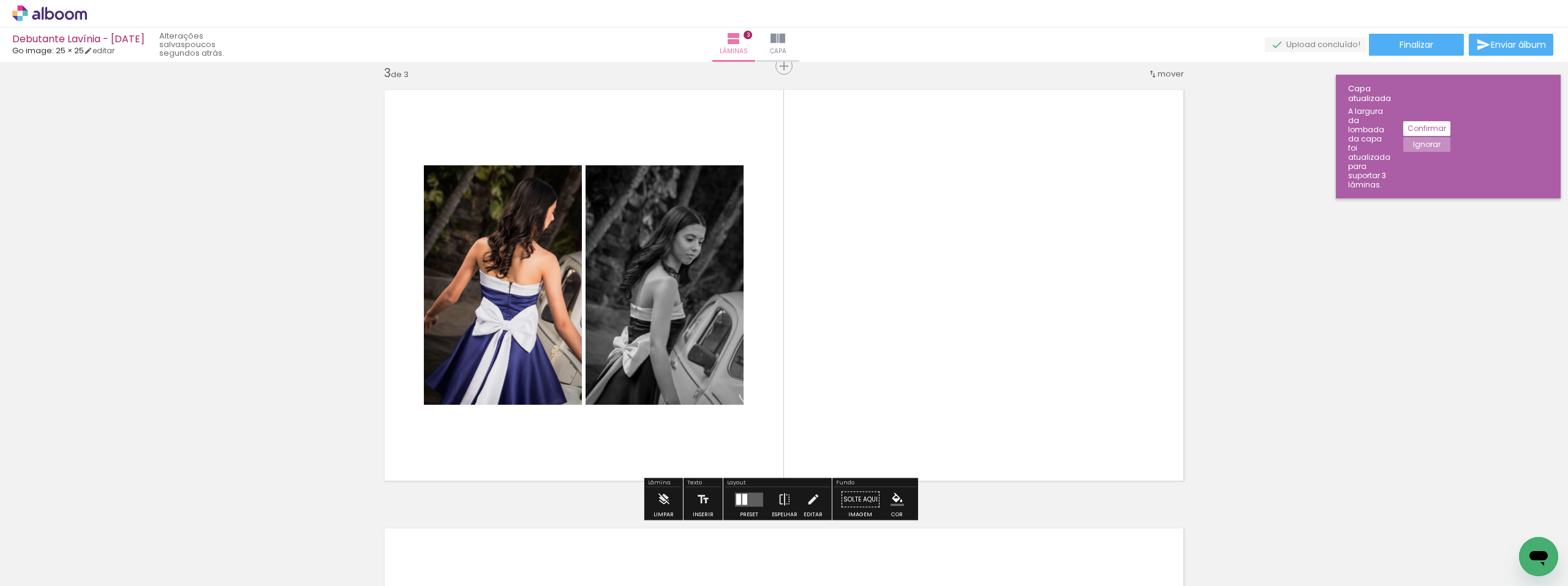
click at [740, 493] on quentale-layouter at bounding box center [748, 499] width 28 height 14
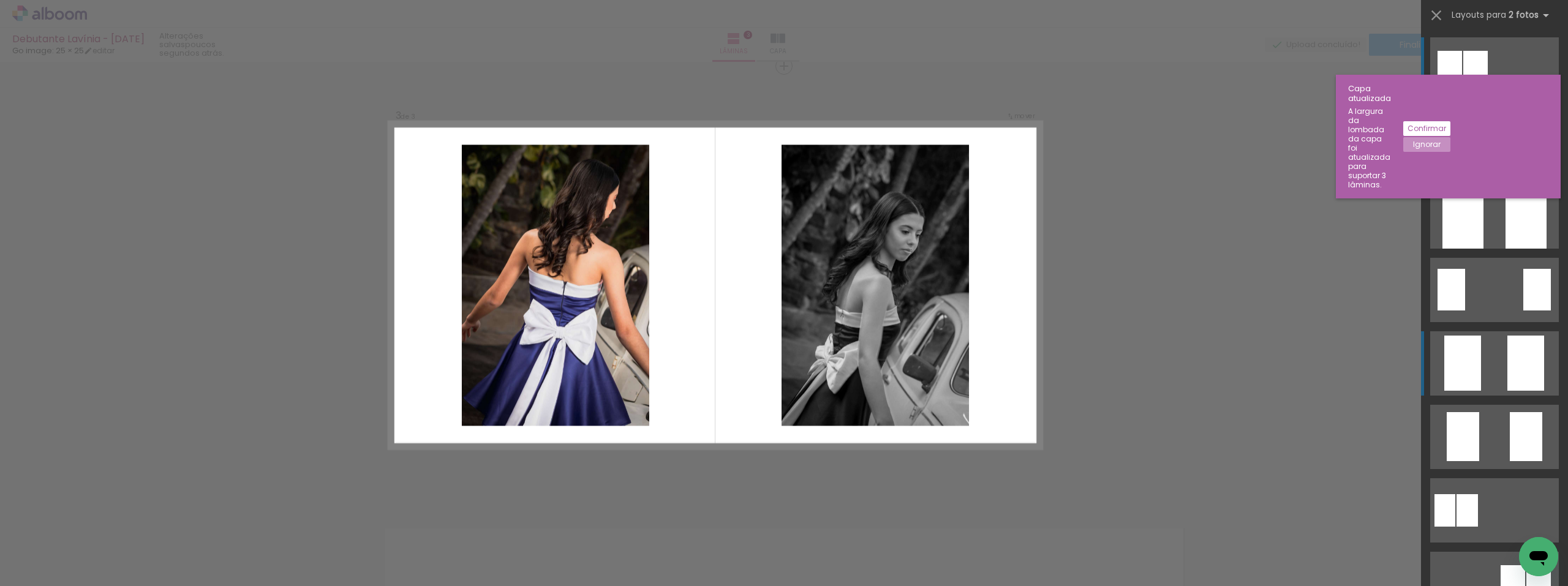
scroll to position [61, 0]
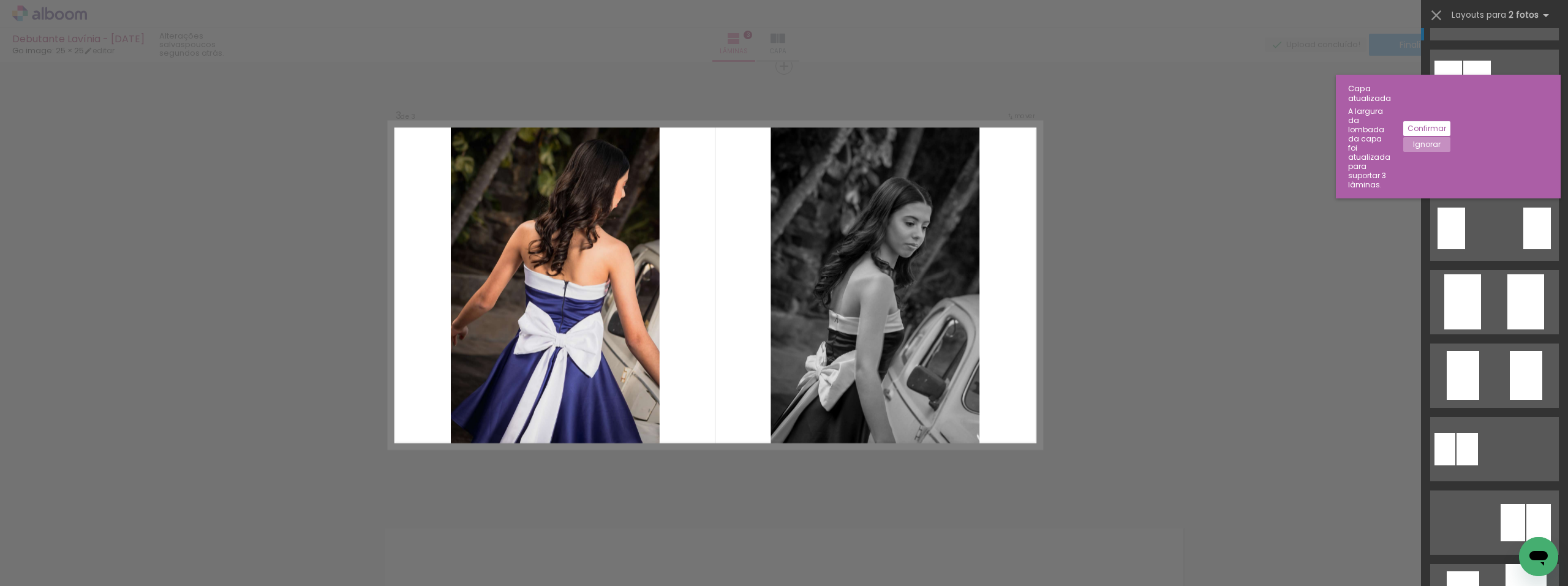
click at [1493, 41] on quentale-layouter at bounding box center [1494, 8] width 128 height 65
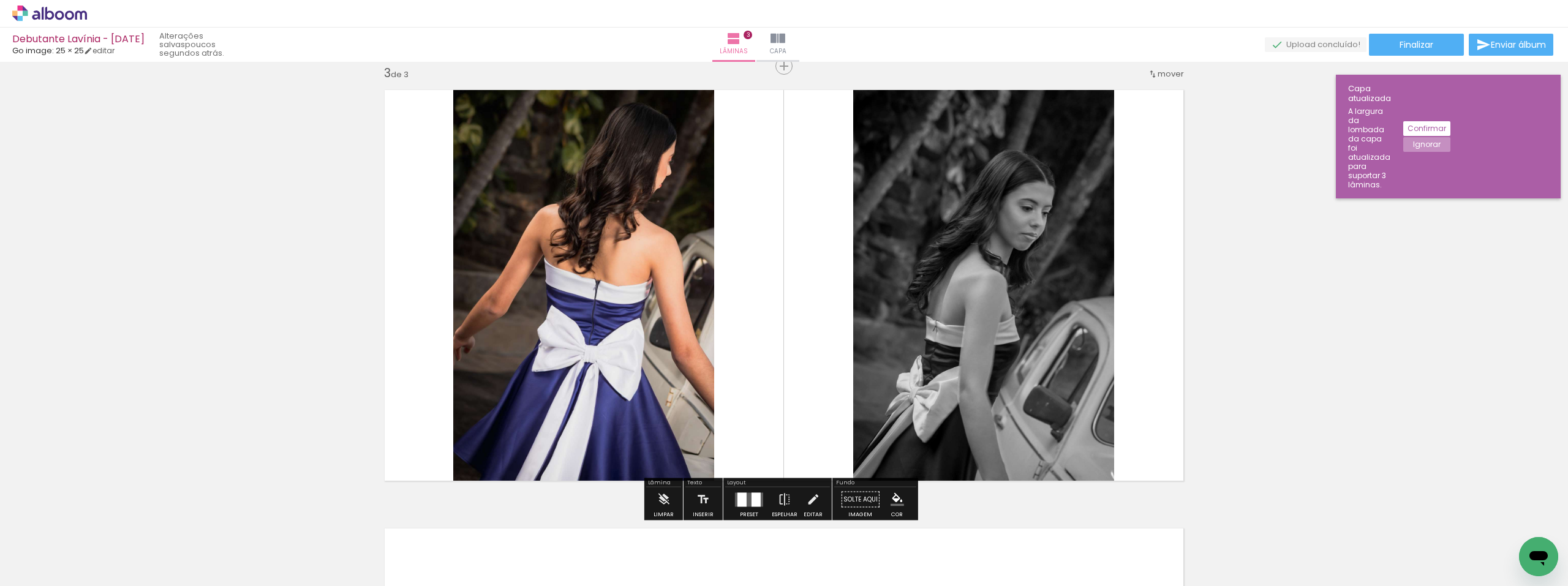
click at [1308, 284] on div "Inserir lâmina 1 de 3 Inserir lâmina 2 de 3 Inserir lâmina 3 de 3" at bounding box center [784, 50] width 1568 height 1754
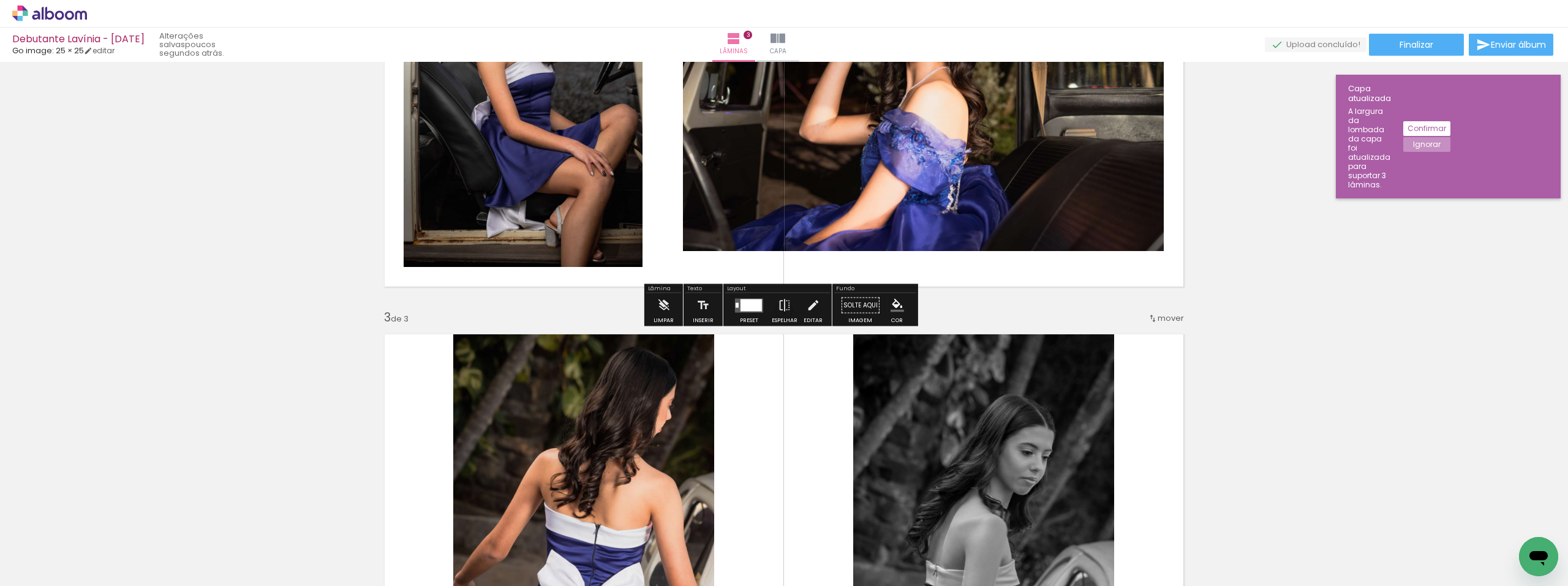
scroll to position [648, 0]
click at [739, 312] on quentale-layouter at bounding box center [748, 306] width 28 height 14
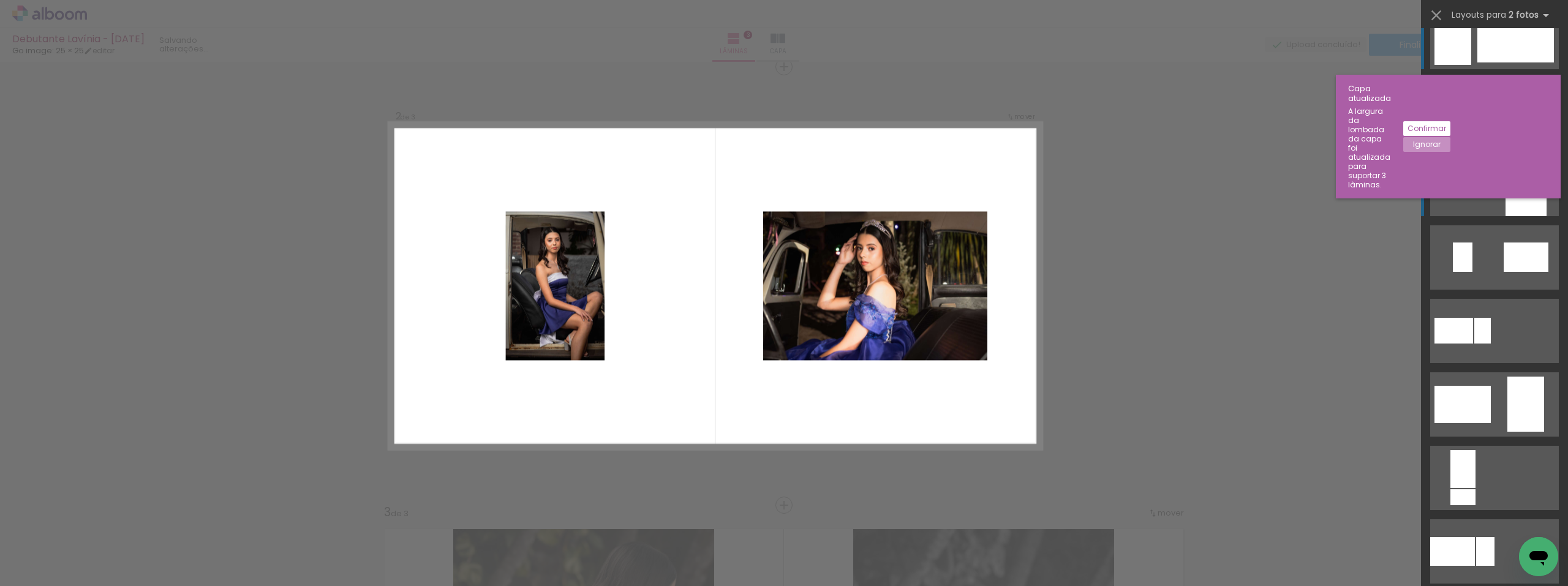
scroll to position [0, 0]
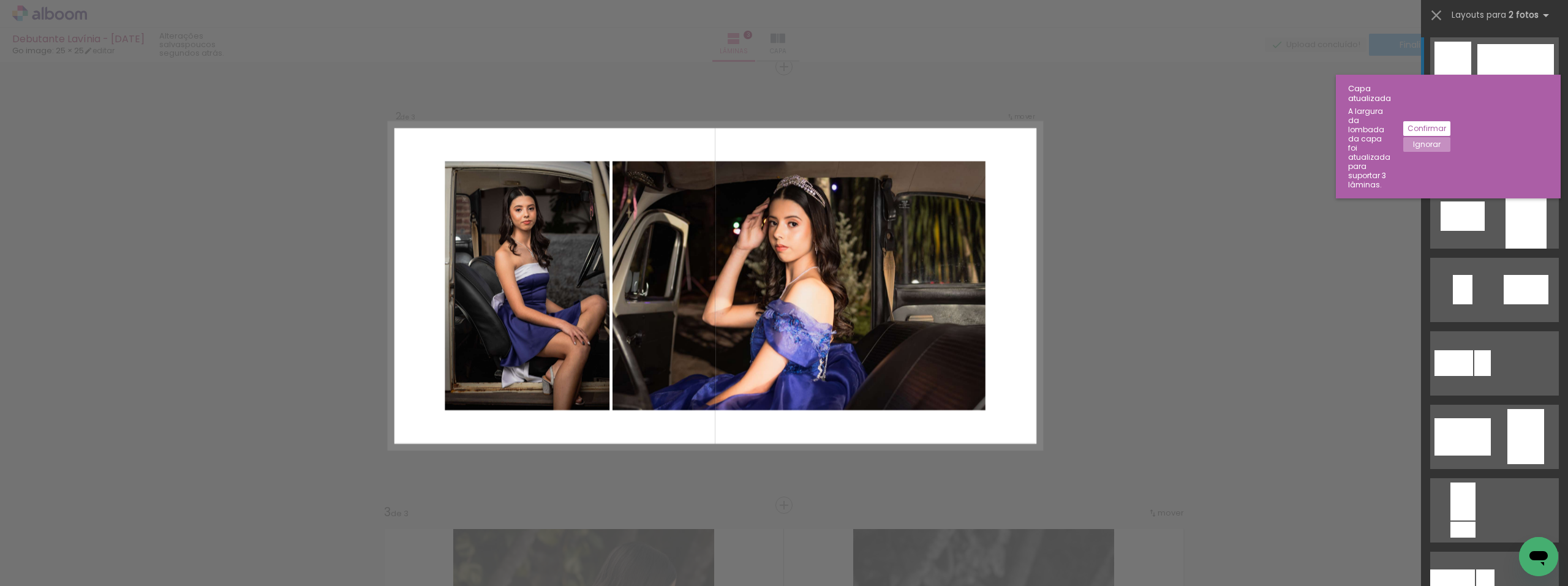
click at [1483, 95] on div at bounding box center [1515, 69] width 77 height 51
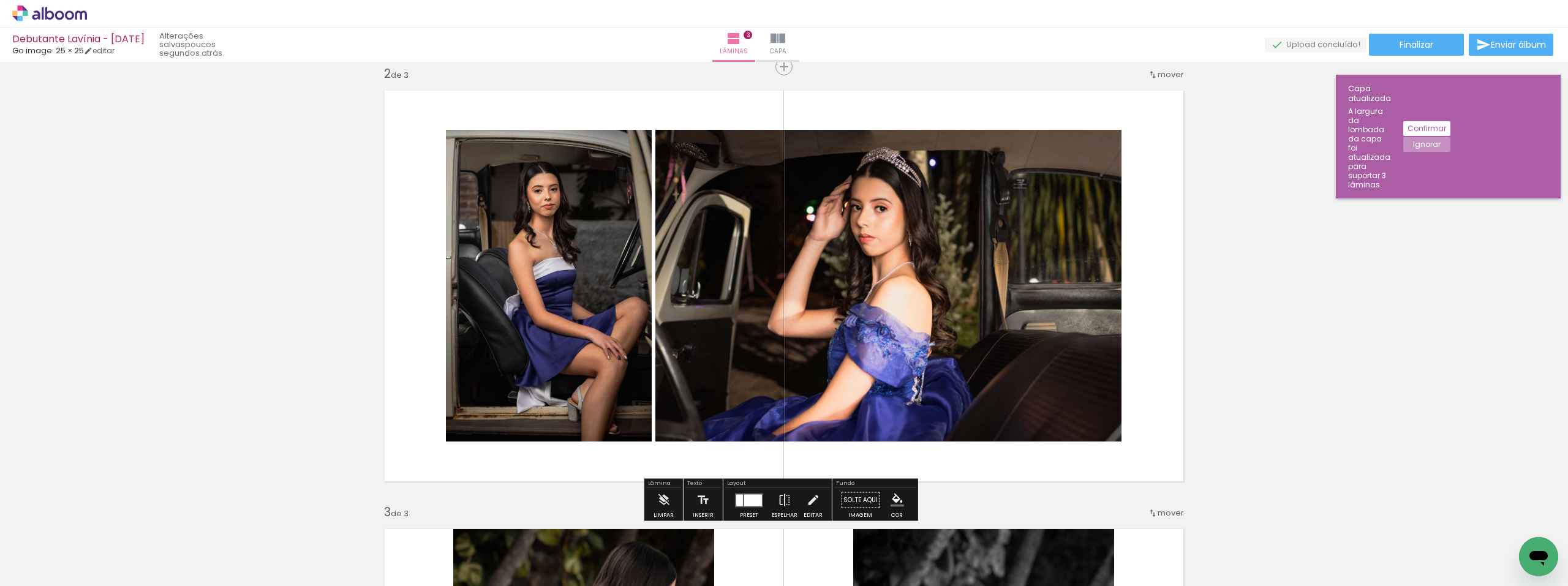
click at [1278, 346] on div "Inserir lâmina 1 de 3 Inserir lâmina 2 de 3 Inserir lâmina 3 de 3" at bounding box center [784, 489] width 1568 height 1754
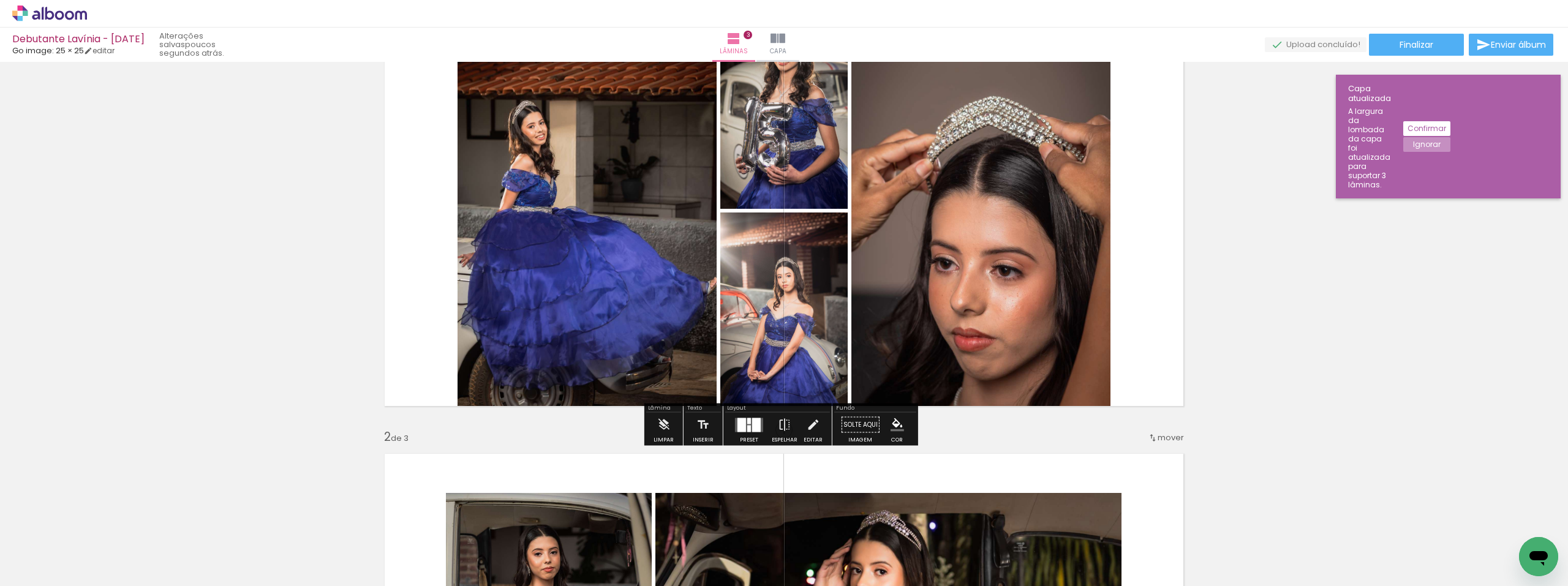
scroll to position [122, 0]
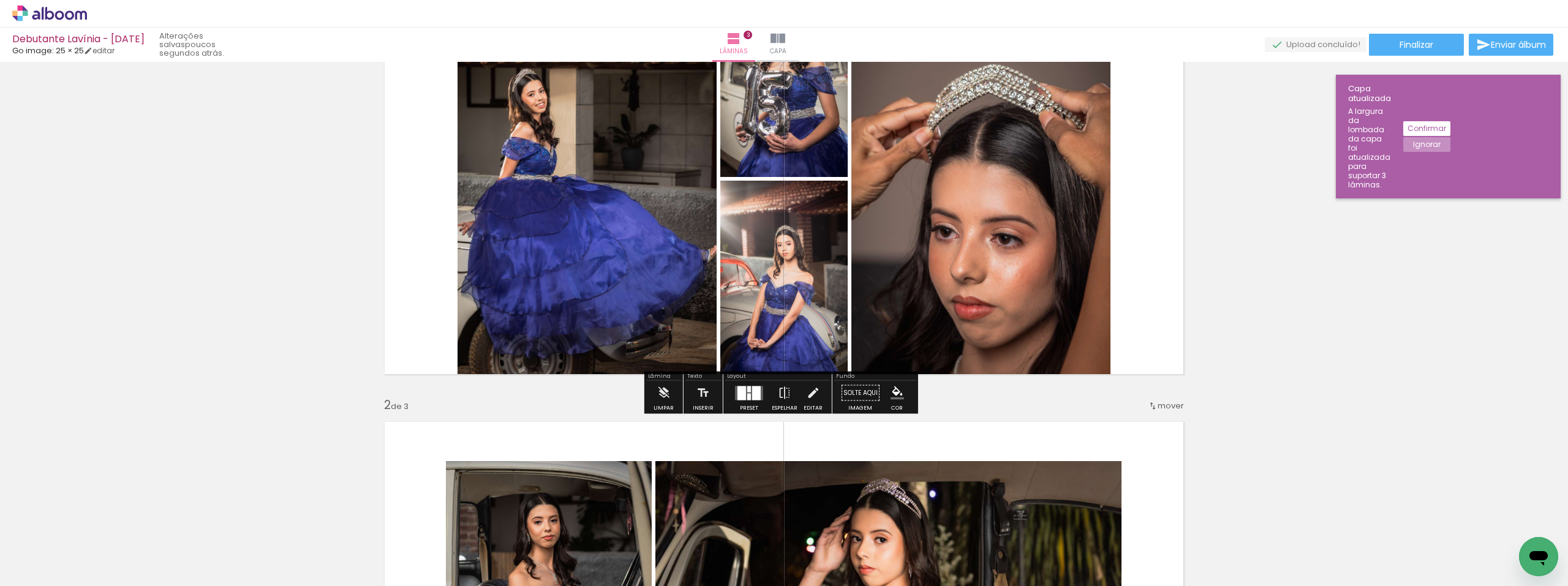
click at [737, 396] on div at bounding box center [741, 393] width 9 height 14
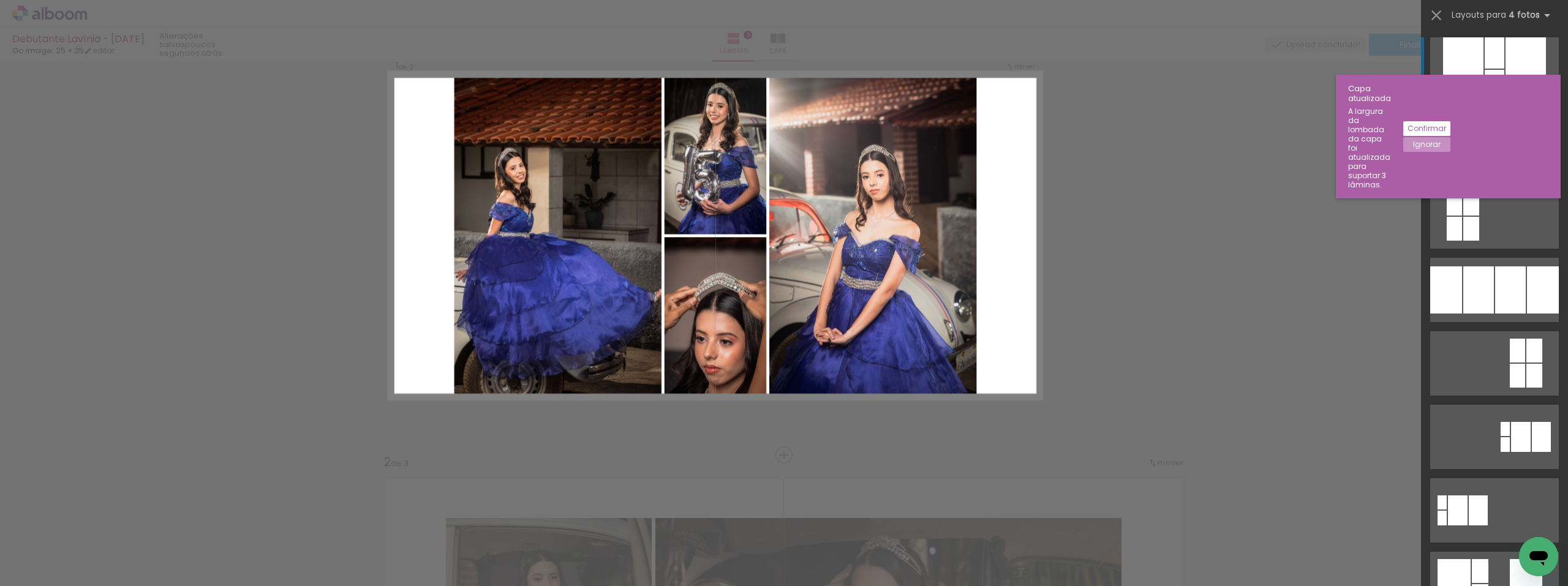
scroll to position [16, 0]
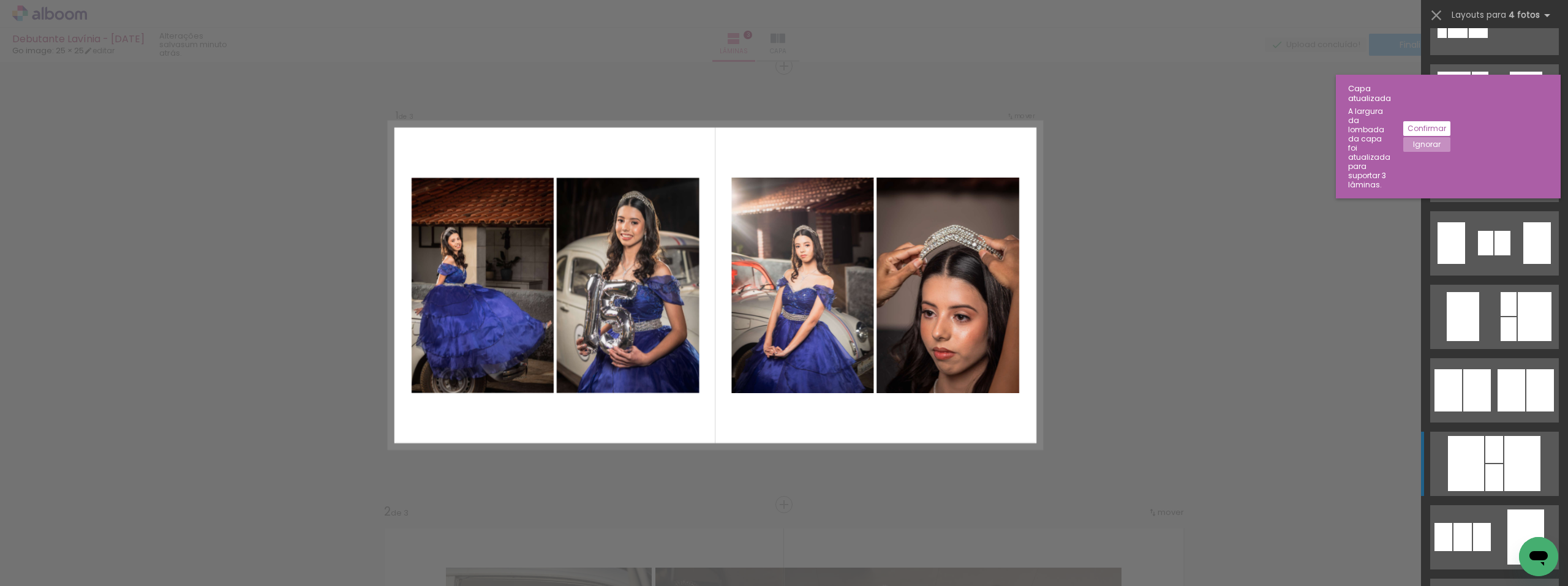
scroll to position [489, 0]
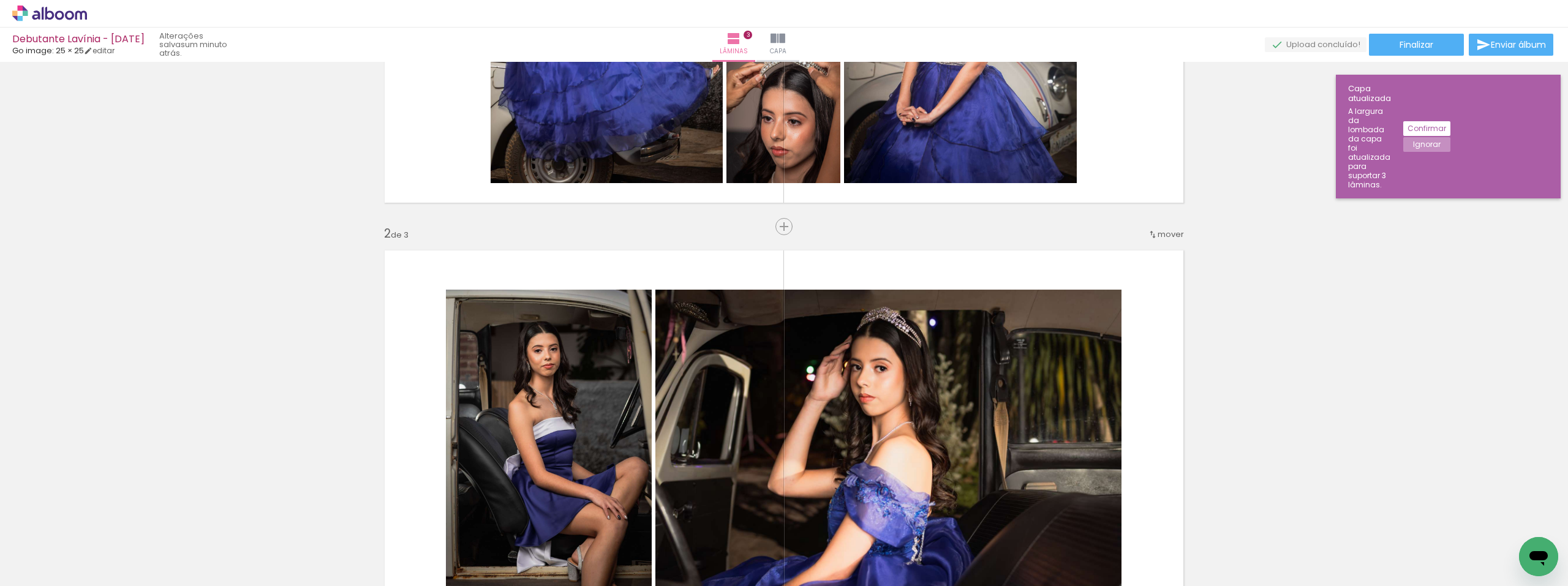
scroll to position [0, 0]
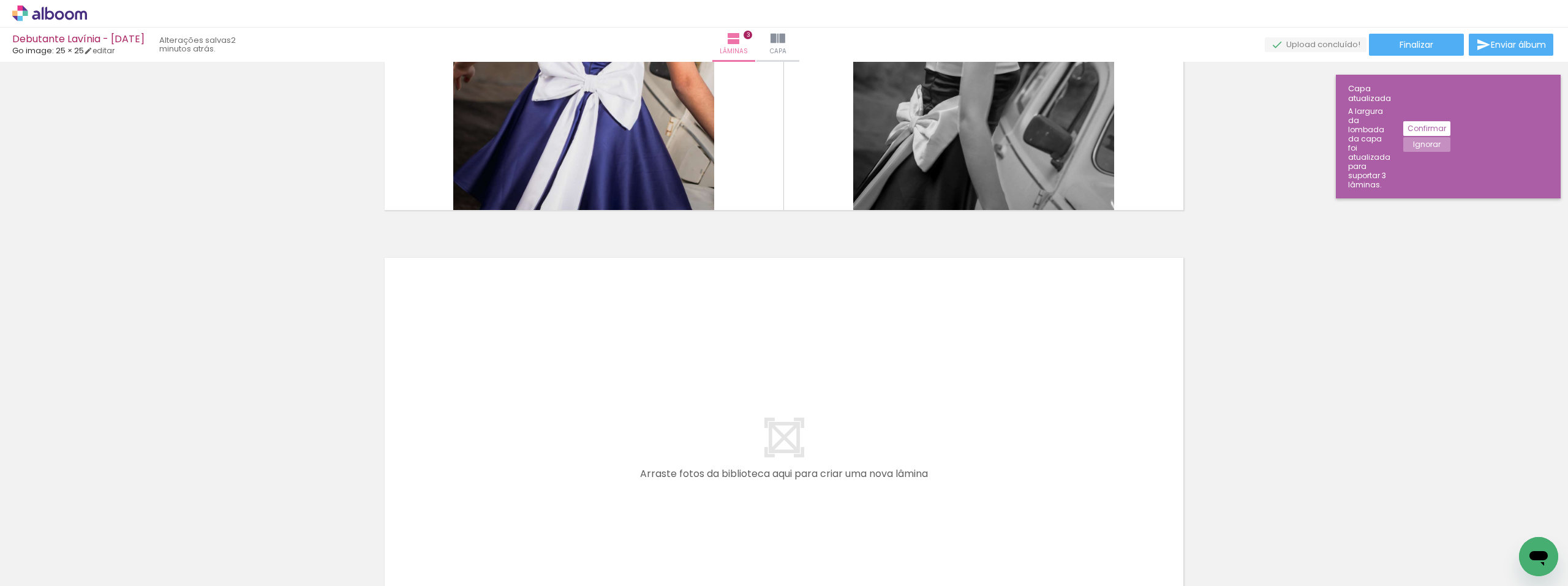
scroll to position [0, 5188]
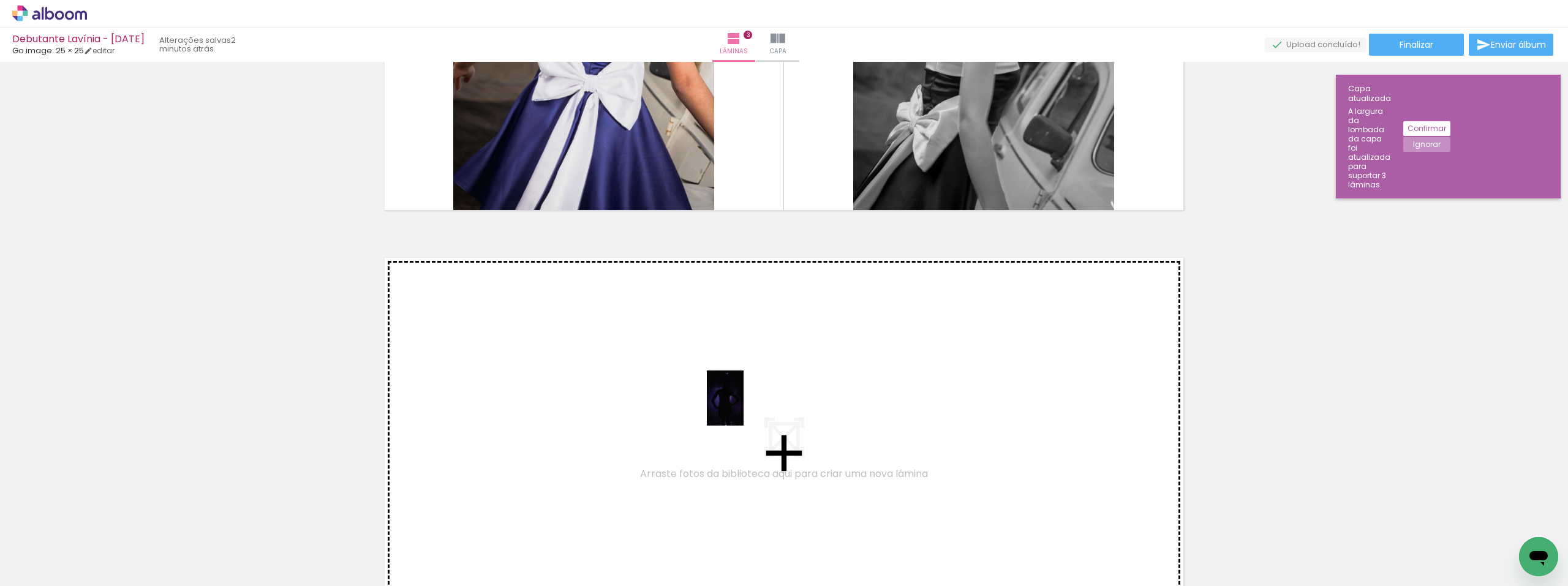
drag, startPoint x: 1048, startPoint y: 552, endPoint x: 743, endPoint y: 407, distance: 337.7
click at [743, 407] on quentale-workspace at bounding box center [784, 293] width 1568 height 586
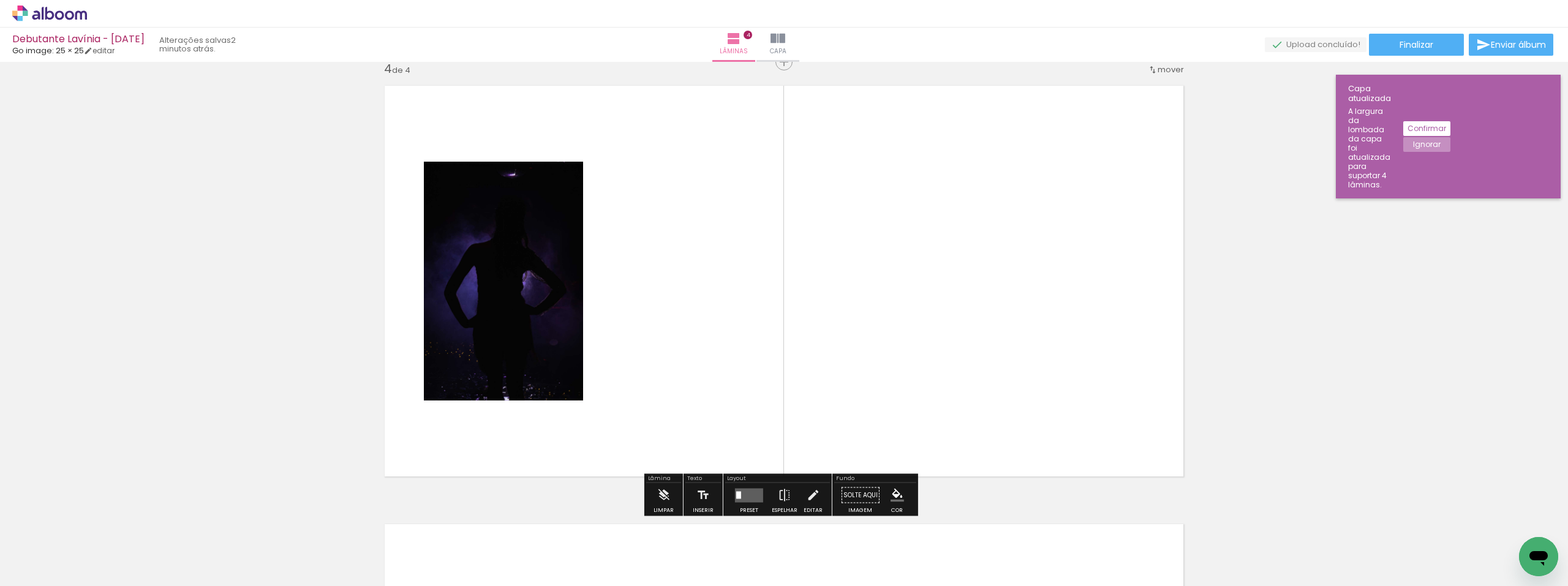
scroll to position [1331, 0]
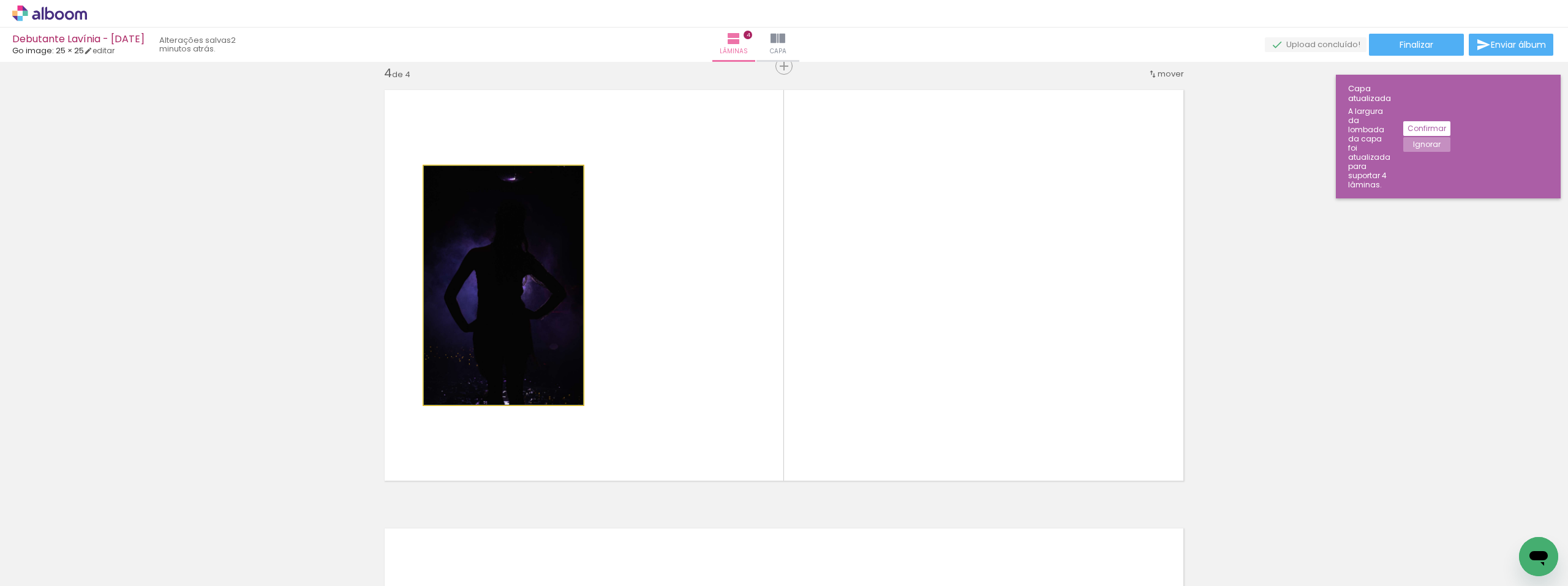
click at [526, 321] on quentale-photo at bounding box center [503, 285] width 159 height 239
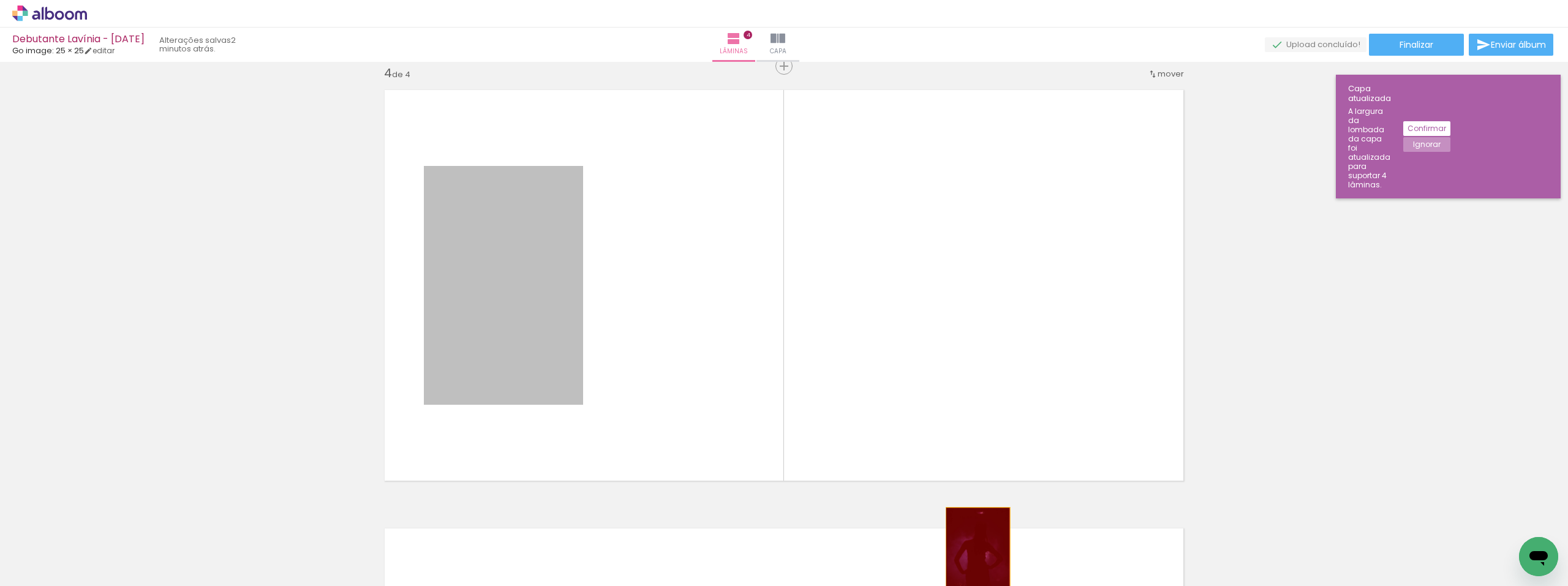
drag, startPoint x: 477, startPoint y: 263, endPoint x: 980, endPoint y: 552, distance: 580.1
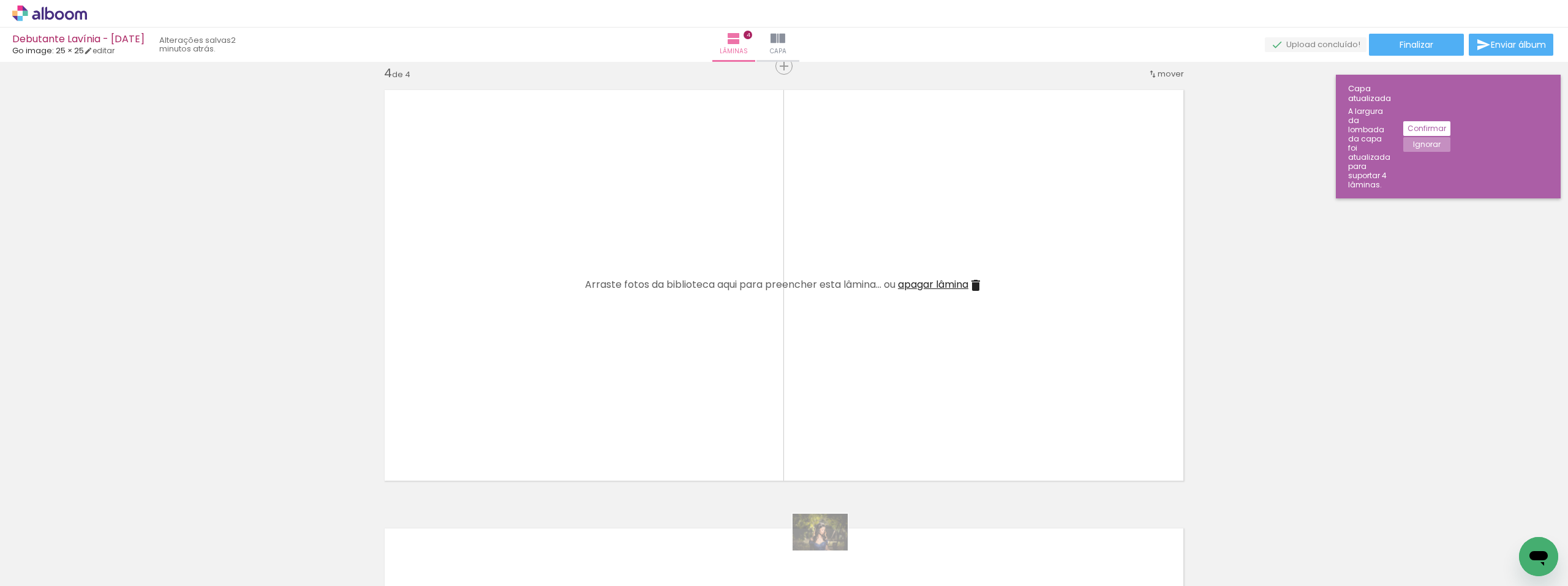
click at [835, 553] on div at bounding box center [833, 545] width 60 height 41
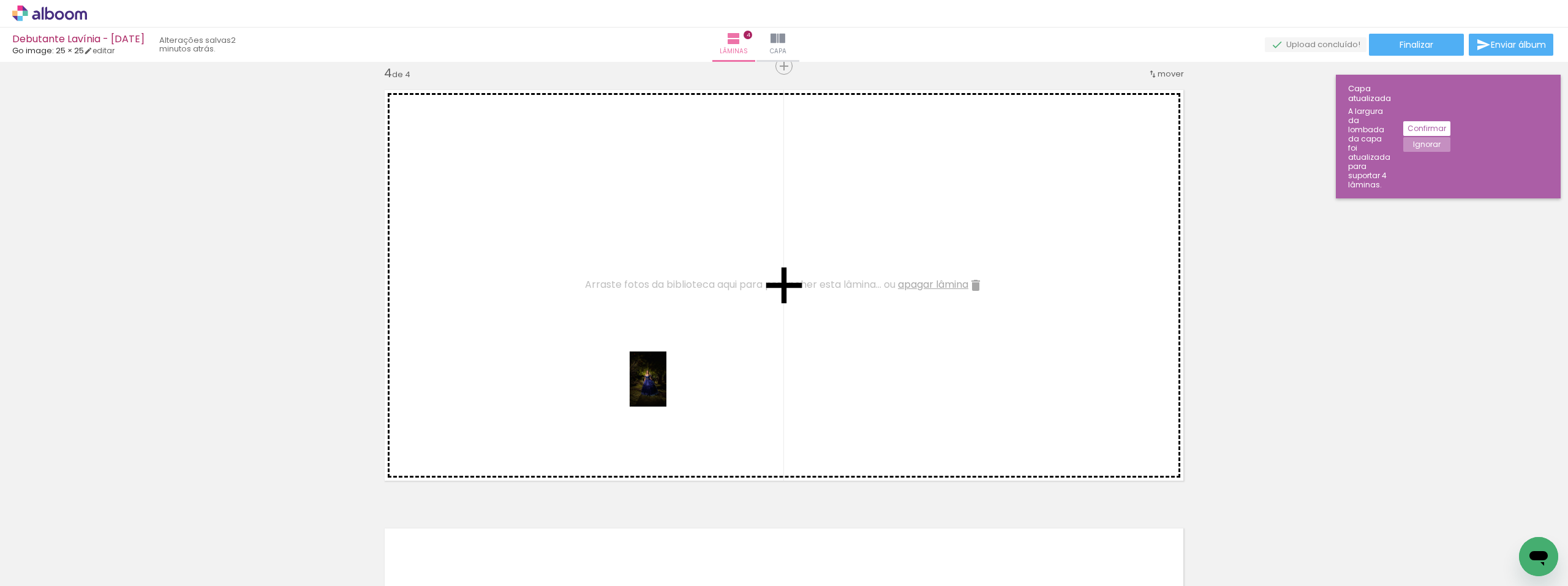
drag, startPoint x: 915, startPoint y: 557, endPoint x: 667, endPoint y: 390, distance: 299.0
click at [666, 389] on quentale-workspace at bounding box center [784, 293] width 1568 height 586
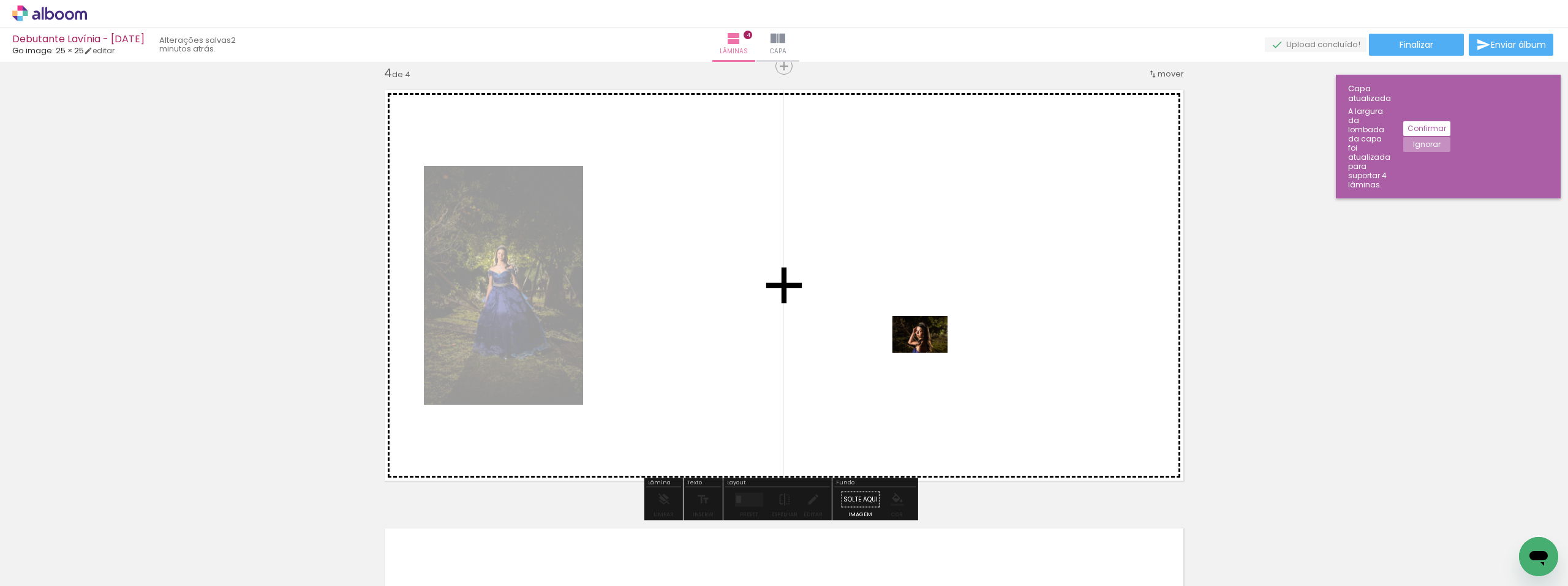
drag, startPoint x: 965, startPoint y: 558, endPoint x: 929, endPoint y: 352, distance: 209.1
click at [929, 352] on quentale-workspace at bounding box center [784, 293] width 1568 height 586
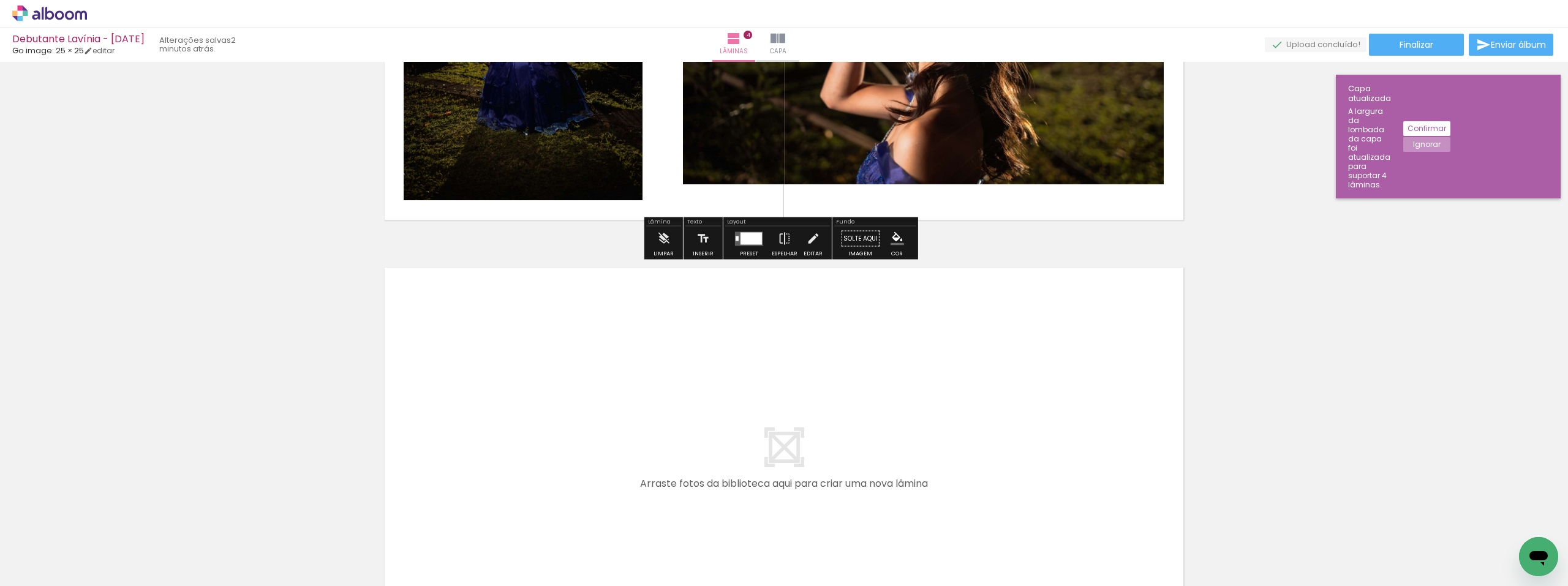
scroll to position [1637, 0]
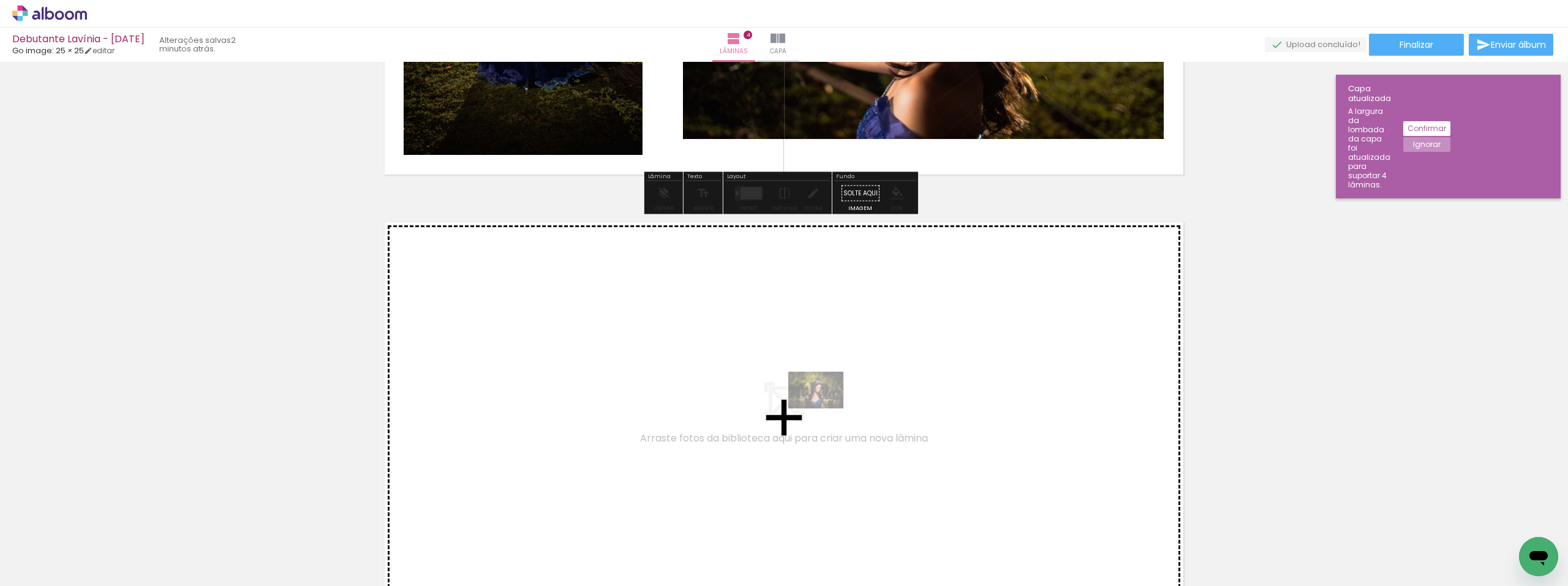
drag, startPoint x: 853, startPoint y: 557, endPoint x: 825, endPoint y: 408, distance: 151.6
click at [825, 408] on quentale-workspace at bounding box center [784, 293] width 1568 height 586
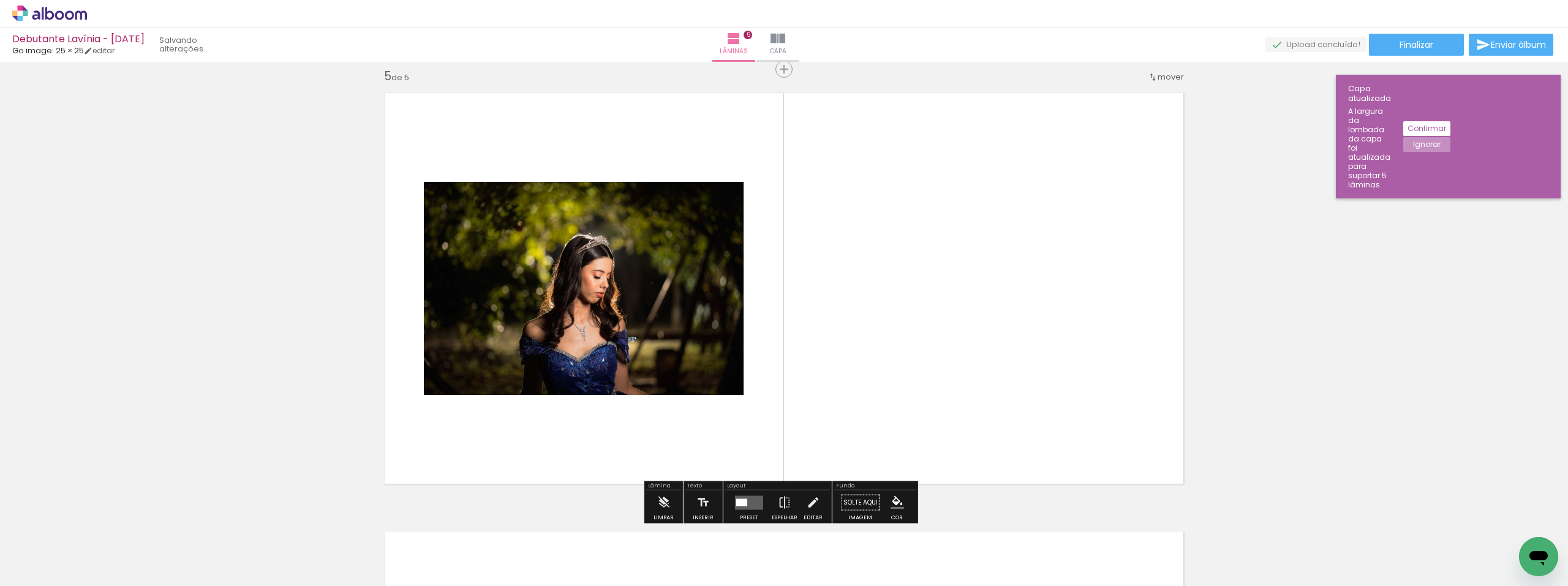
scroll to position [1769, 0]
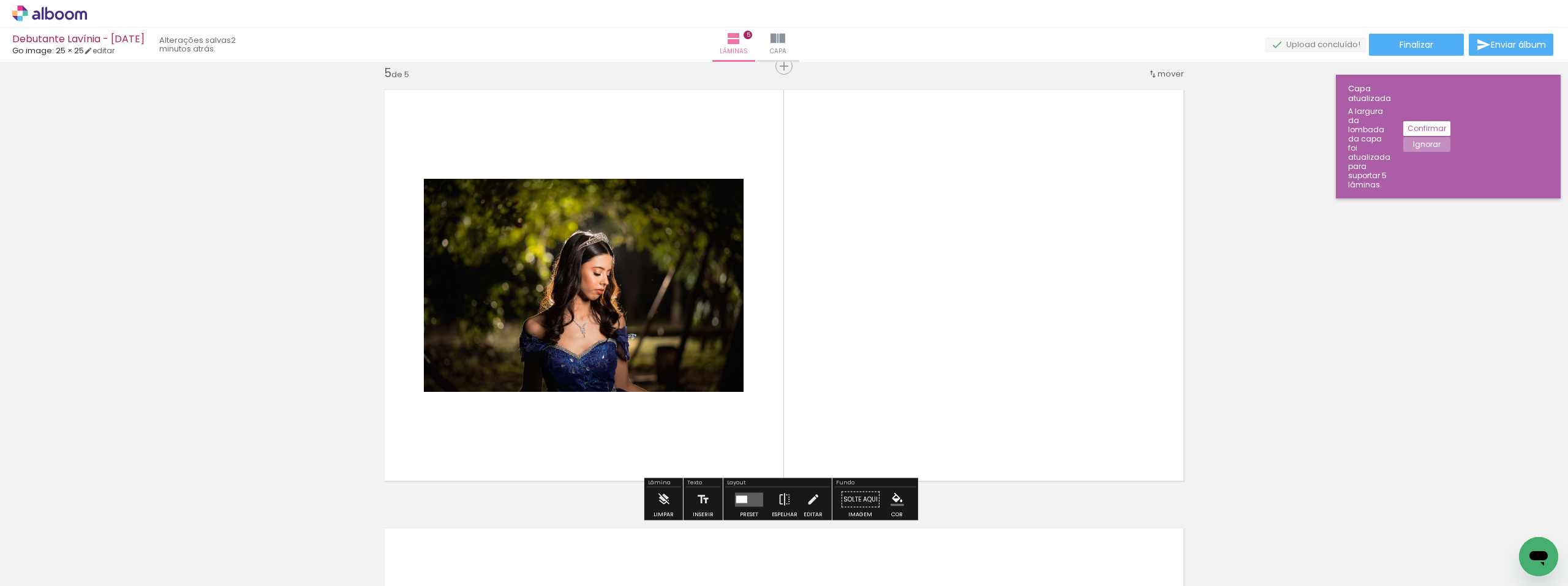
click at [738, 494] on quentale-layouter at bounding box center [748, 499] width 28 height 14
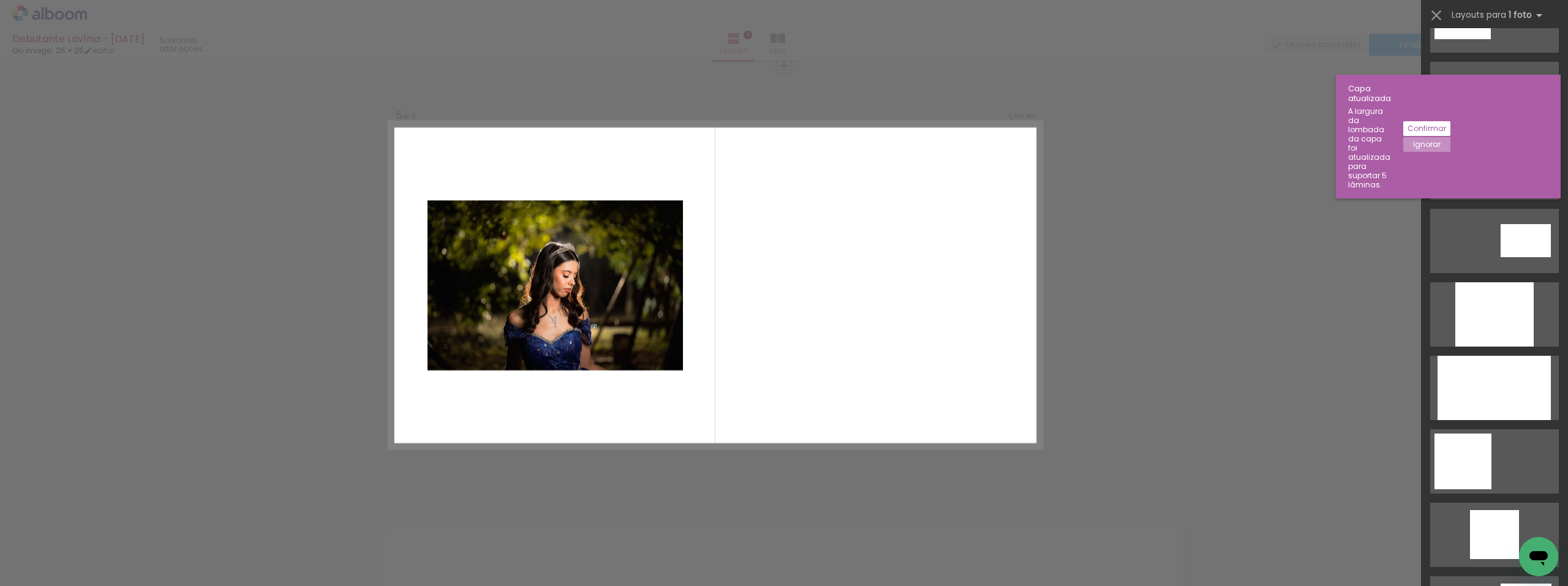
scroll to position [0, 0]
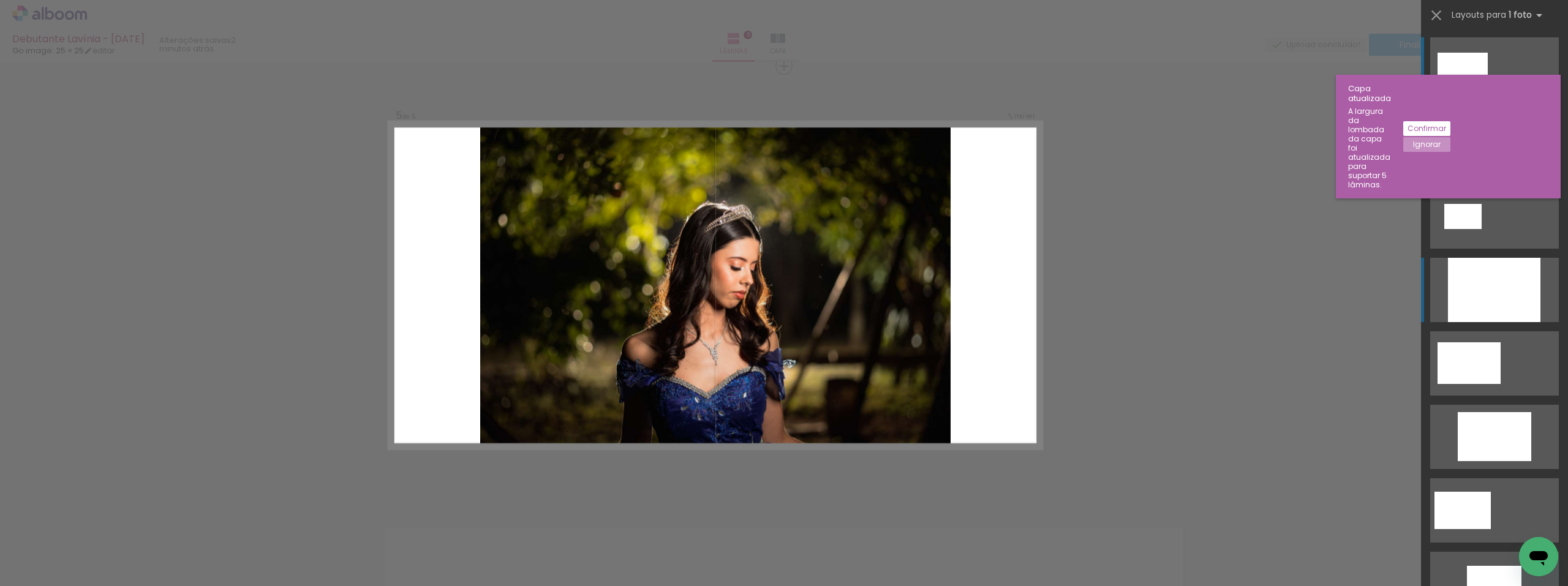
click at [1468, 295] on div at bounding box center [1493, 290] width 92 height 65
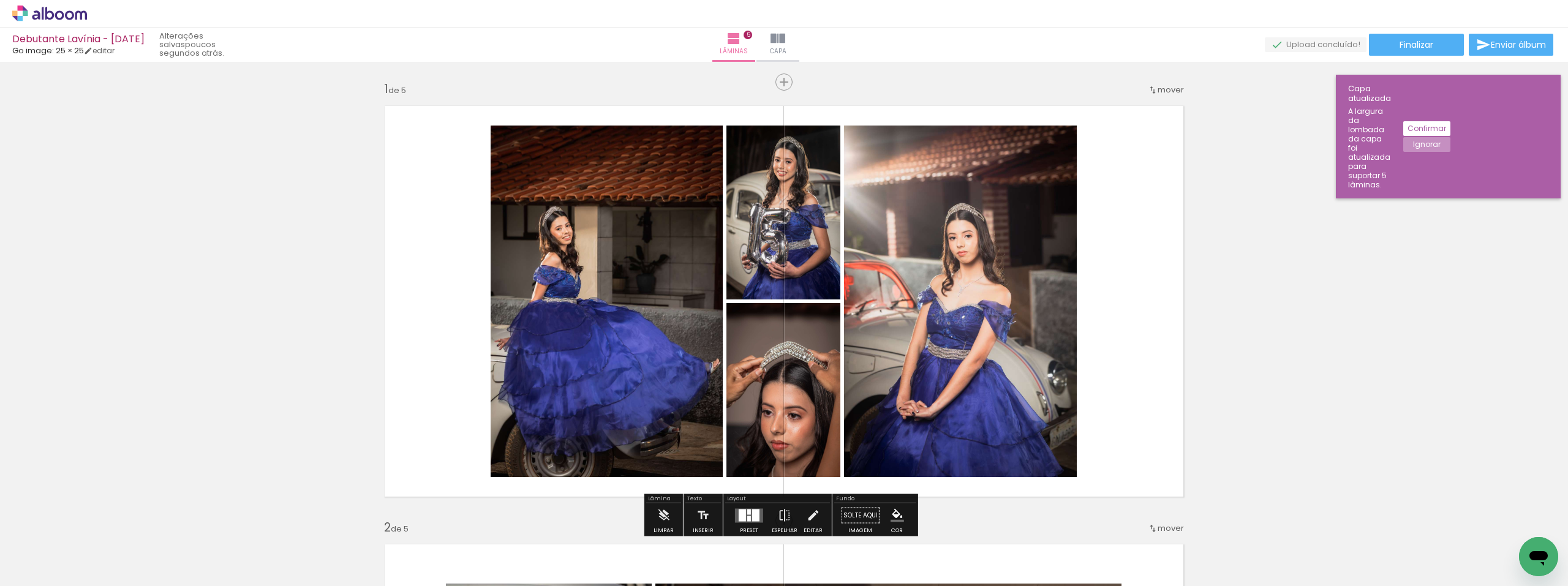
click at [1158, 85] on span "mover" at bounding box center [1171, 89] width 27 height 11
click at [1140, 112] on span "2" at bounding box center [1142, 108] width 7 height 20
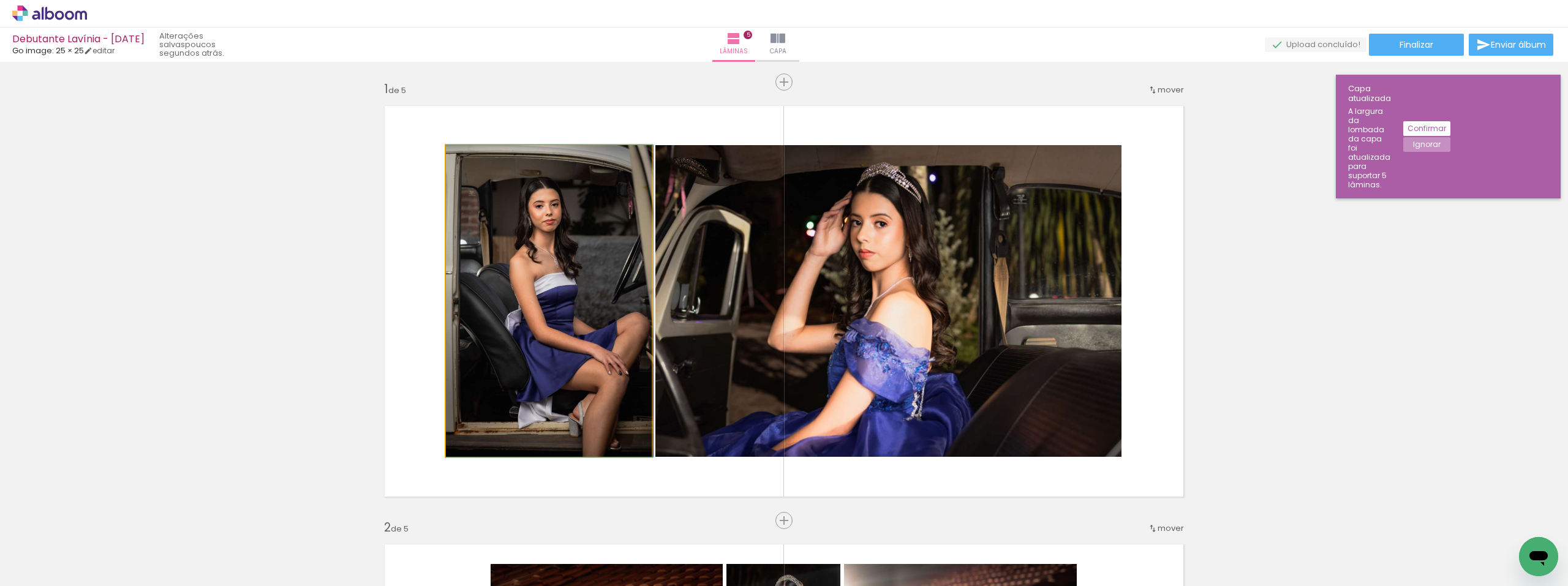
drag, startPoint x: 556, startPoint y: 299, endPoint x: 599, endPoint y: 430, distance: 137.9
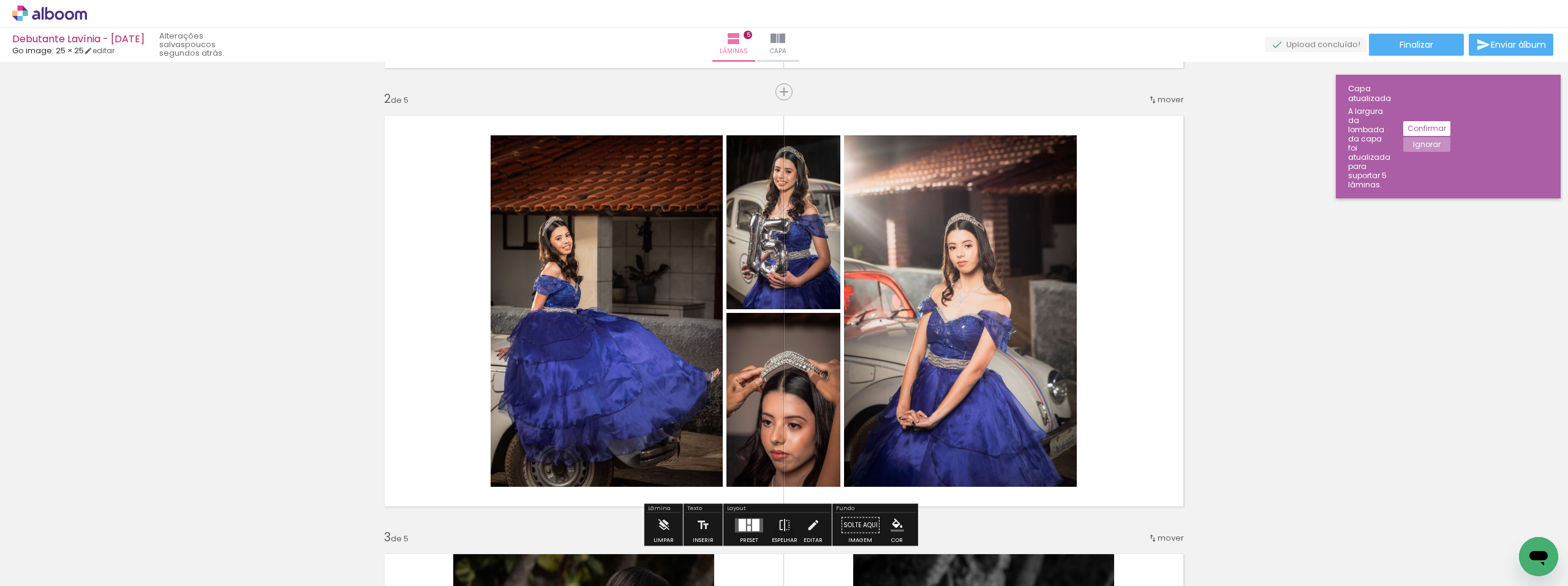
scroll to position [61, 0]
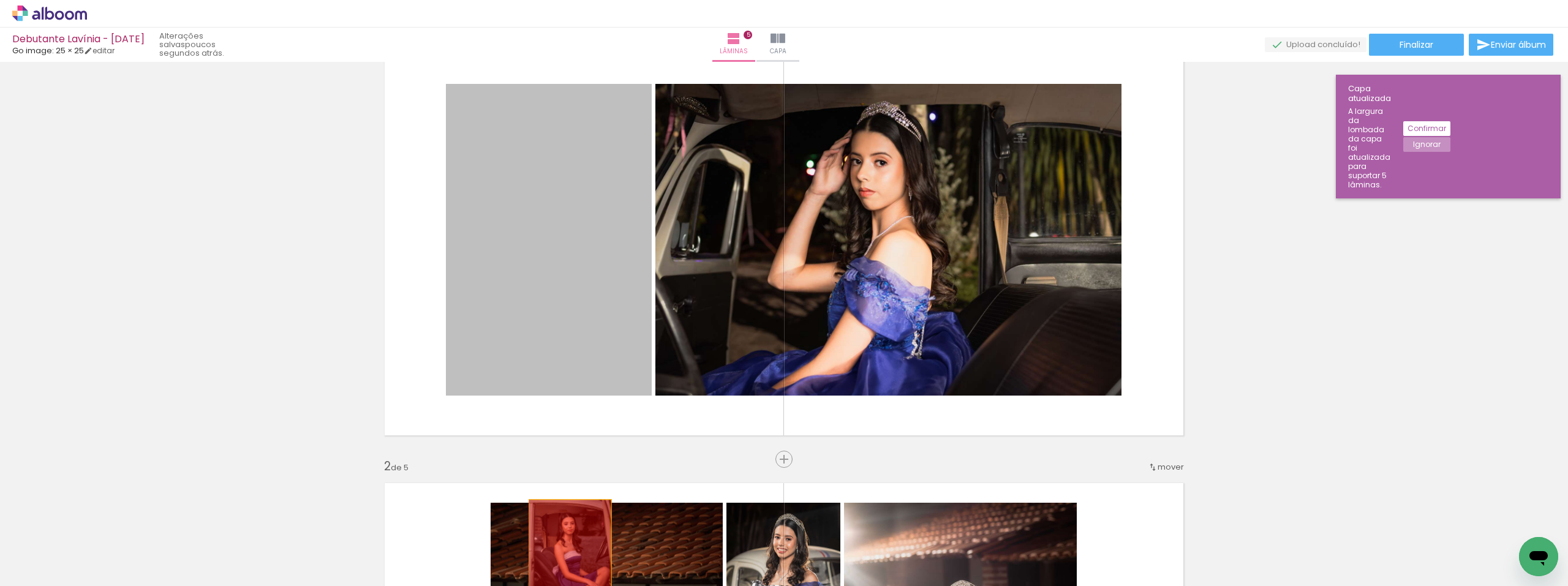
drag, startPoint x: 529, startPoint y: 313, endPoint x: 565, endPoint y: 562, distance: 251.6
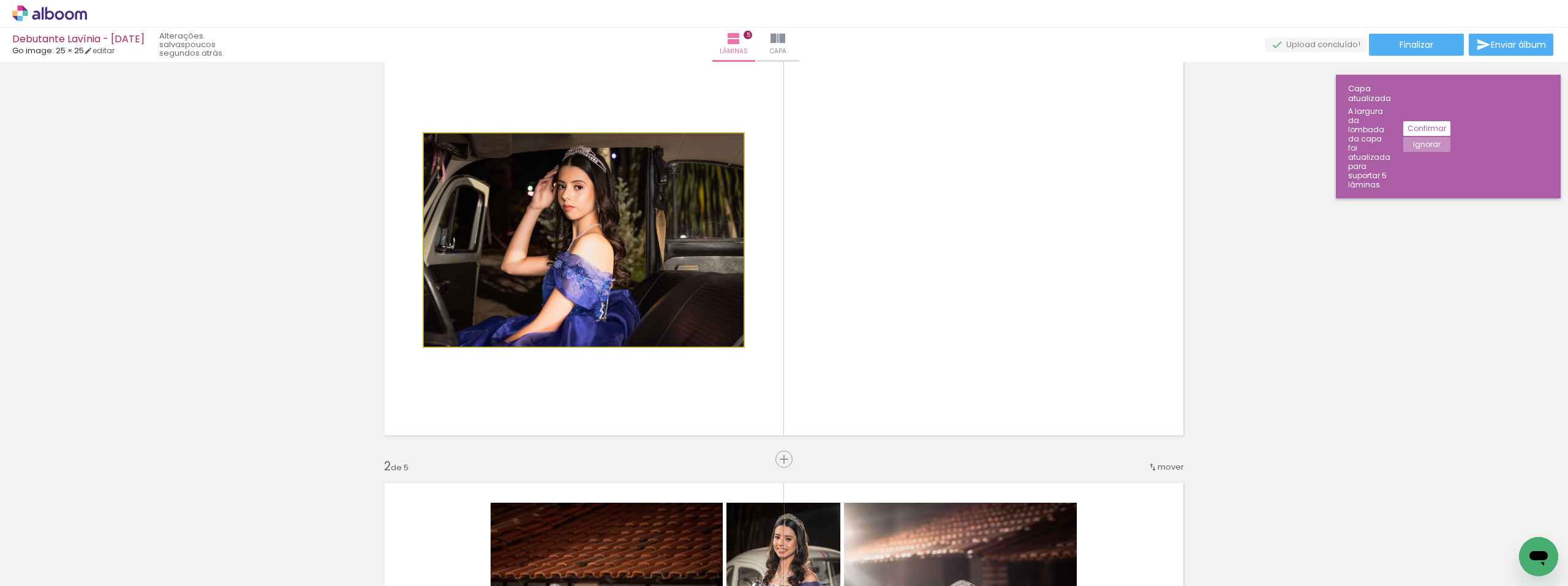
click at [675, 274] on quentale-photo at bounding box center [584, 240] width 320 height 213
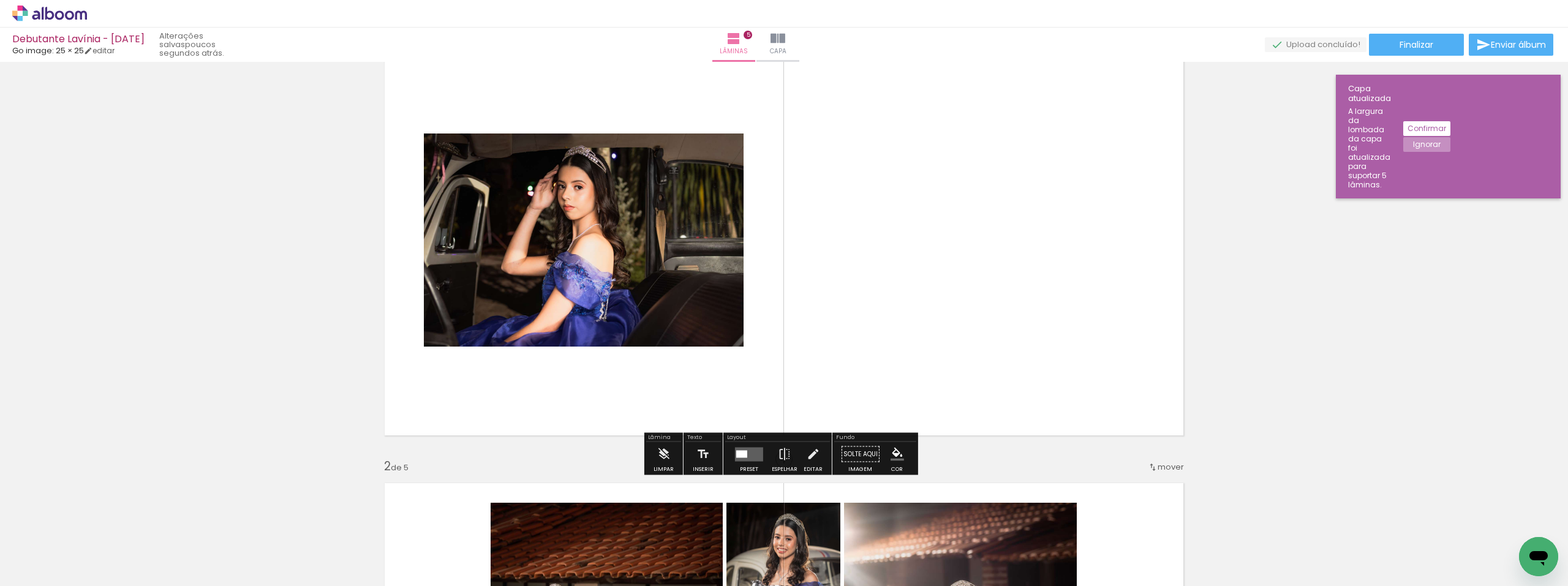
click at [745, 450] on quentale-layouter at bounding box center [748, 454] width 28 height 14
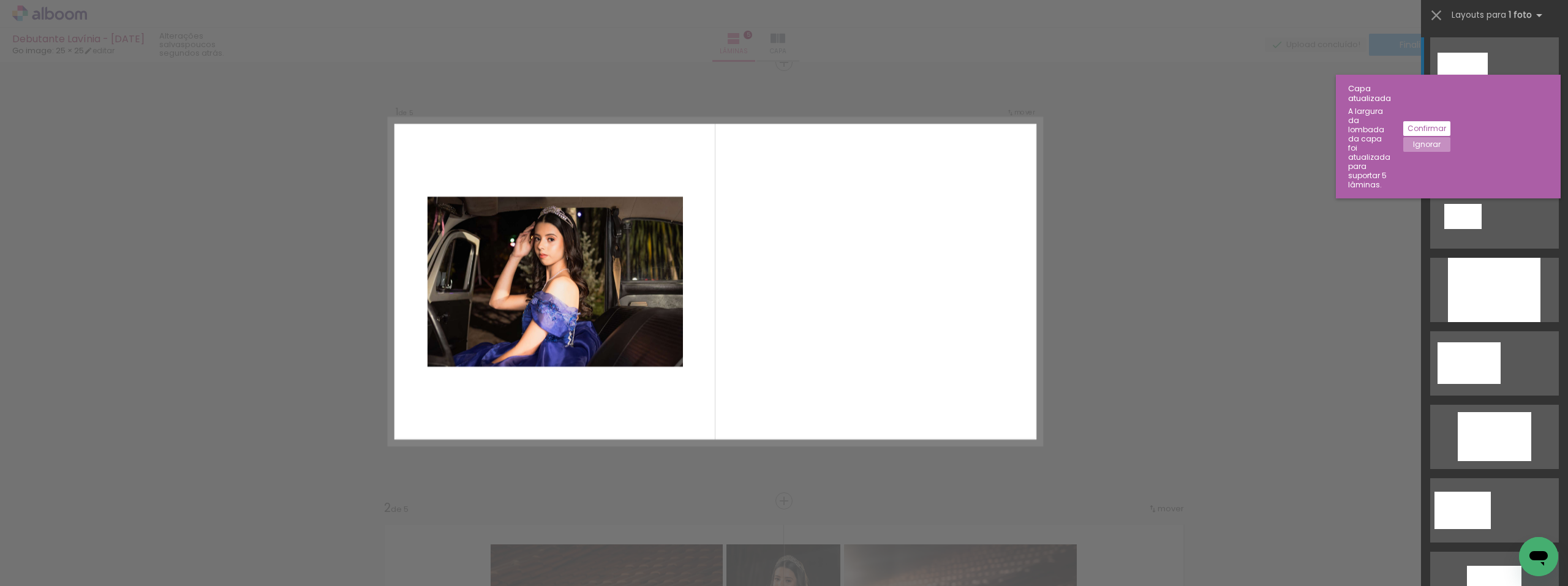
scroll to position [16, 0]
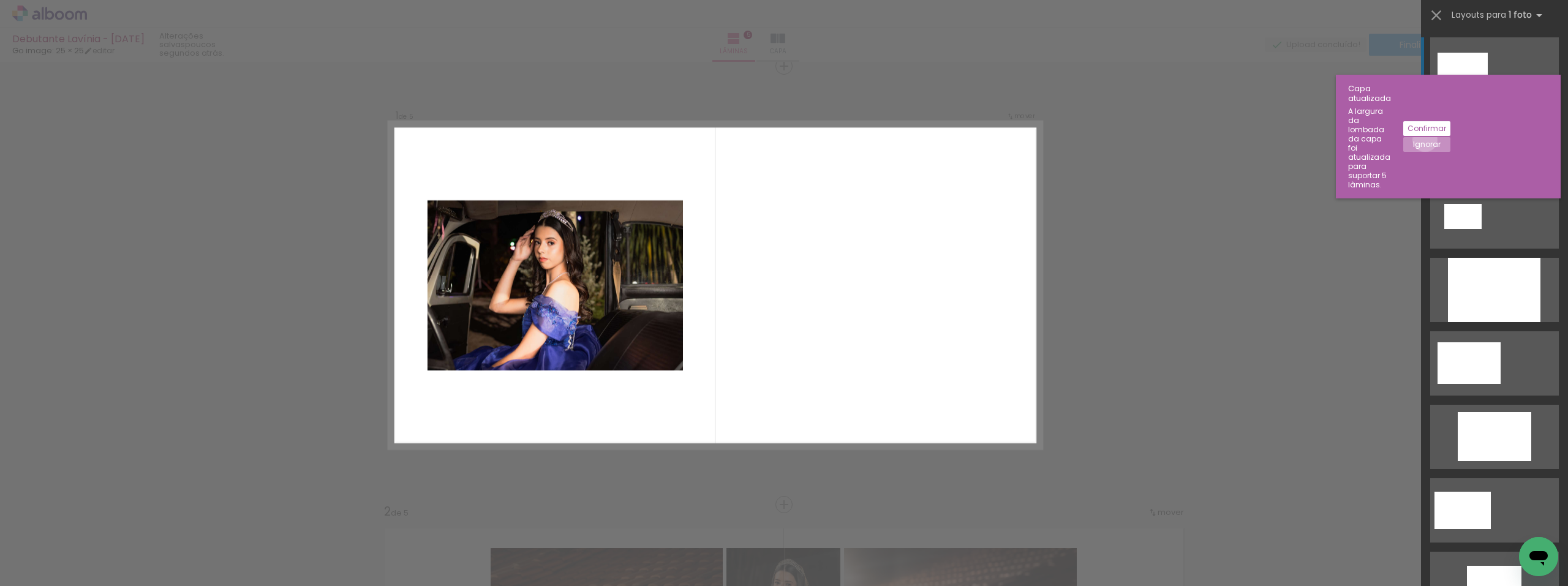
click at [0, 0] on slot "Ignorar" at bounding box center [0, 0] width 0 height 0
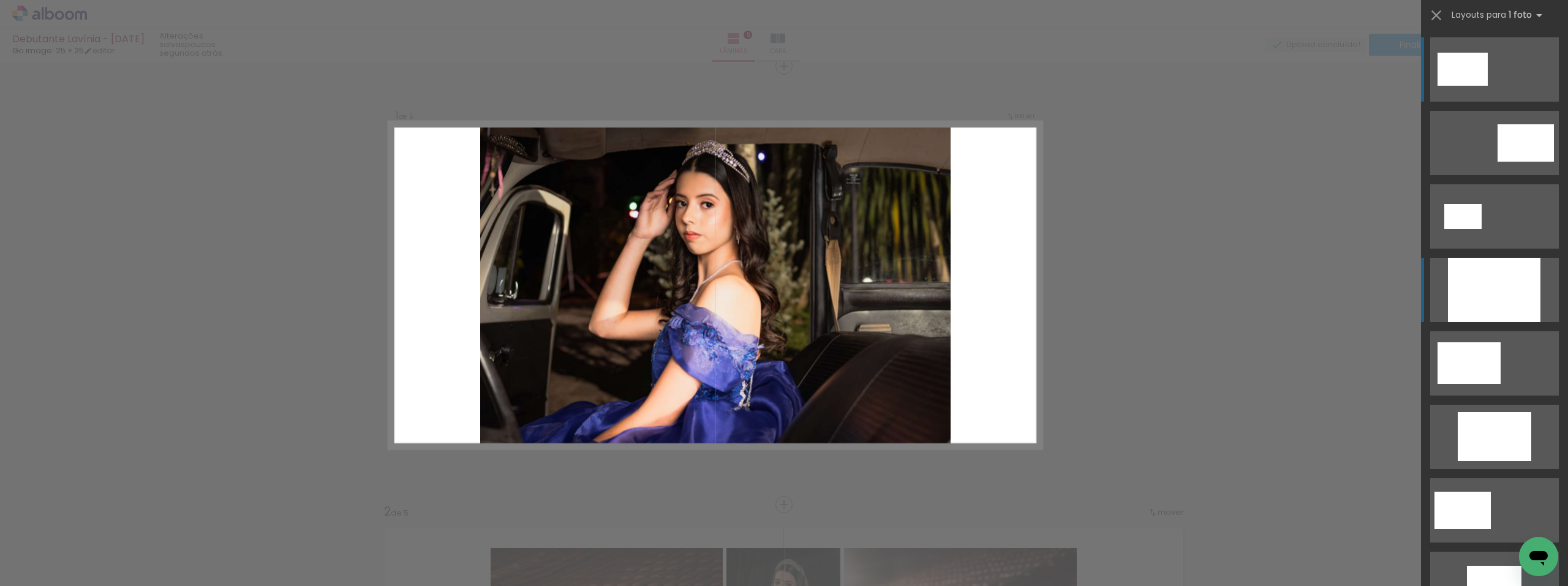
click at [1519, 290] on div at bounding box center [1493, 290] width 92 height 65
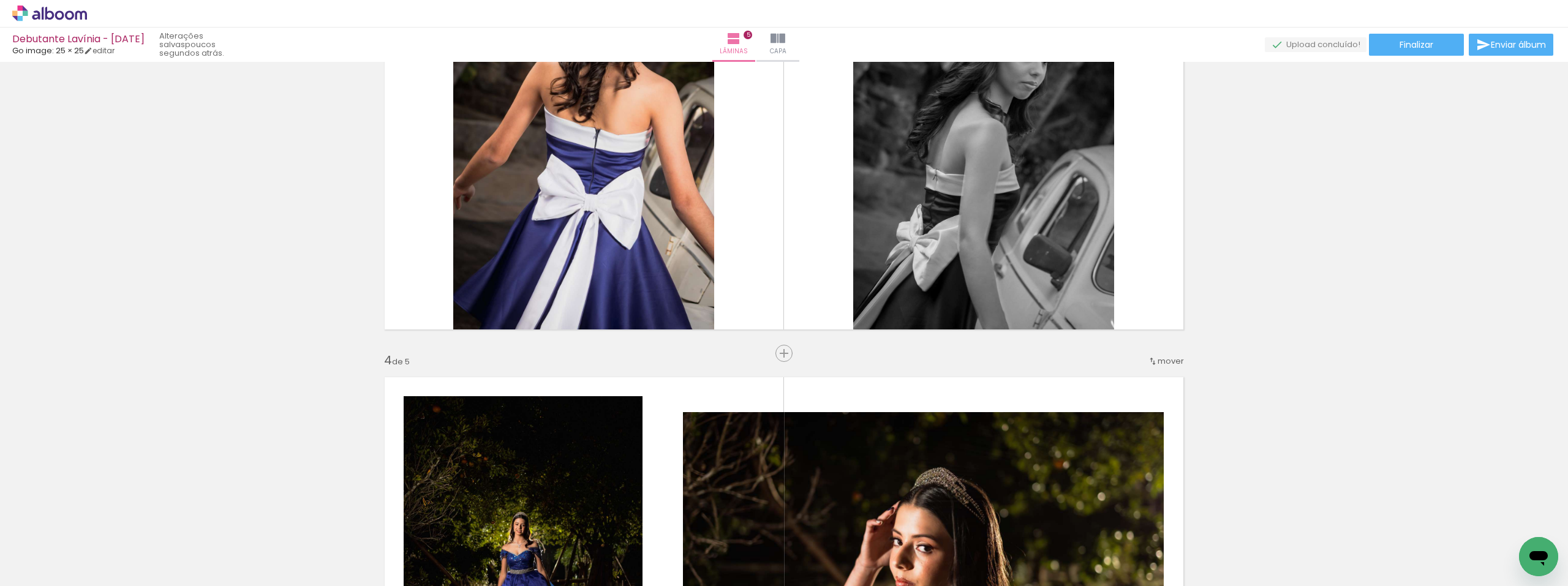
scroll to position [1057, 0]
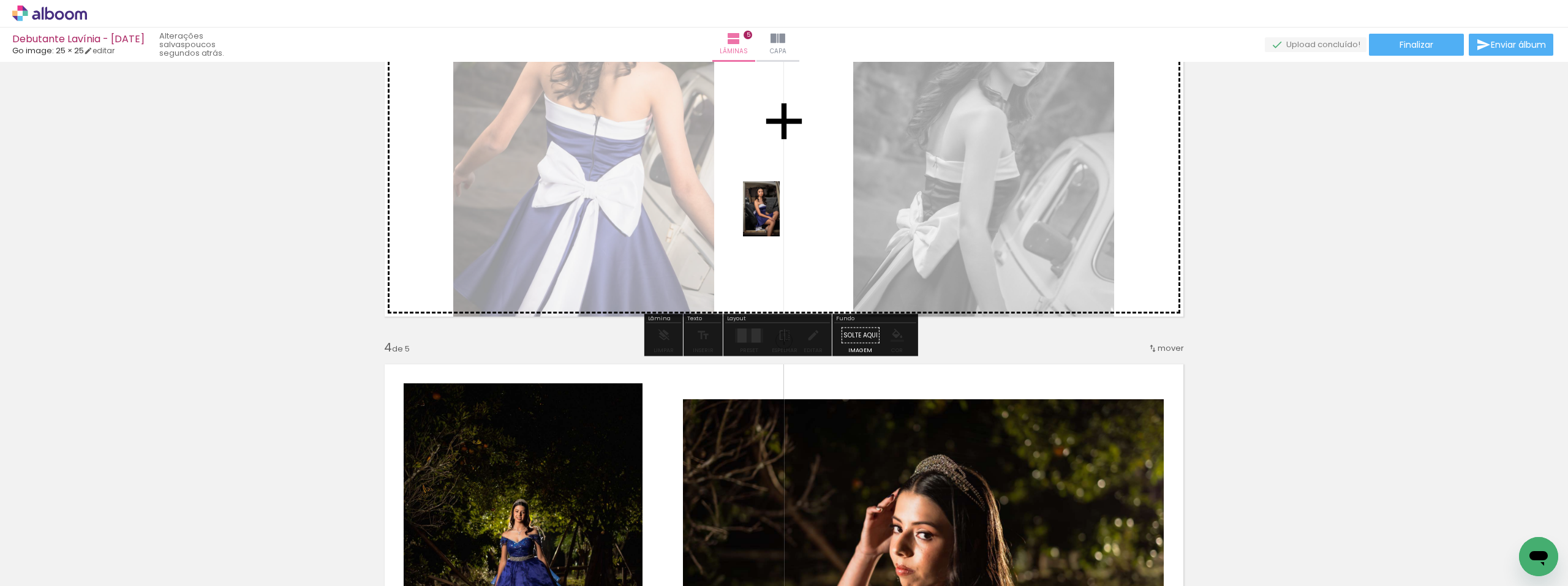
drag, startPoint x: 422, startPoint y: 538, endPoint x: 779, endPoint y: 219, distance: 478.8
click at [779, 218] on quentale-workspace at bounding box center [784, 293] width 1568 height 586
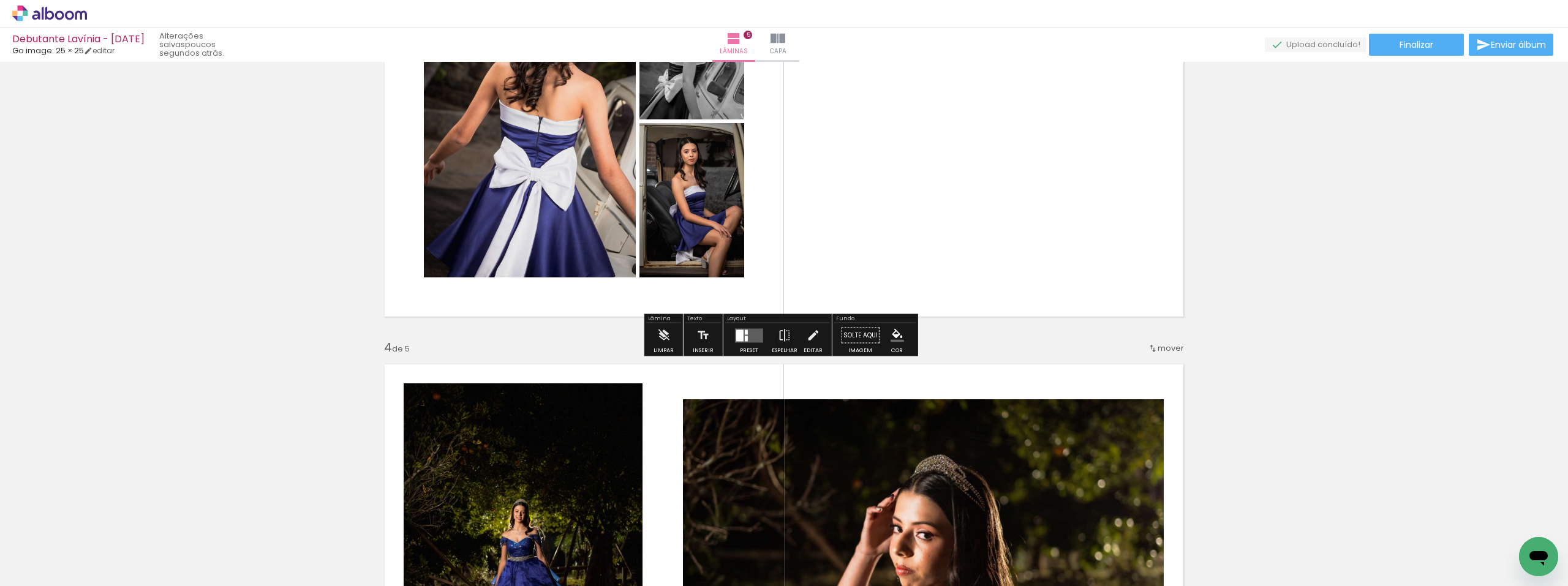
click at [747, 329] on quentale-layouter at bounding box center [748, 335] width 28 height 14
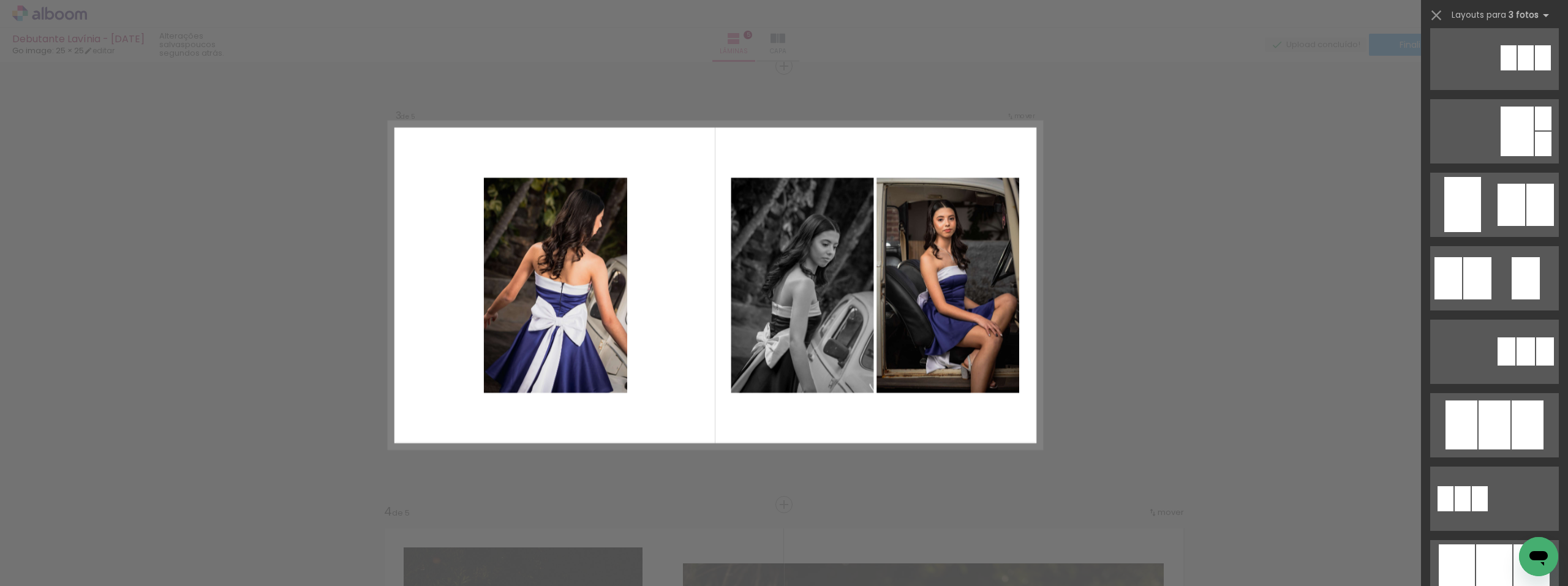
scroll to position [306, 0]
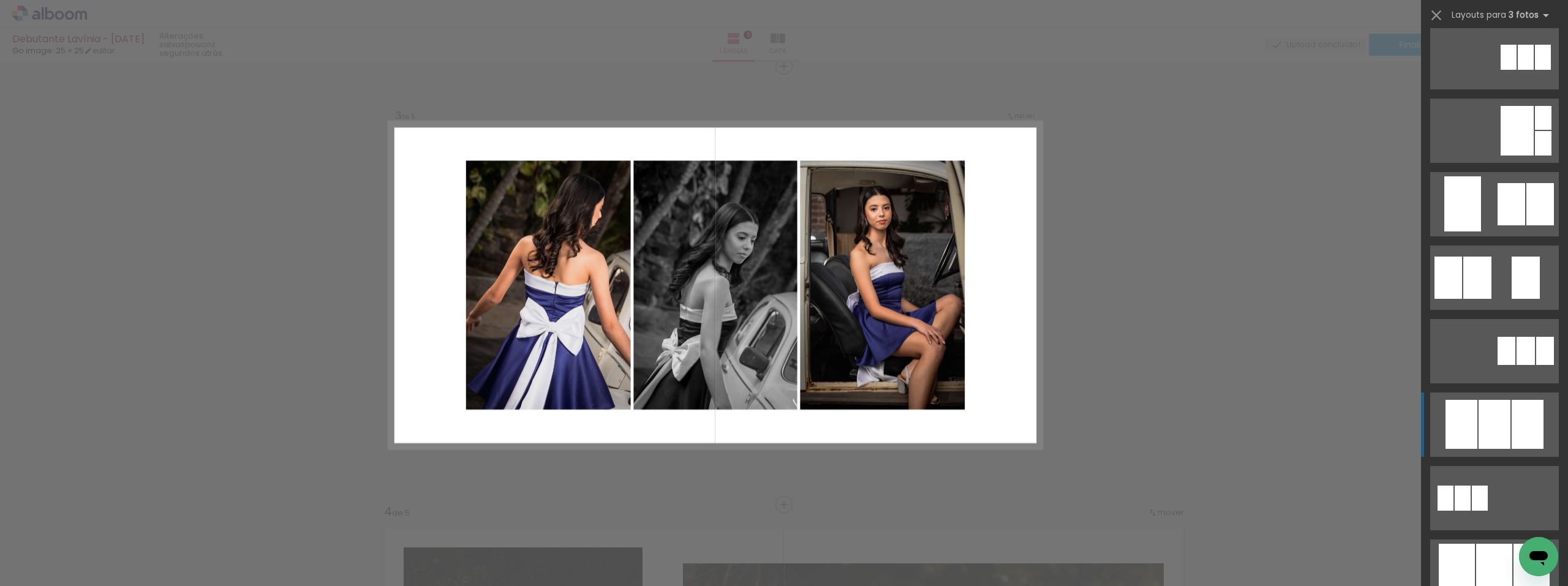
click at [1487, 421] on div at bounding box center [1494, 424] width 32 height 49
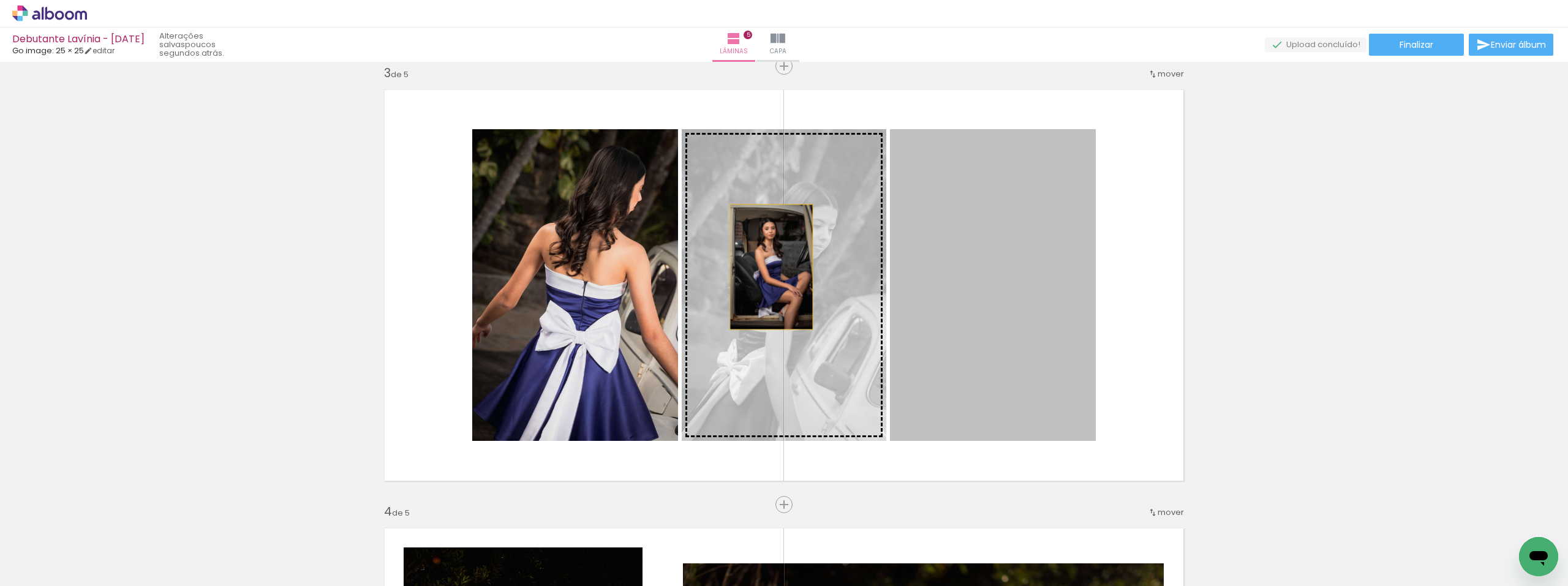
drag, startPoint x: 949, startPoint y: 278, endPoint x: 766, endPoint y: 267, distance: 183.3
click at [0, 0] on slot at bounding box center [0, 0] width 0 height 0
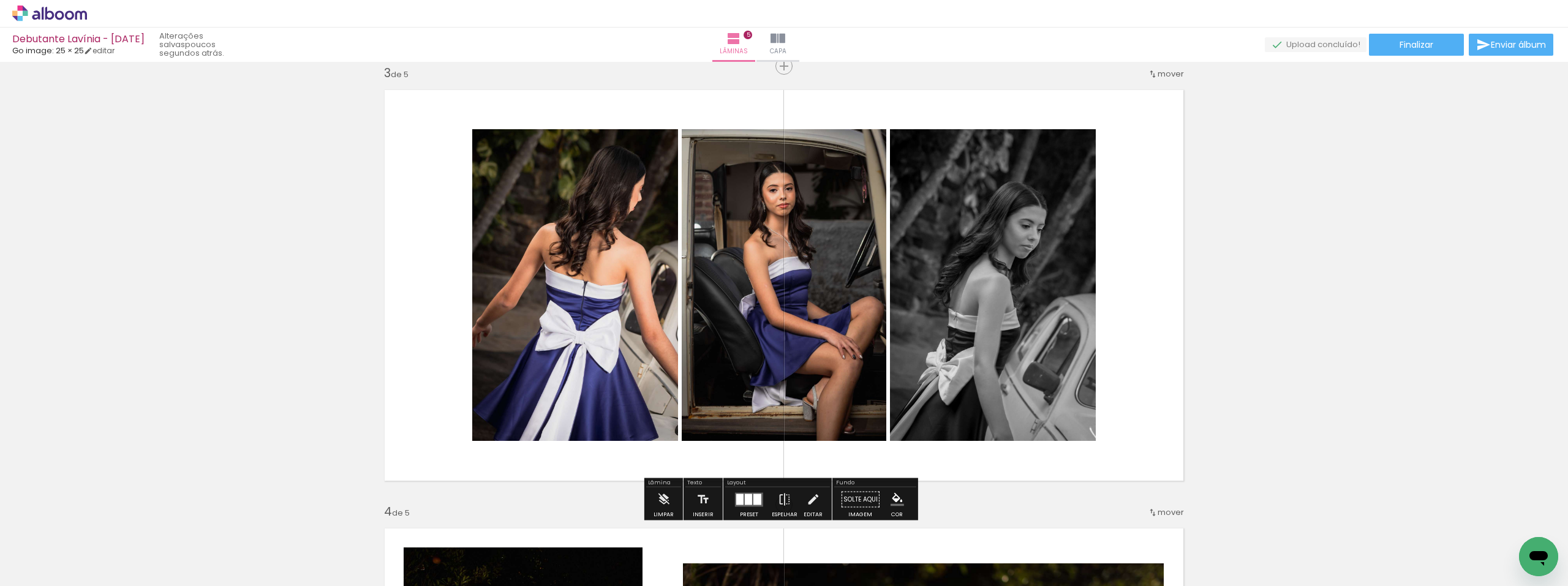
click at [1324, 274] on div "Inserir lâmina 1 de 5 Inserir lâmina 2 de 5 Inserir lâmina 3 de 5 Inserir lâmin…" at bounding box center [784, 489] width 1568 height 2630
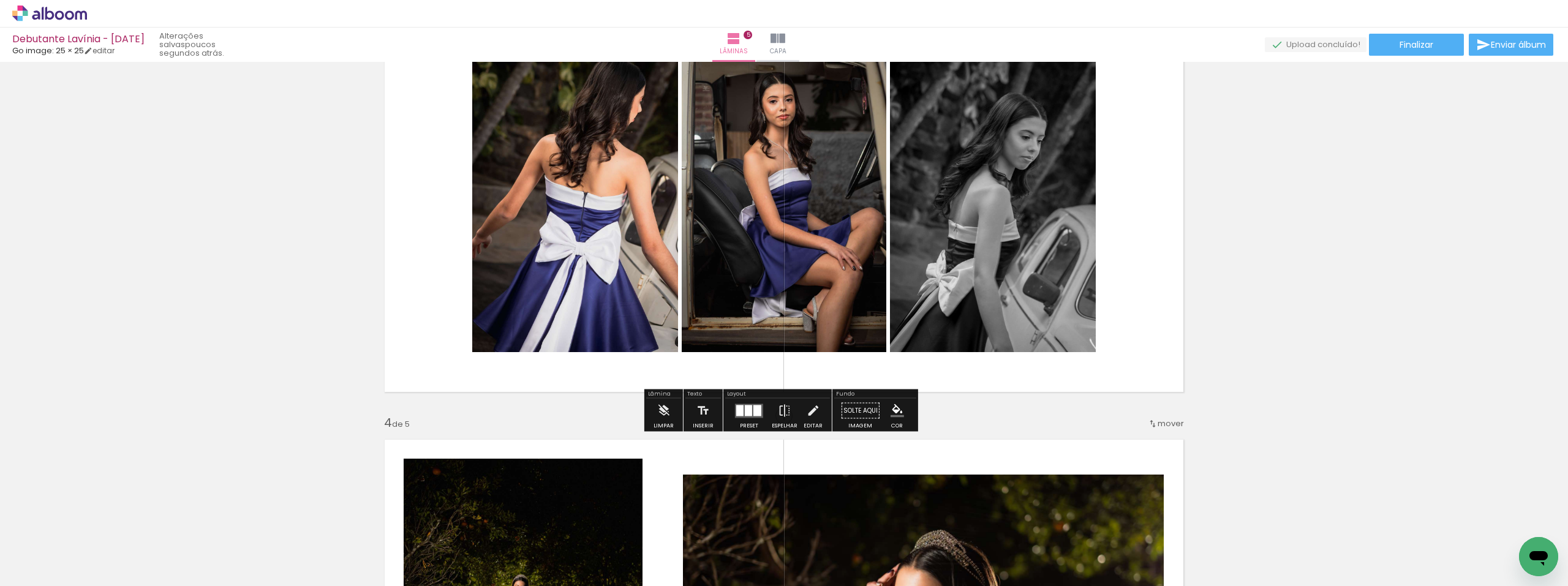
scroll to position [954, 0]
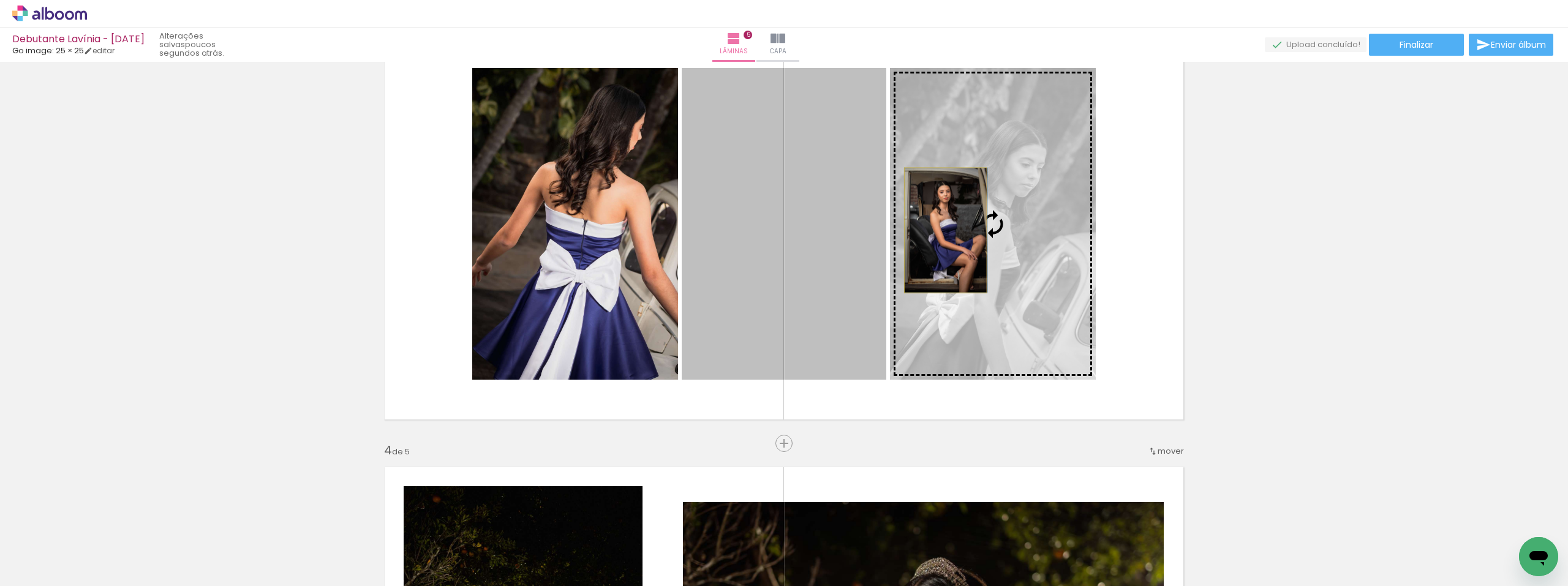
drag, startPoint x: 775, startPoint y: 229, endPoint x: 940, endPoint y: 230, distance: 165.0
click at [0, 0] on slot at bounding box center [0, 0] width 0 height 0
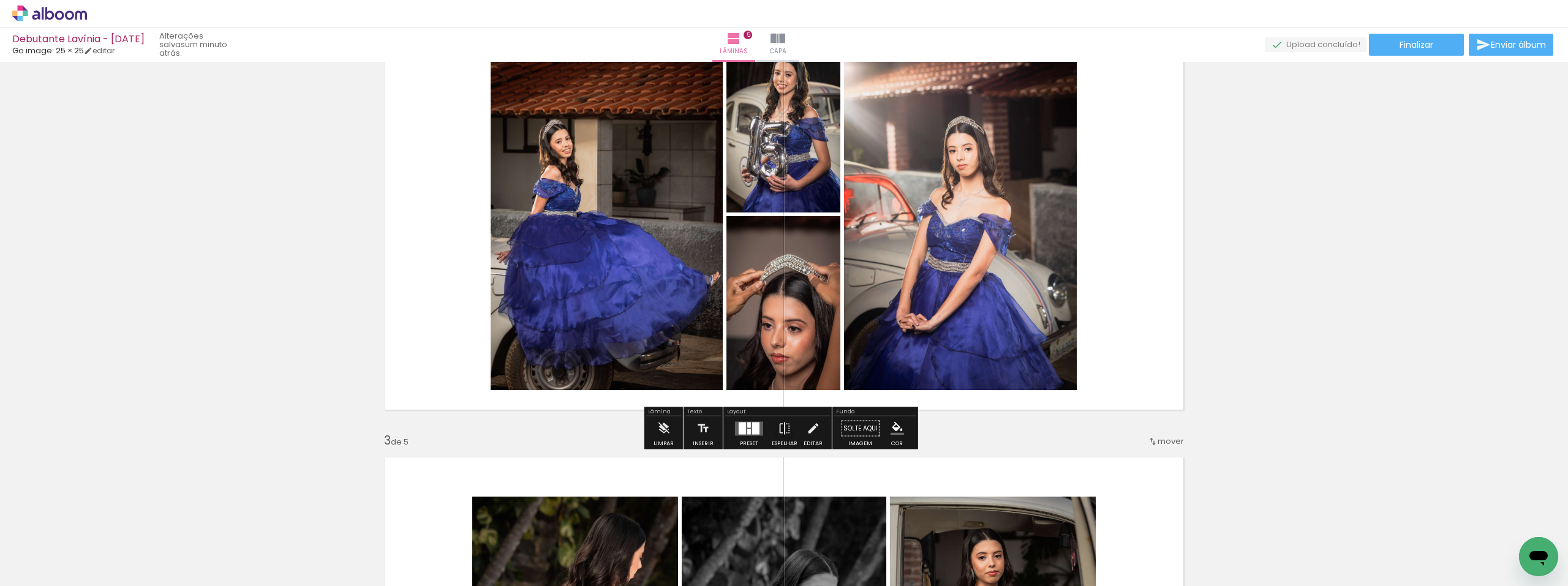
scroll to position [464, 0]
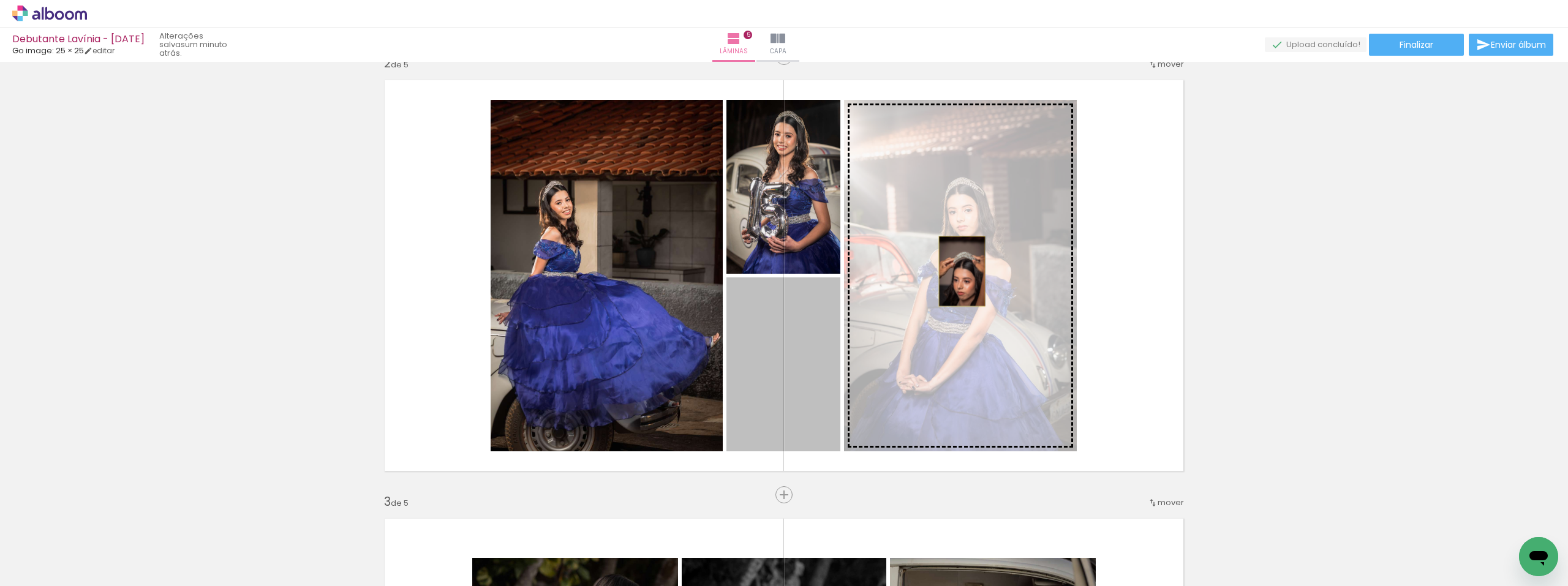
drag, startPoint x: 772, startPoint y: 383, endPoint x: 957, endPoint y: 271, distance: 216.3
click at [0, 0] on slot at bounding box center [0, 0] width 0 height 0
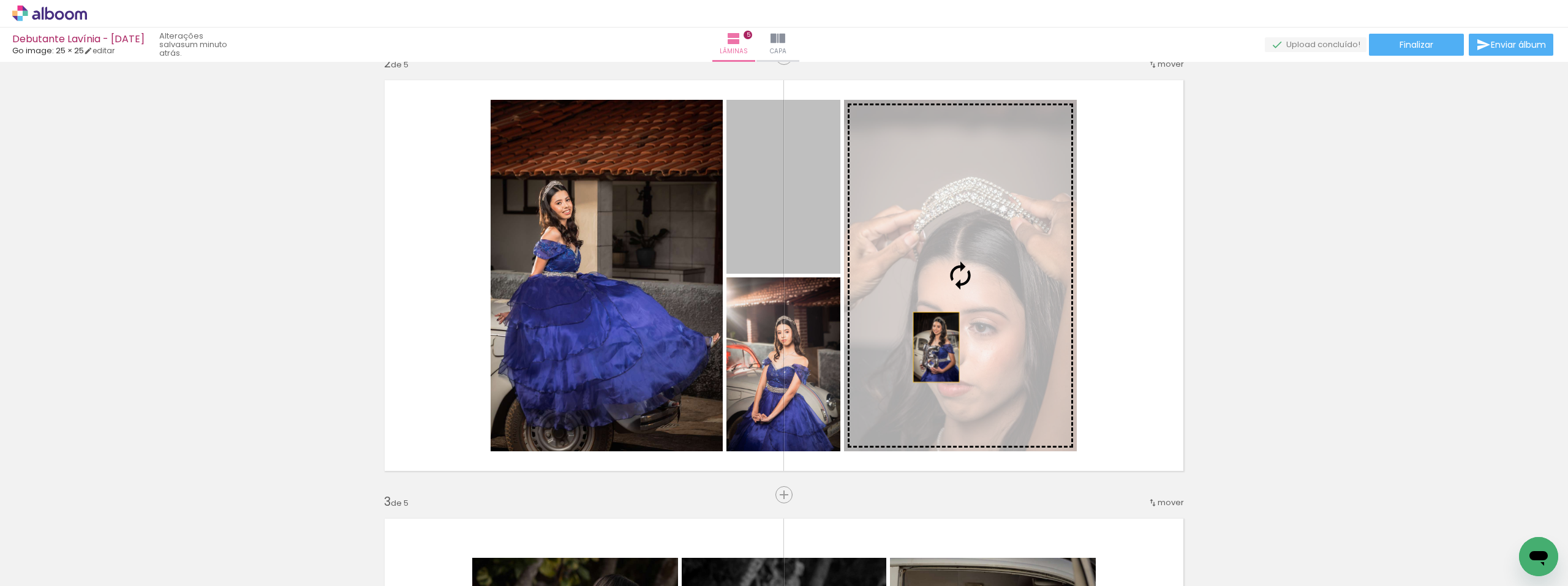
drag, startPoint x: 778, startPoint y: 168, endPoint x: 932, endPoint y: 347, distance: 236.1
click at [0, 0] on slot at bounding box center [0, 0] width 0 height 0
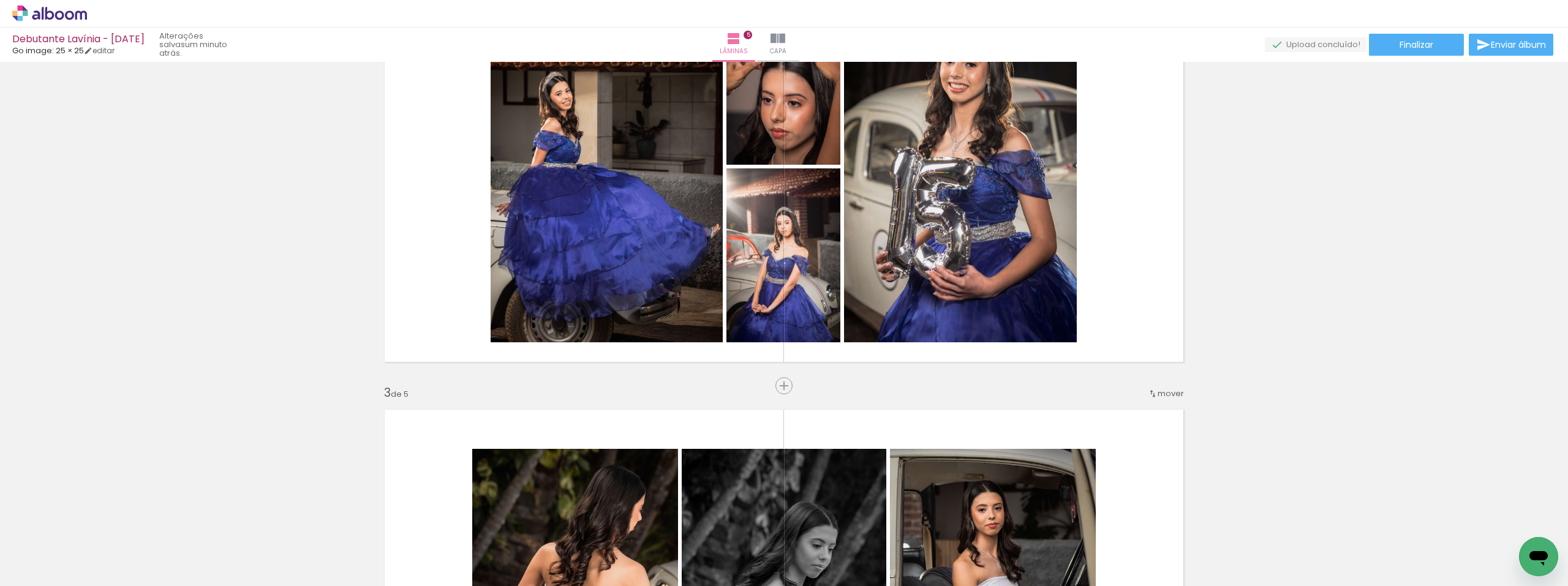
scroll to position [551, 0]
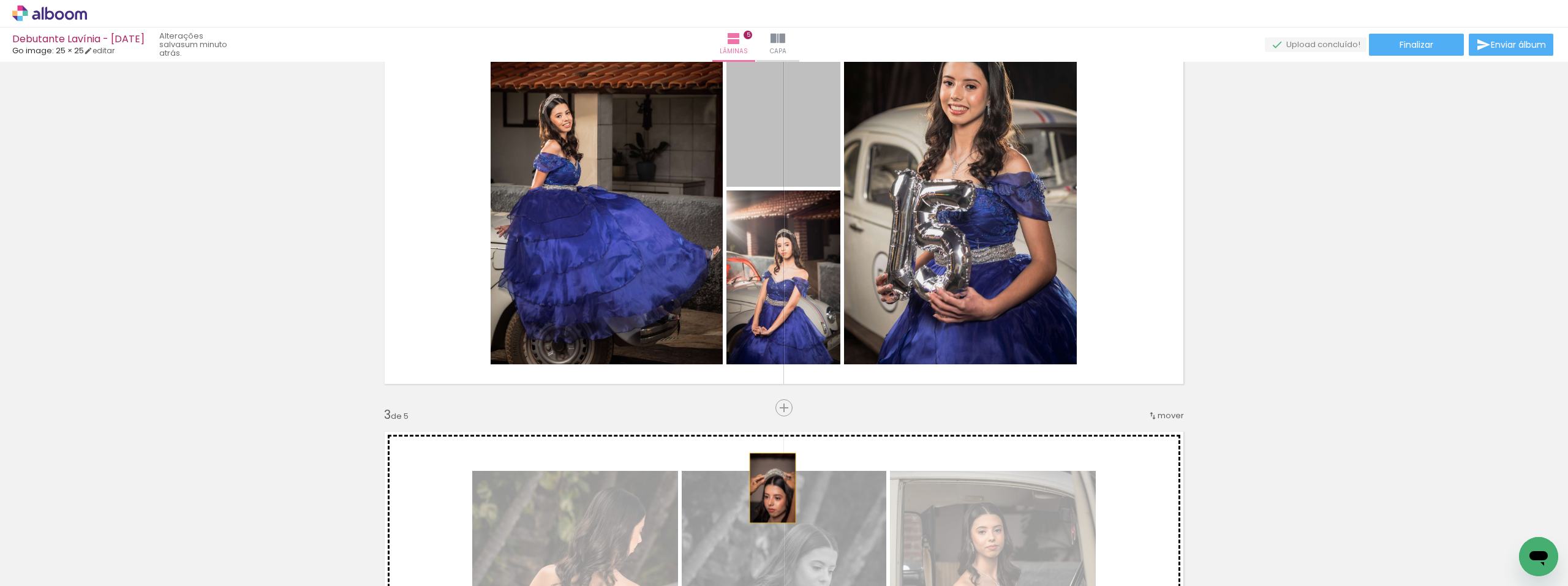
drag, startPoint x: 747, startPoint y: 112, endPoint x: 768, endPoint y: 488, distance: 376.6
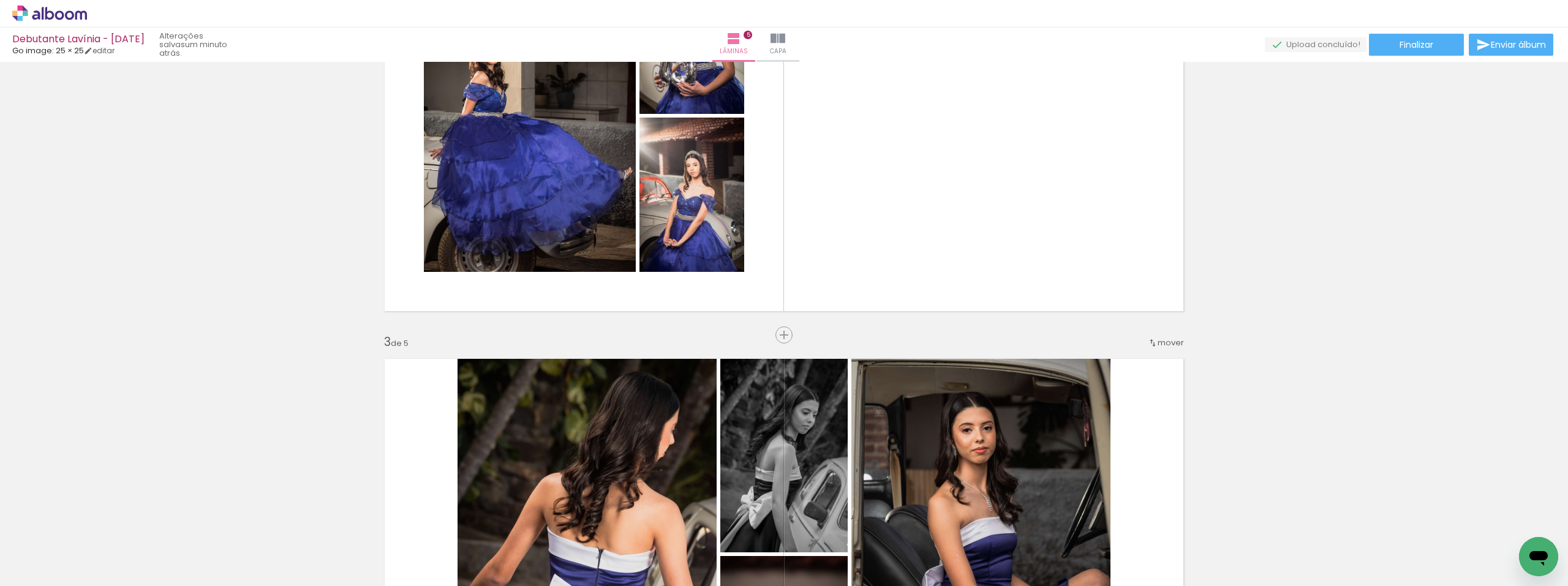
scroll to position [612, 0]
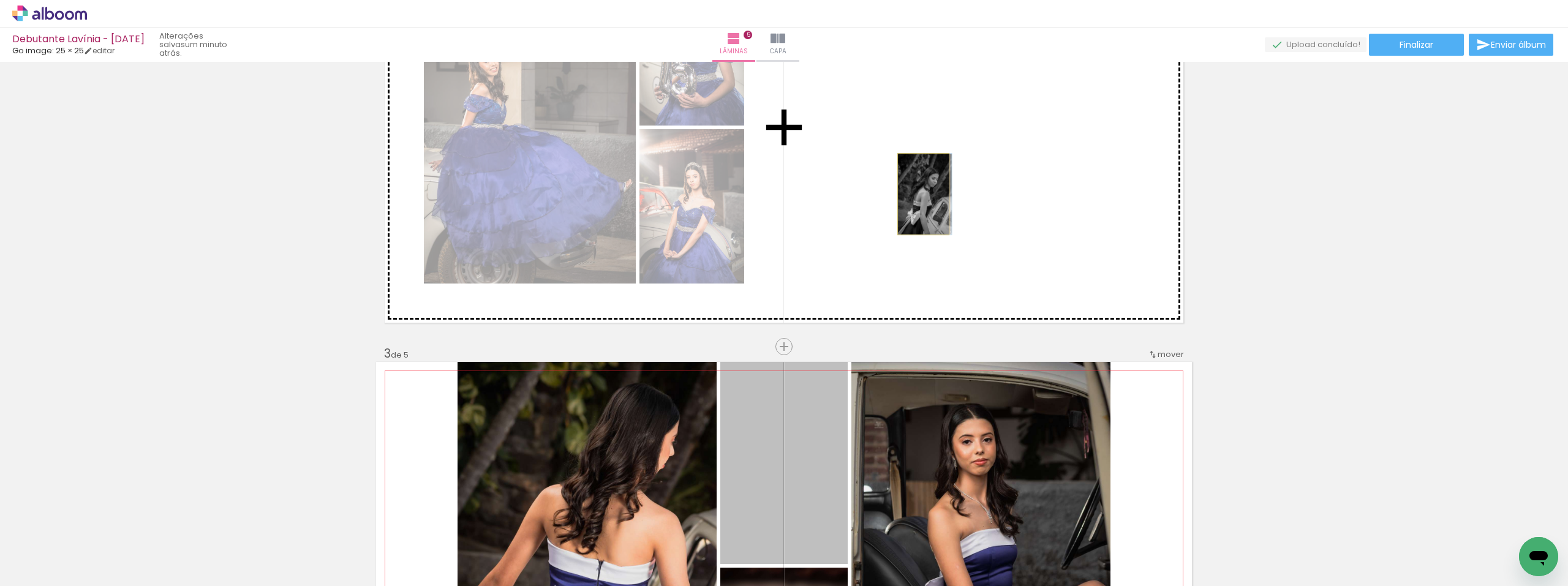
drag, startPoint x: 771, startPoint y: 438, endPoint x: 919, endPoint y: 194, distance: 285.4
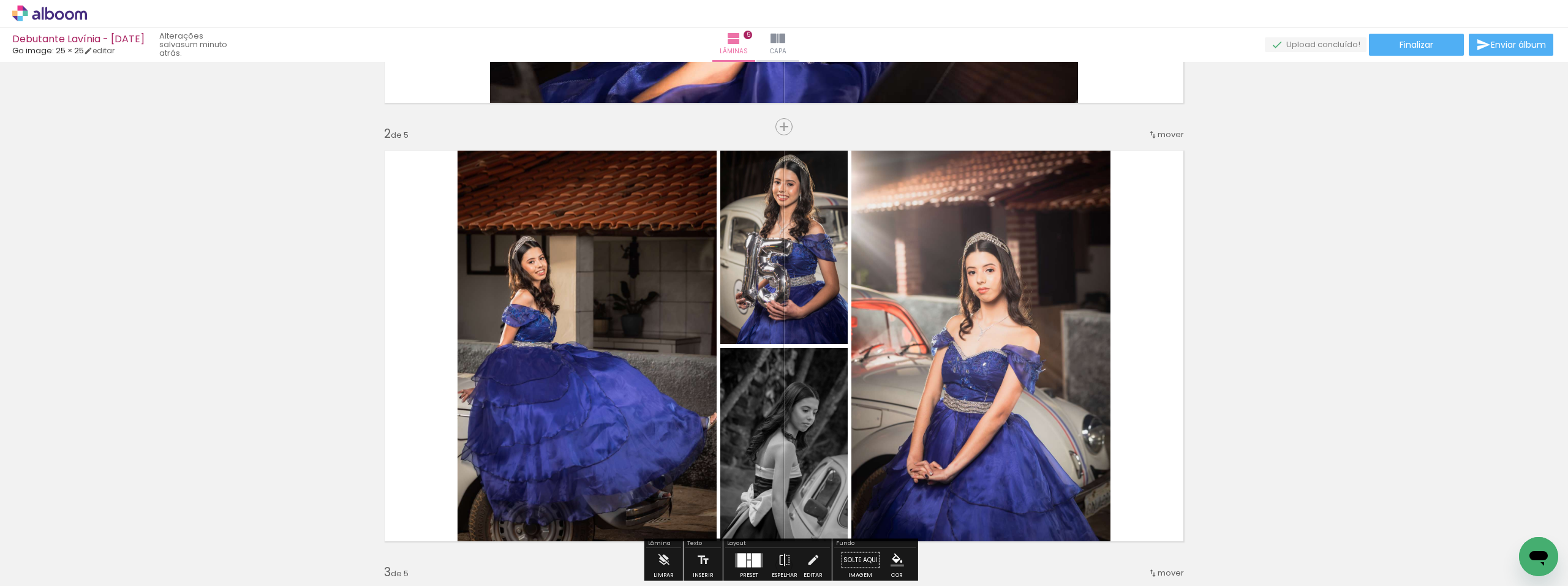
scroll to position [367, 0]
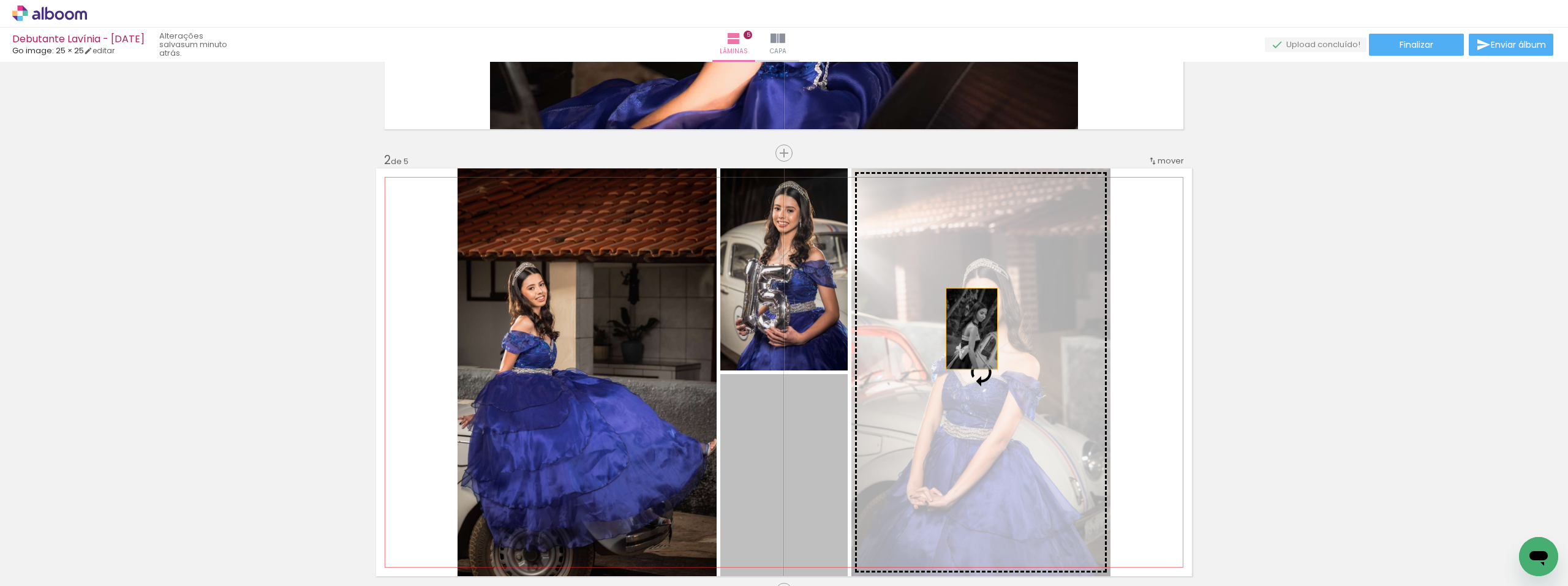
drag, startPoint x: 808, startPoint y: 430, endPoint x: 967, endPoint y: 329, distance: 188.4
click at [0, 0] on slot at bounding box center [0, 0] width 0 height 0
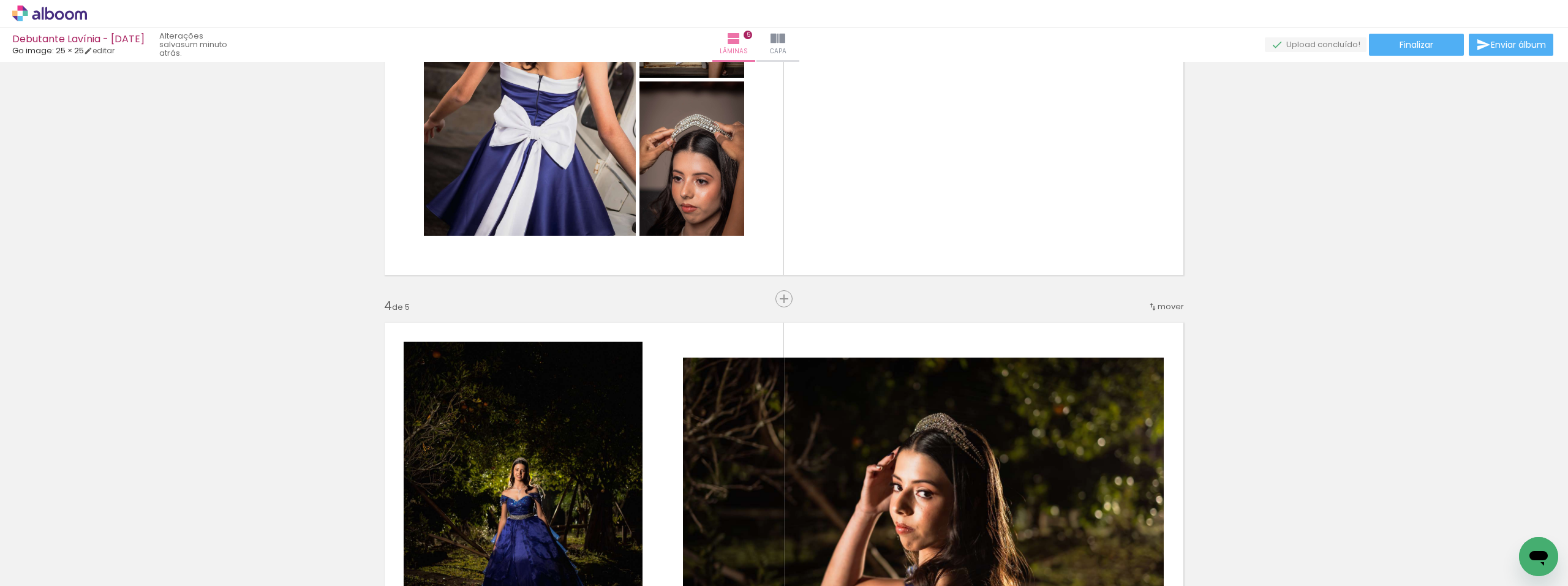
scroll to position [1163, 0]
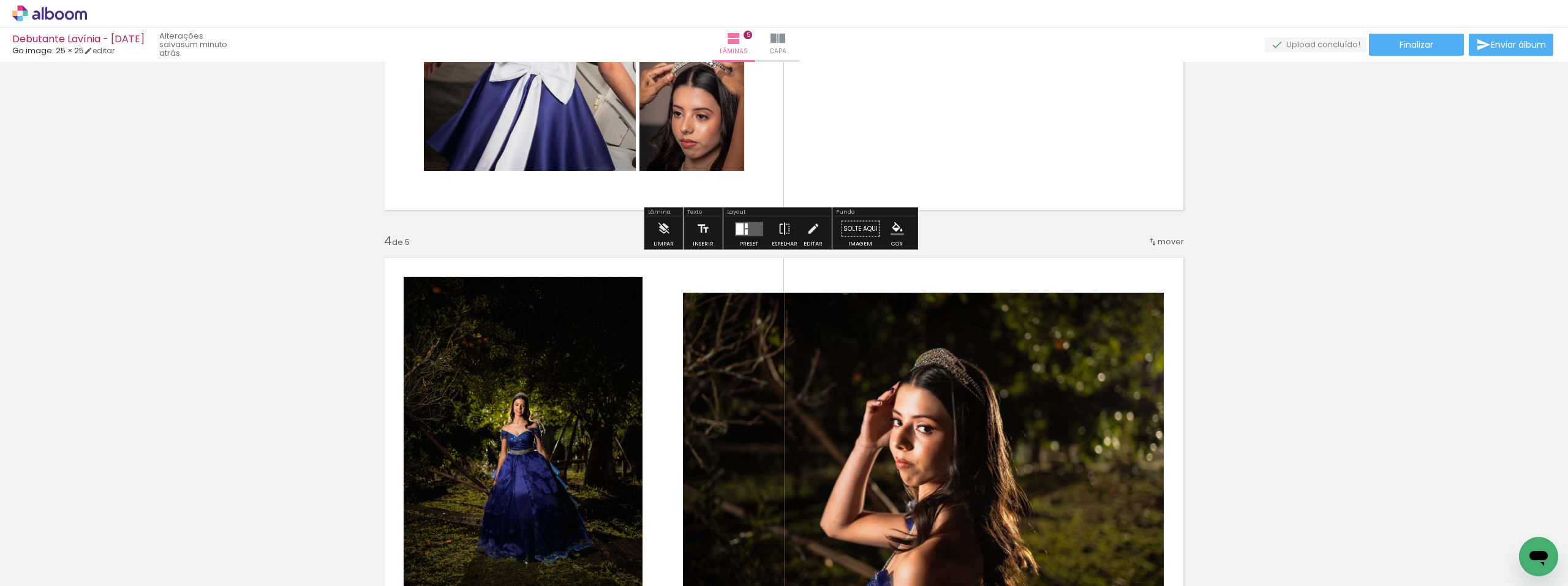
click at [896, 122] on quentale-layouter at bounding box center [784, 14] width 815 height 408
click at [753, 235] on div at bounding box center [749, 228] width 33 height 24
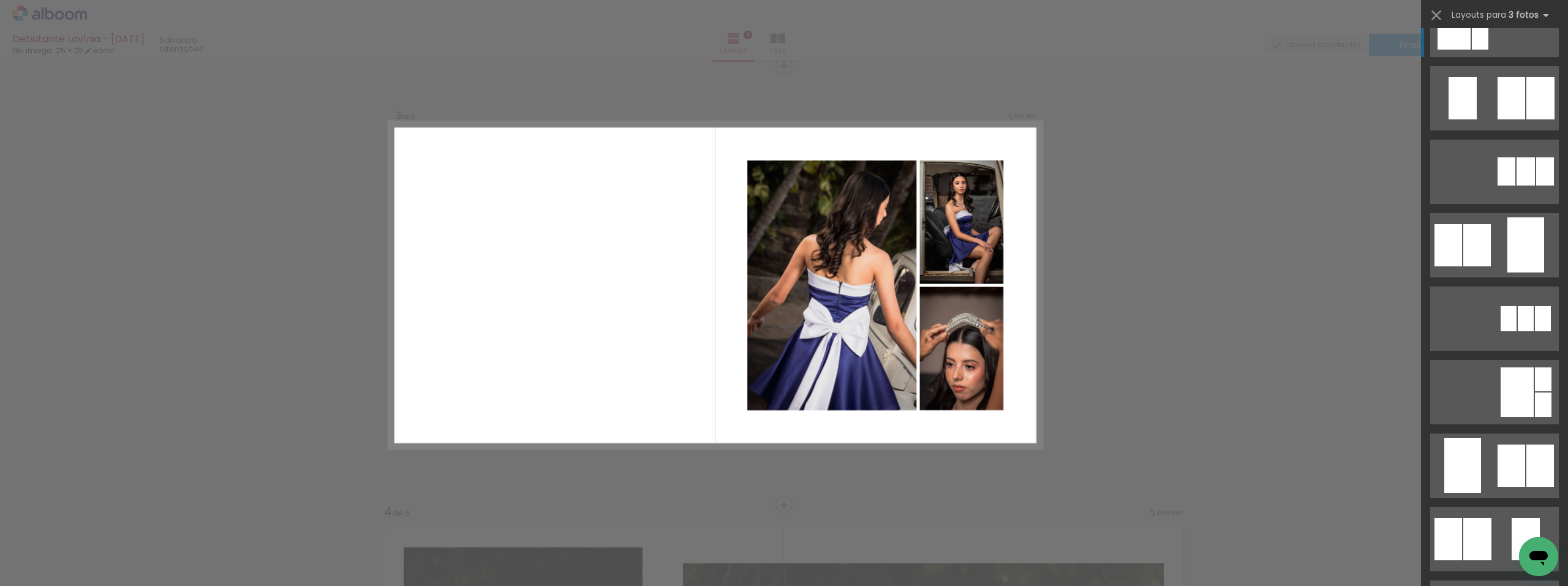
scroll to position [245, 0]
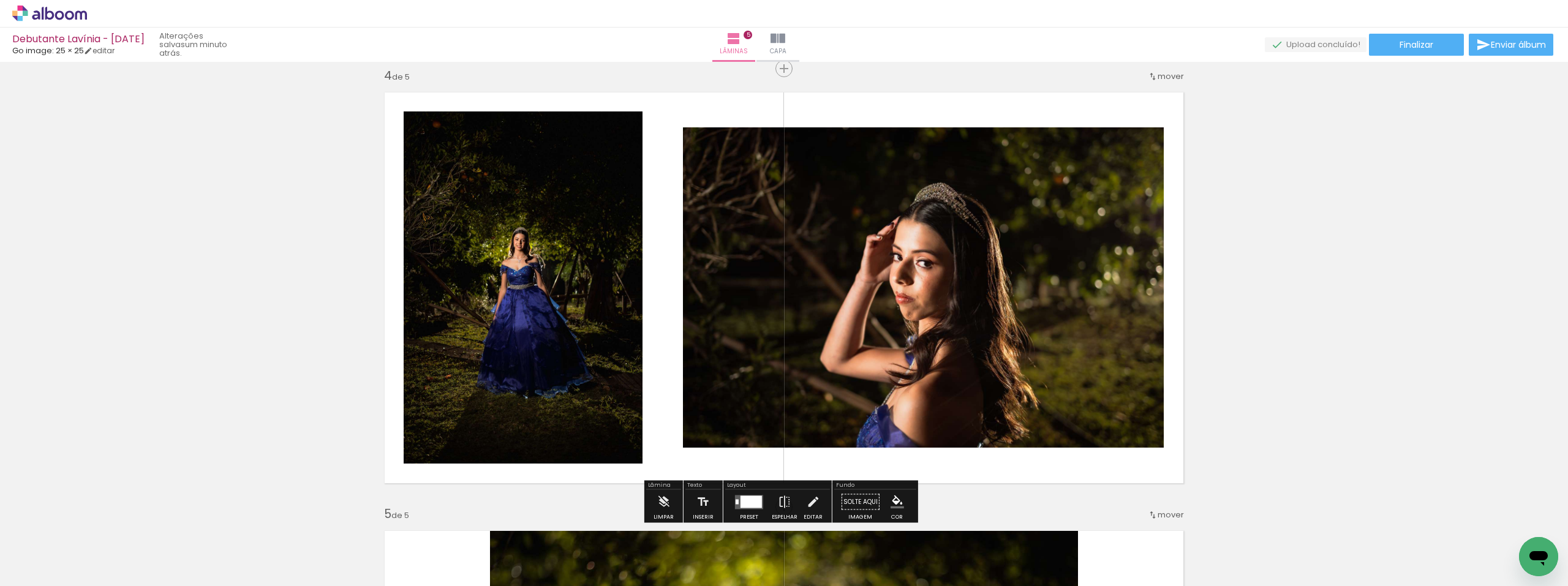
scroll to position [1321, 0]
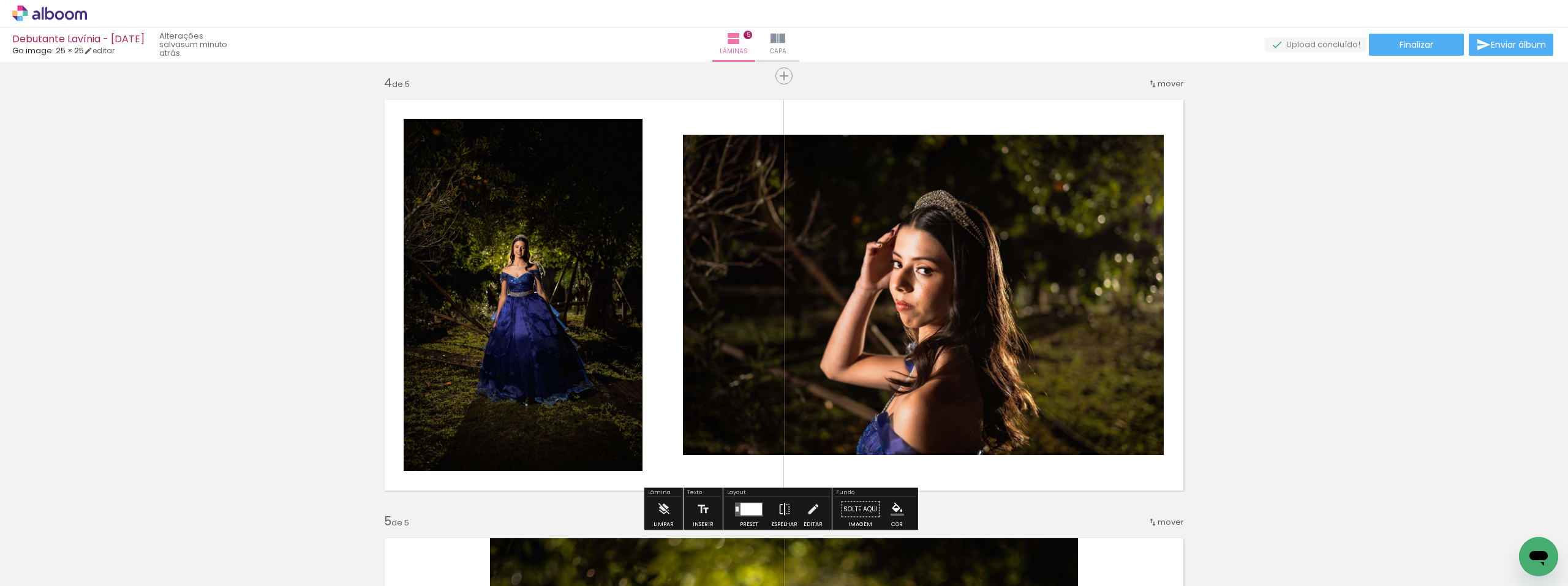
click at [663, 347] on quentale-layouter at bounding box center [784, 295] width 815 height 408
click at [747, 506] on div at bounding box center [751, 508] width 22 height 12
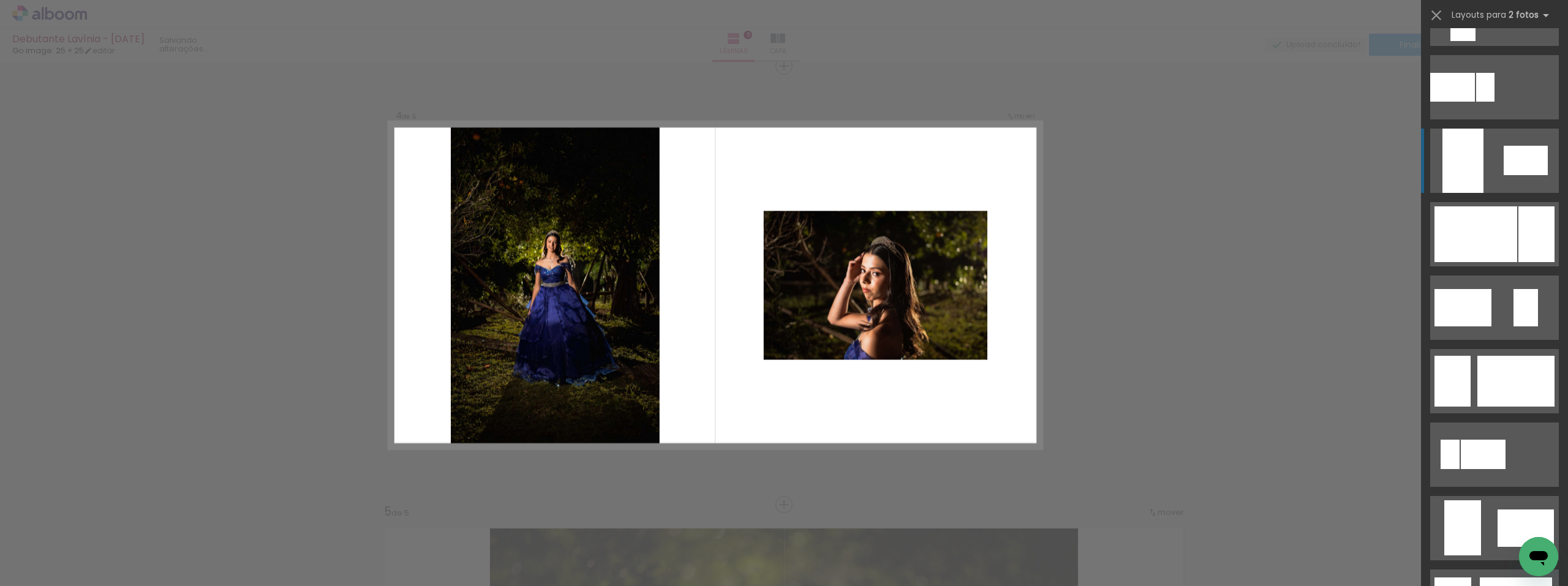
scroll to position [551, 0]
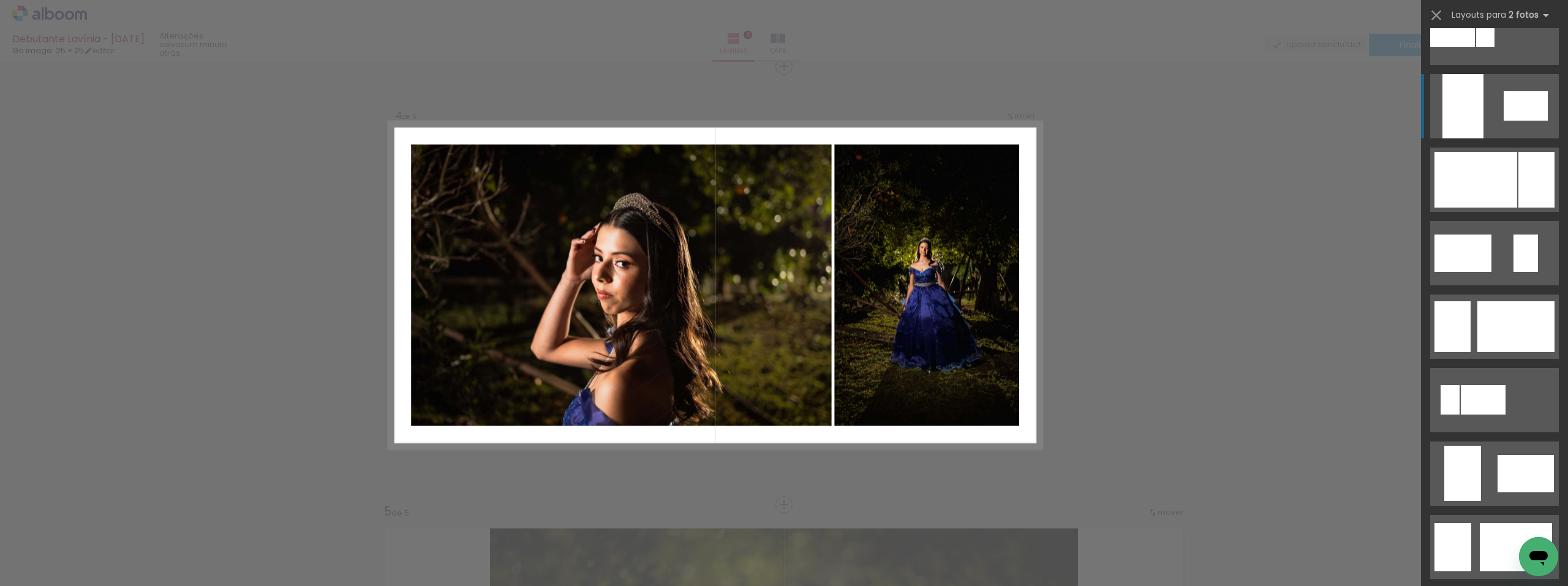
click at [1458, 155] on div at bounding box center [1476, 179] width 83 height 56
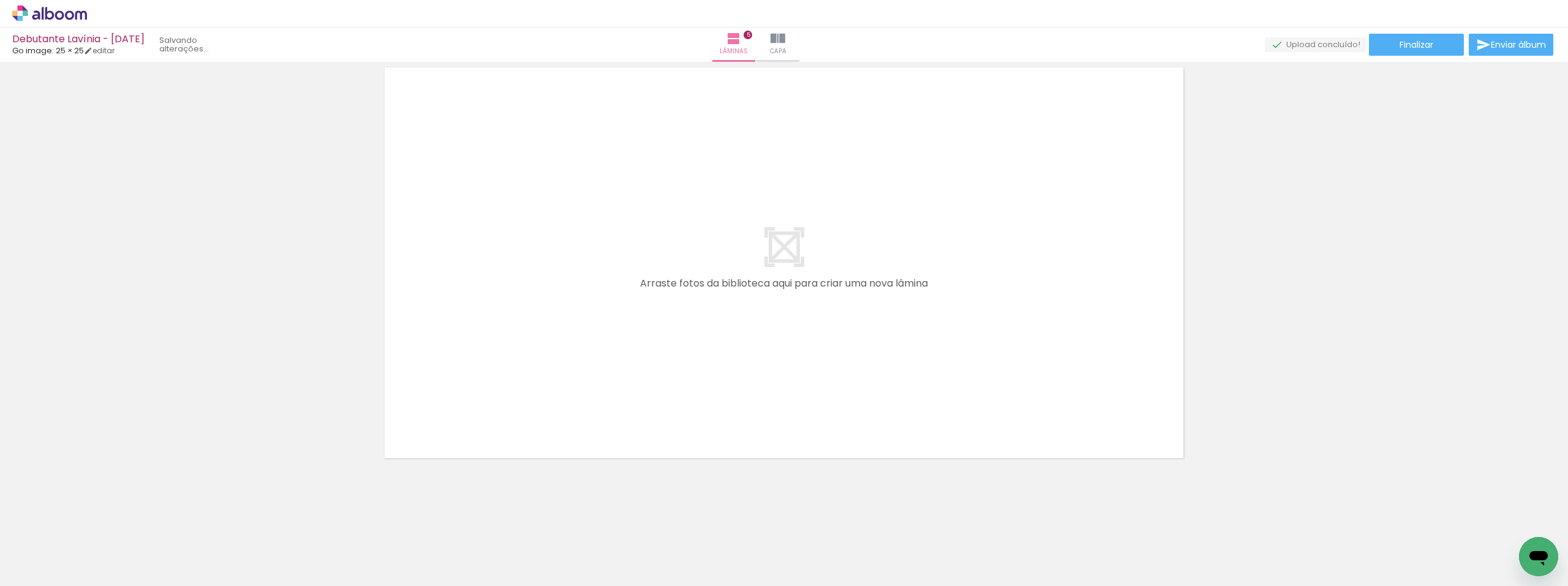
scroll to position [0, 4392]
click at [490, 545] on div at bounding box center [462, 545] width 55 height 37
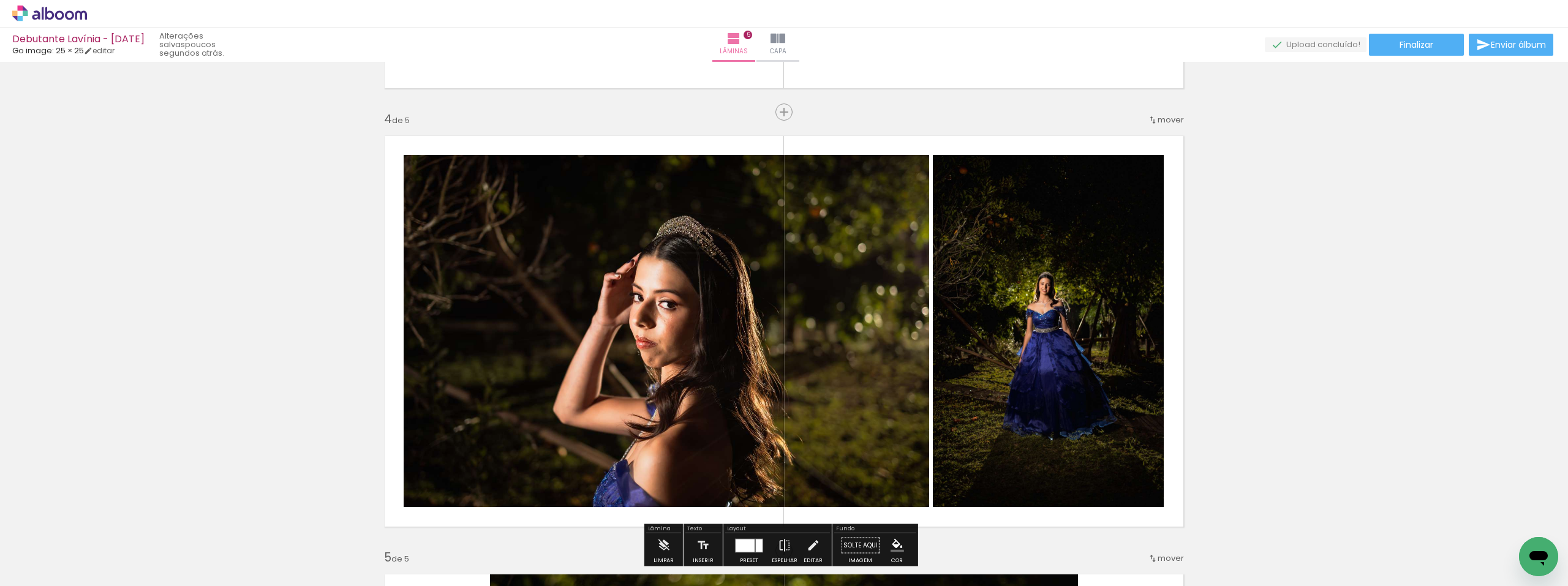
scroll to position [1312, 0]
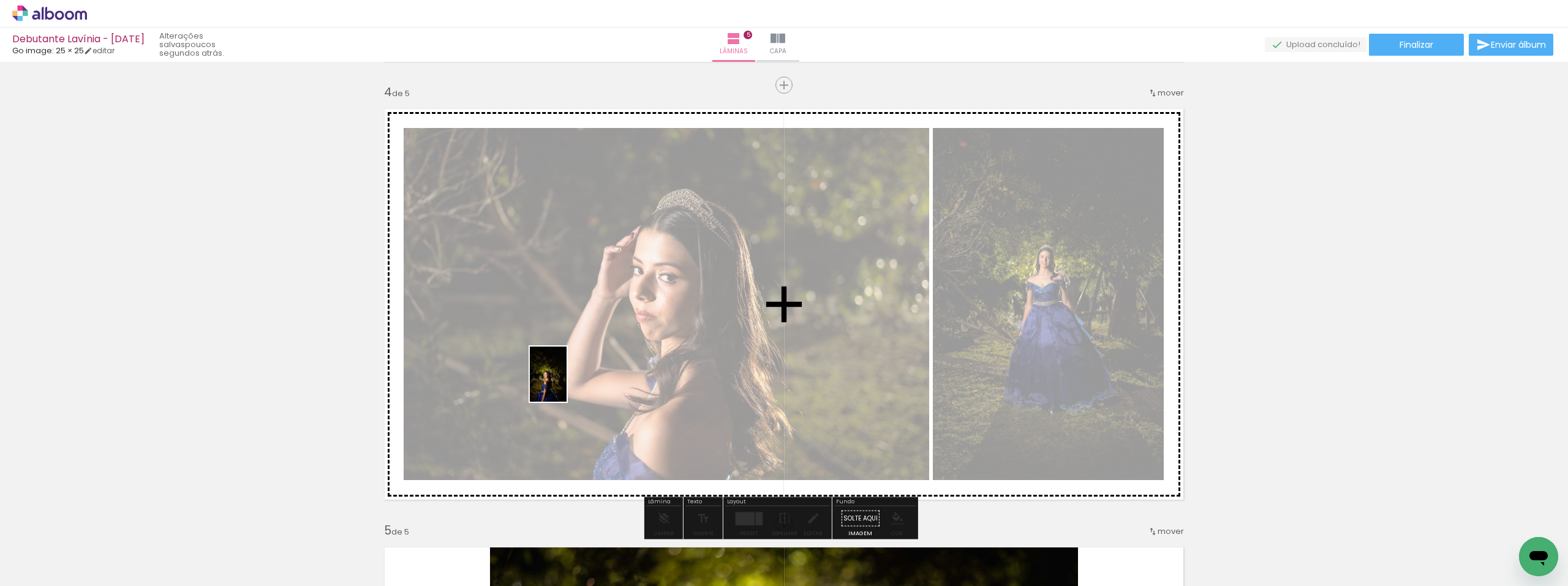
drag, startPoint x: 533, startPoint y: 526, endPoint x: 566, endPoint y: 383, distance: 146.8
click at [566, 383] on quentale-workspace at bounding box center [784, 293] width 1568 height 586
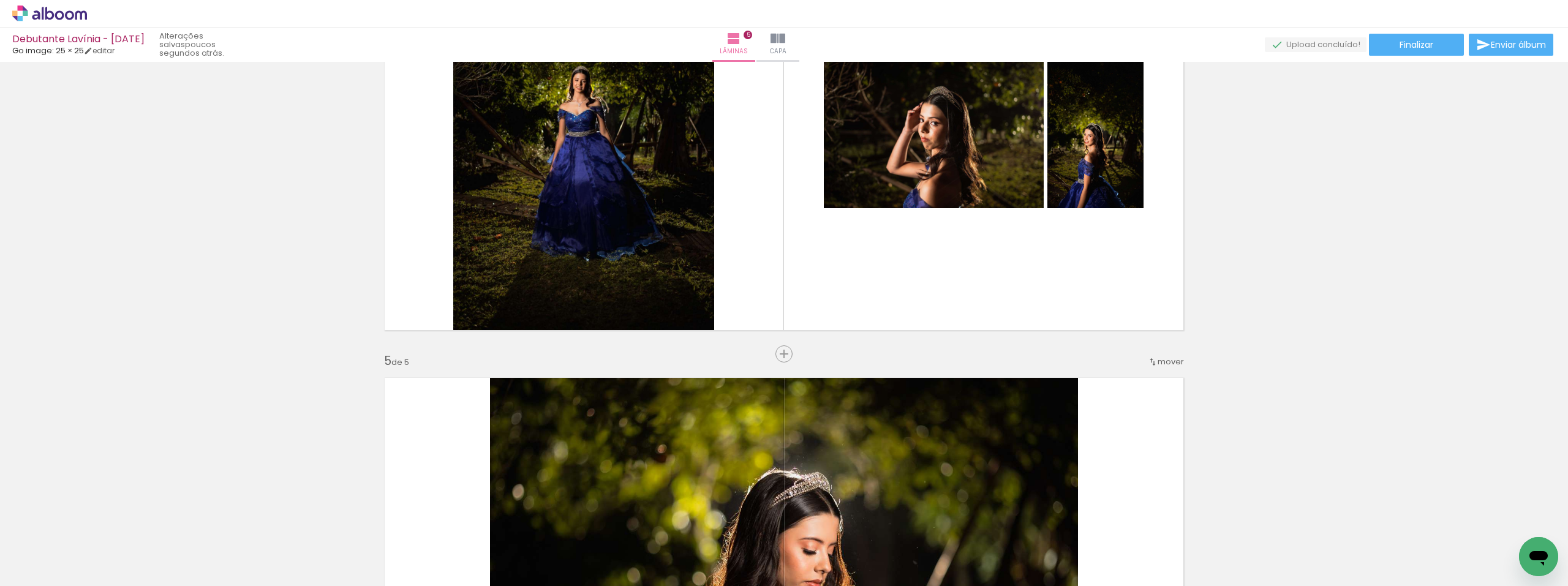
scroll to position [1495, 0]
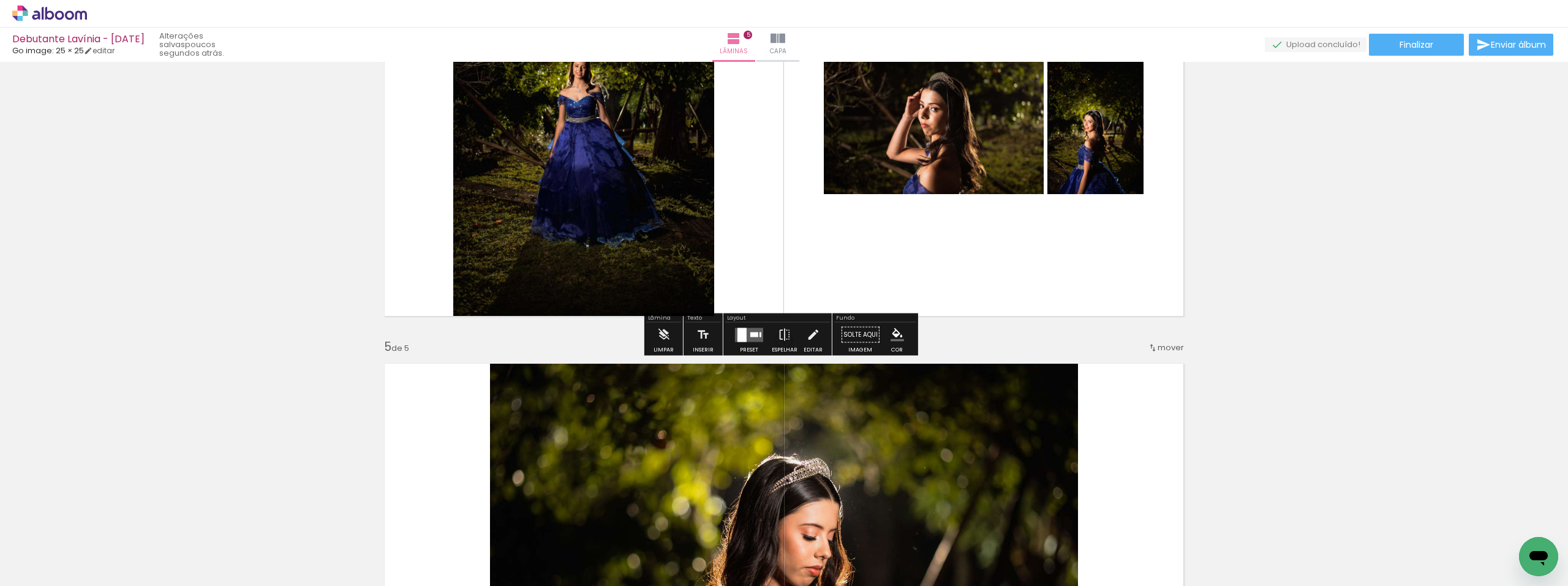
click at [752, 331] on quentale-layouter at bounding box center [748, 334] width 28 height 14
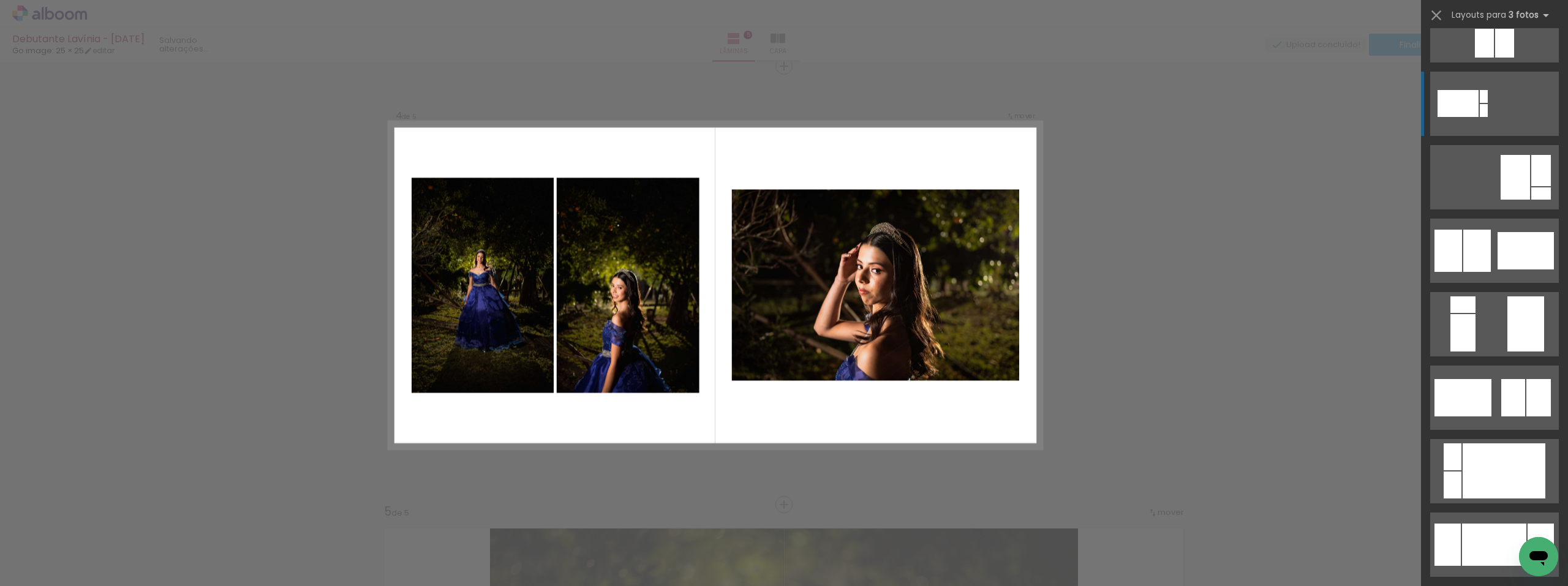
scroll to position [367, 0]
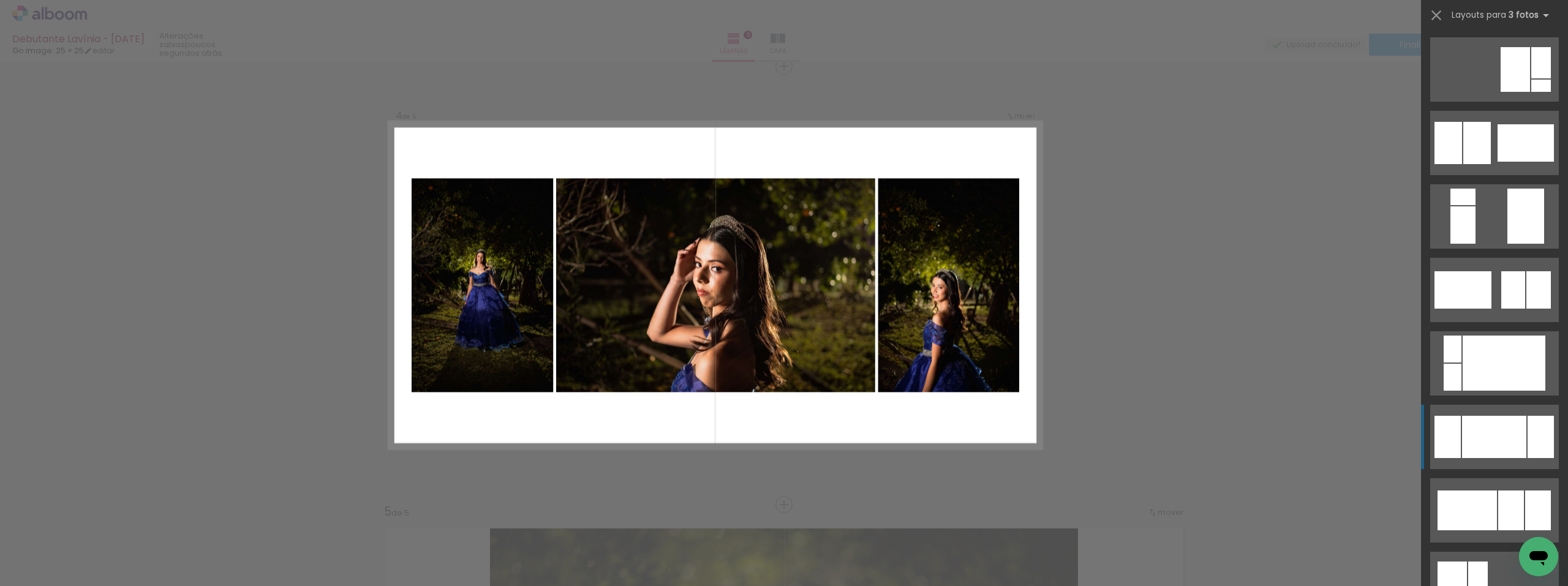
click at [1485, 440] on div at bounding box center [1494, 436] width 65 height 42
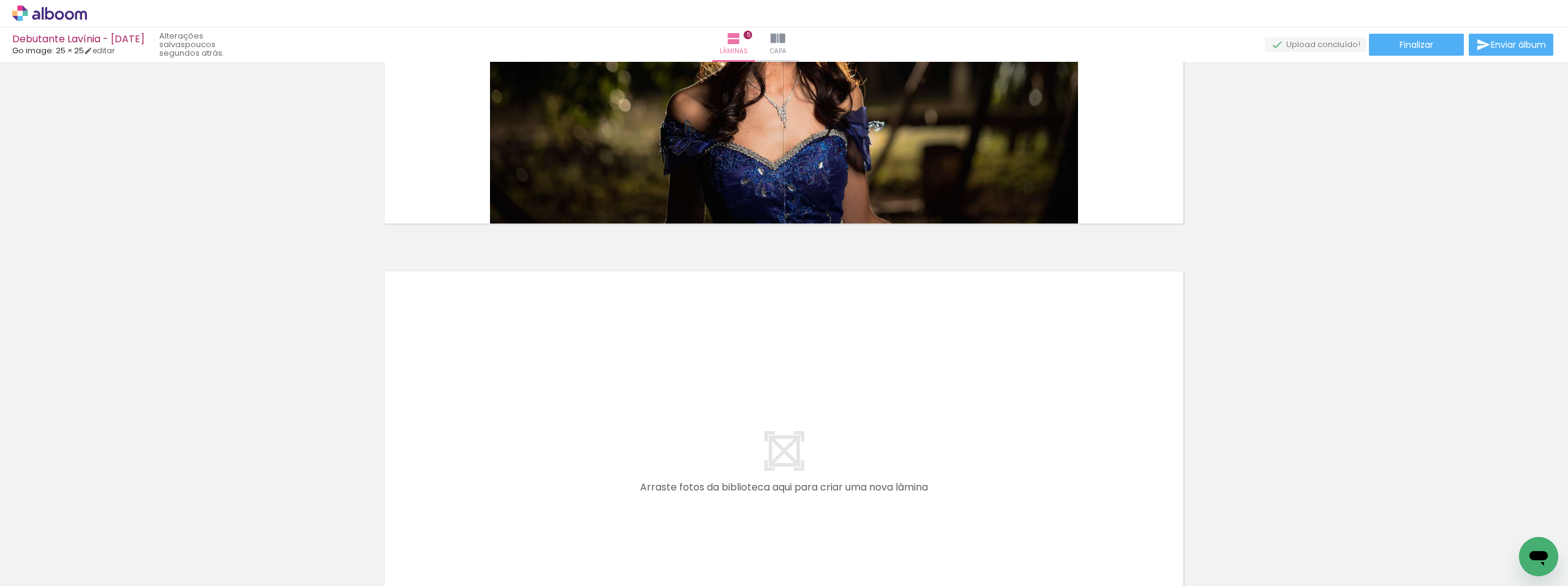
scroll to position [2230, 0]
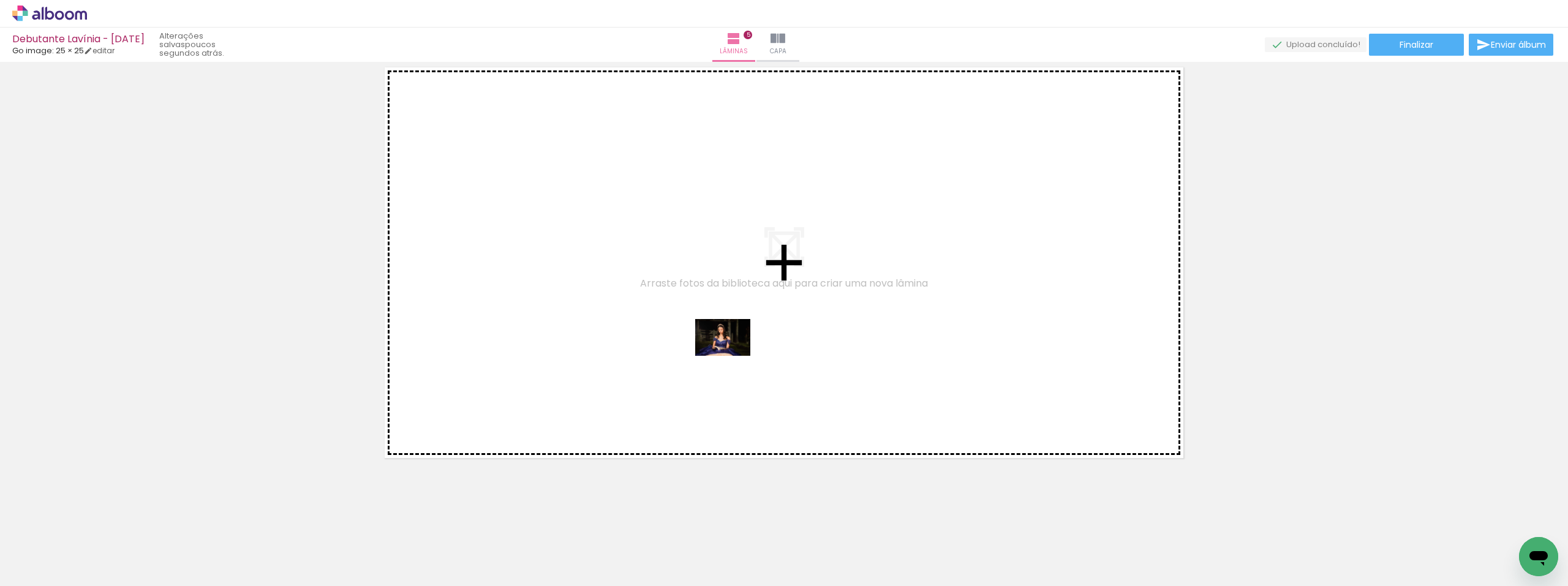
drag, startPoint x: 599, startPoint y: 556, endPoint x: 732, endPoint y: 356, distance: 240.2
click at [732, 356] on quentale-workspace at bounding box center [784, 293] width 1568 height 586
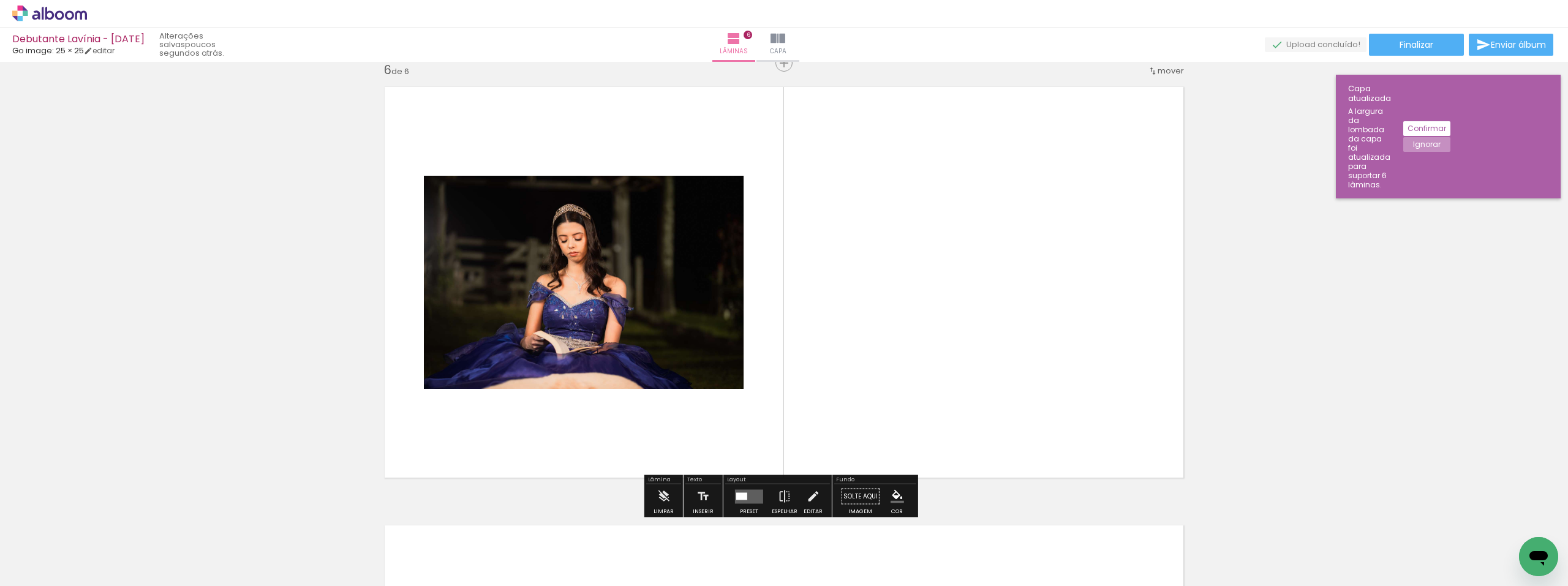
scroll to position [2208, 0]
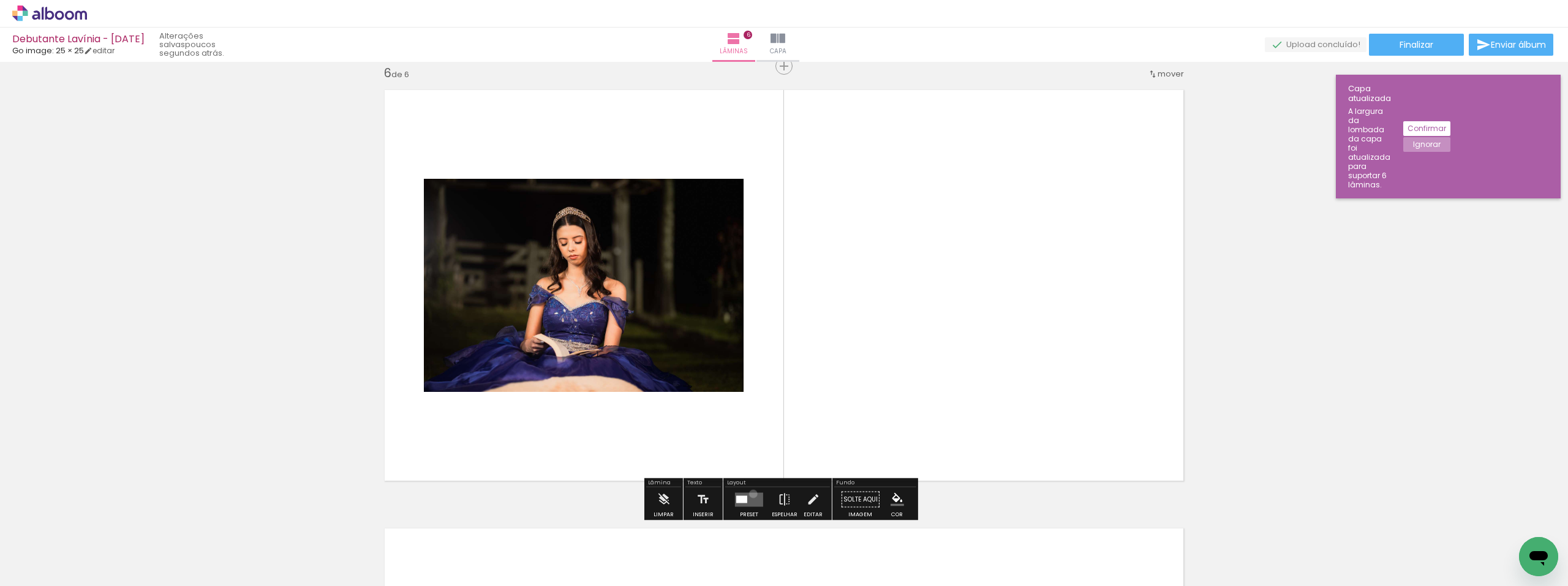
click at [750, 494] on quentale-layouter at bounding box center [748, 499] width 28 height 14
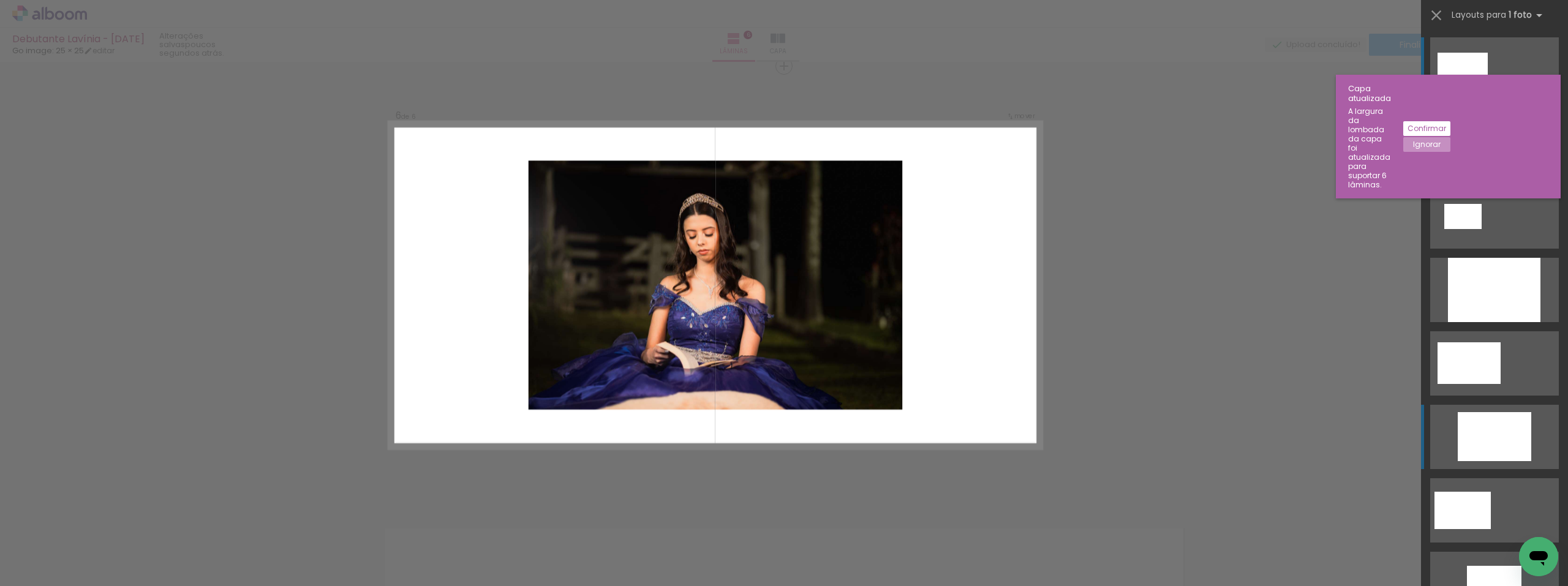
click at [1485, 322] on div at bounding box center [1493, 290] width 92 height 65
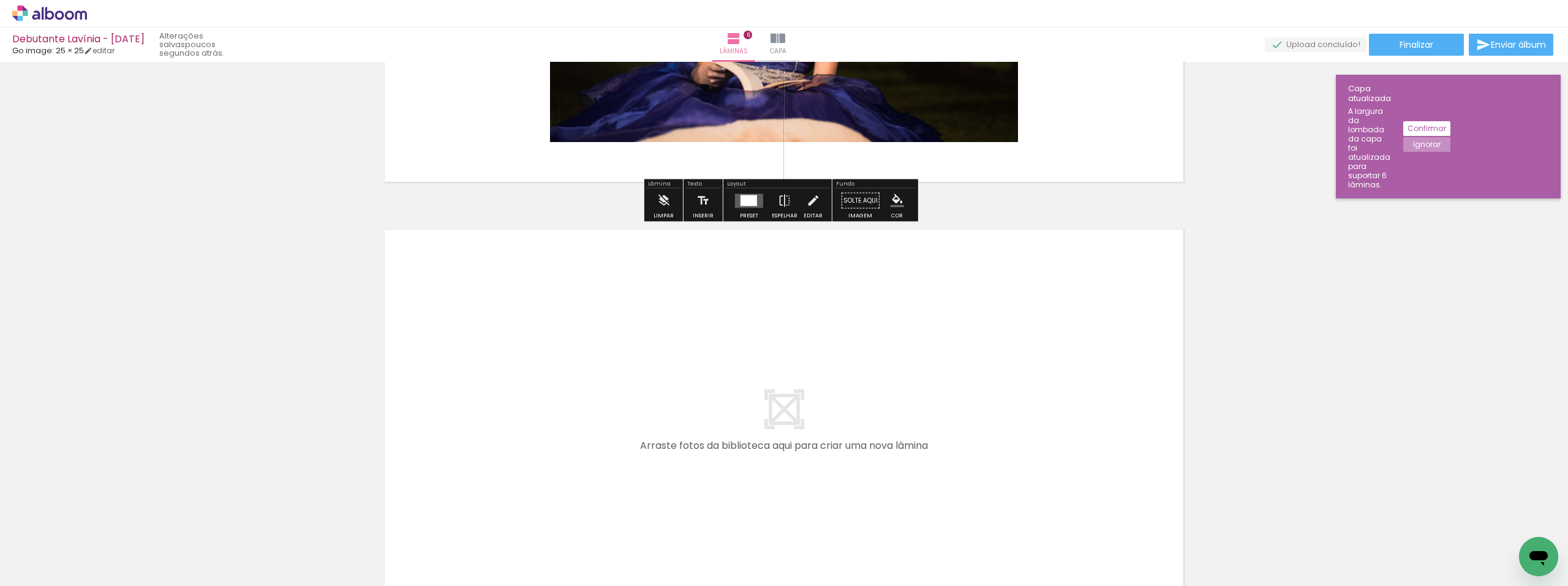
scroll to position [2514, 0]
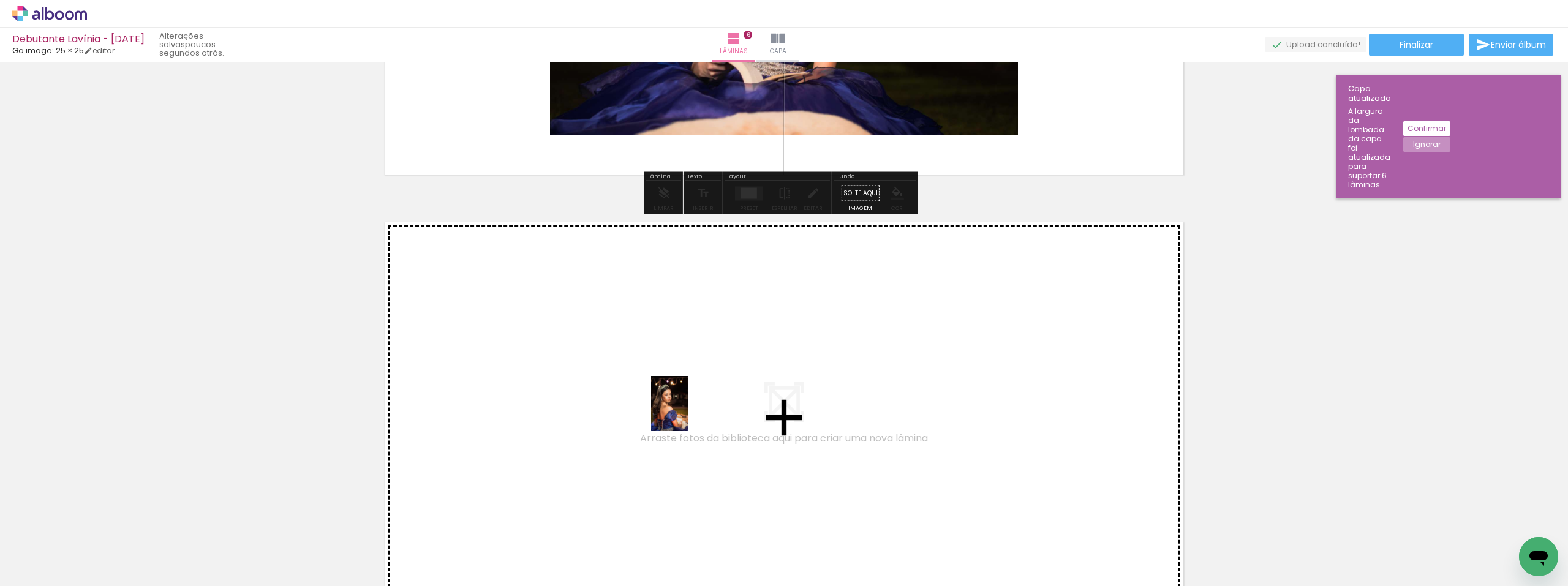
drag, startPoint x: 671, startPoint y: 551, endPoint x: 688, endPoint y: 413, distance: 139.0
click at [688, 413] on quentale-workspace at bounding box center [784, 293] width 1568 height 586
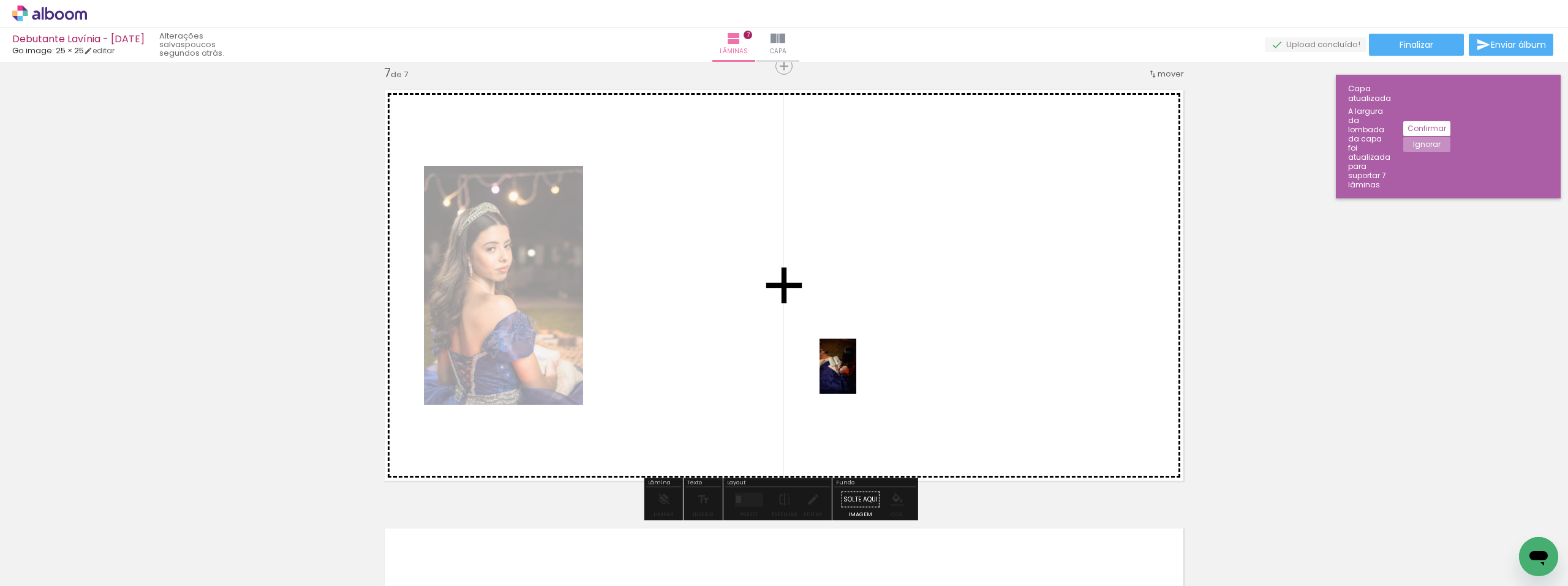
drag, startPoint x: 728, startPoint y: 564, endPoint x: 856, endPoint y: 377, distance: 226.6
click at [856, 376] on quentale-workspace at bounding box center [784, 293] width 1568 height 586
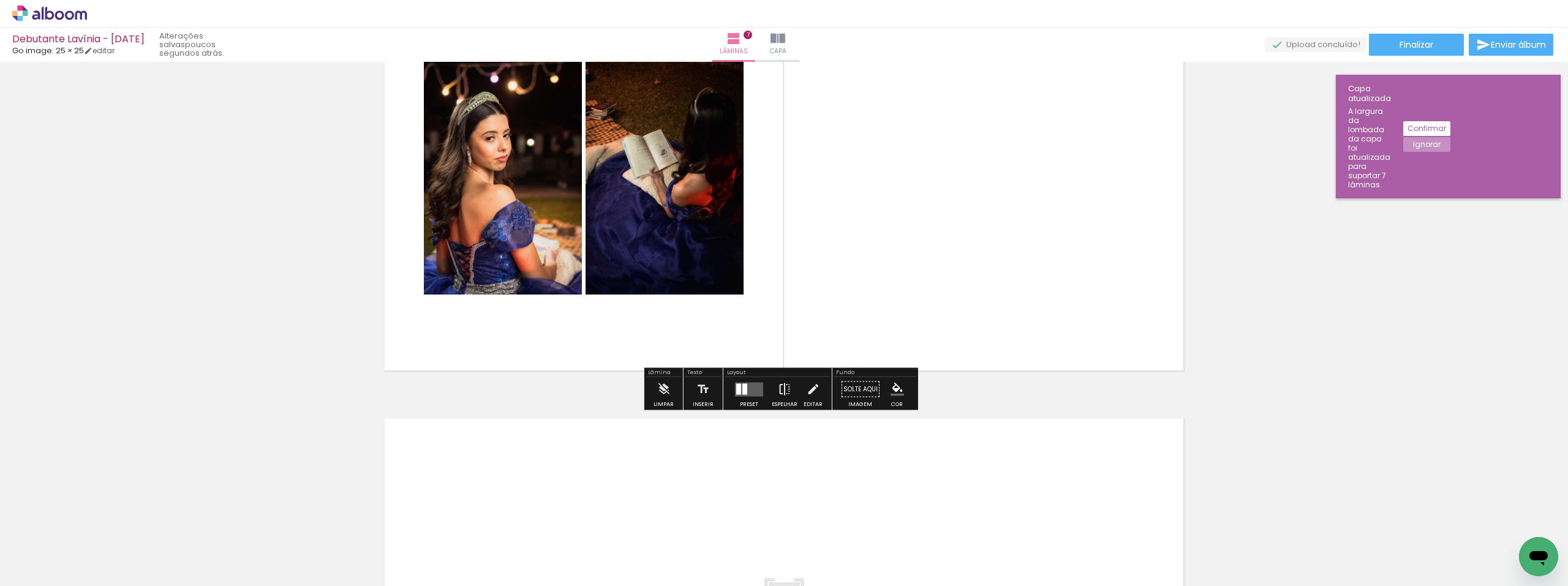
scroll to position [2768, 0]
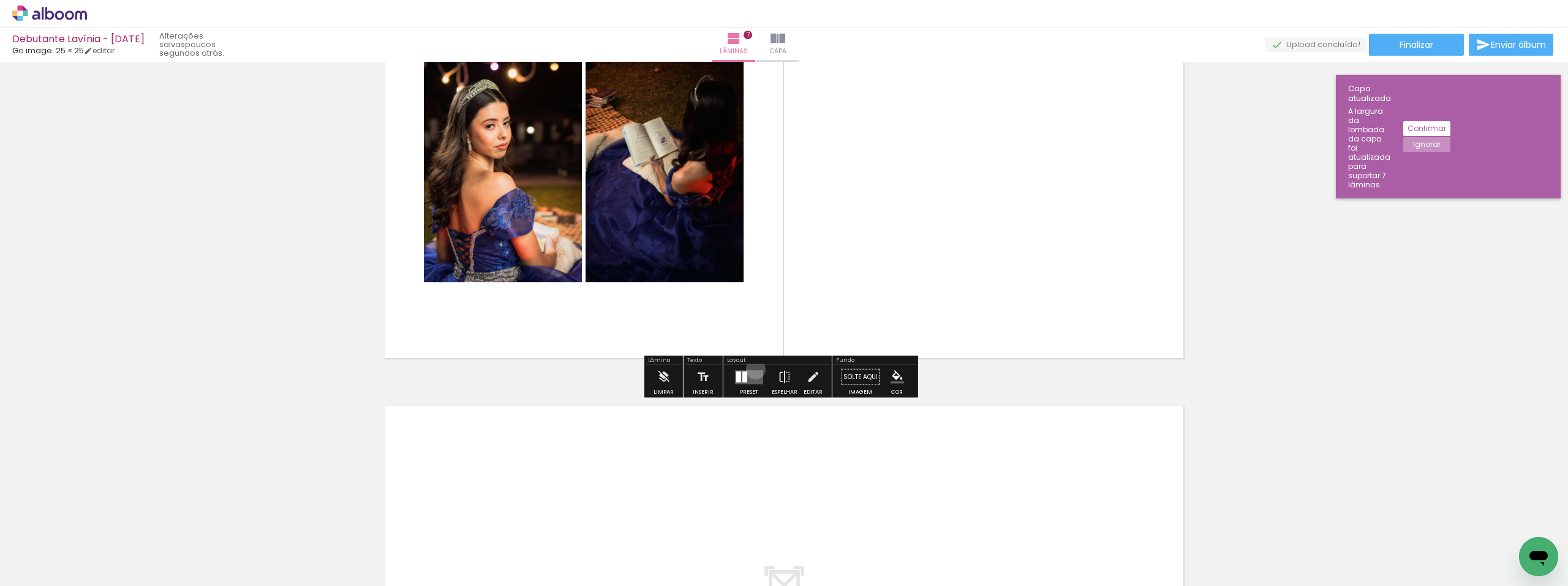
click at [753, 369] on div at bounding box center [749, 377] width 33 height 24
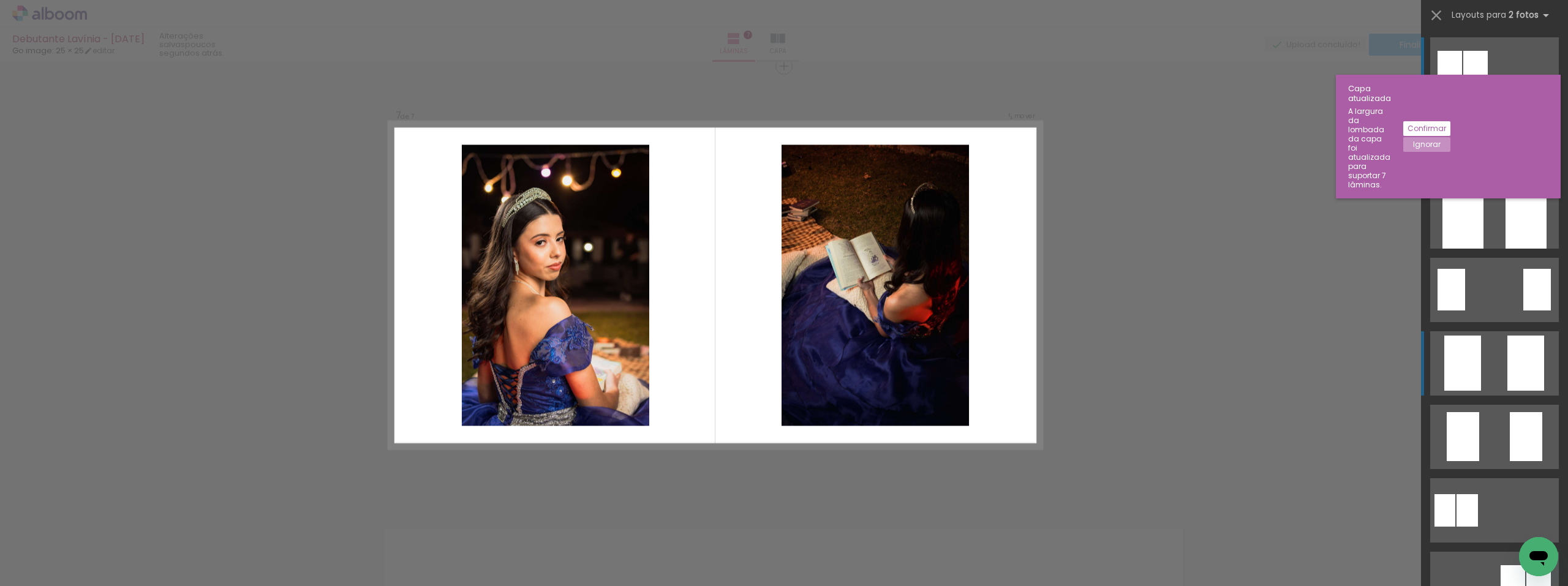
click at [1462, 164] on div at bounding box center [1448, 142] width 28 height 42
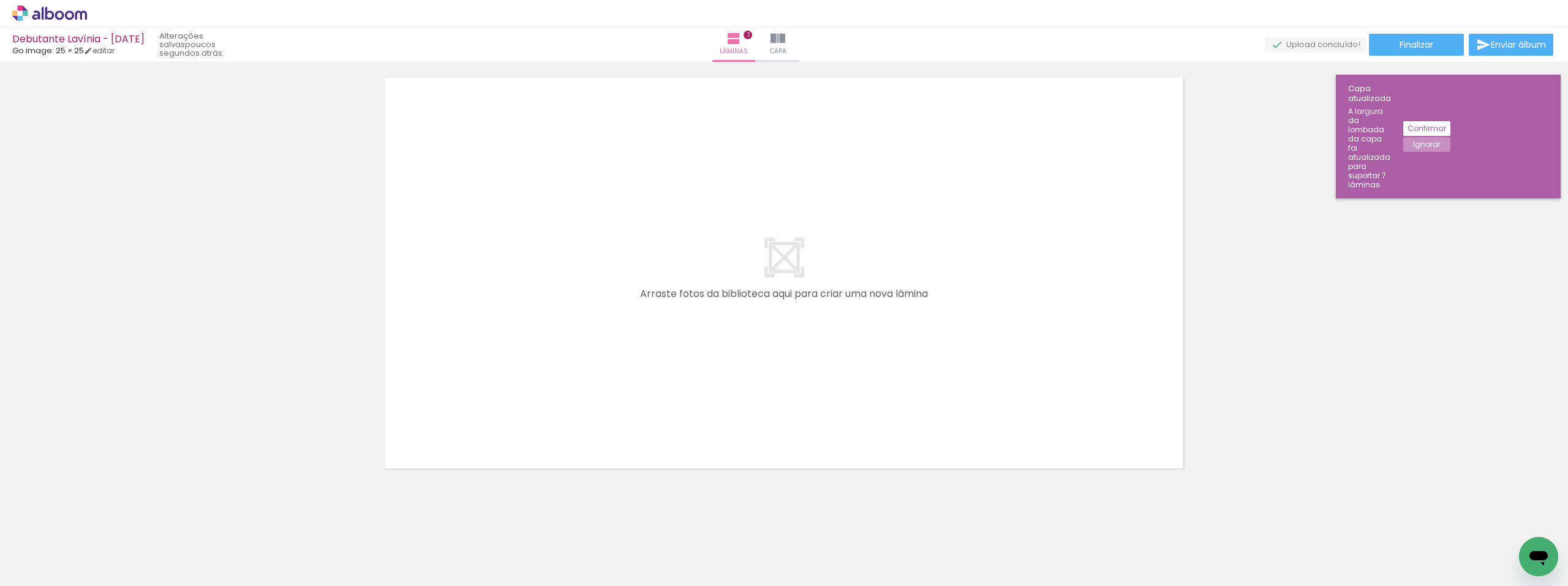
scroll to position [3107, 0]
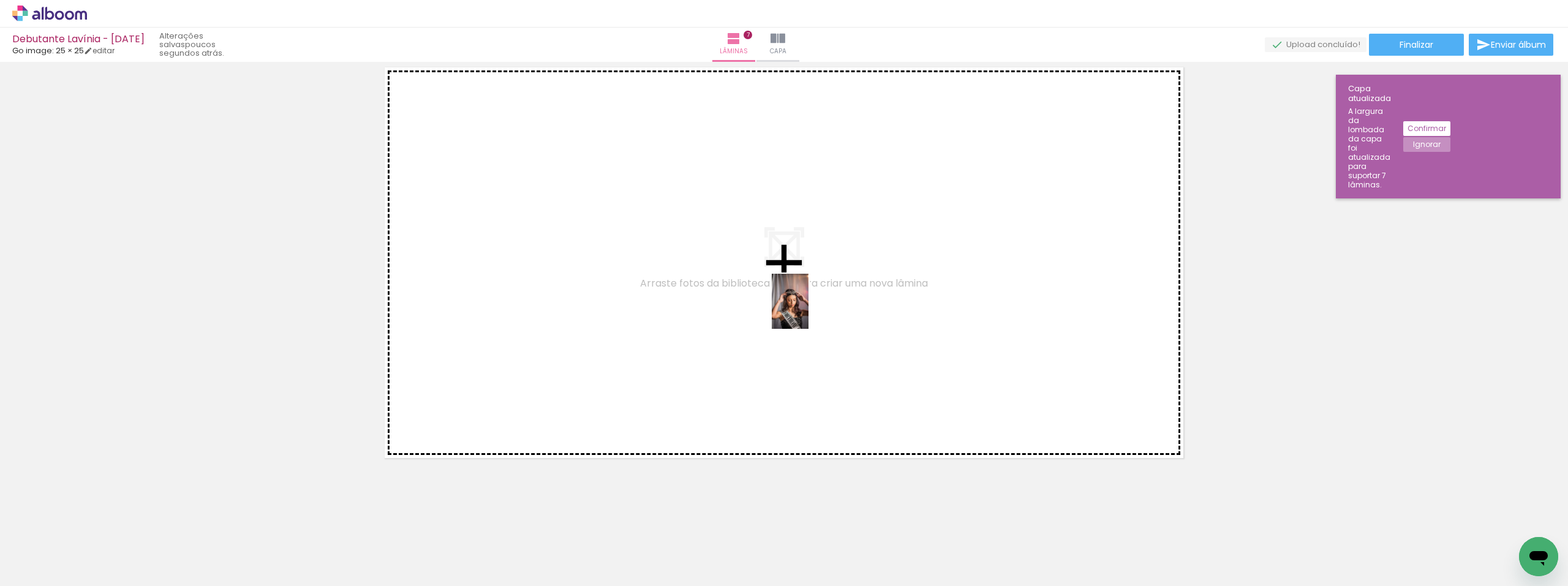
drag, startPoint x: 816, startPoint y: 517, endPoint x: 943, endPoint y: 424, distance: 157.4
click at [809, 311] on quentale-workspace at bounding box center [784, 293] width 1568 height 586
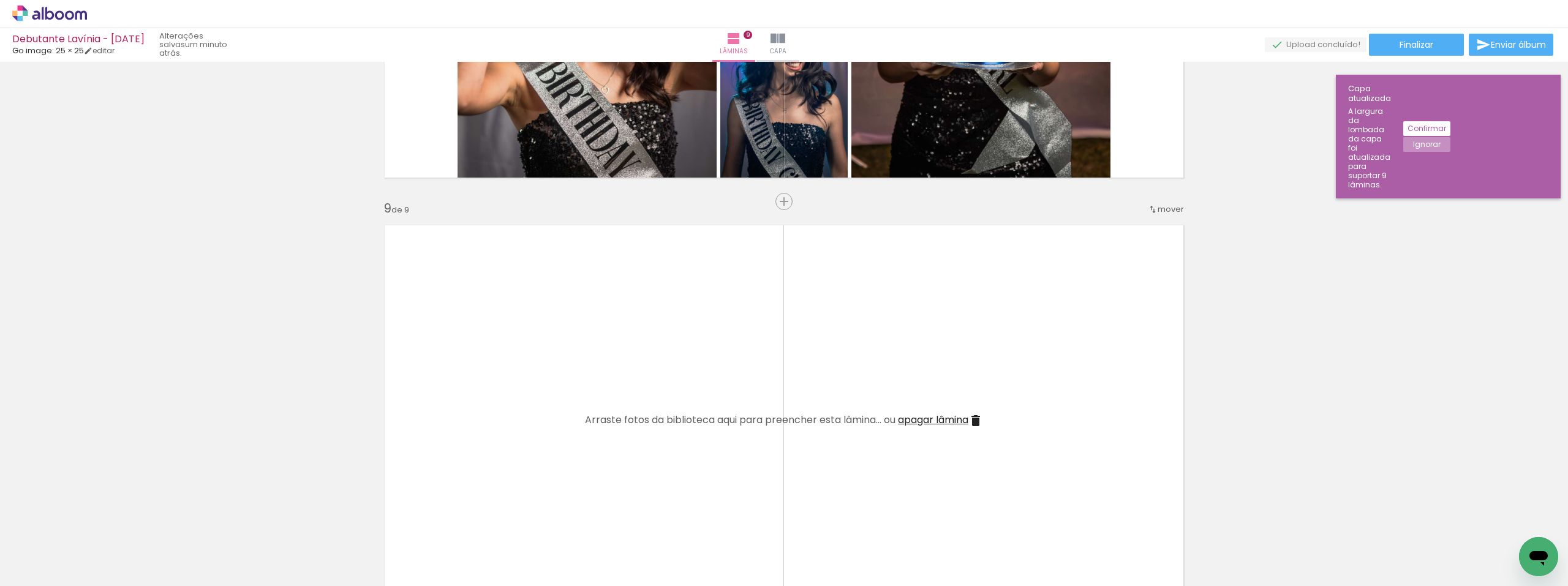
scroll to position [3400, 0]
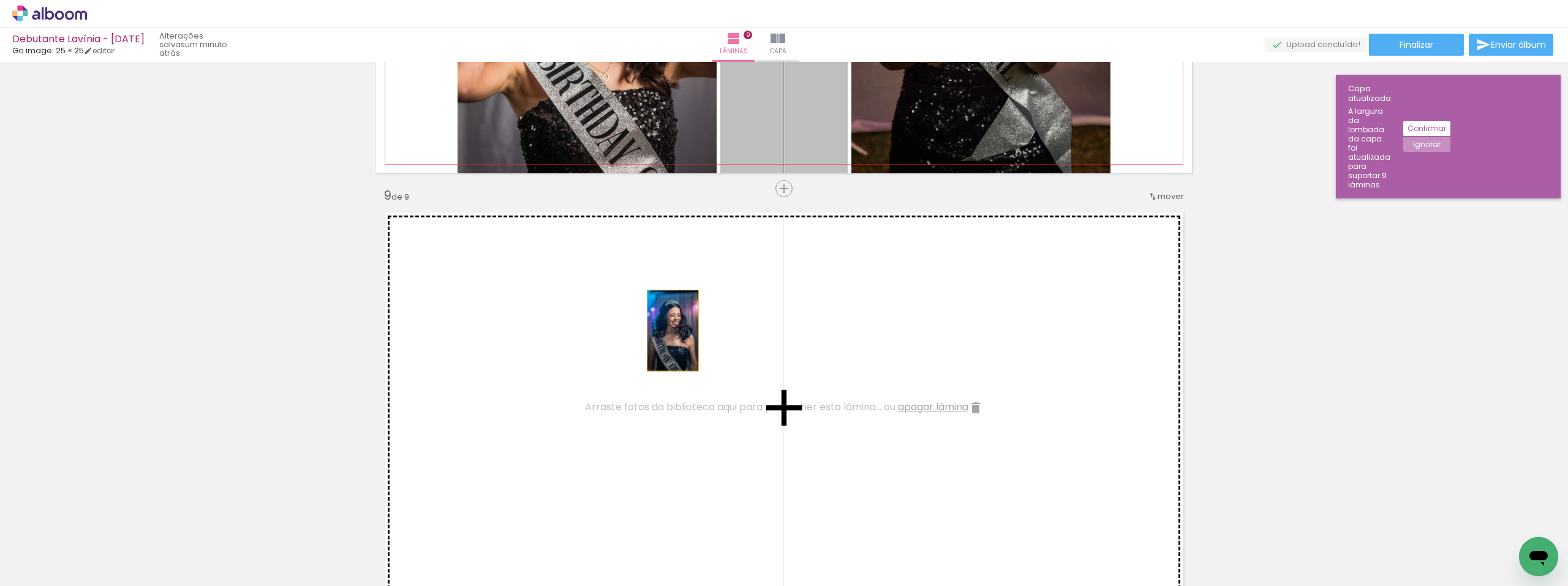
drag, startPoint x: 757, startPoint y: 107, endPoint x: 650, endPoint y: 365, distance: 279.3
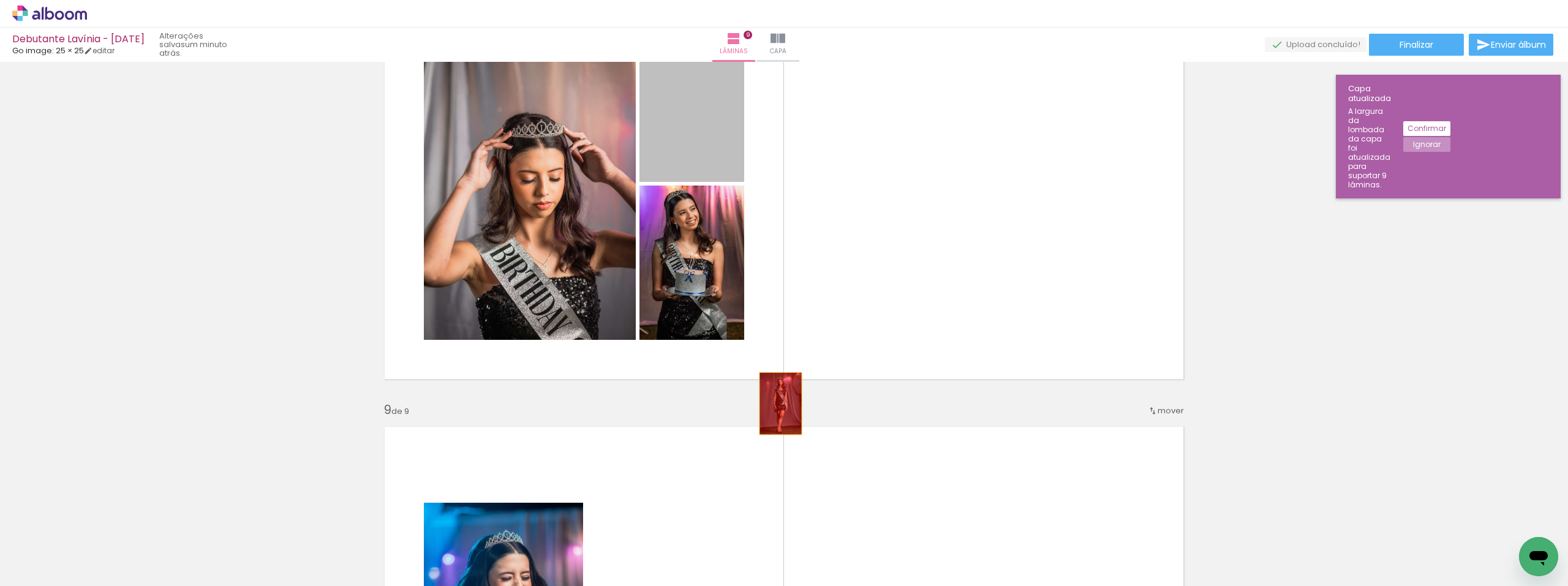
scroll to position [3277, 0]
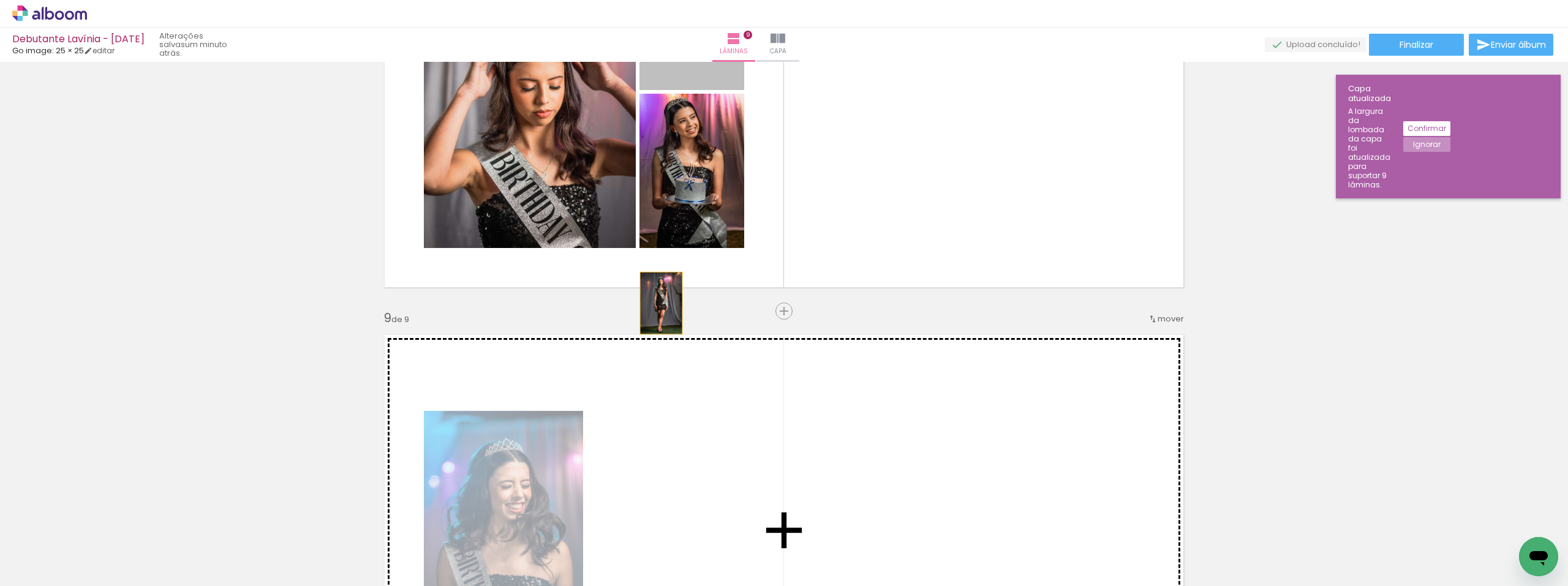
drag, startPoint x: 700, startPoint y: 231, endPoint x: 657, endPoint y: 487, distance: 259.6
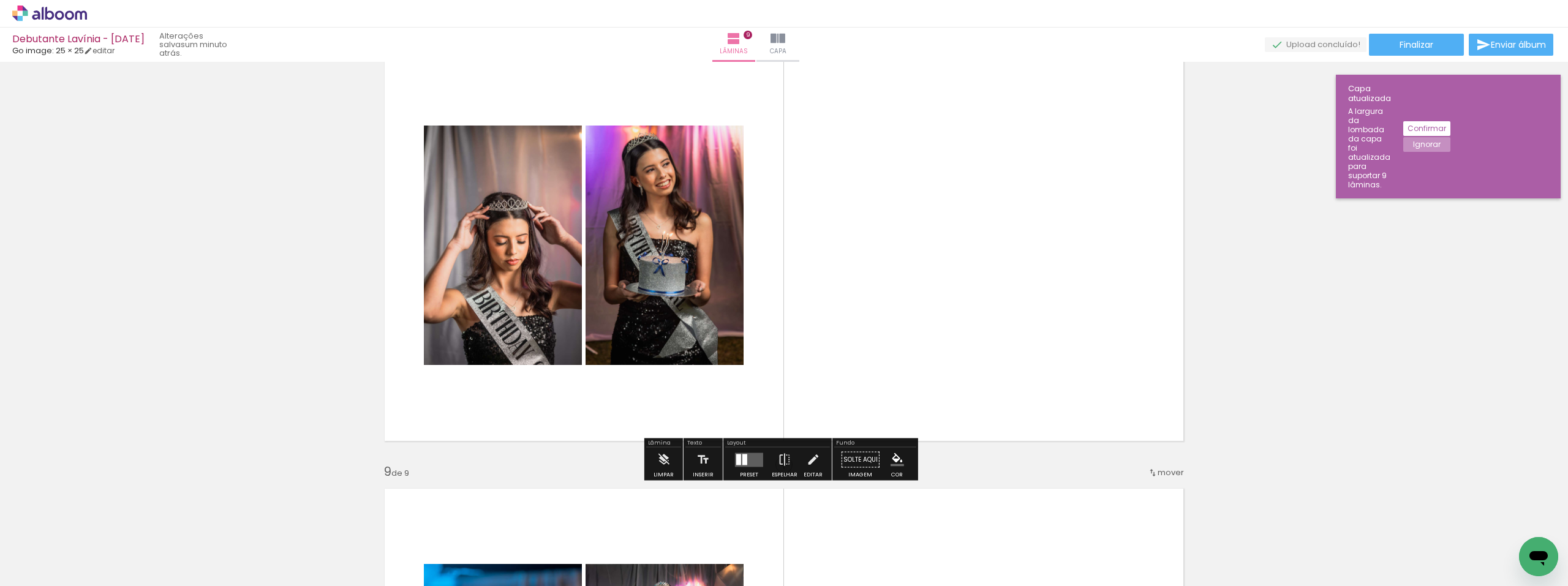
scroll to position [3094, 0]
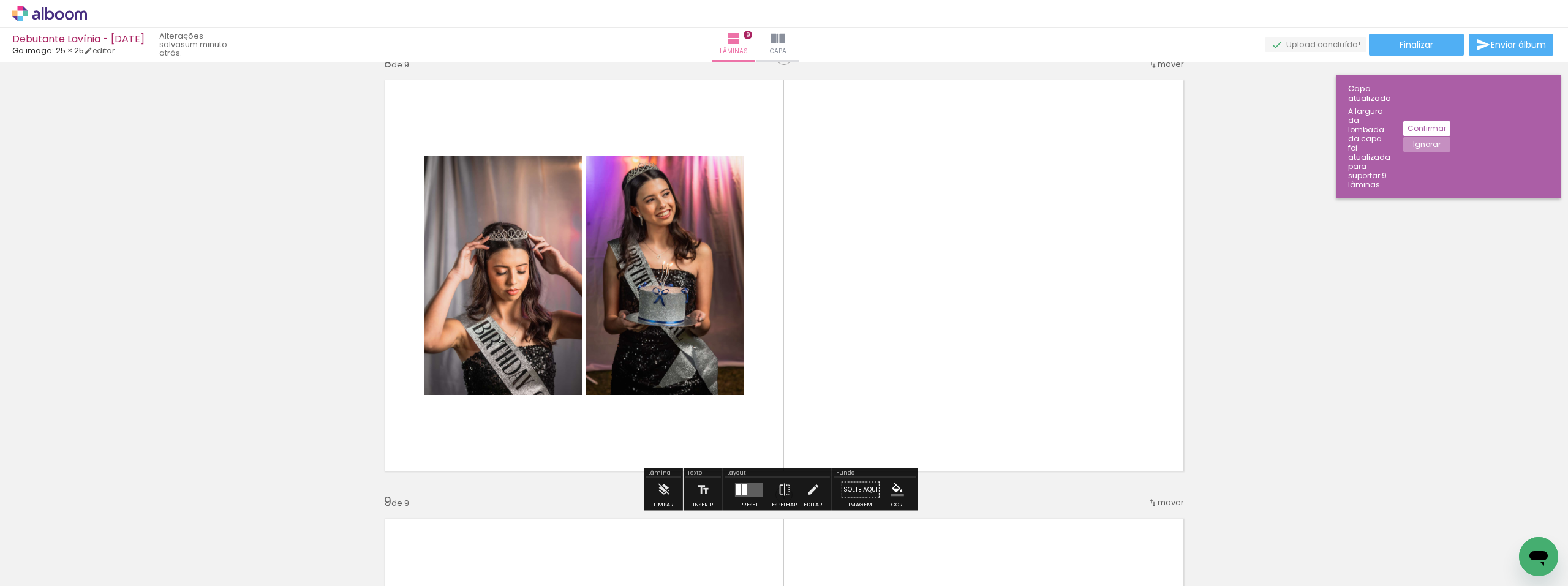
click at [853, 354] on quentale-layouter at bounding box center [784, 275] width 815 height 408
click at [758, 482] on div at bounding box center [749, 489] width 33 height 24
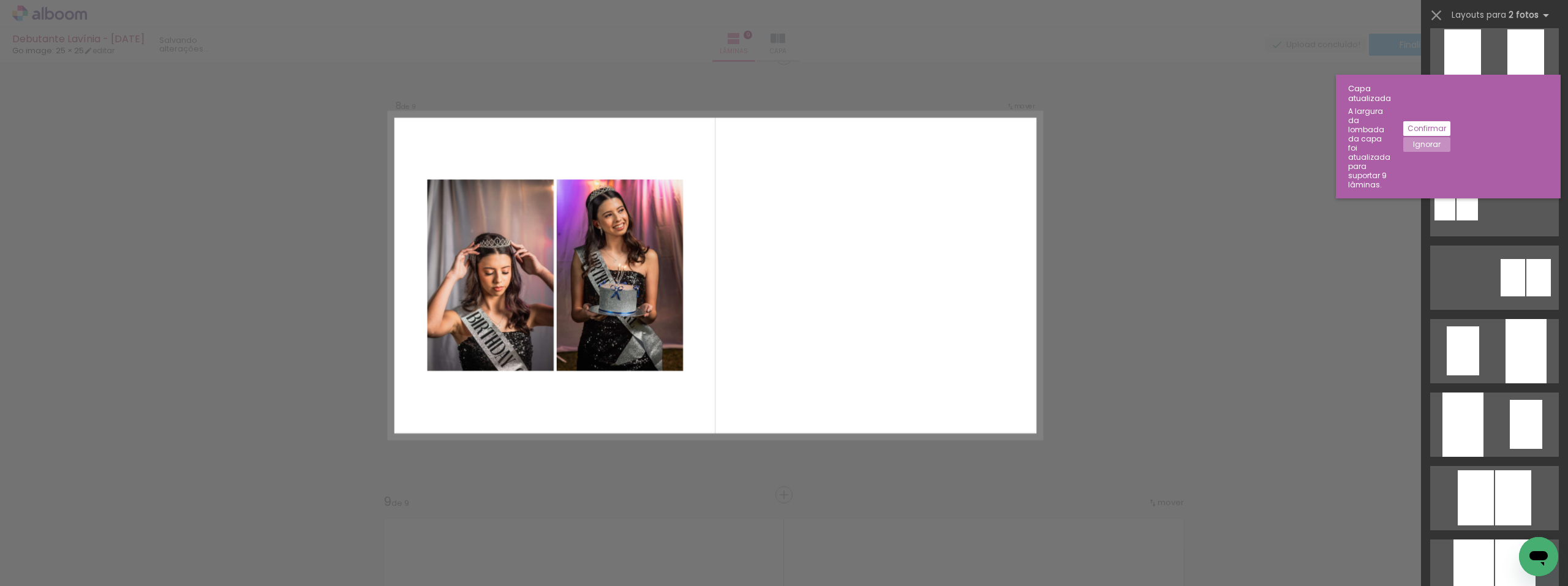
scroll to position [0, 0]
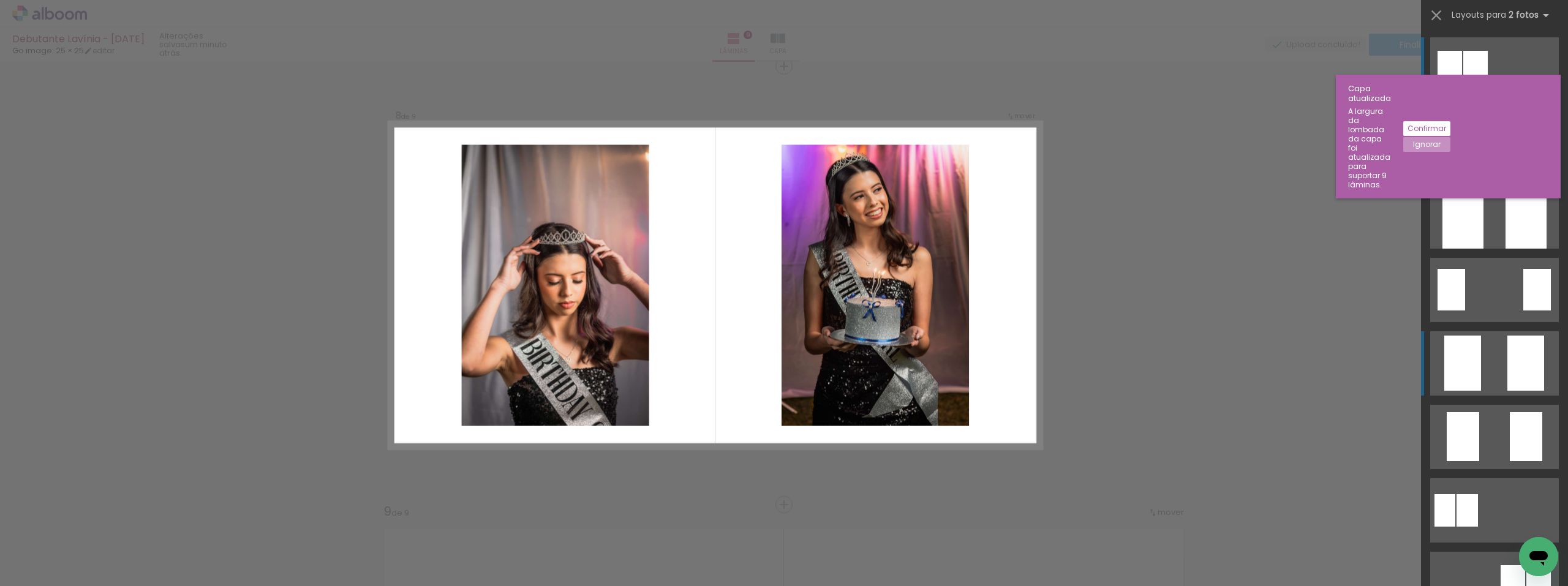
drag, startPoint x: 1467, startPoint y: 386, endPoint x: 1440, endPoint y: 386, distance: 27.0
click at [1462, 164] on div at bounding box center [1448, 142] width 28 height 42
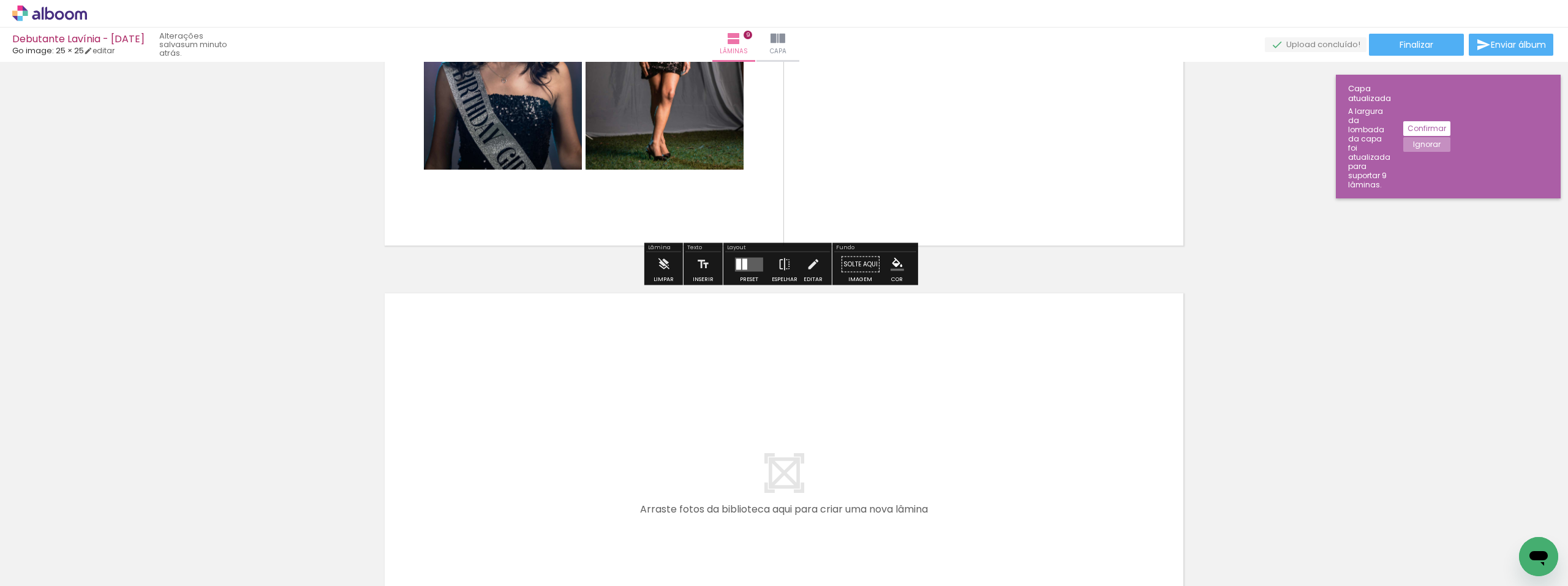
click at [763, 183] on quentale-layouter at bounding box center [784, 50] width 815 height 408
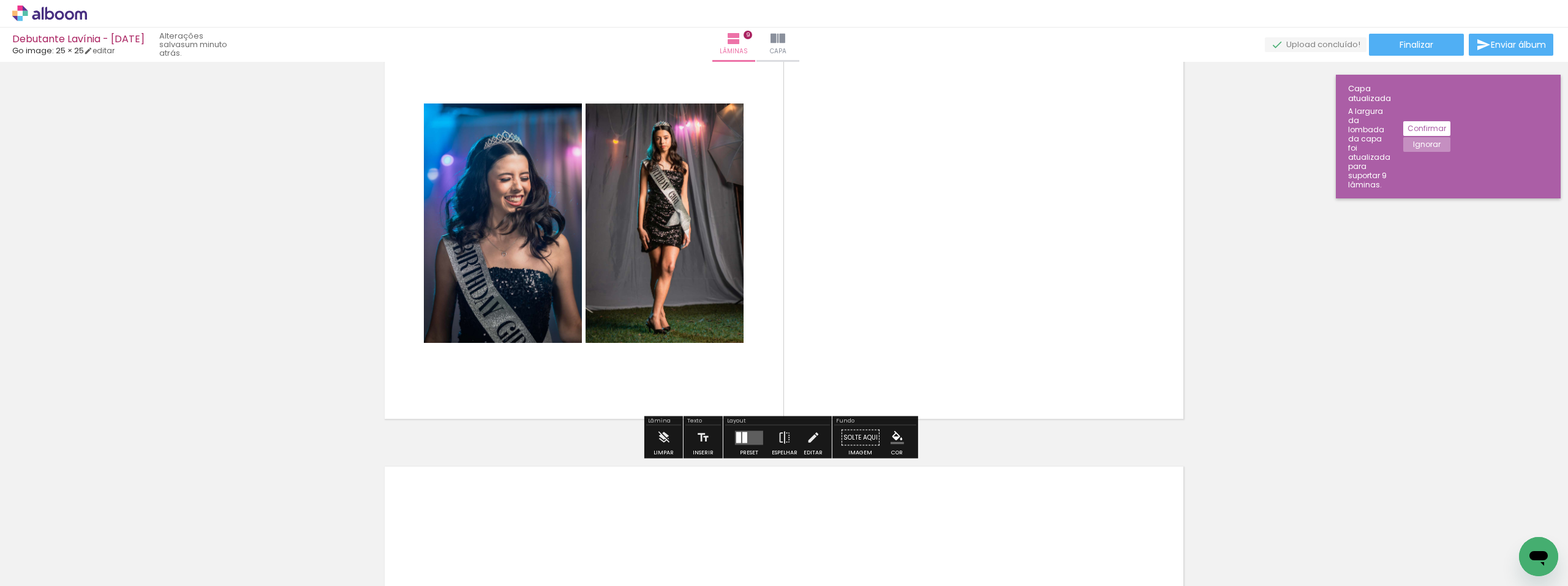
scroll to position [3757, 0]
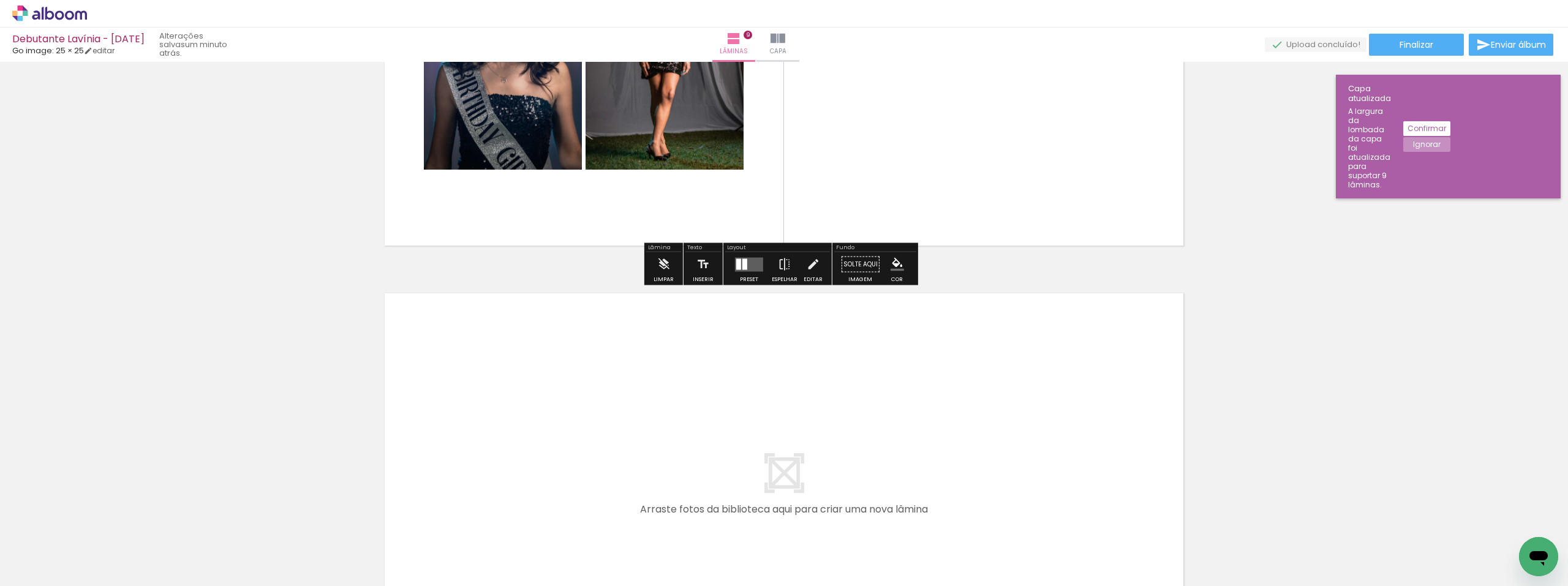
click at [747, 267] on quentale-layouter at bounding box center [748, 264] width 28 height 14
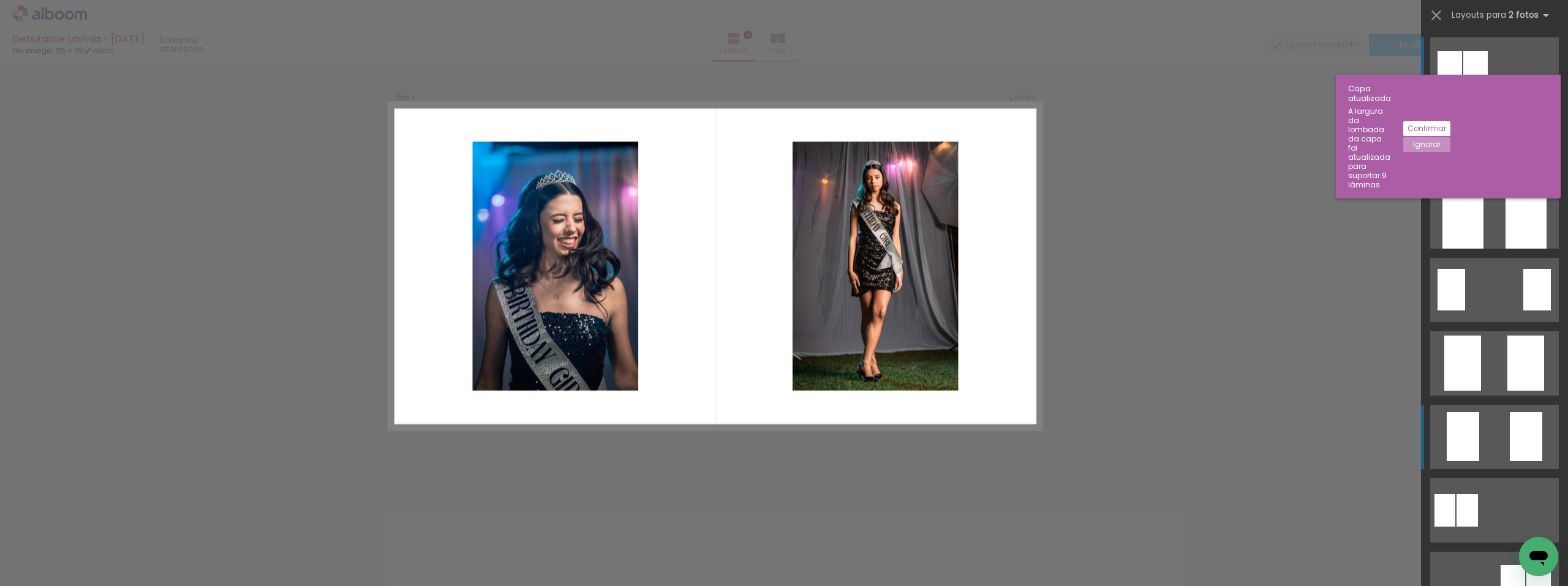
scroll to position [3522, 0]
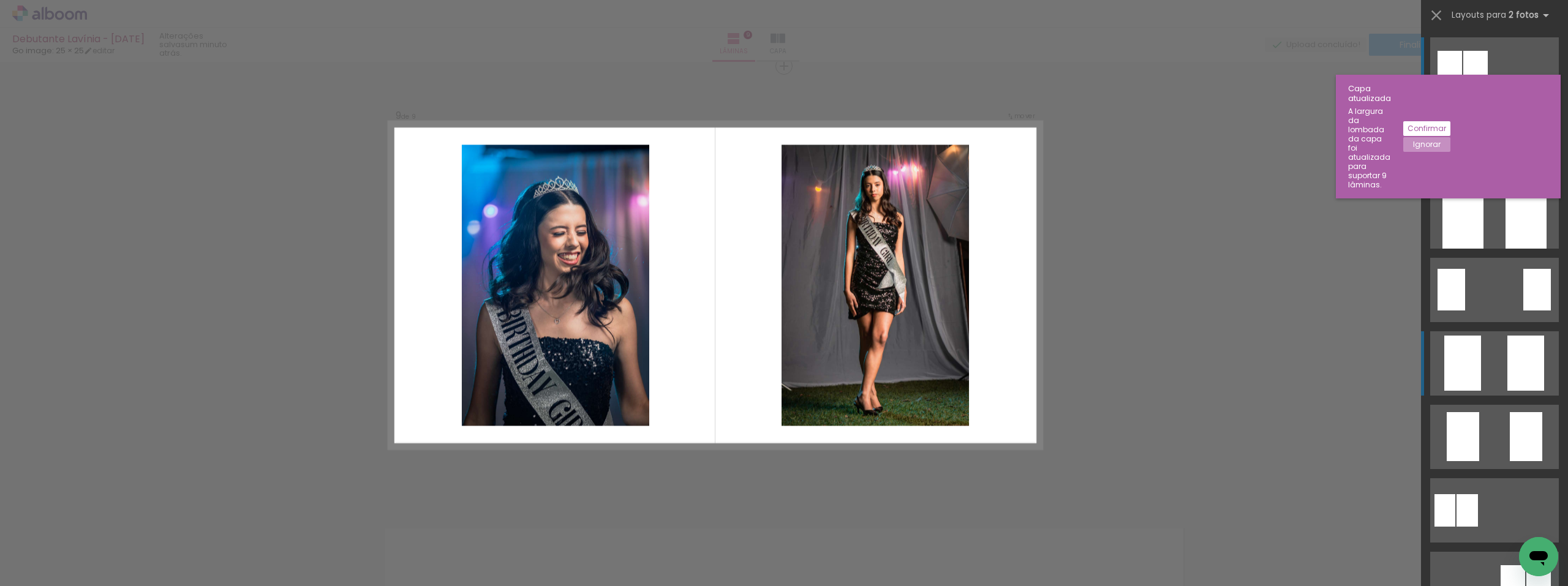
click at [1490, 164] on div at bounding box center [1477, 142] width 28 height 42
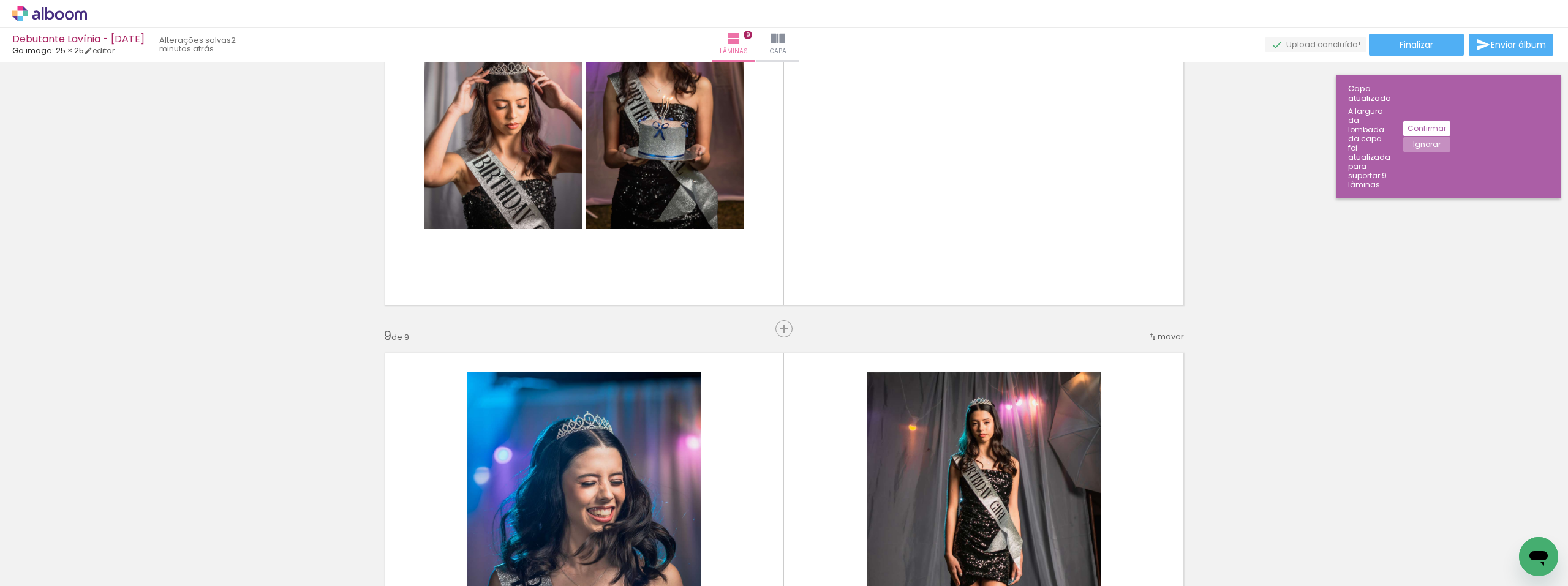
scroll to position [3216, 0]
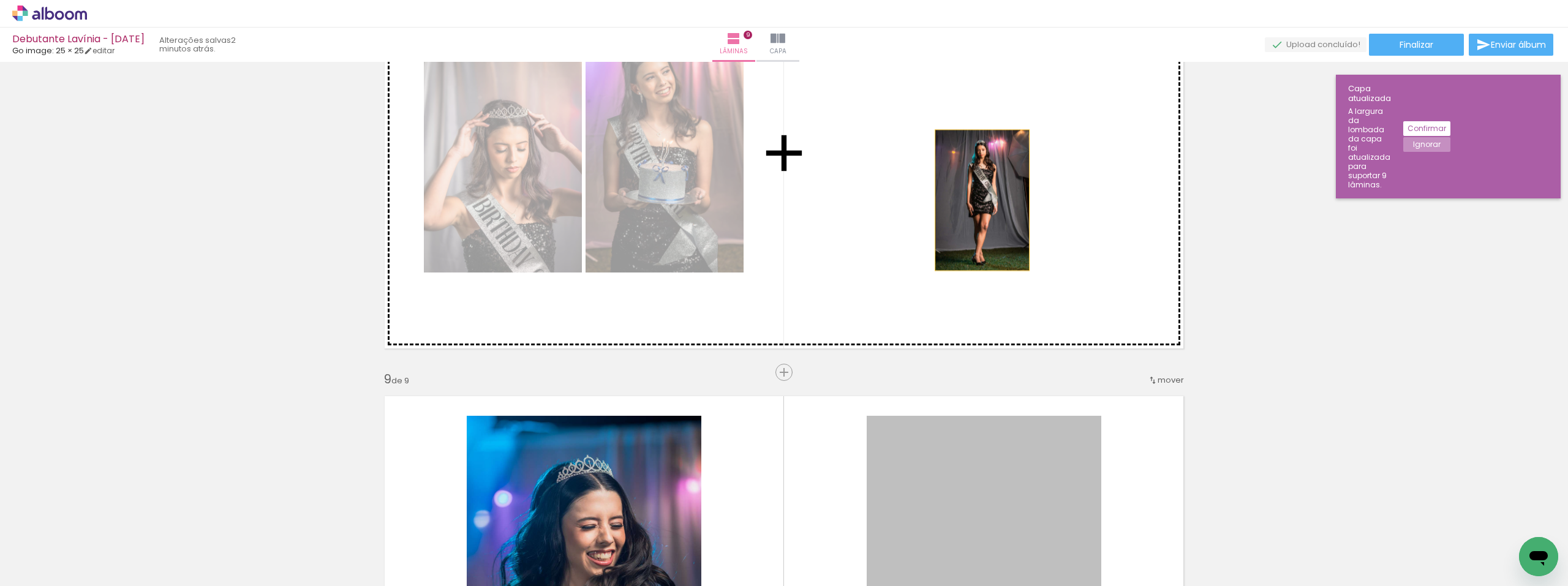
drag, startPoint x: 985, startPoint y: 445, endPoint x: 778, endPoint y: 277, distance: 266.6
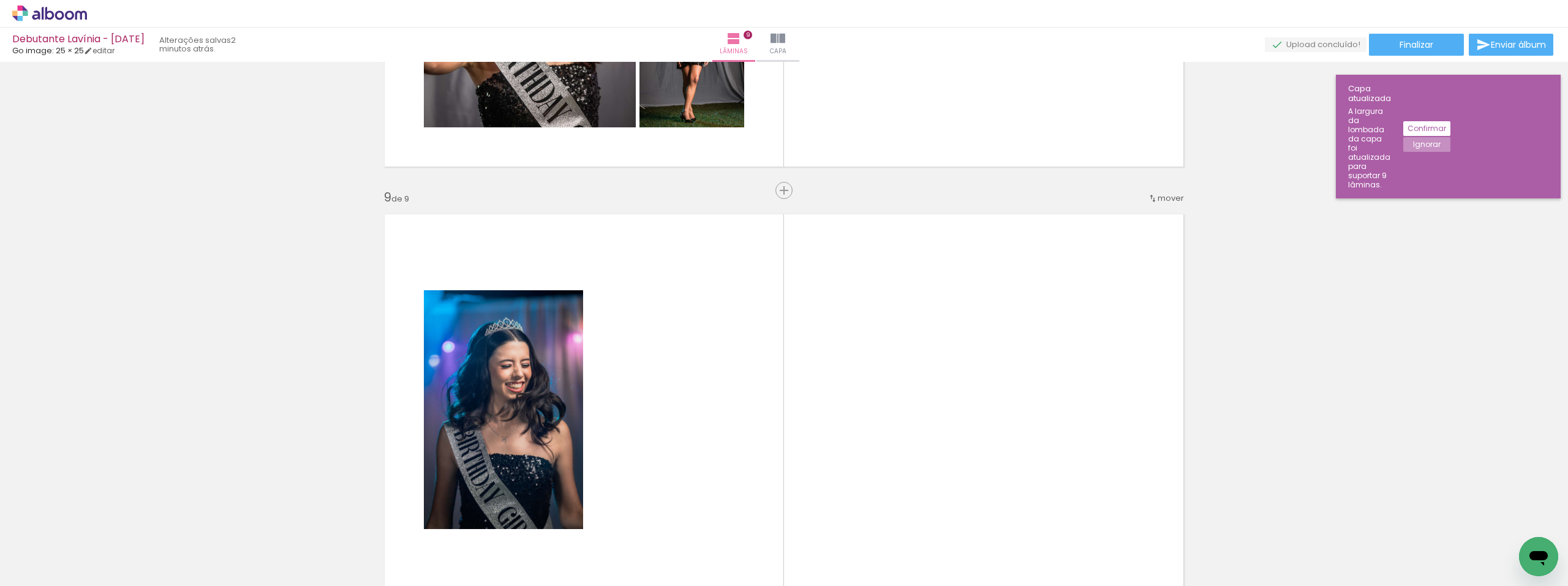
scroll to position [3400, 0]
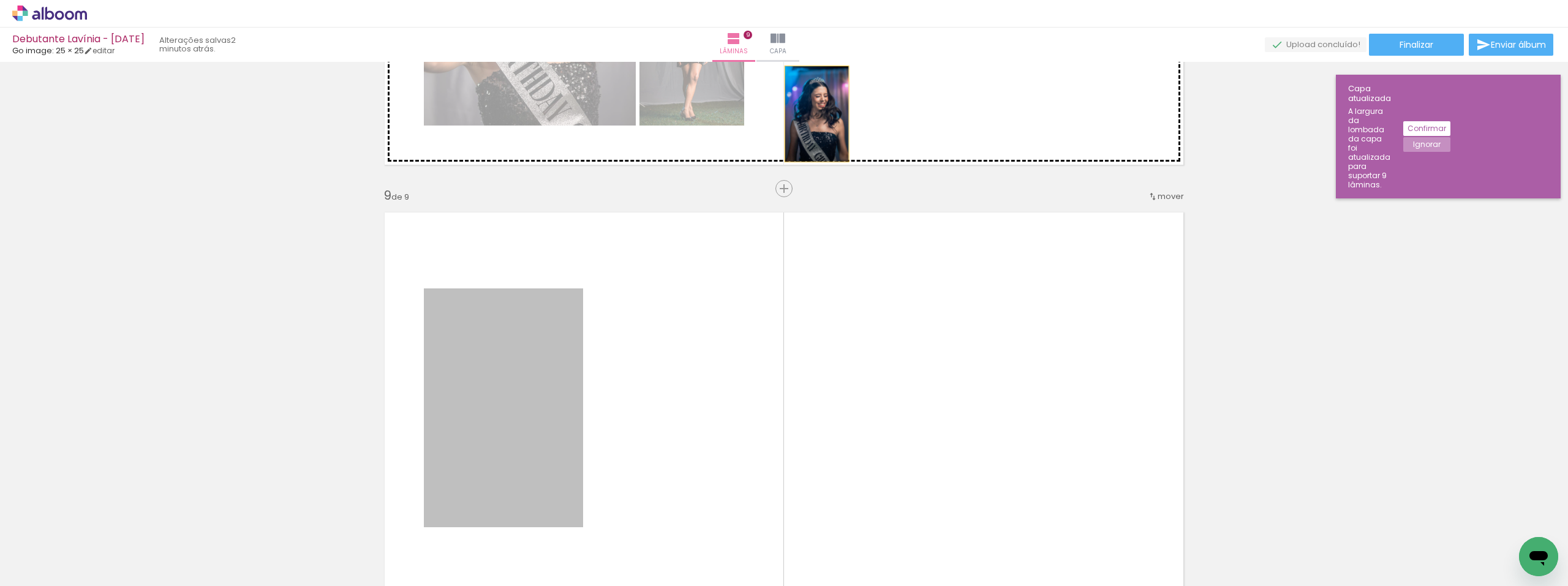
drag, startPoint x: 534, startPoint y: 375, endPoint x: 857, endPoint y: 85, distance: 434.1
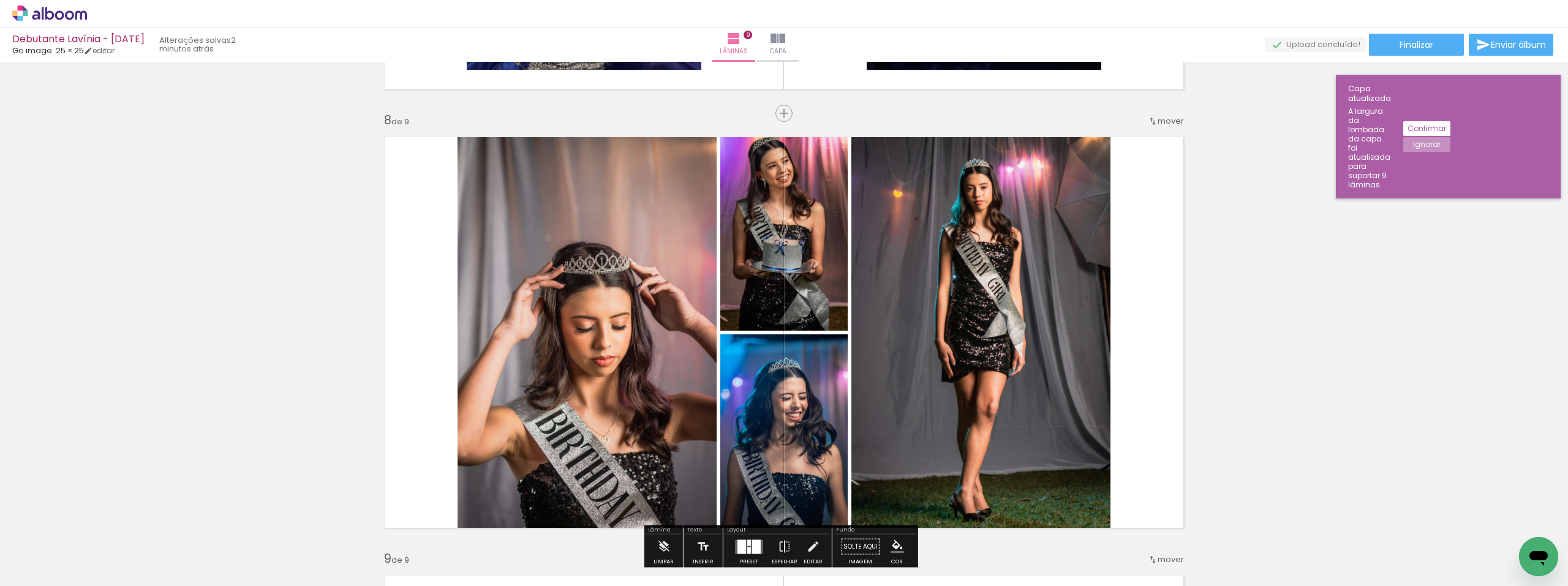
scroll to position [3033, 0]
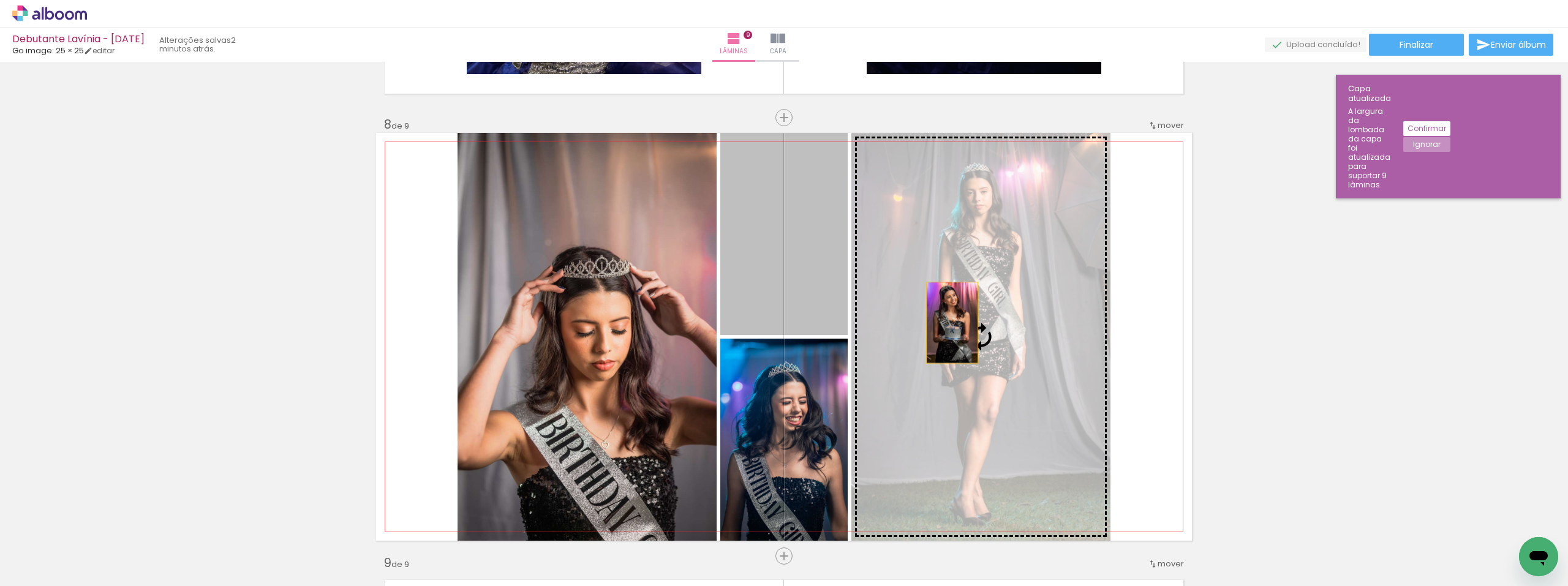
drag, startPoint x: 786, startPoint y: 244, endPoint x: 948, endPoint y: 323, distance: 180.2
click at [0, 0] on slot at bounding box center [0, 0] width 0 height 0
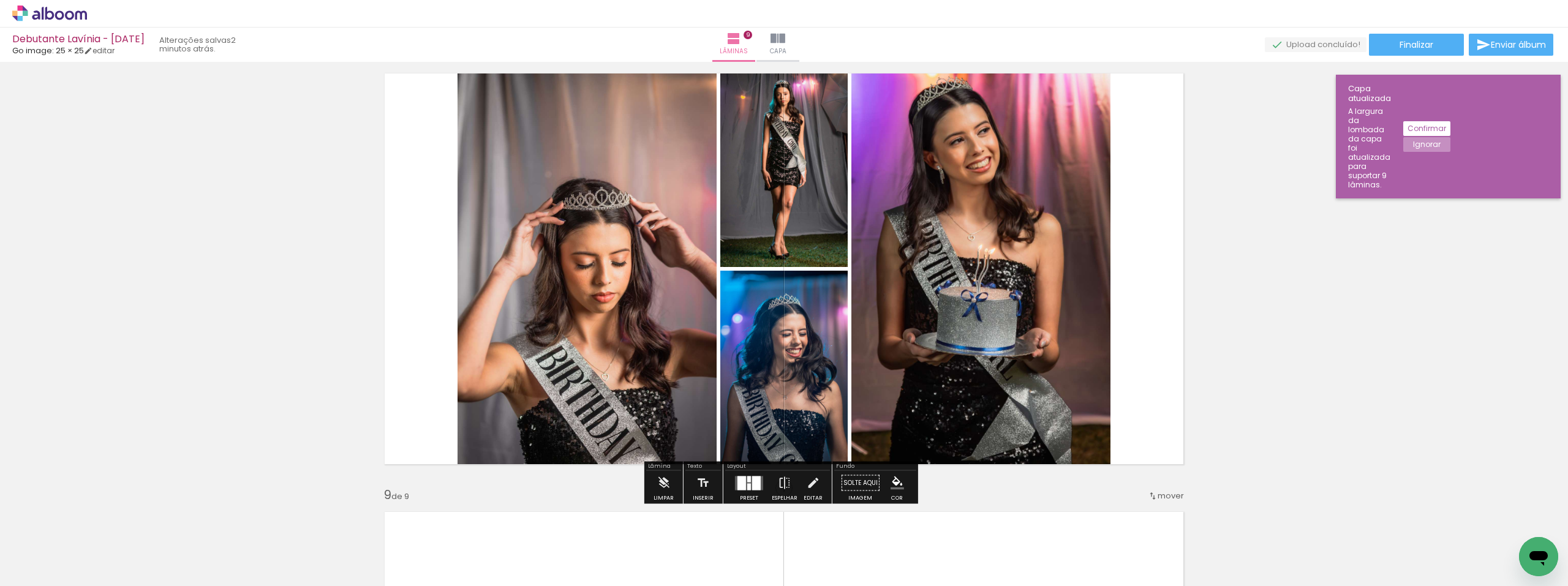
scroll to position [3094, 0]
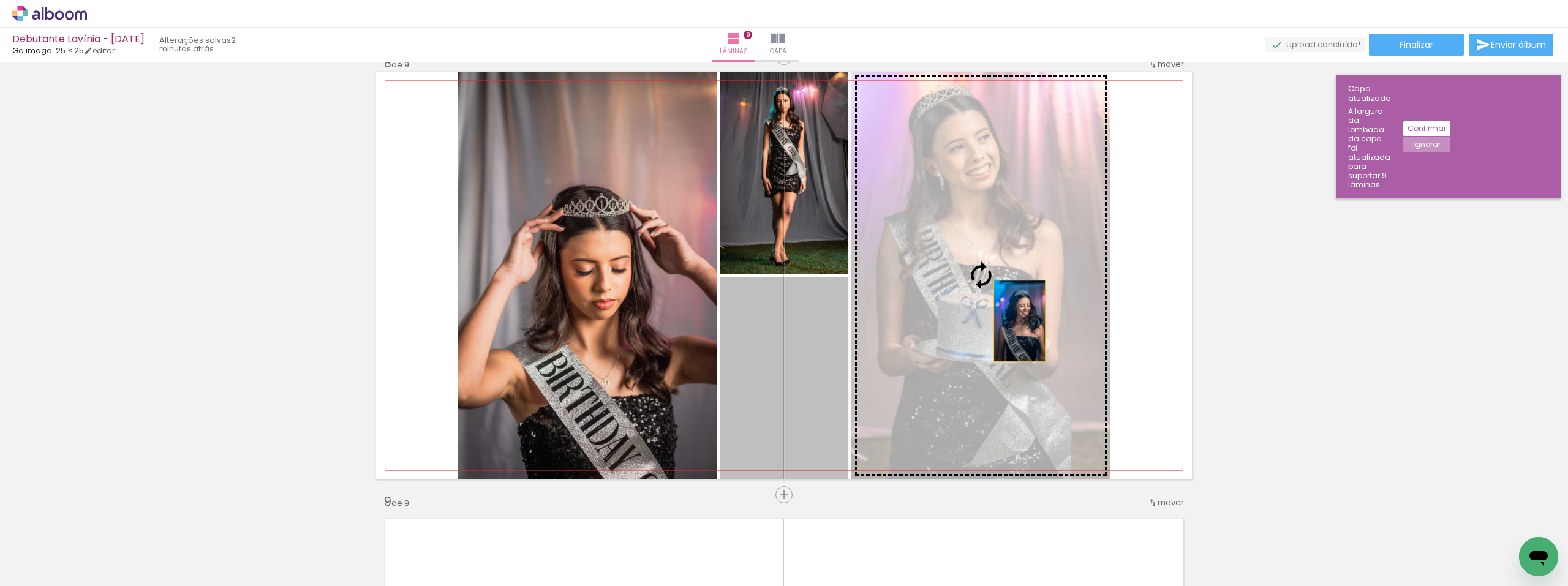
drag, startPoint x: 775, startPoint y: 414, endPoint x: 1029, endPoint y: 309, distance: 274.8
click at [0, 0] on slot at bounding box center [0, 0] width 0 height 0
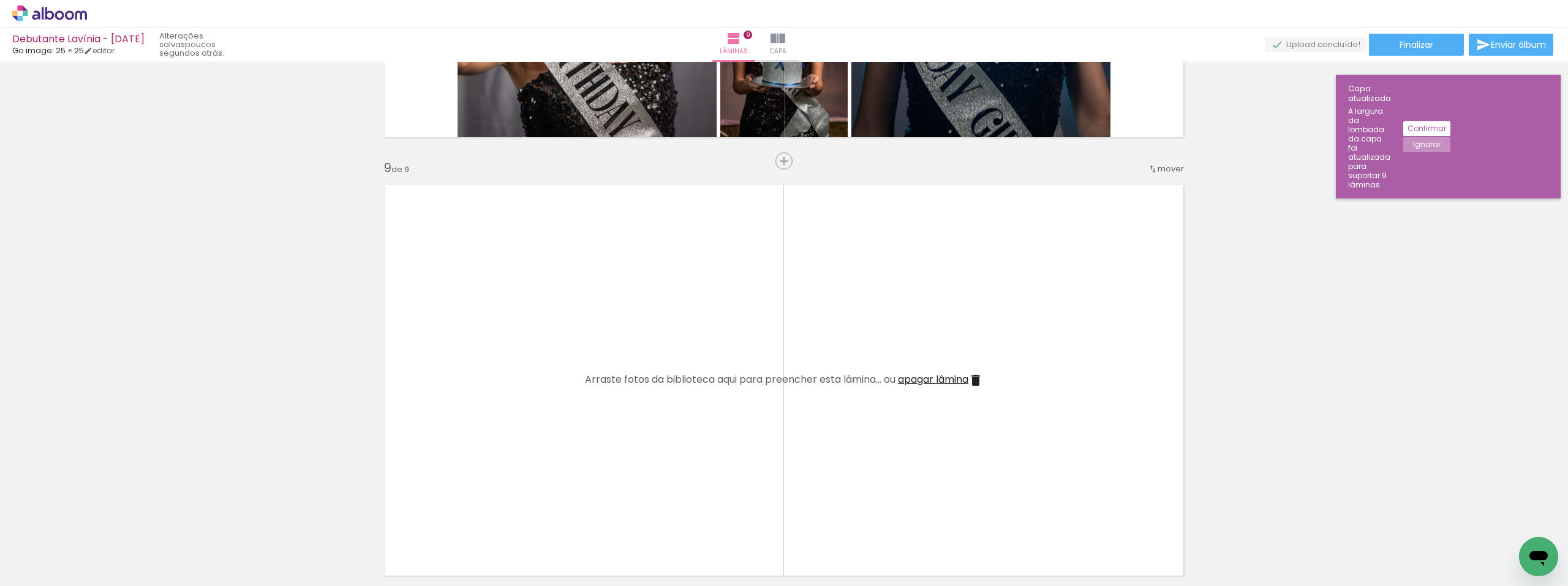
scroll to position [3461, 0]
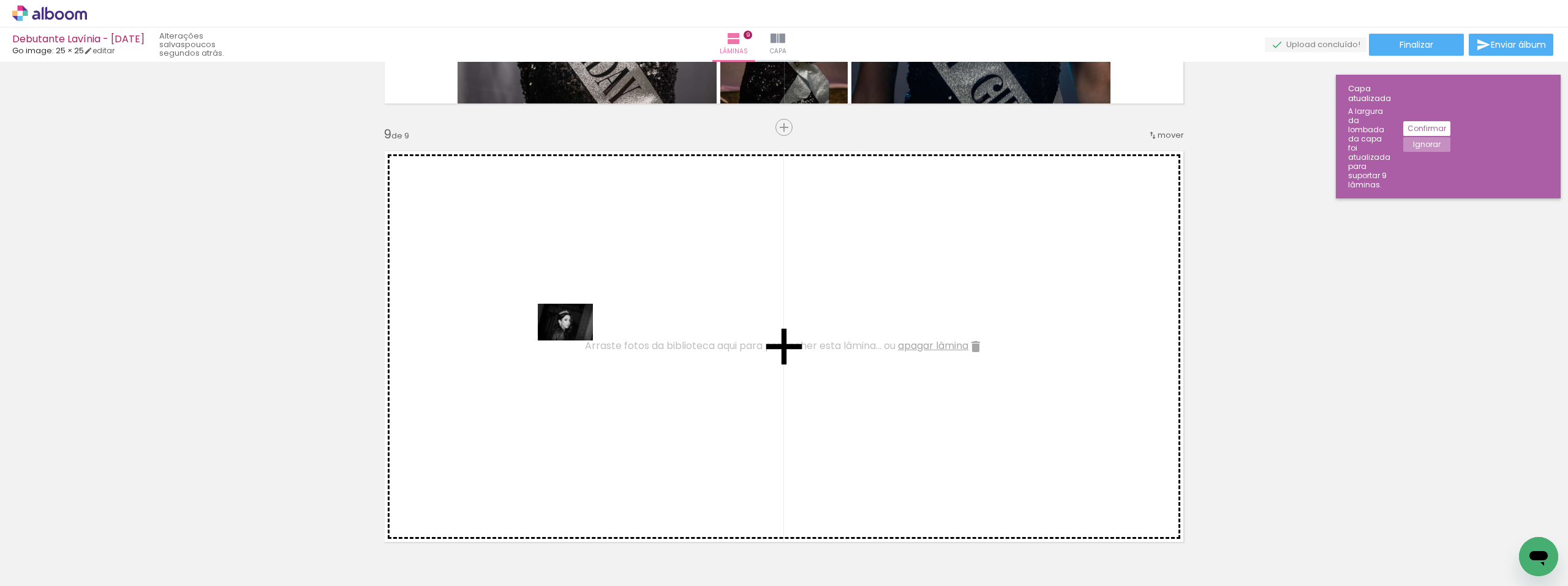
drag, startPoint x: 341, startPoint y: 549, endPoint x: 574, endPoint y: 340, distance: 313.0
click at [574, 340] on quentale-workspace at bounding box center [784, 293] width 1568 height 586
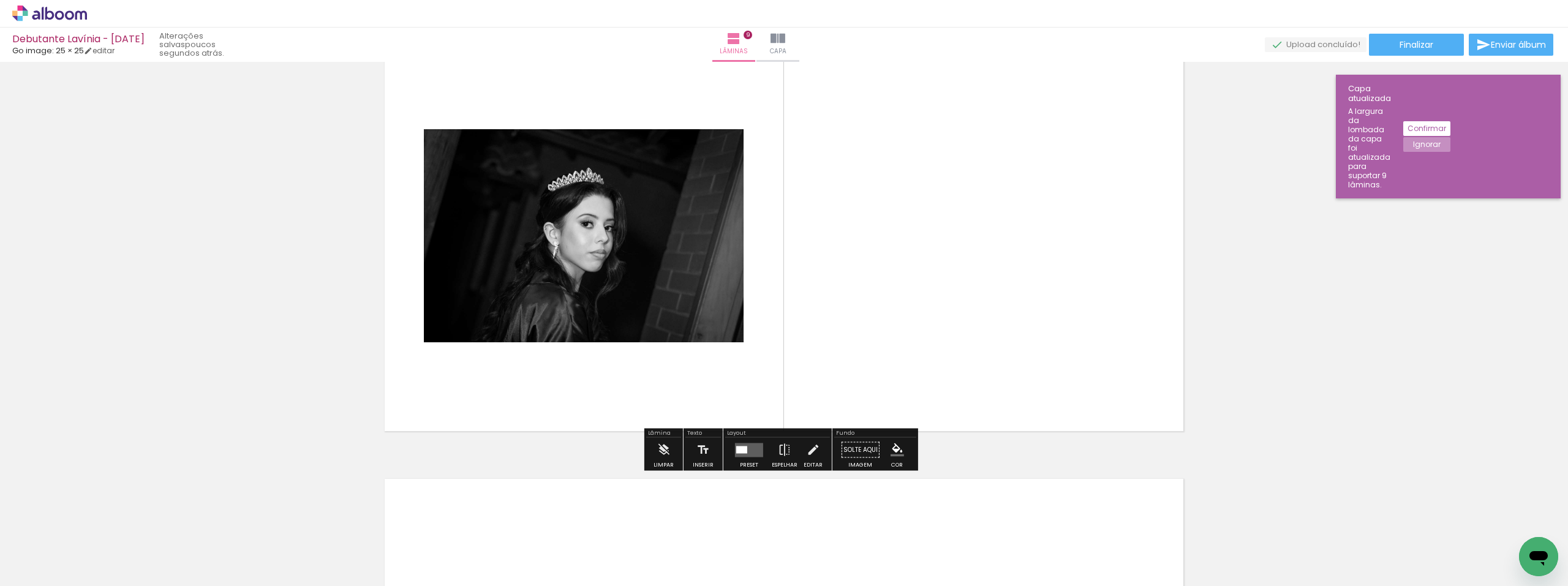
scroll to position [3583, 0]
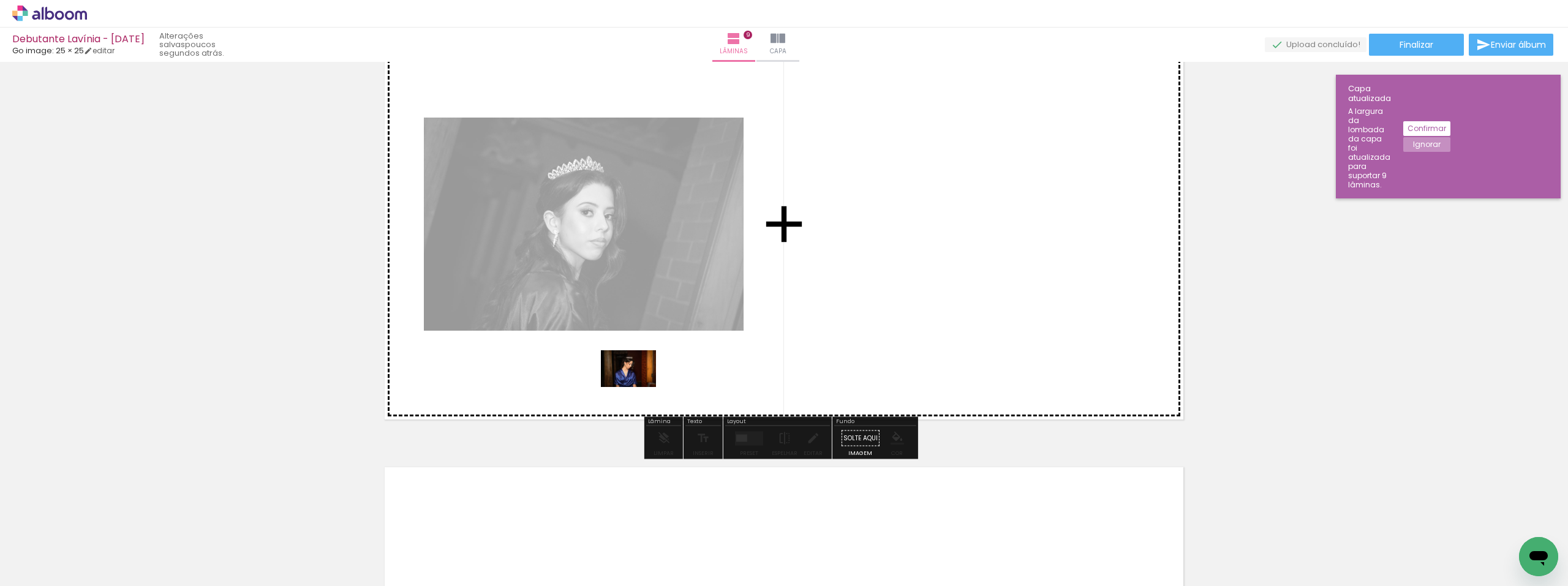
drag, startPoint x: 398, startPoint y: 548, endPoint x: 637, endPoint y: 387, distance: 288.2
click at [637, 387] on quentale-workspace at bounding box center [784, 293] width 1568 height 586
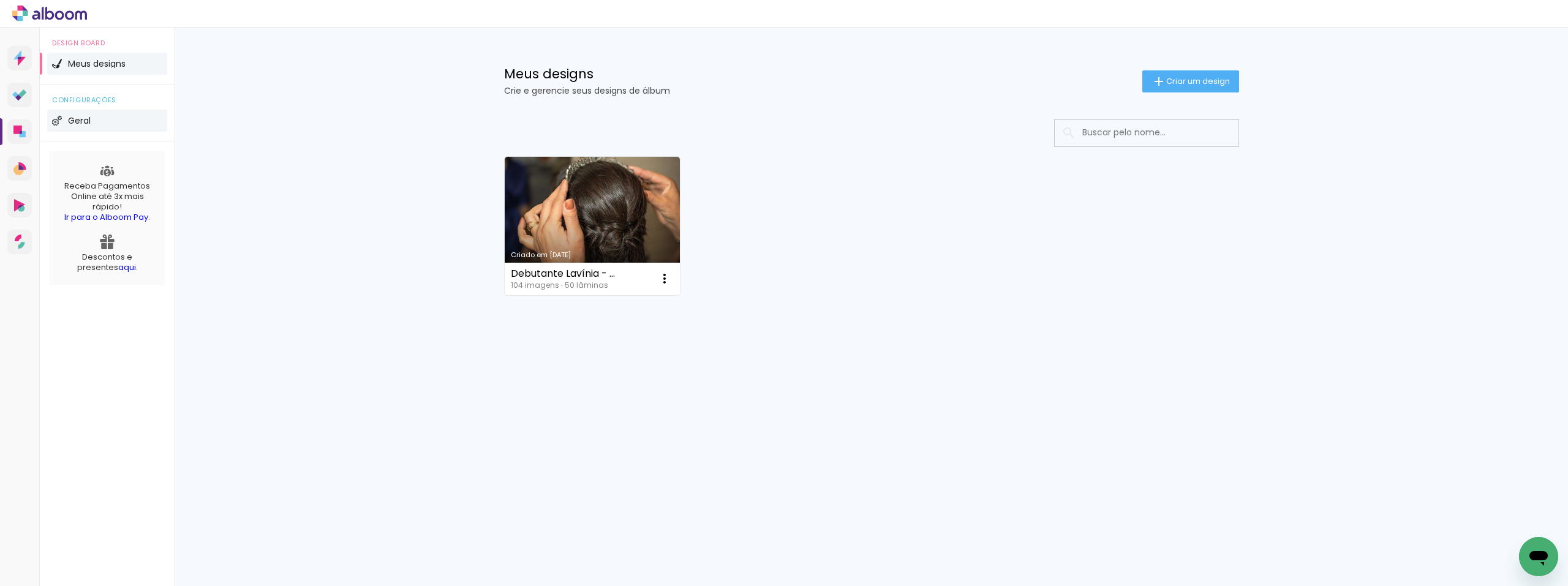
click at [97, 111] on li "Geral" at bounding box center [107, 121] width 120 height 22
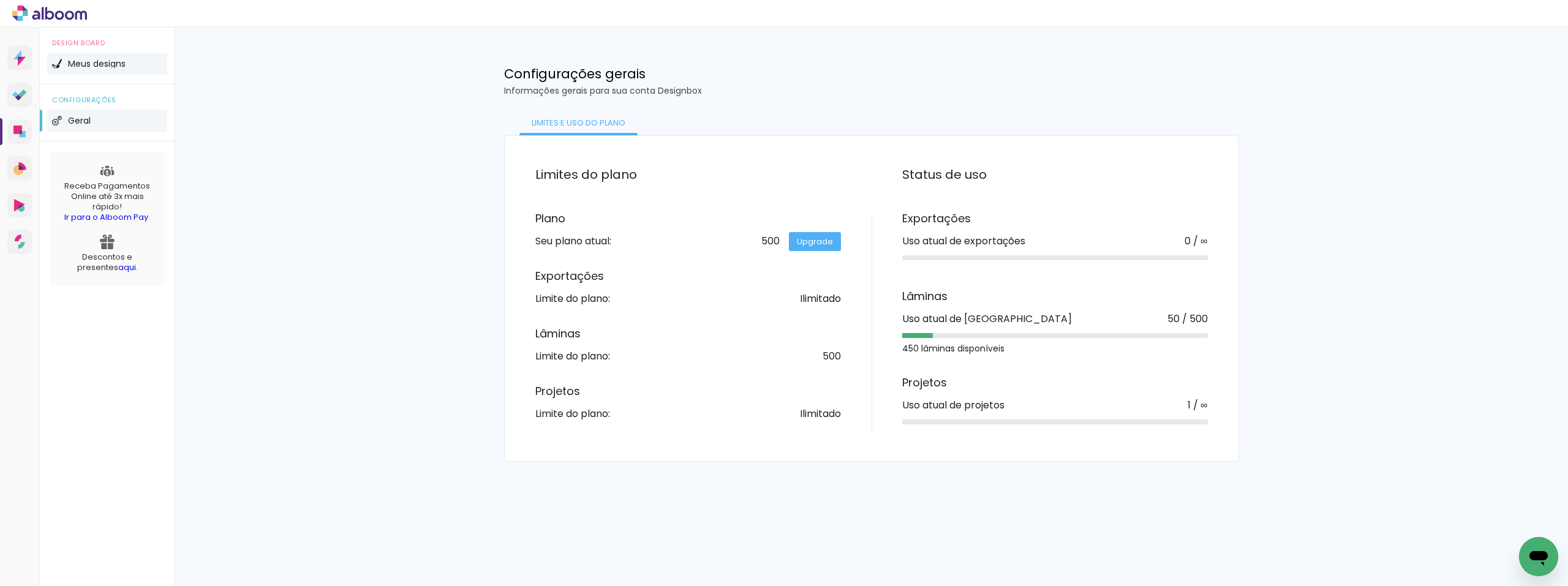
click at [94, 61] on span "Meus designs" at bounding box center [97, 64] width 58 height 9
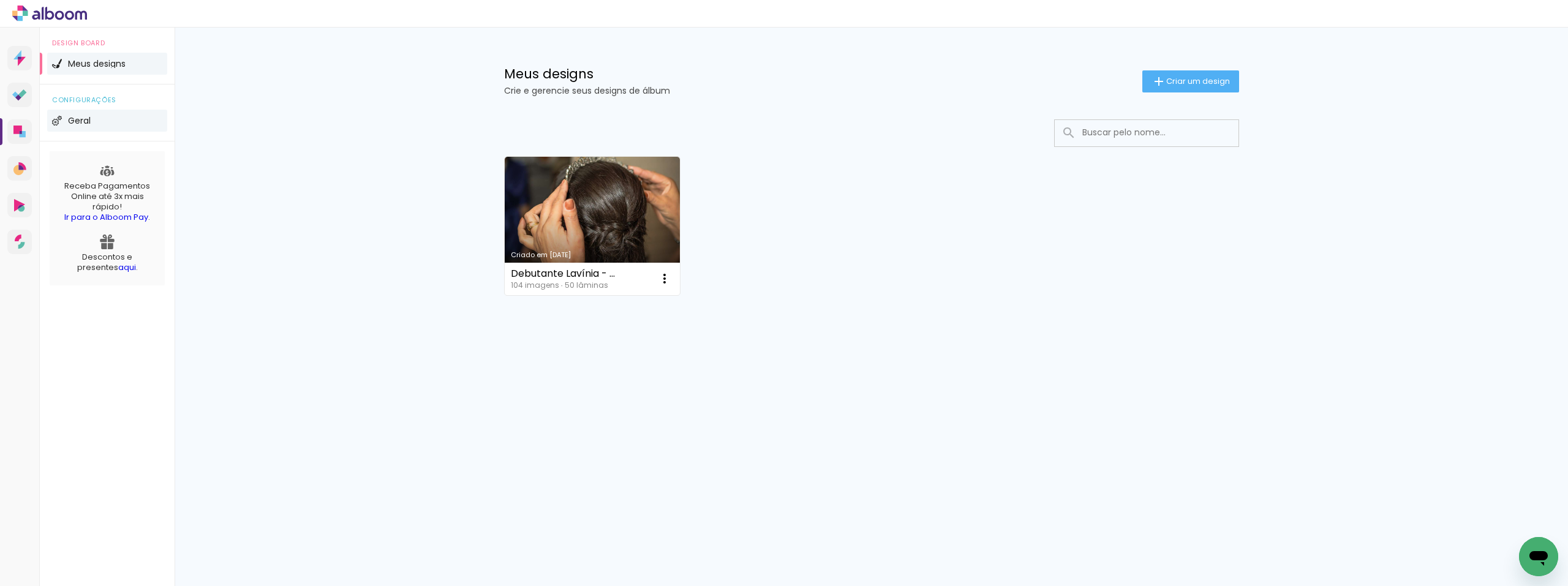
click at [116, 123] on li "Geral" at bounding box center [107, 121] width 120 height 22
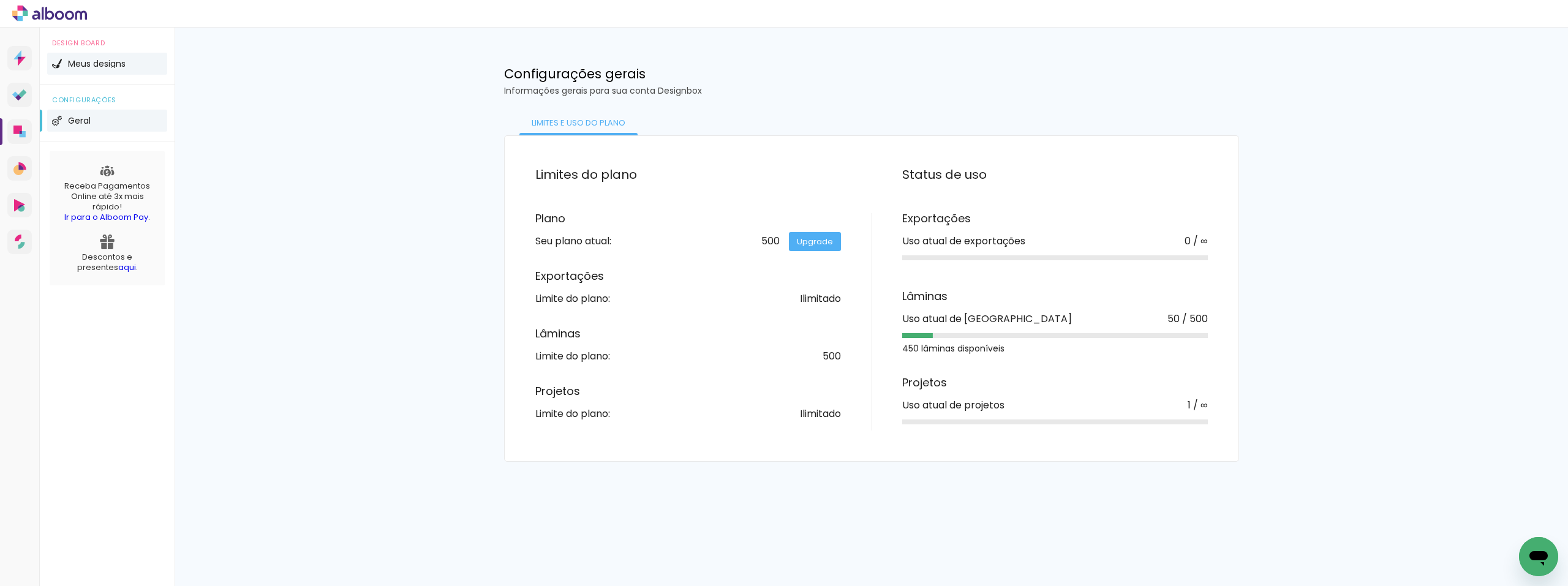
click at [102, 60] on span "Meus designs" at bounding box center [97, 64] width 58 height 9
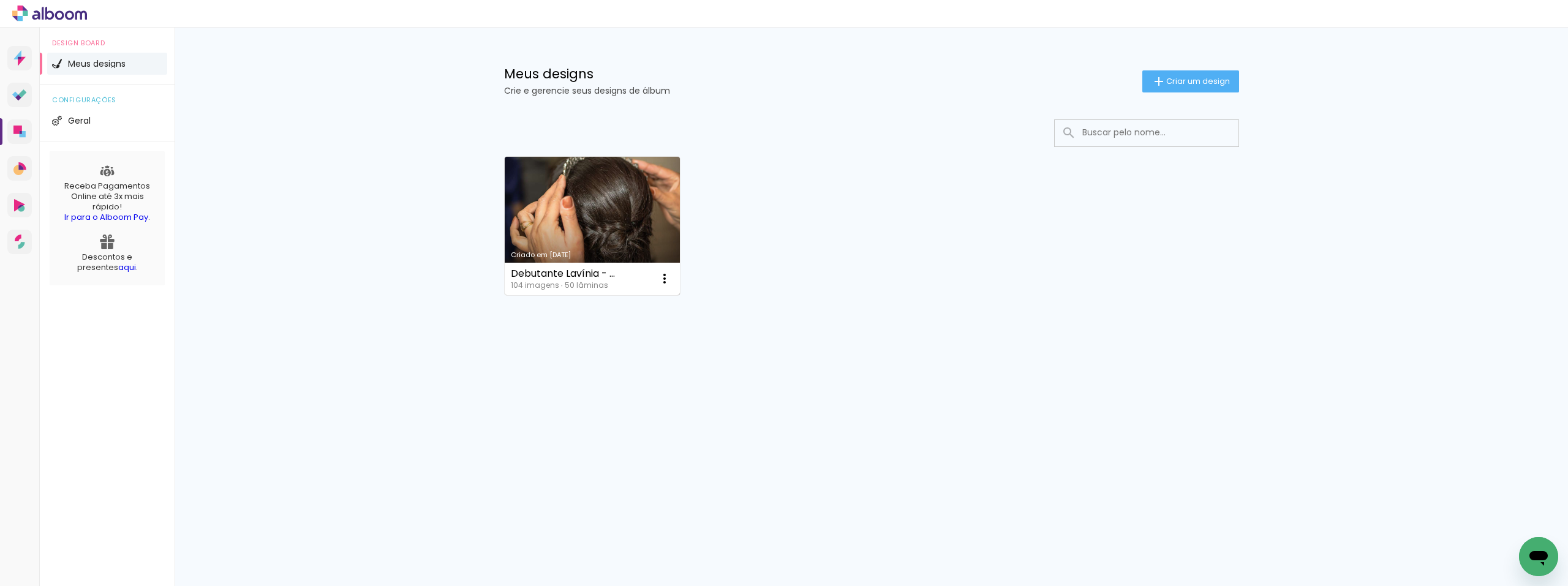
click at [617, 200] on link "Criado em [DATE]" at bounding box center [592, 226] width 176 height 139
